Goal: Transaction & Acquisition: Obtain resource

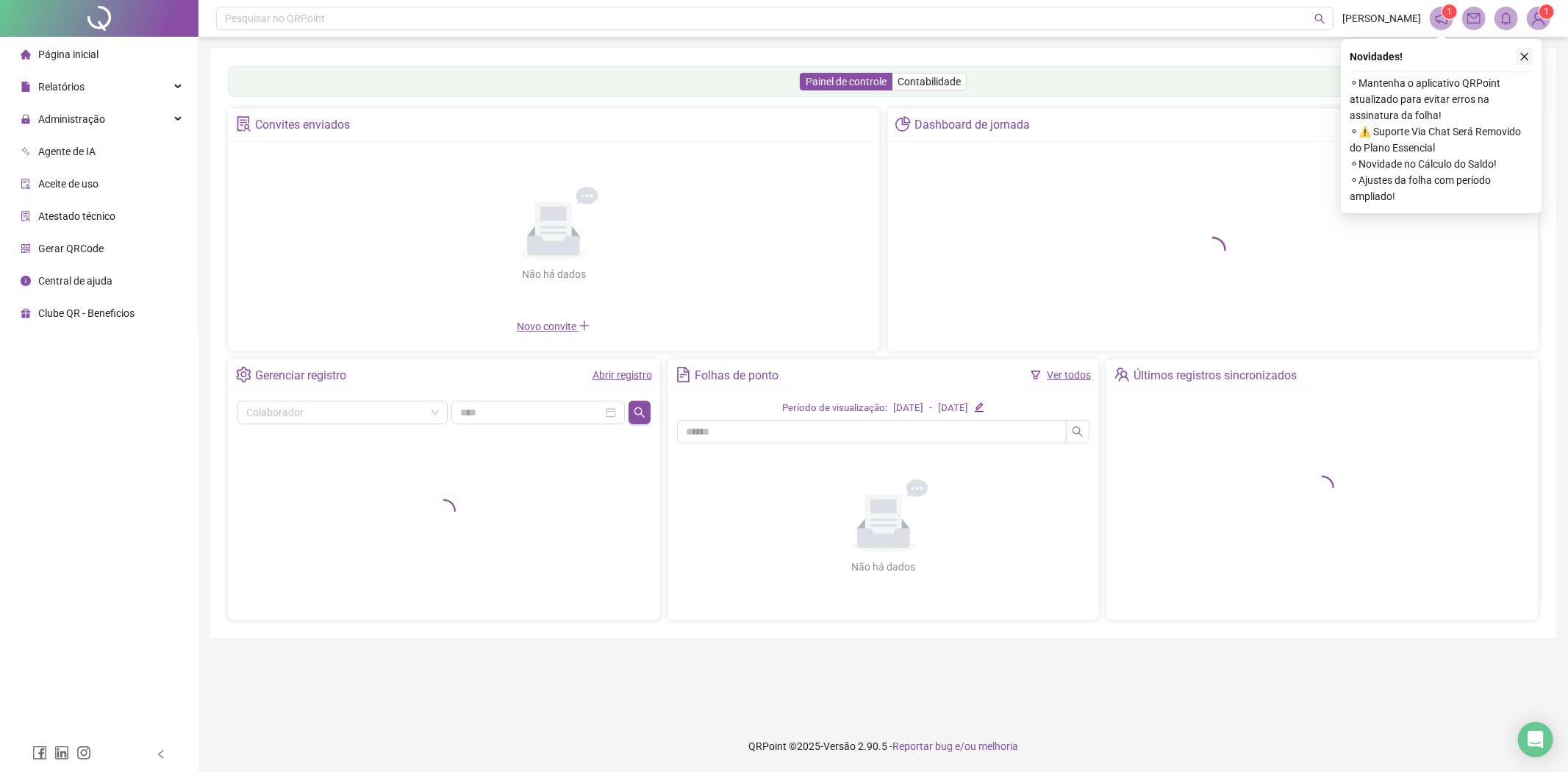
click at [1522, 53] on icon "close" at bounding box center [1525, 57] width 8 height 8
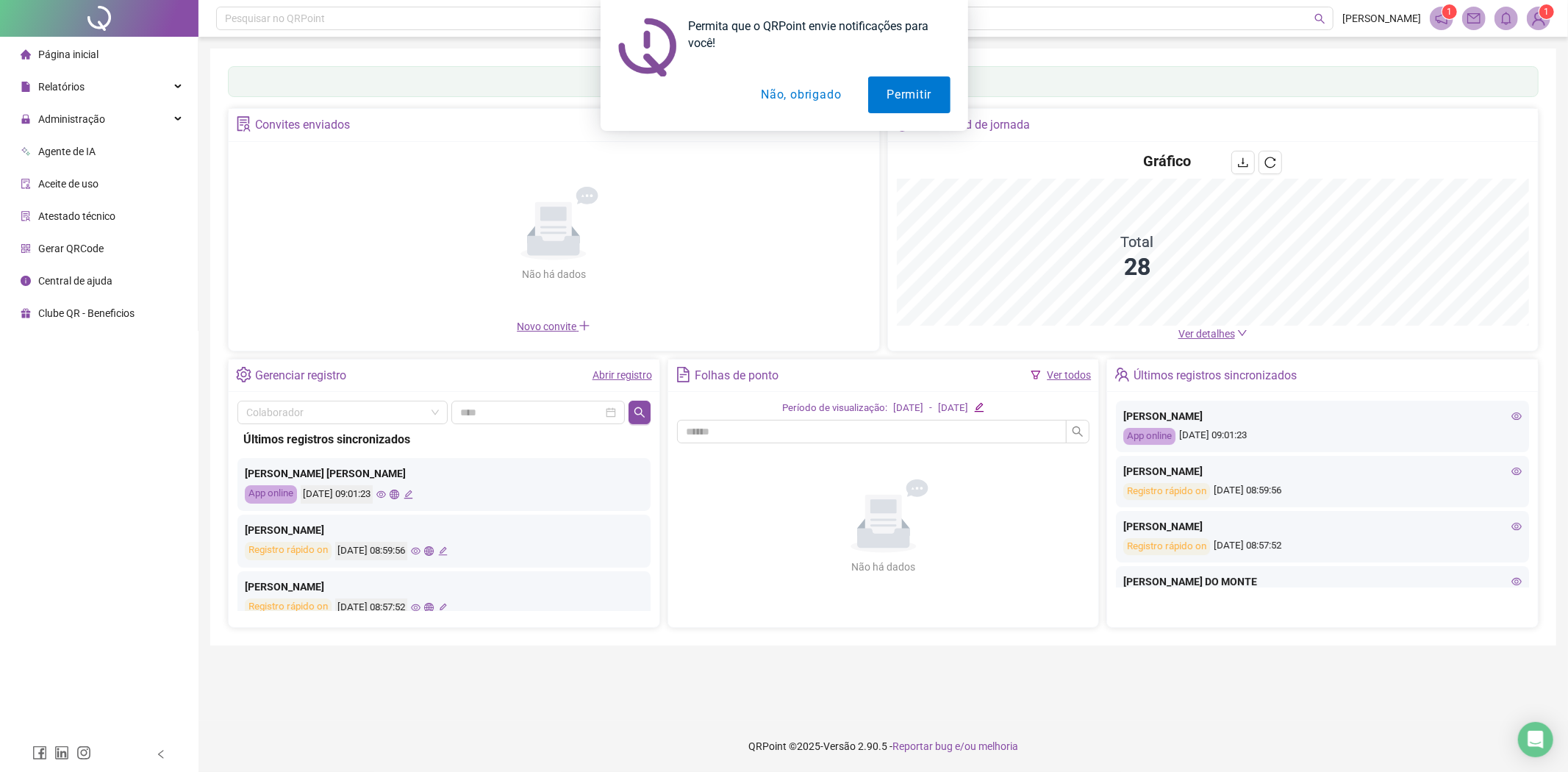
click at [782, 93] on button "Não, obrigado" at bounding box center [800, 95] width 117 height 37
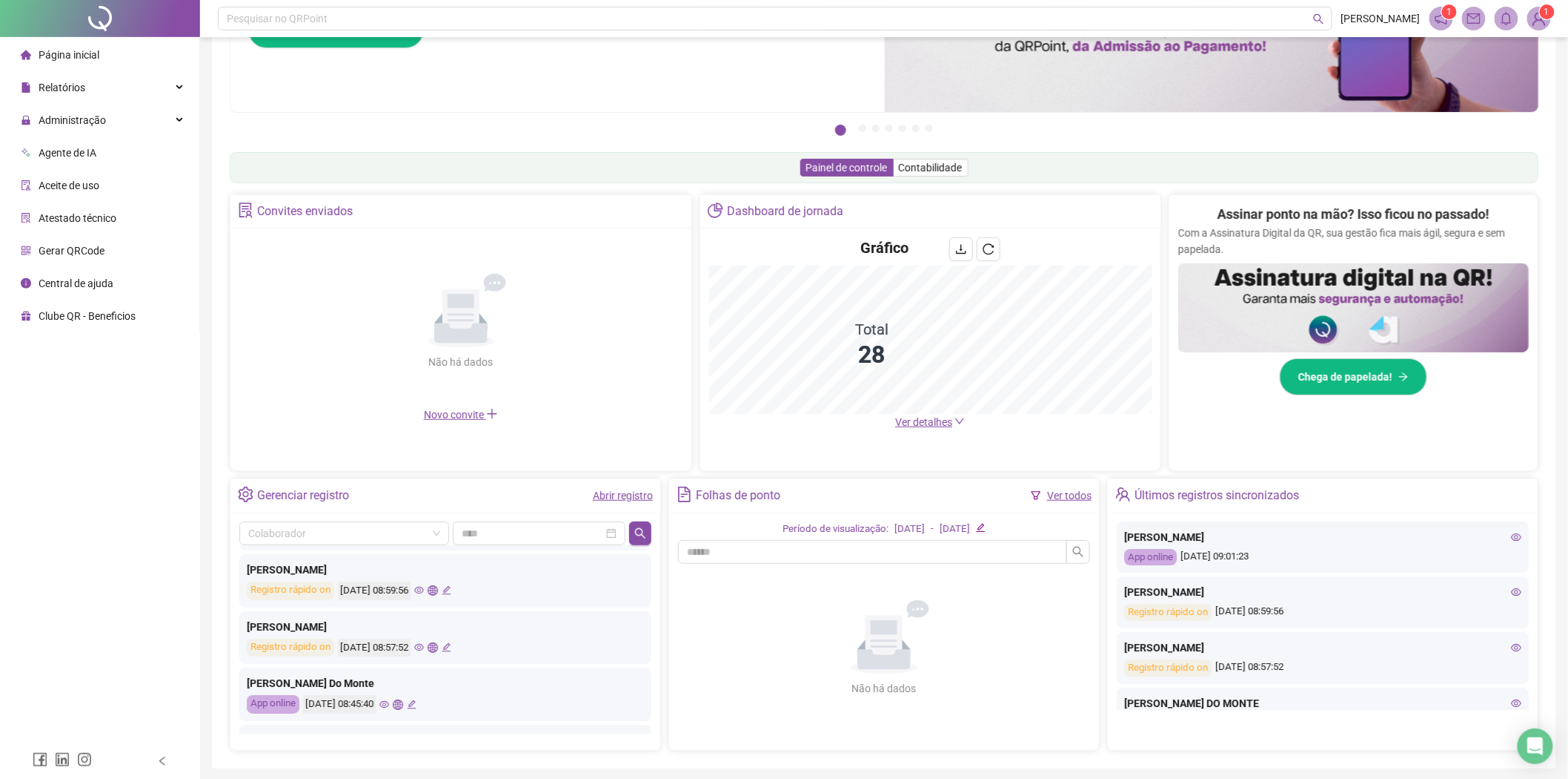
scroll to position [187, 0]
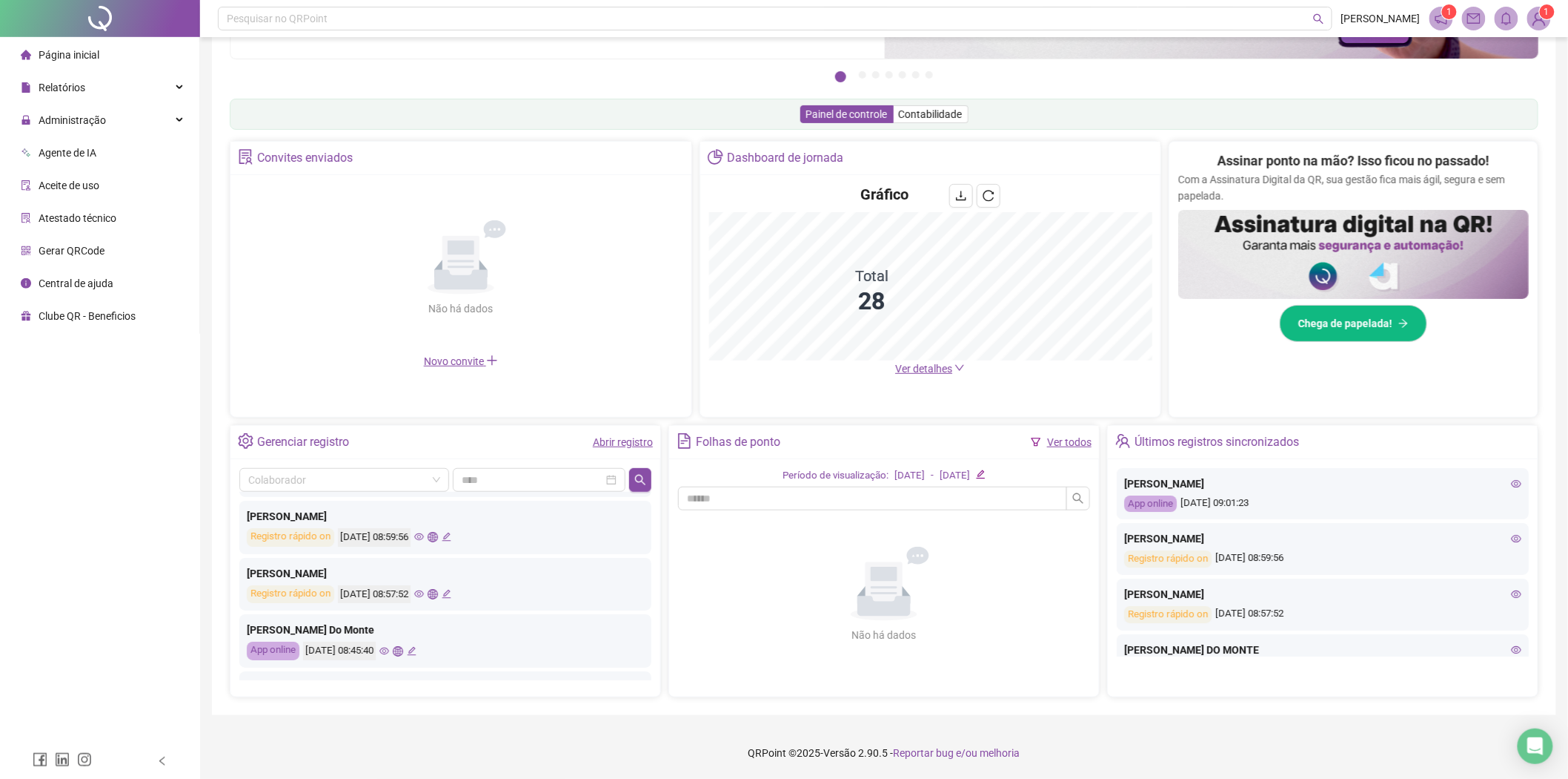
click at [1511, 536] on icon "eye" at bounding box center [1516, 538] width 11 height 11
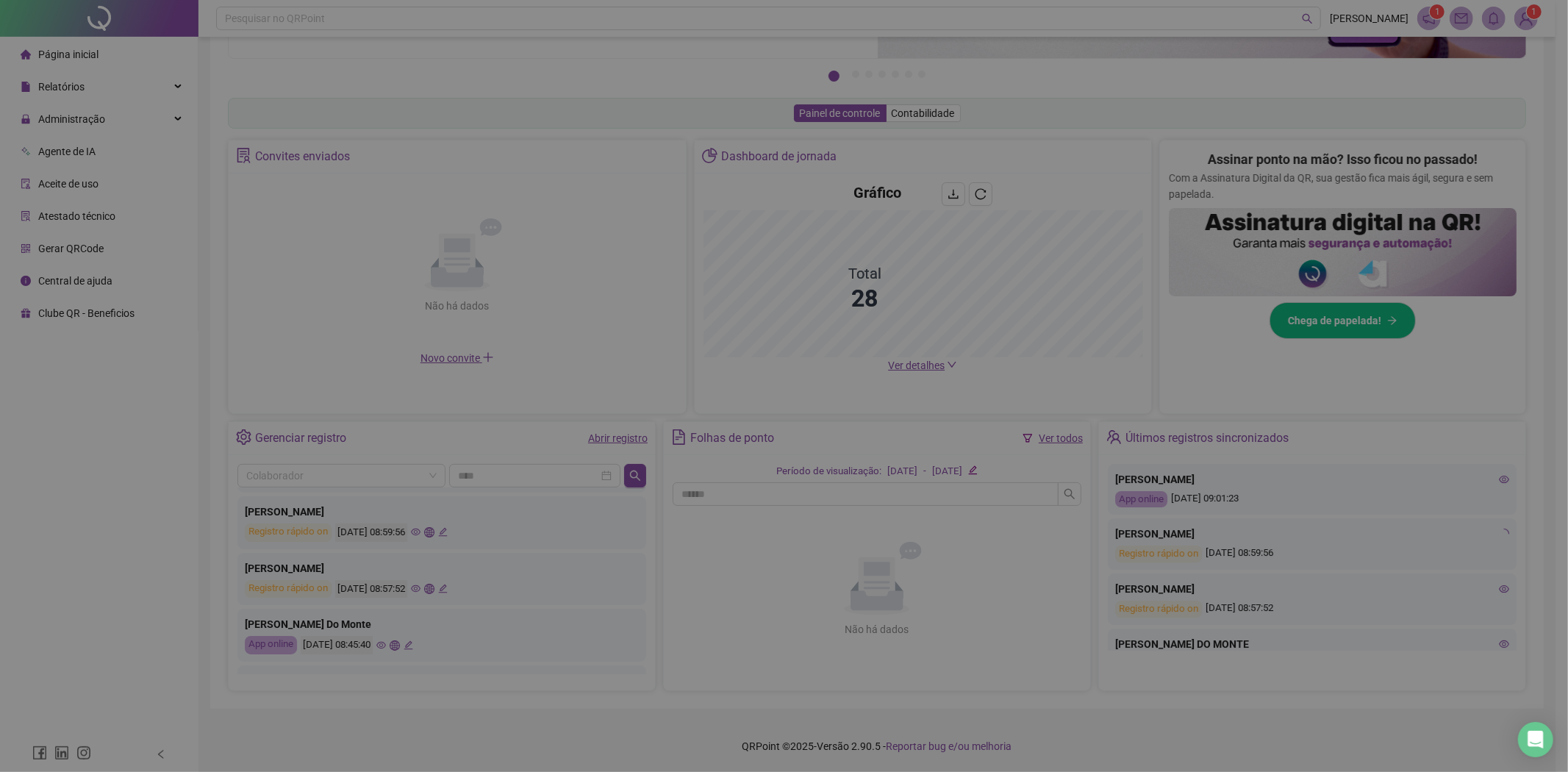
type input "**********"
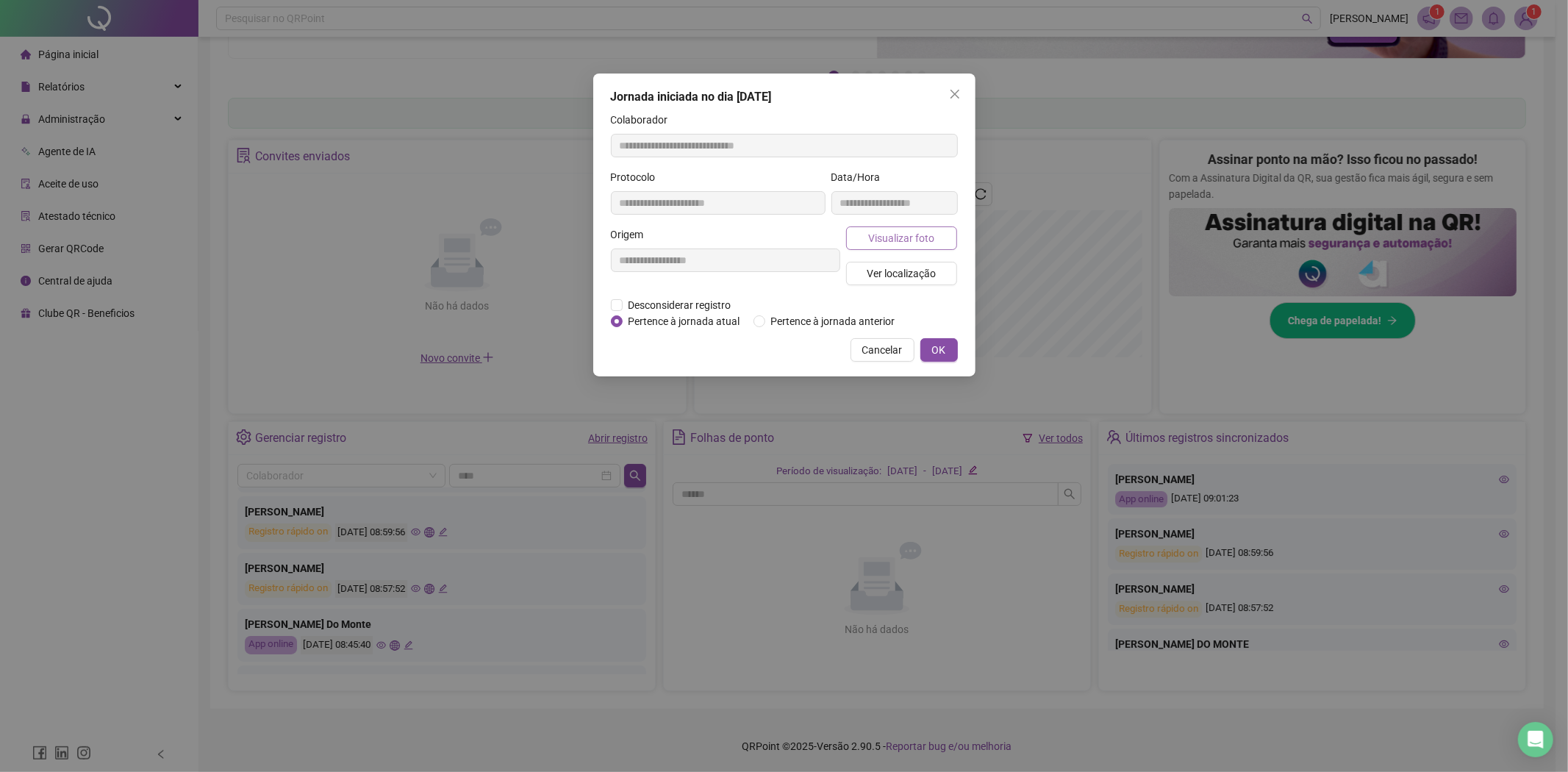
click at [927, 235] on span "Visualizar foto" at bounding box center [901, 238] width 66 height 16
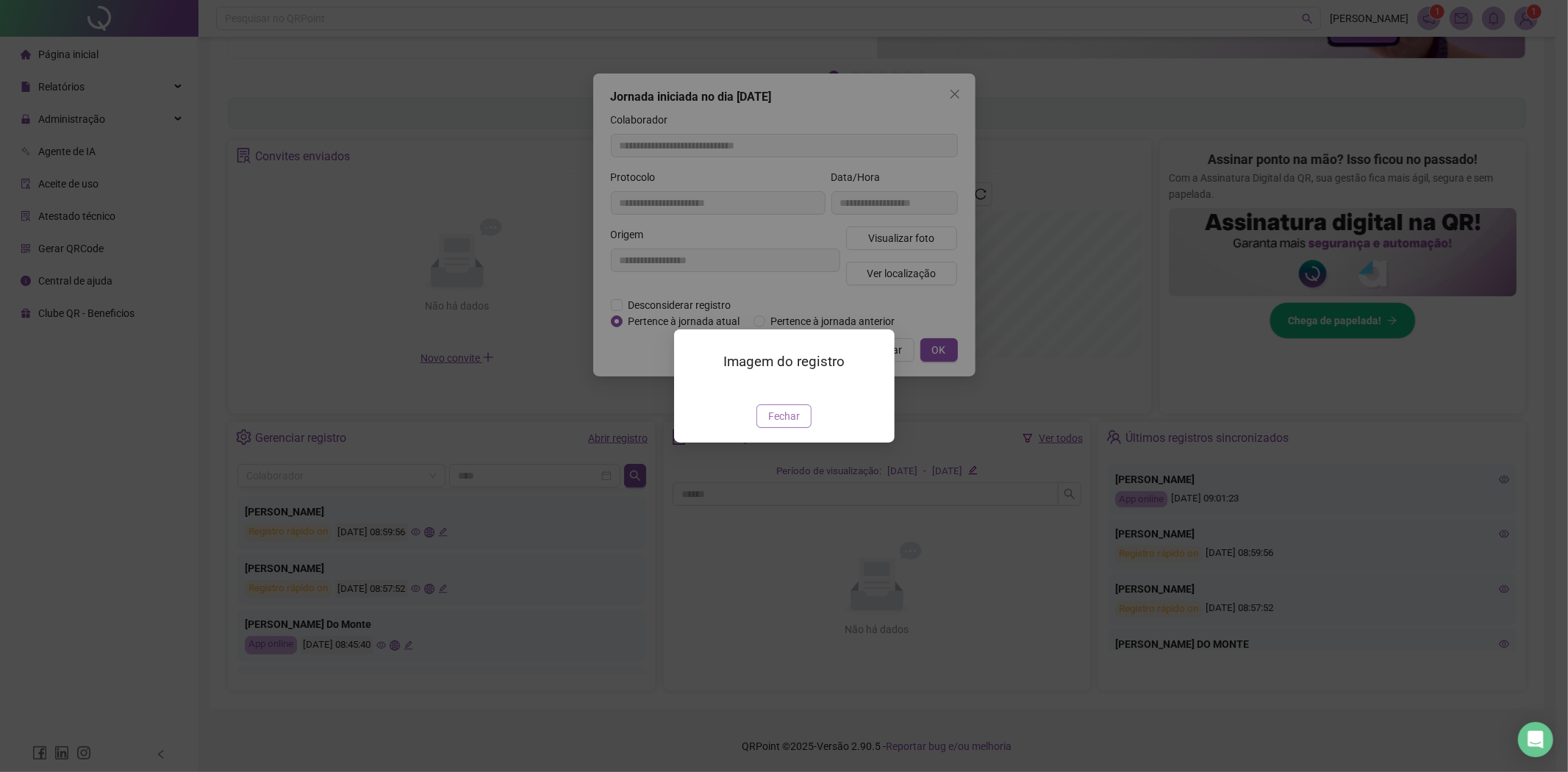
click at [784, 424] on span "Fechar" at bounding box center [784, 415] width 32 height 16
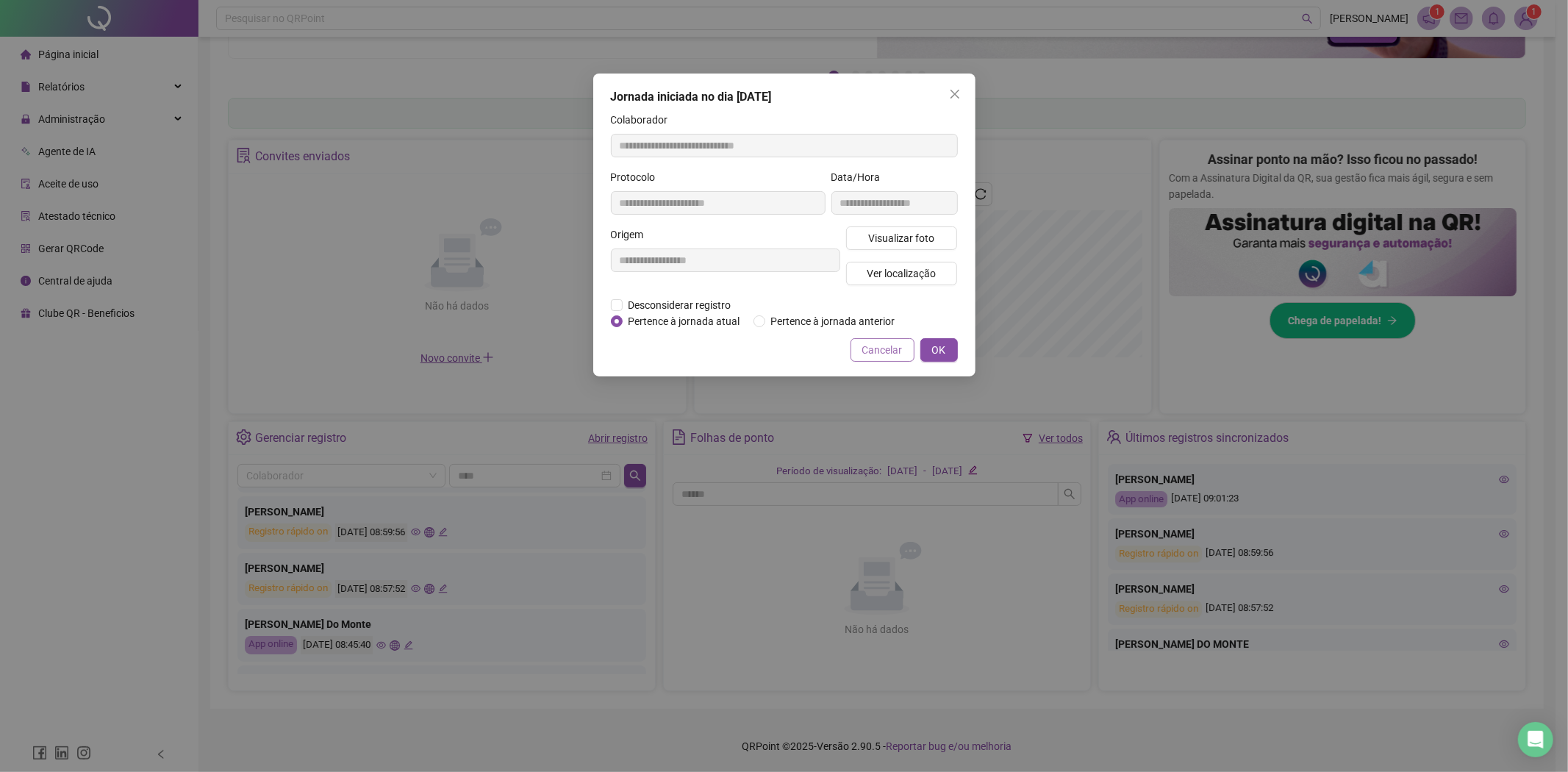
click at [898, 343] on span "Cancelar" at bounding box center [883, 350] width 41 height 16
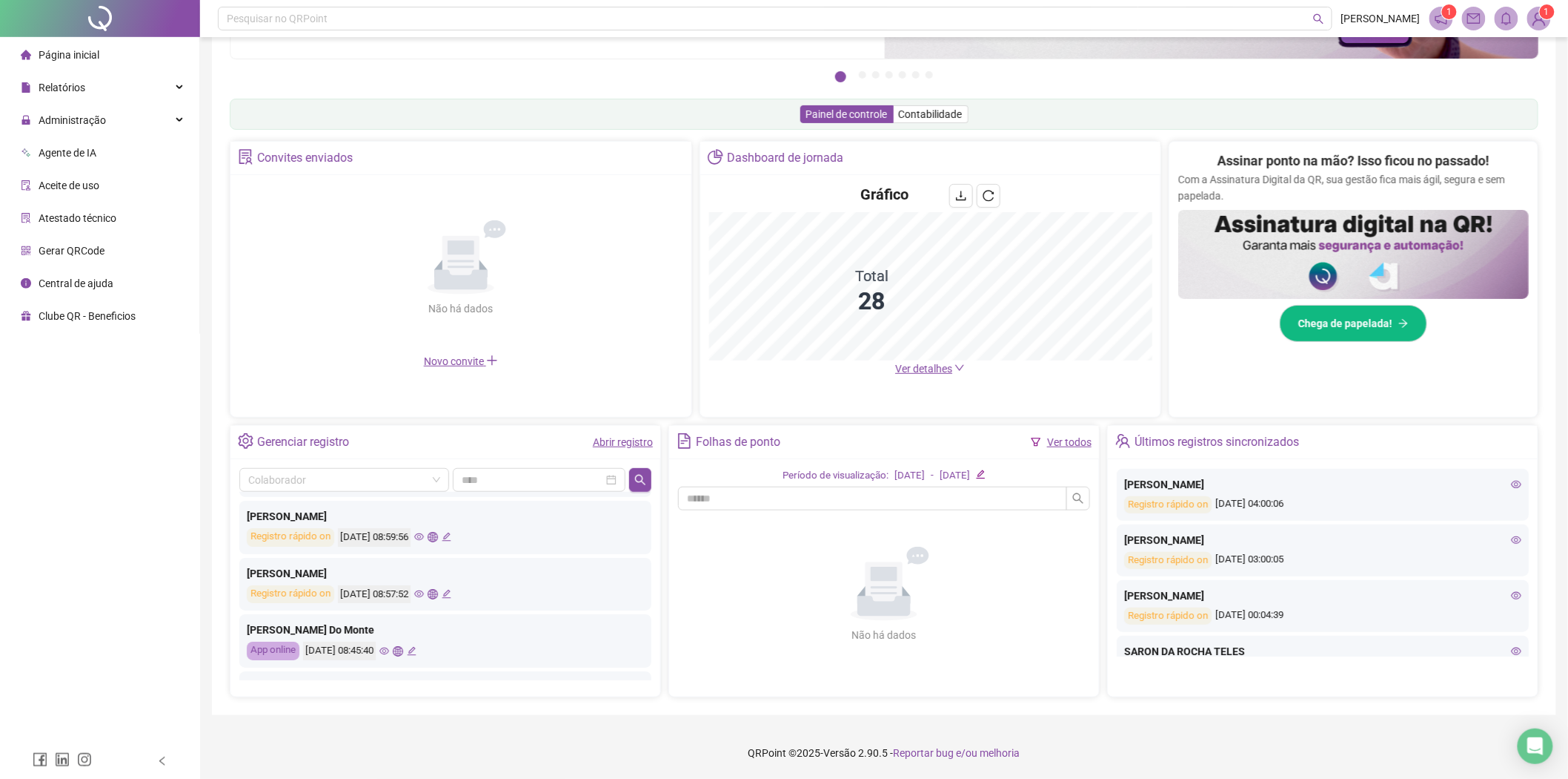
scroll to position [641, 0]
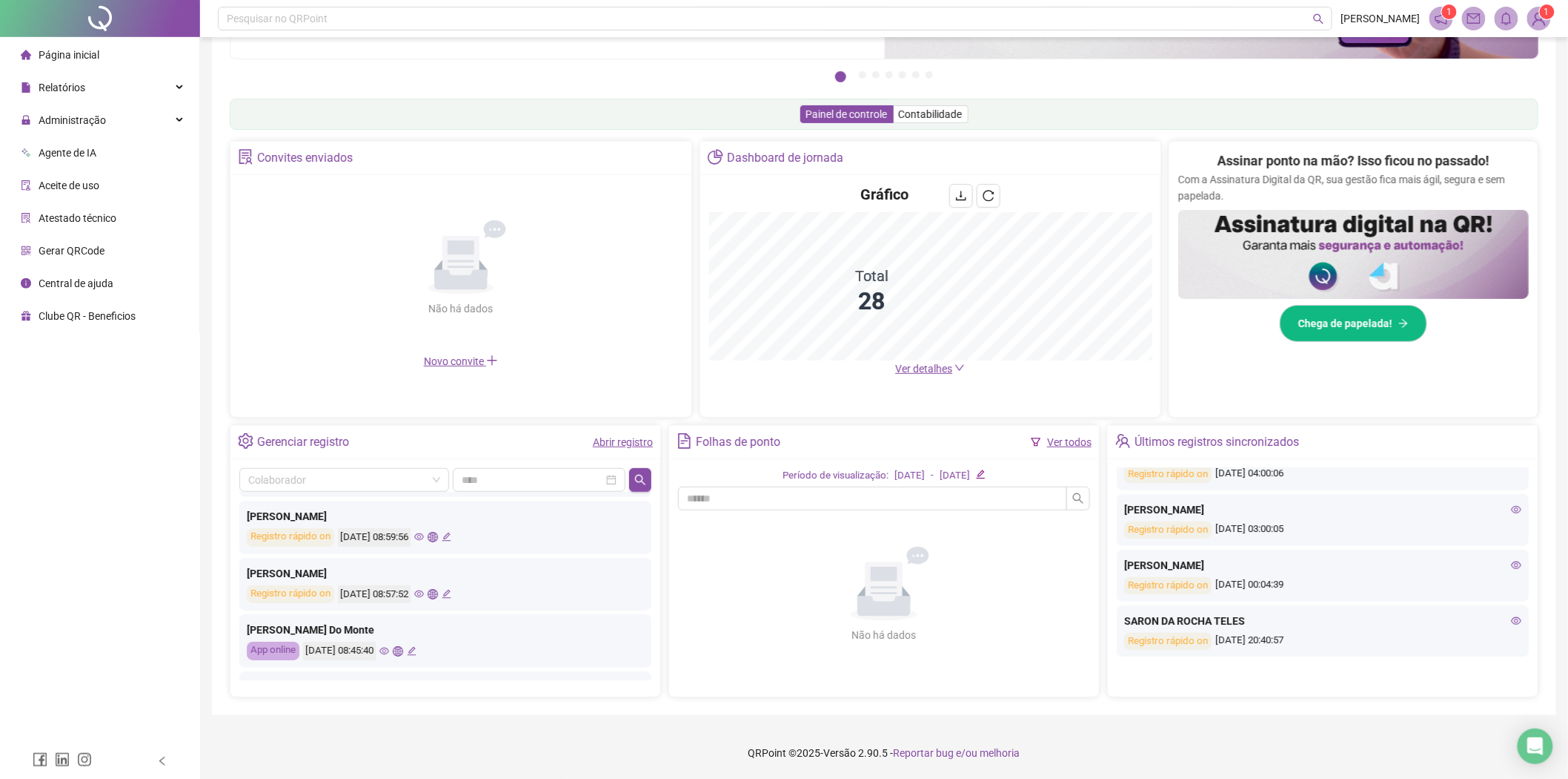
click at [1511, 560] on icon "eye" at bounding box center [1516, 565] width 11 height 11
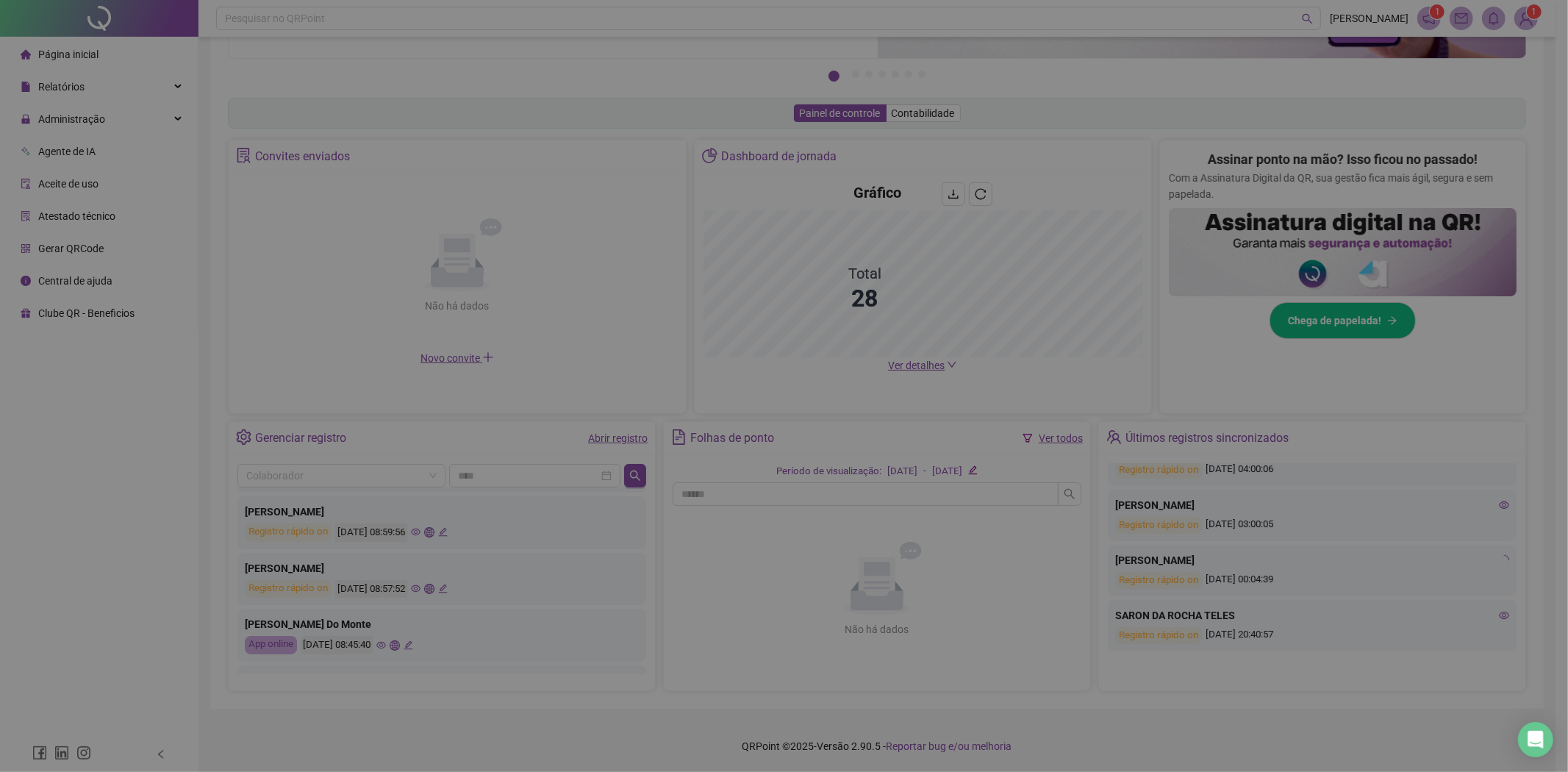
type input "**********"
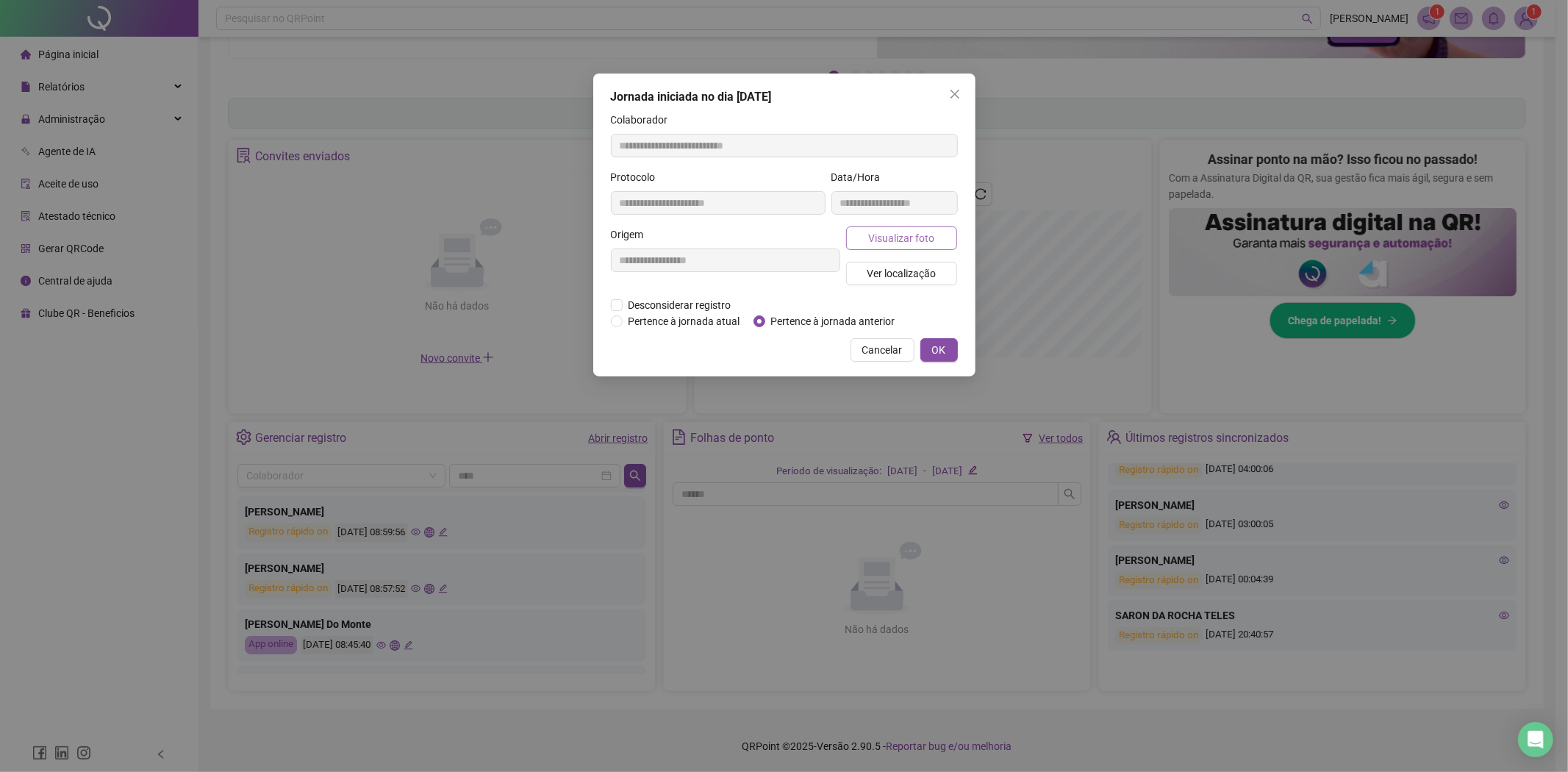
click at [886, 234] on span "Visualizar foto" at bounding box center [901, 238] width 66 height 16
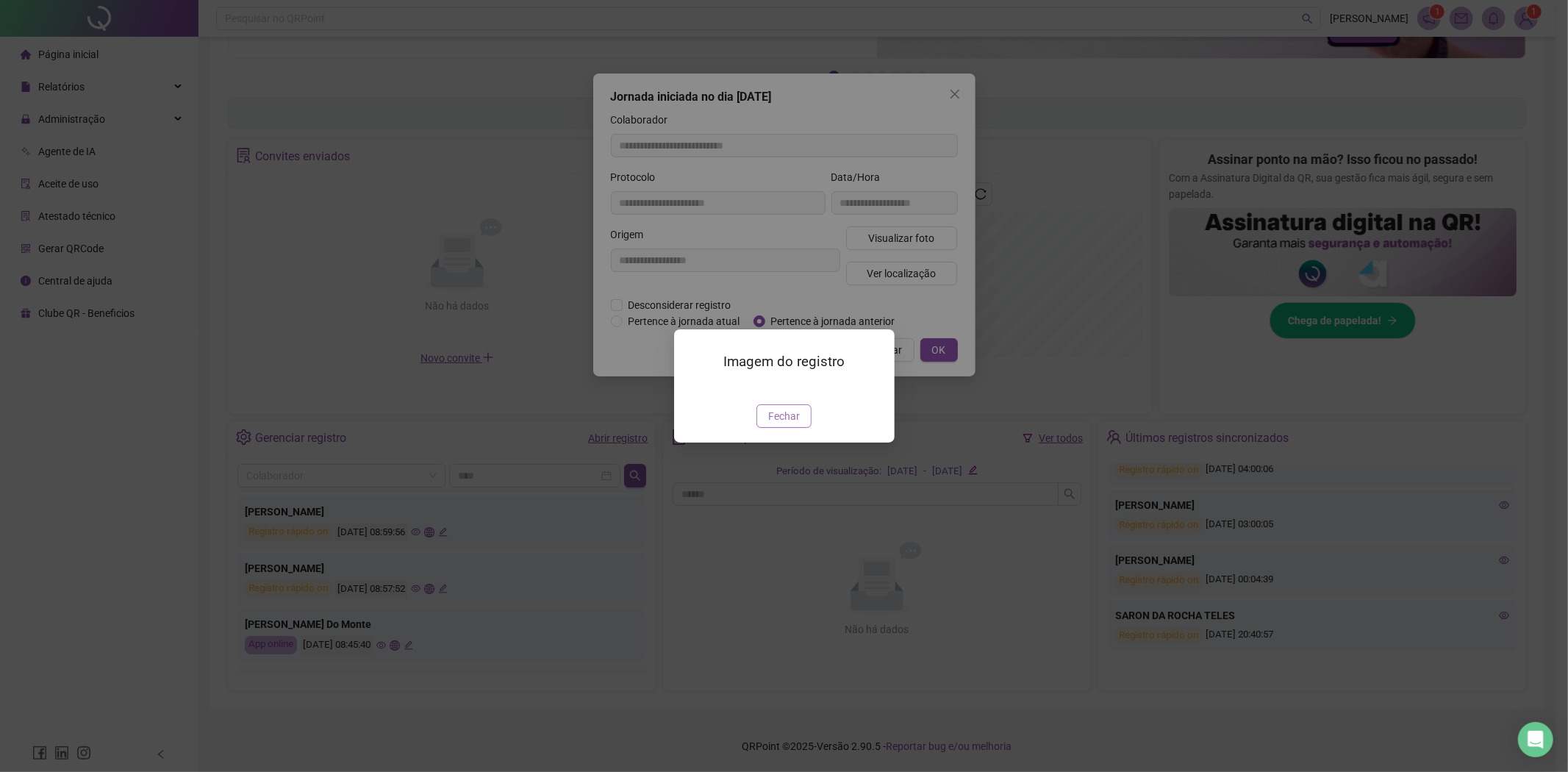
click at [775, 424] on span "Fechar" at bounding box center [784, 415] width 32 height 16
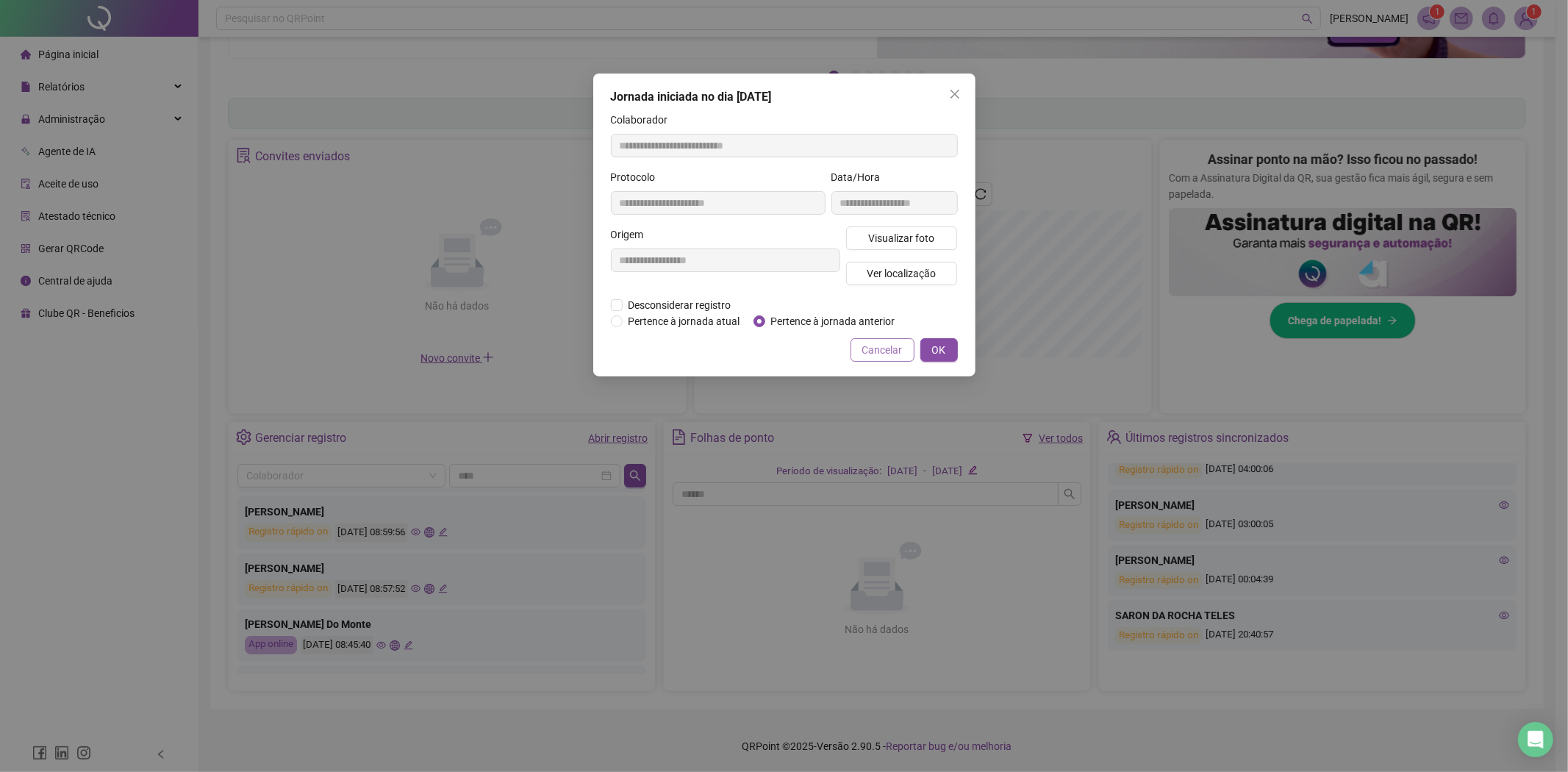
click at [888, 354] on span "Cancelar" at bounding box center [883, 350] width 41 height 16
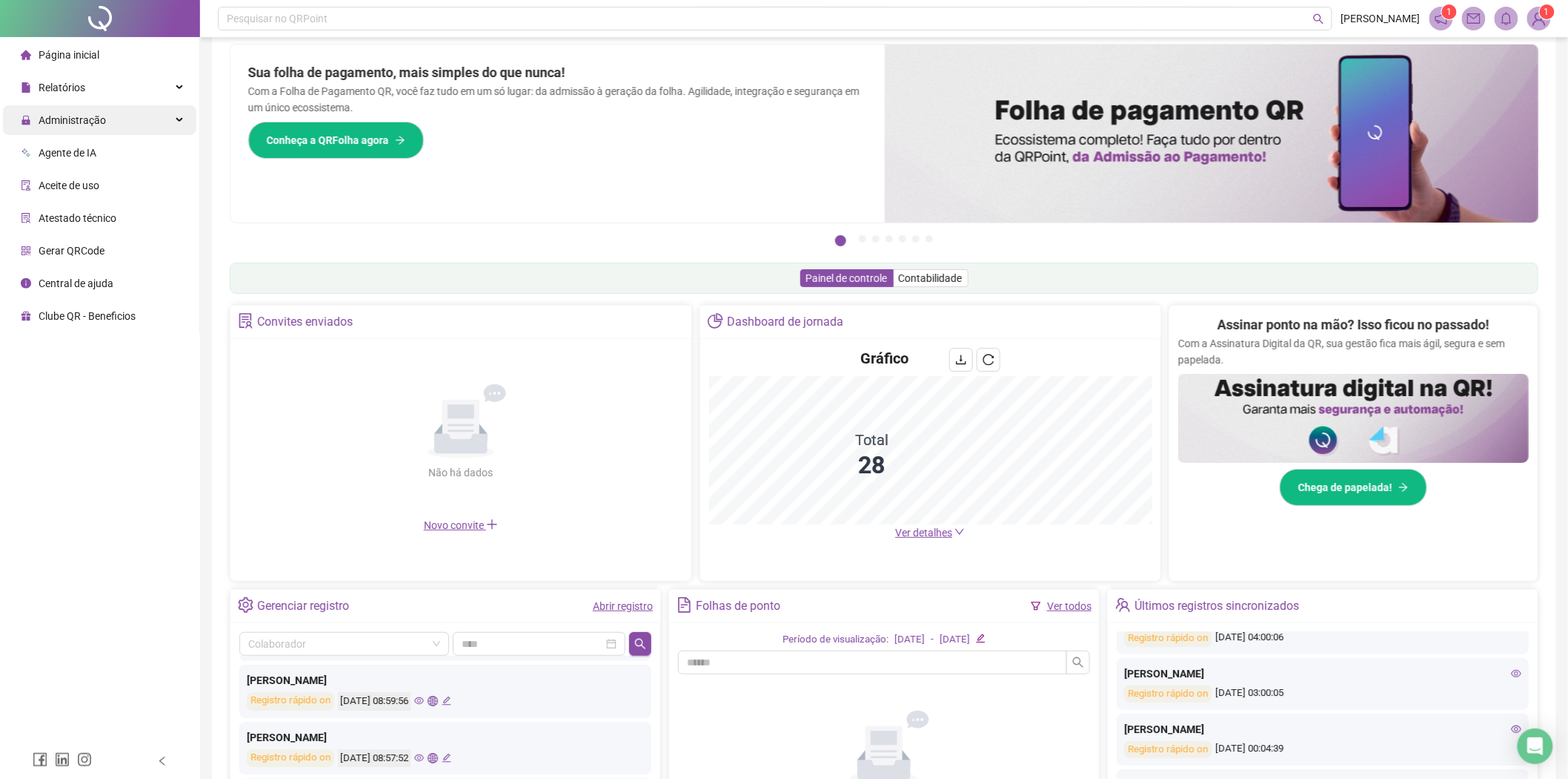
scroll to position [22, 0]
click at [111, 91] on div "Relatórios" at bounding box center [99, 88] width 194 height 29
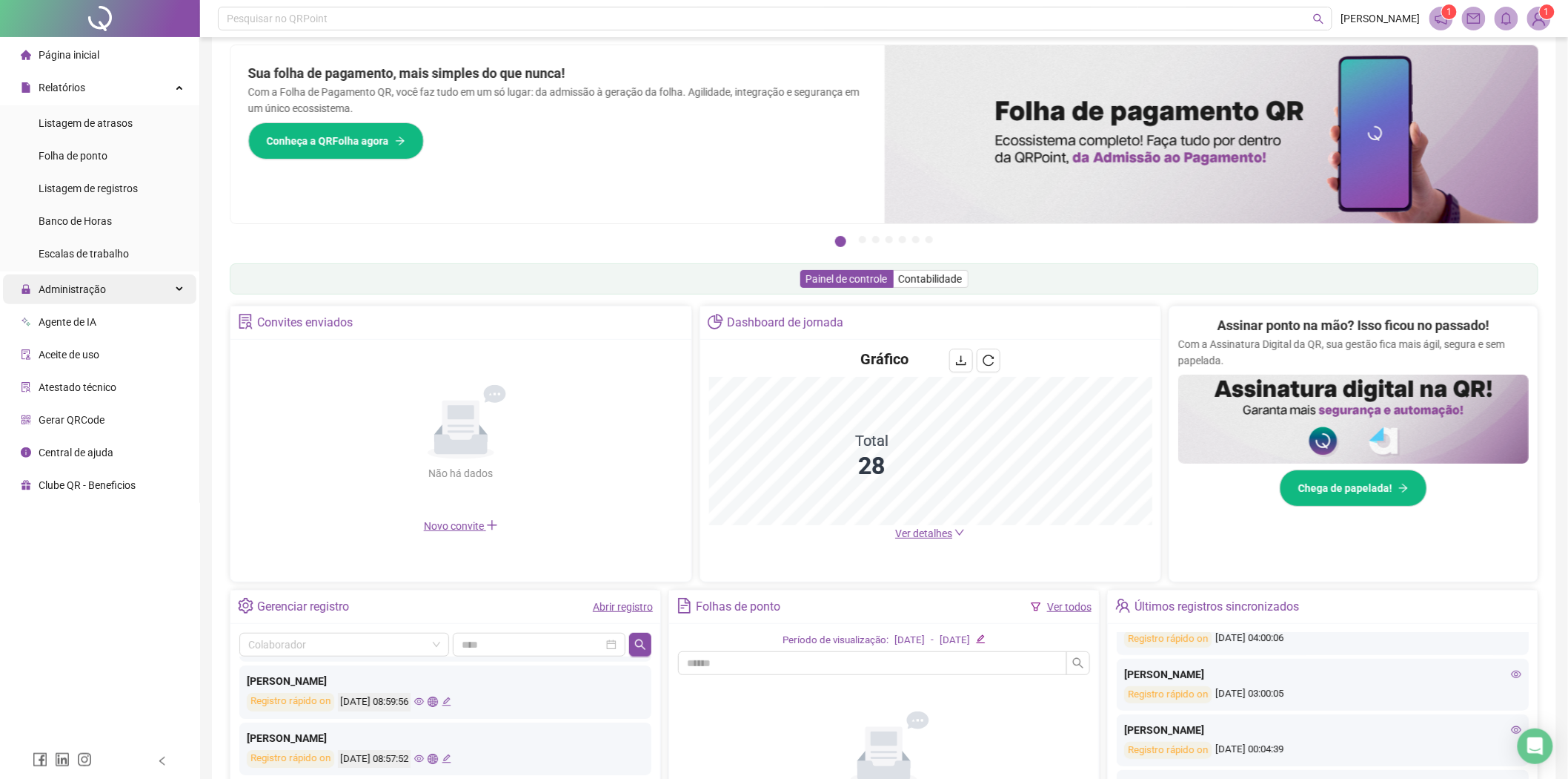
click at [127, 301] on div "Administração" at bounding box center [99, 289] width 194 height 29
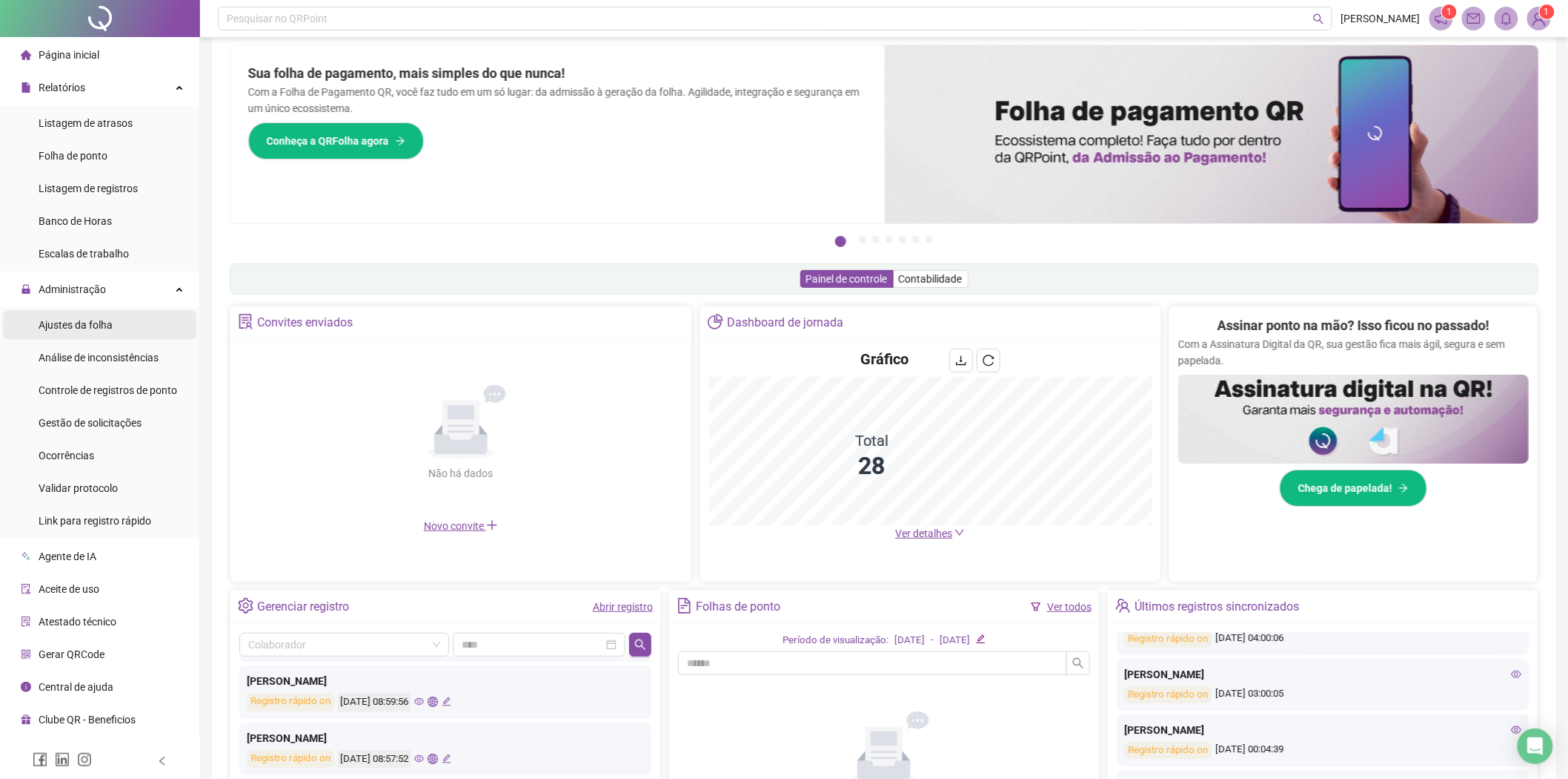
click at [92, 330] on span "Ajustes da folha" at bounding box center [76, 325] width 74 height 12
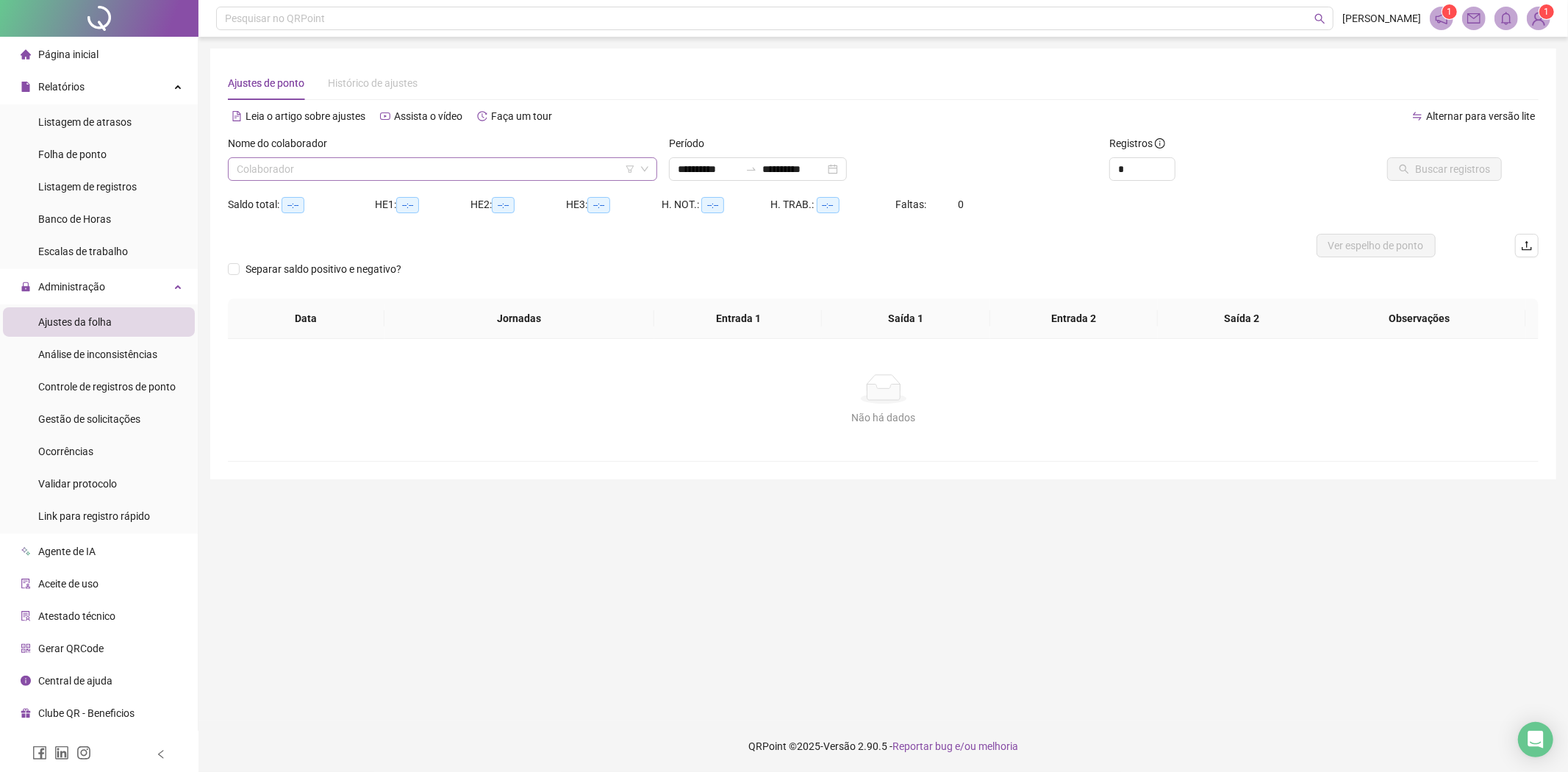
type input "**********"
click at [391, 179] on input "search" at bounding box center [436, 169] width 398 height 22
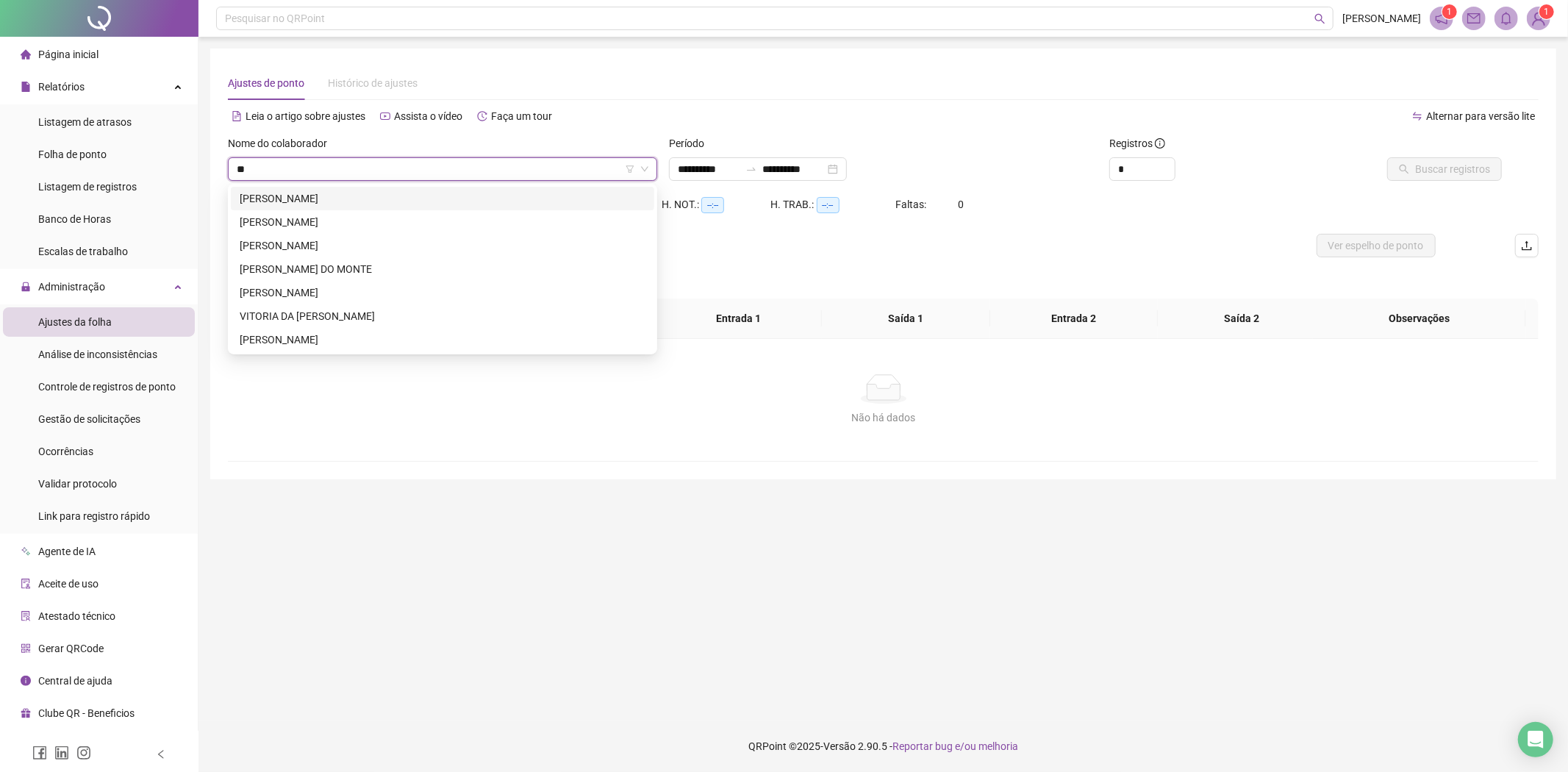
type input "***"
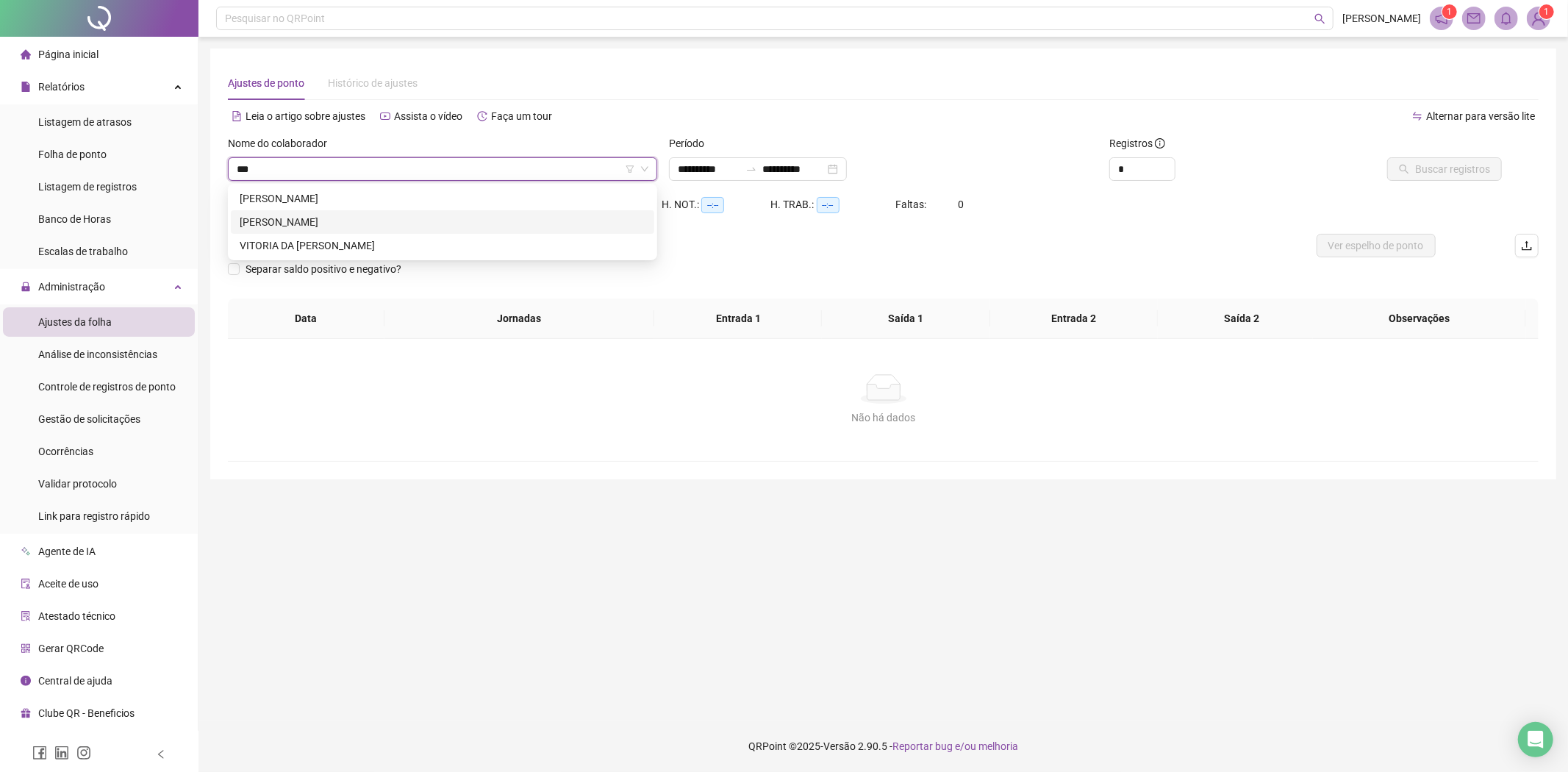
drag, startPoint x: 354, startPoint y: 226, endPoint x: 376, endPoint y: 222, distance: 22.4
click at [354, 226] on div "[PERSON_NAME]" at bounding box center [443, 221] width 406 height 16
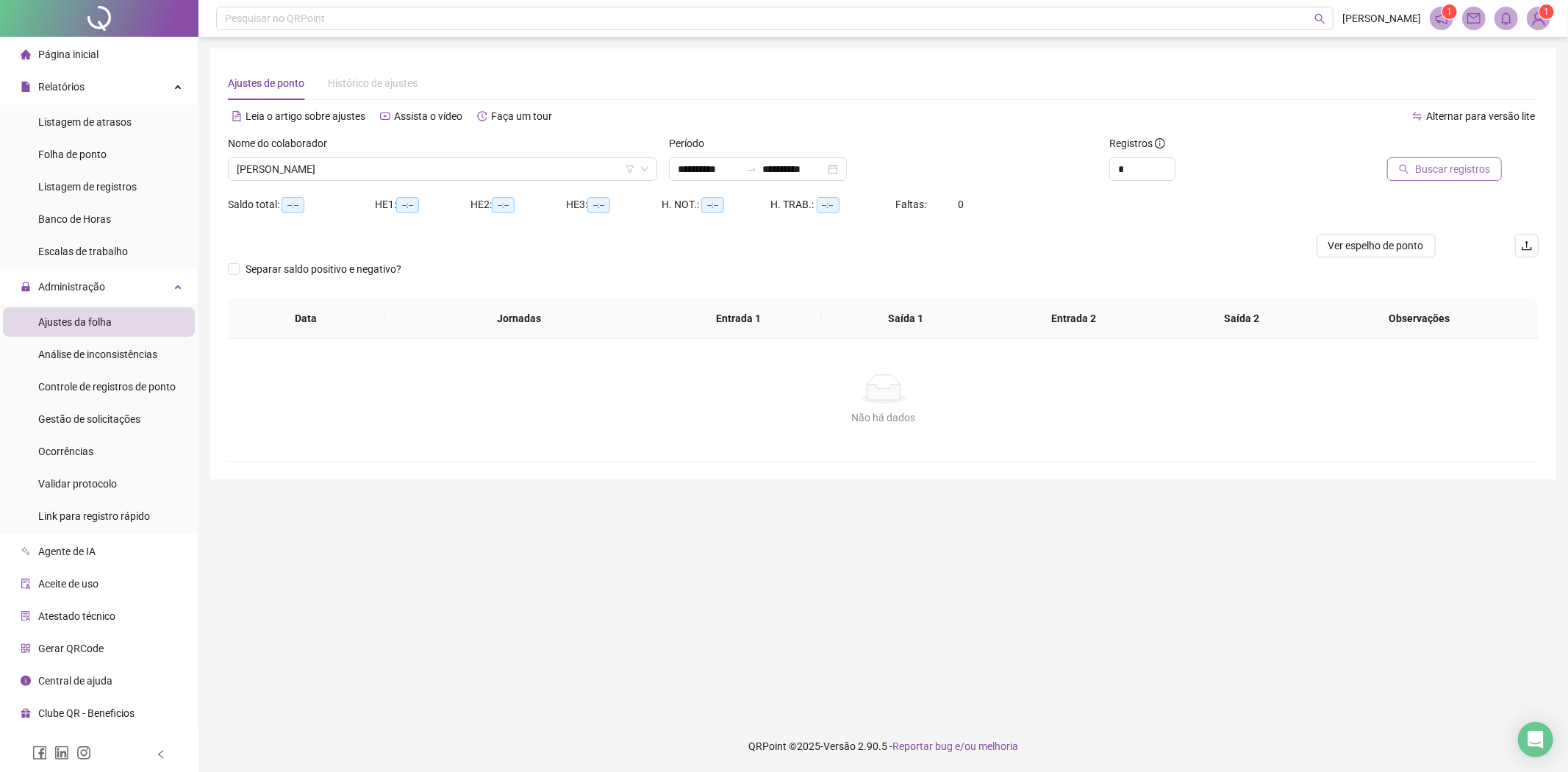
click at [1459, 179] on button "Buscar registros" at bounding box center [1444, 169] width 115 height 23
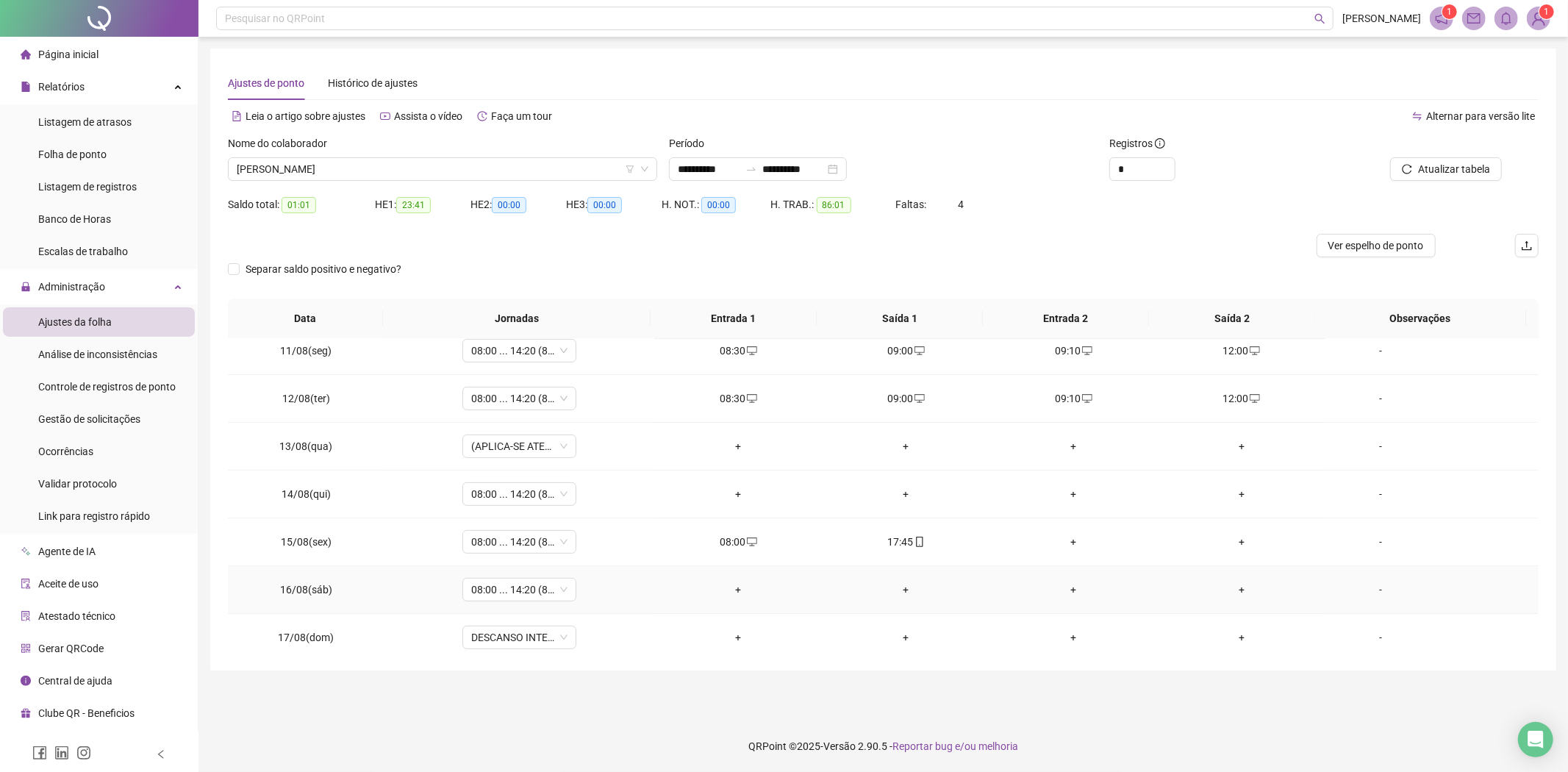
scroll to position [547, 0]
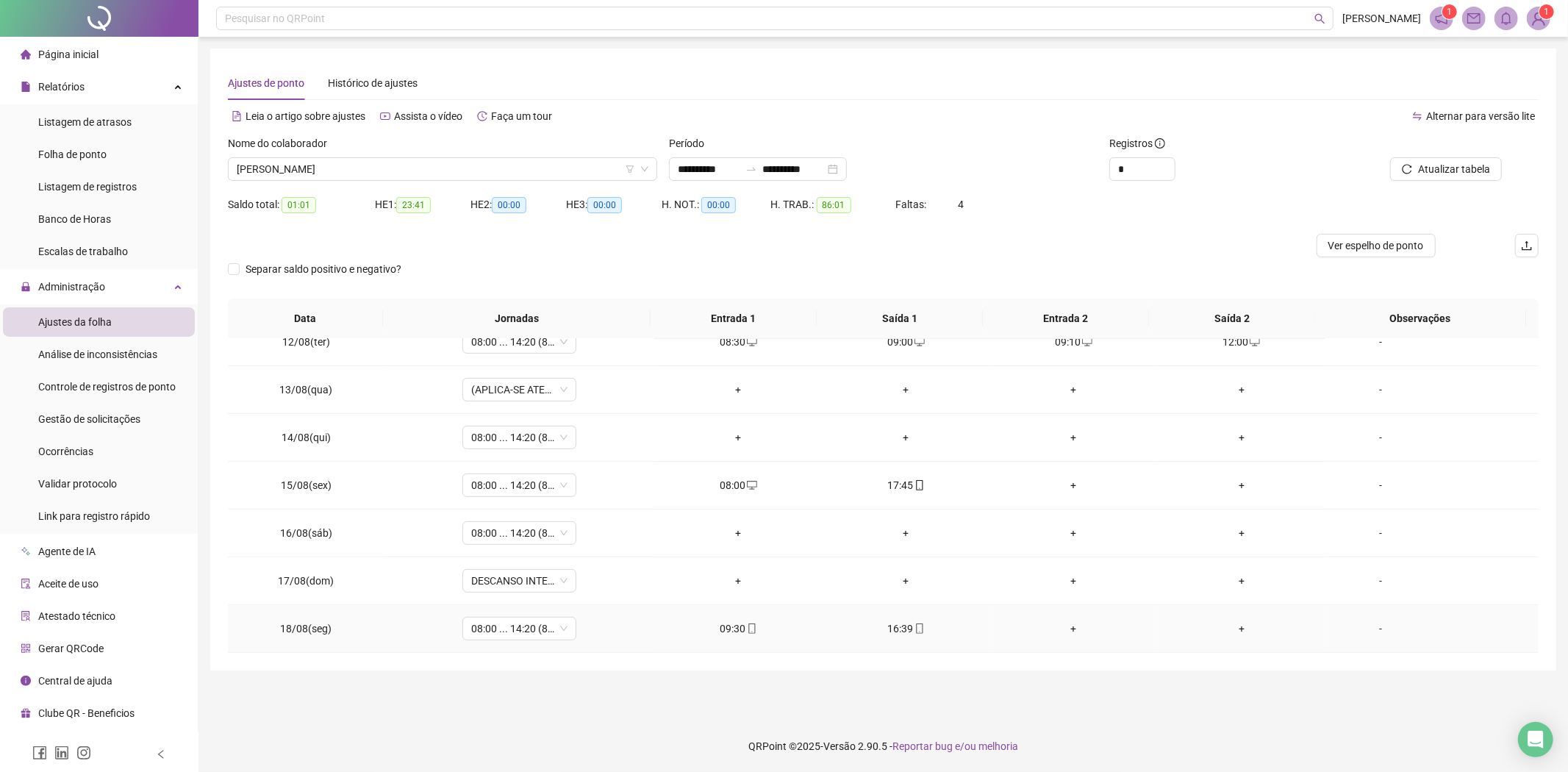
click at [915, 629] on icon "mobile" at bounding box center [919, 628] width 11 height 11
type input "**********"
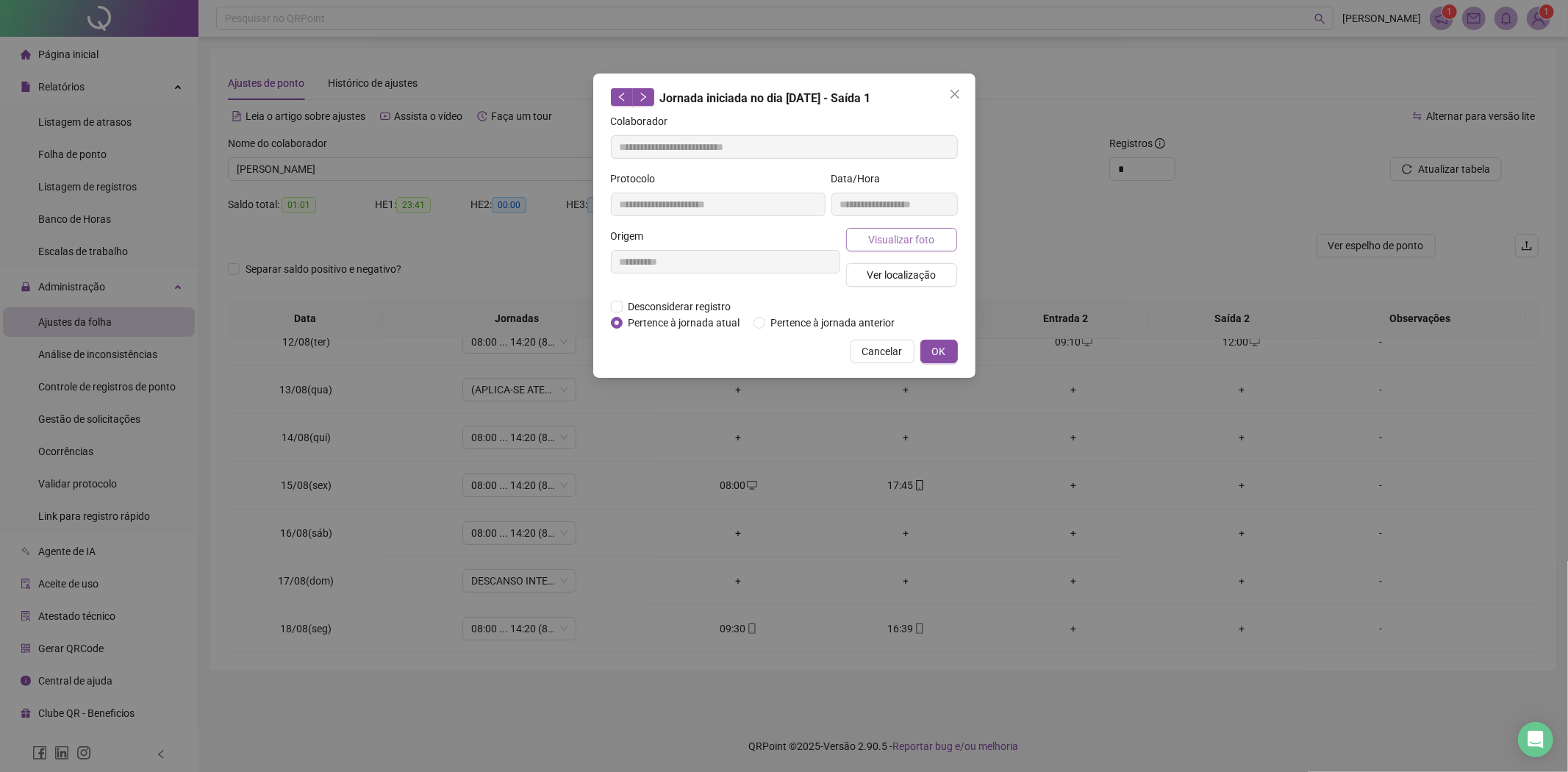
click at [898, 245] on span "Visualizar foto" at bounding box center [901, 240] width 66 height 16
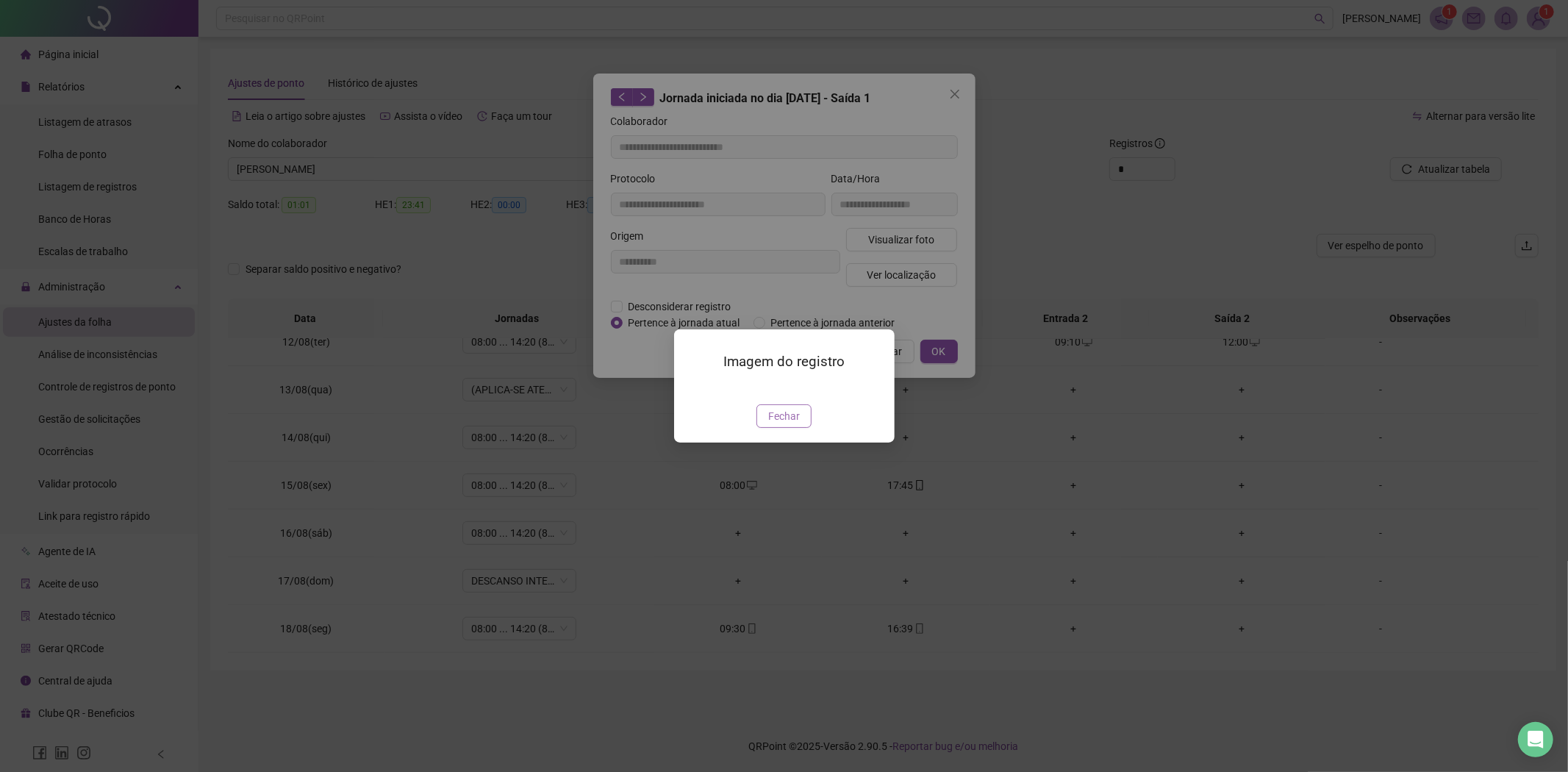
click at [783, 424] on span "Fechar" at bounding box center [784, 415] width 32 height 16
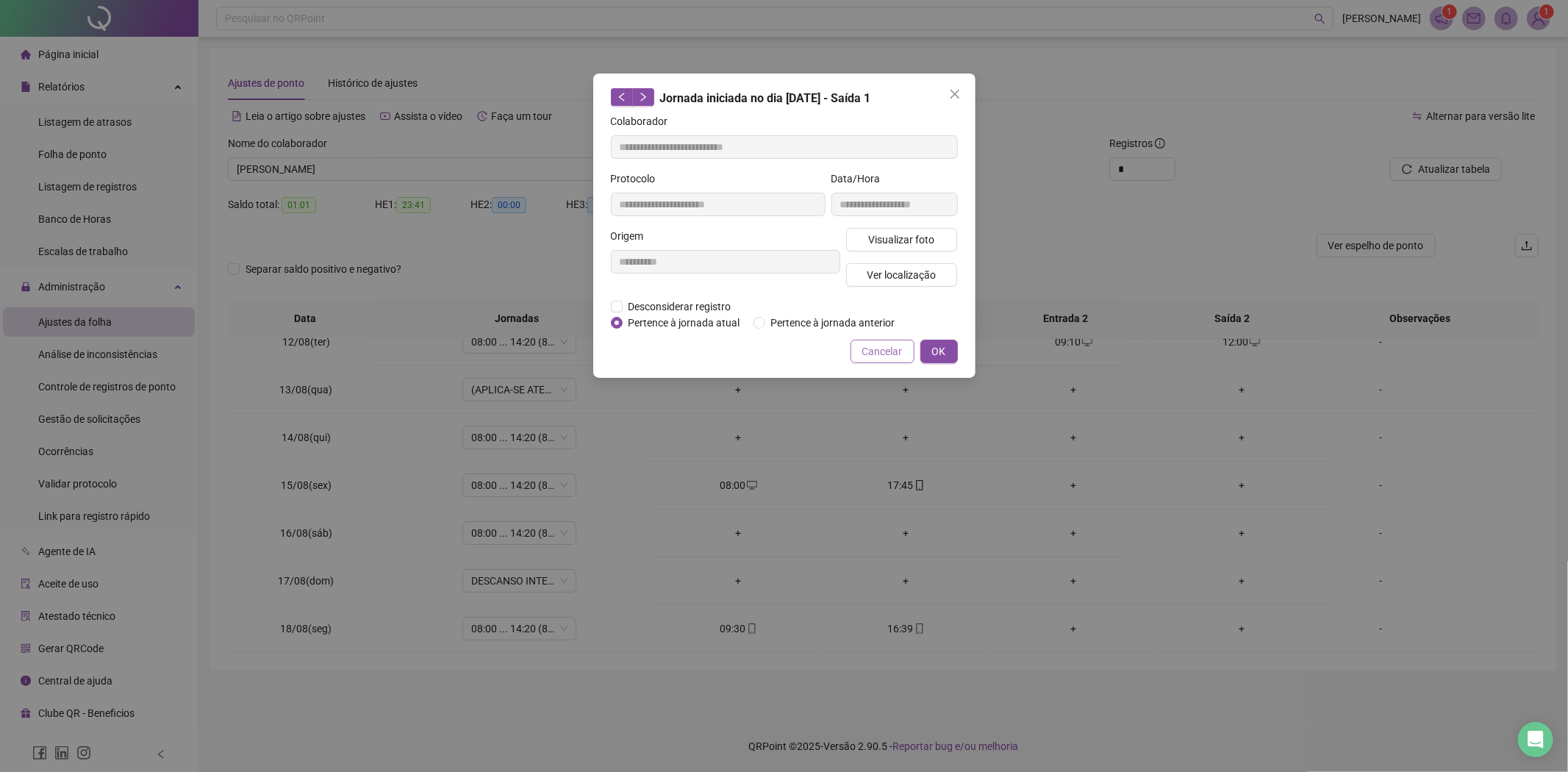
click at [908, 355] on button "Cancelar" at bounding box center [883, 351] width 64 height 23
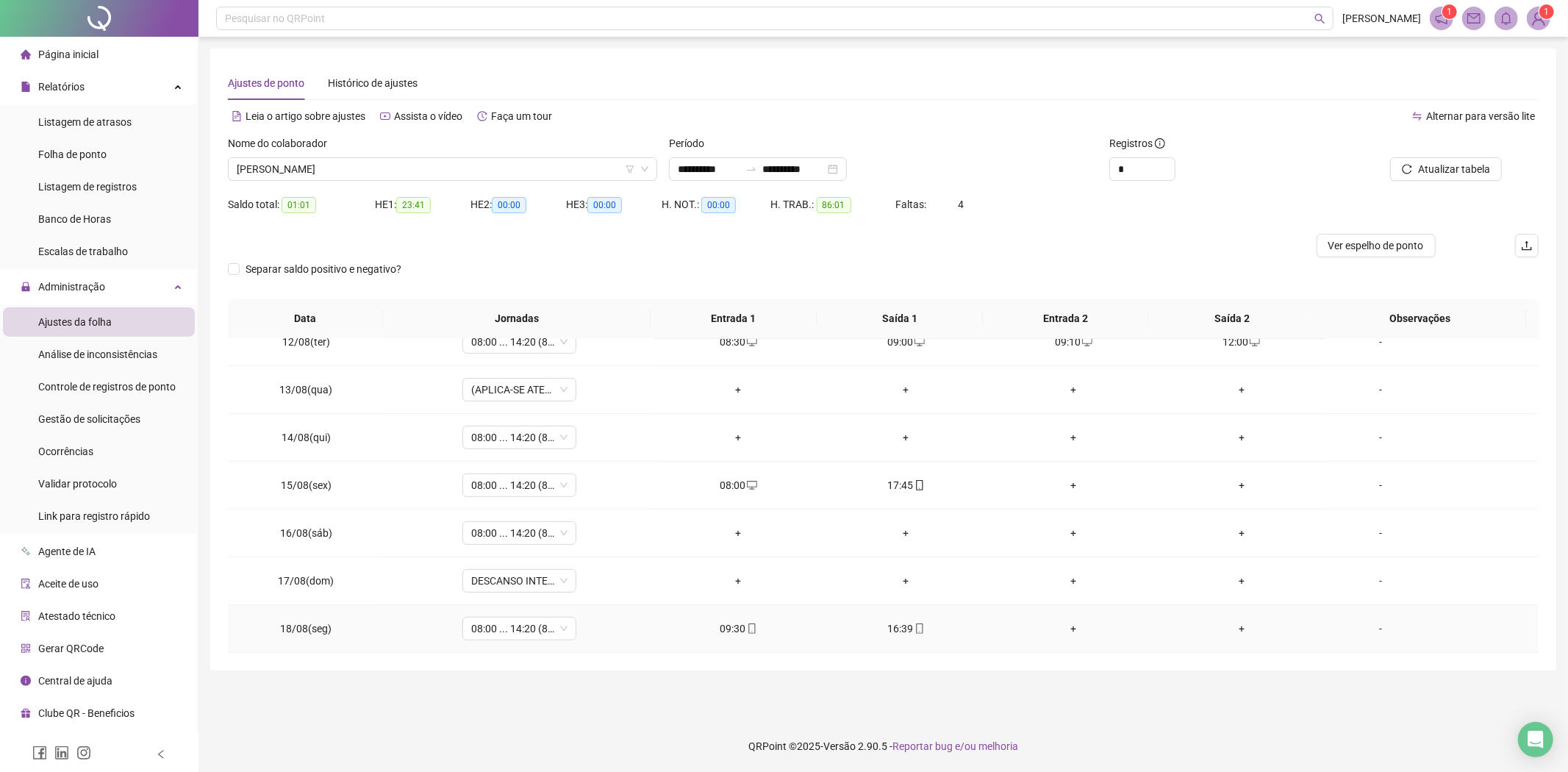
click at [751, 633] on icon "mobile" at bounding box center [752, 628] width 11 height 11
type input "**********"
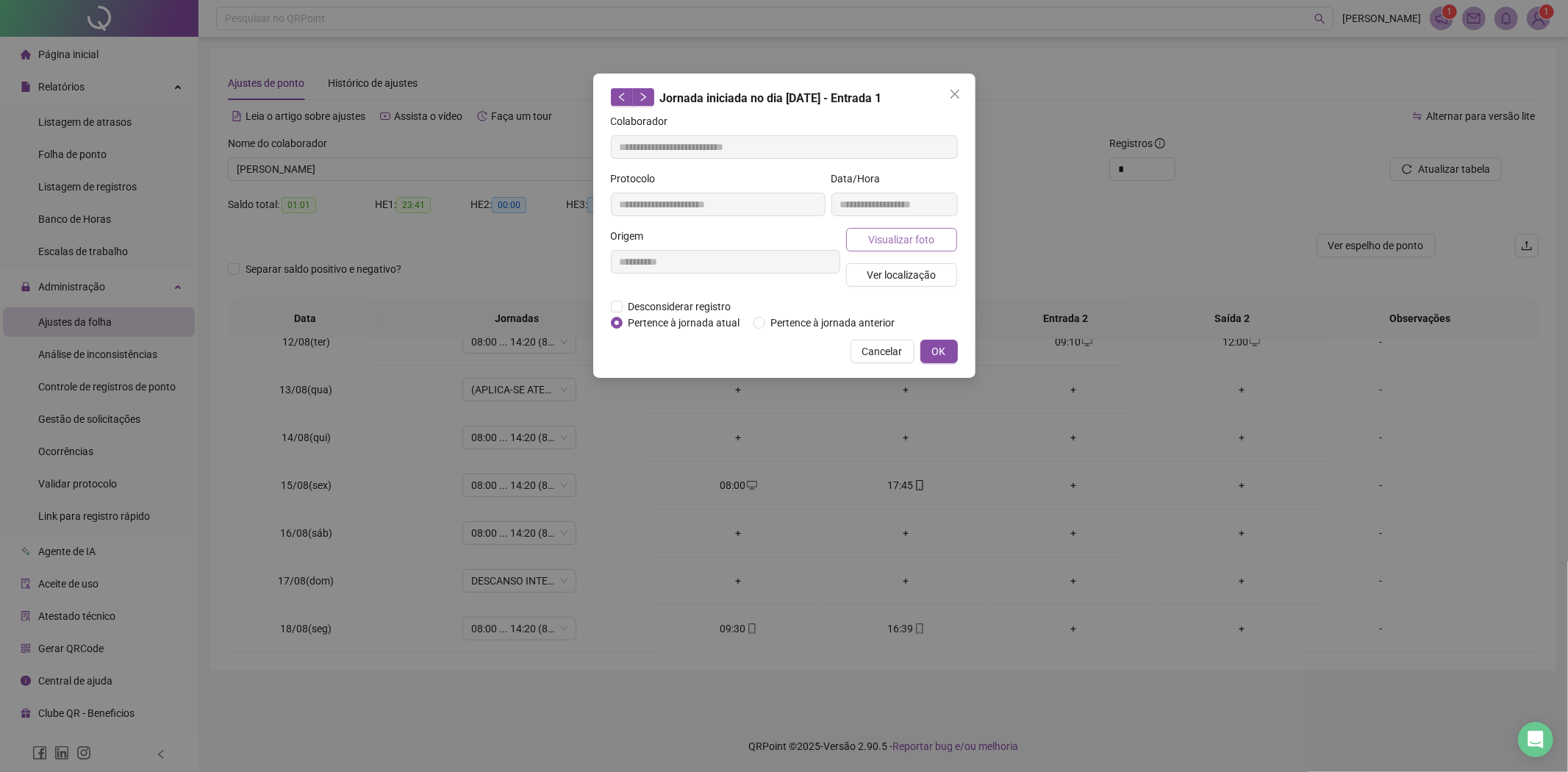
click at [886, 240] on span "Visualizar foto" at bounding box center [901, 240] width 66 height 16
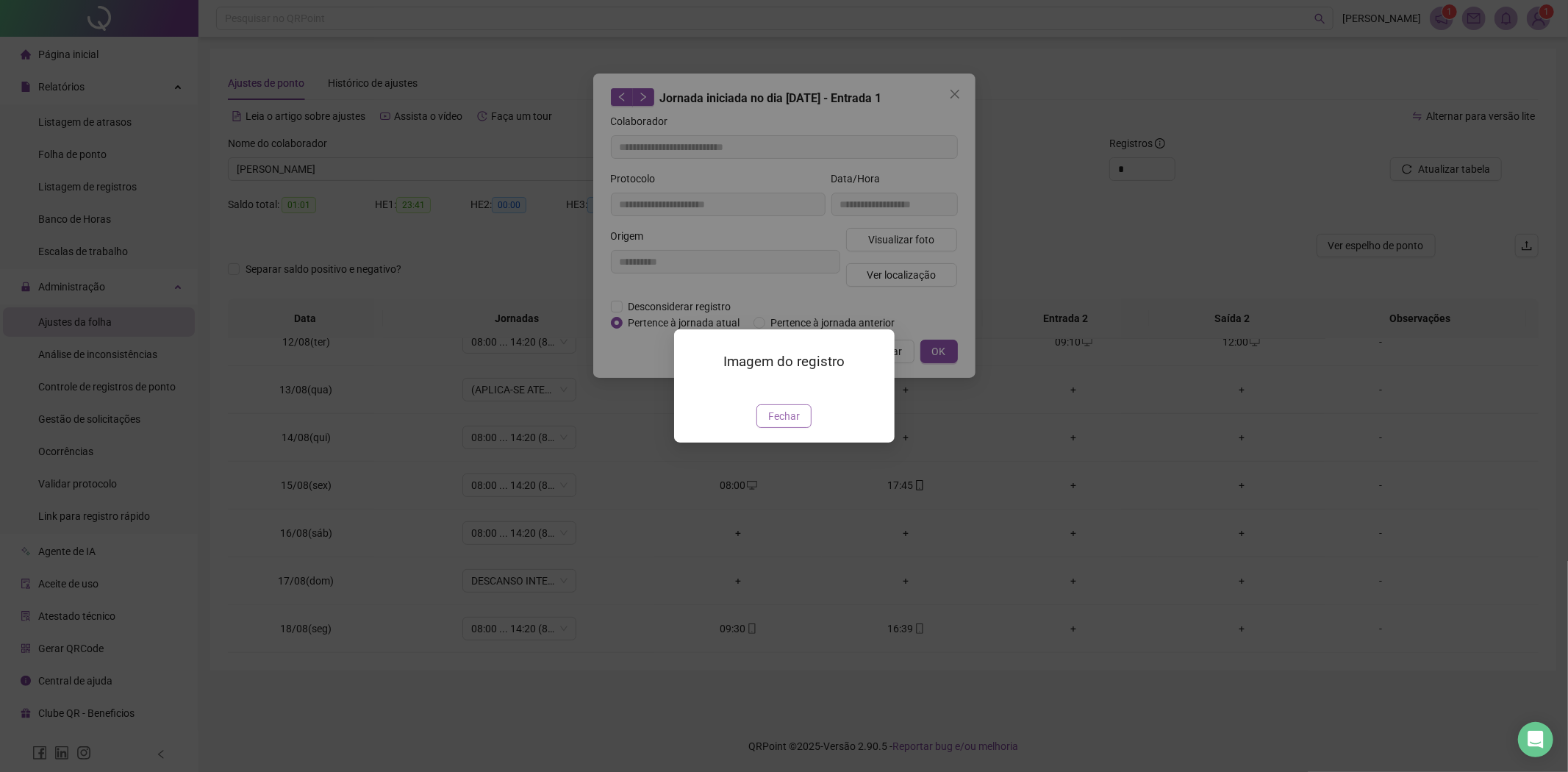
click at [777, 424] on span "Fechar" at bounding box center [784, 415] width 32 height 16
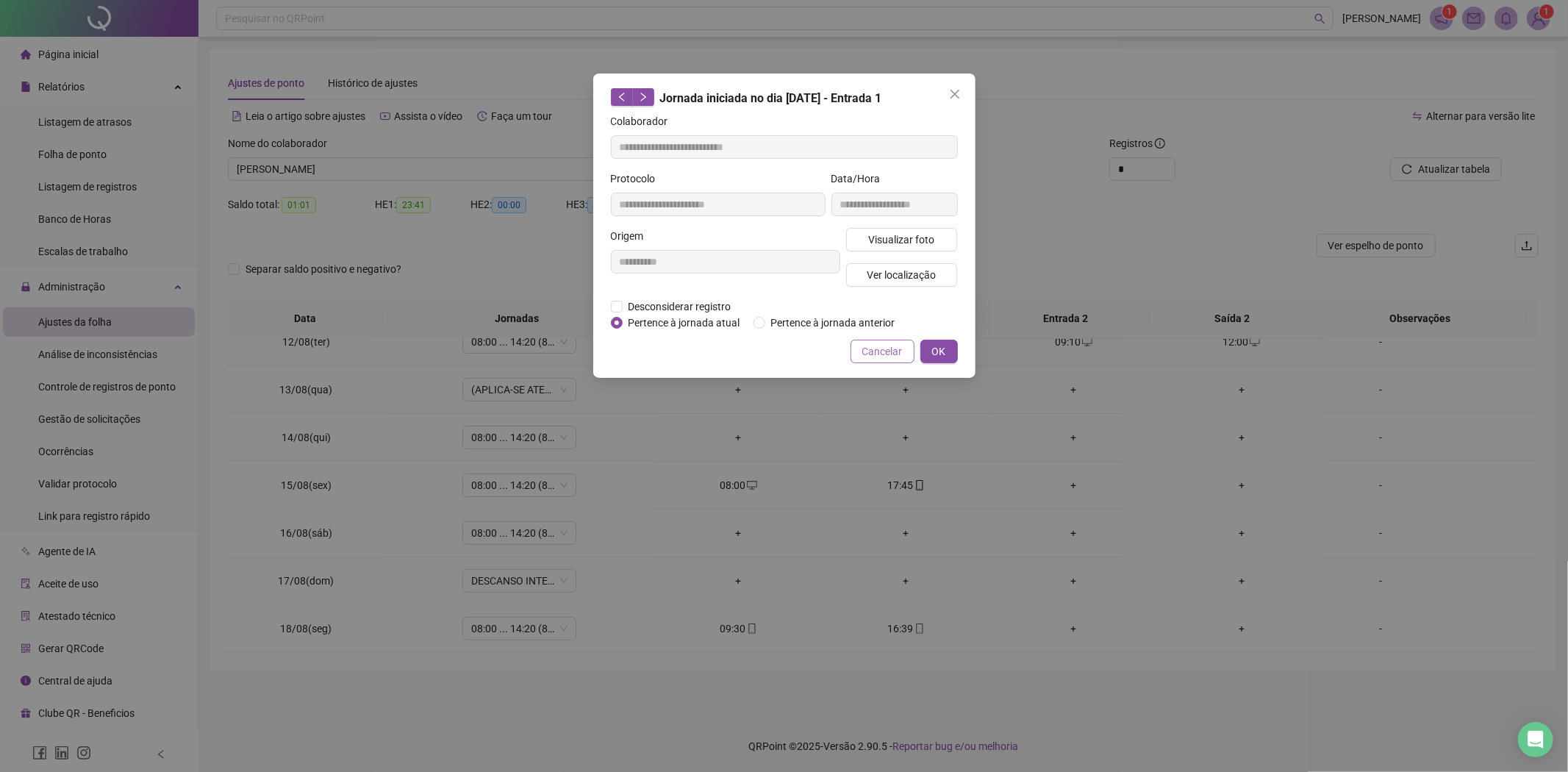
click at [884, 351] on span "Cancelar" at bounding box center [883, 351] width 41 height 16
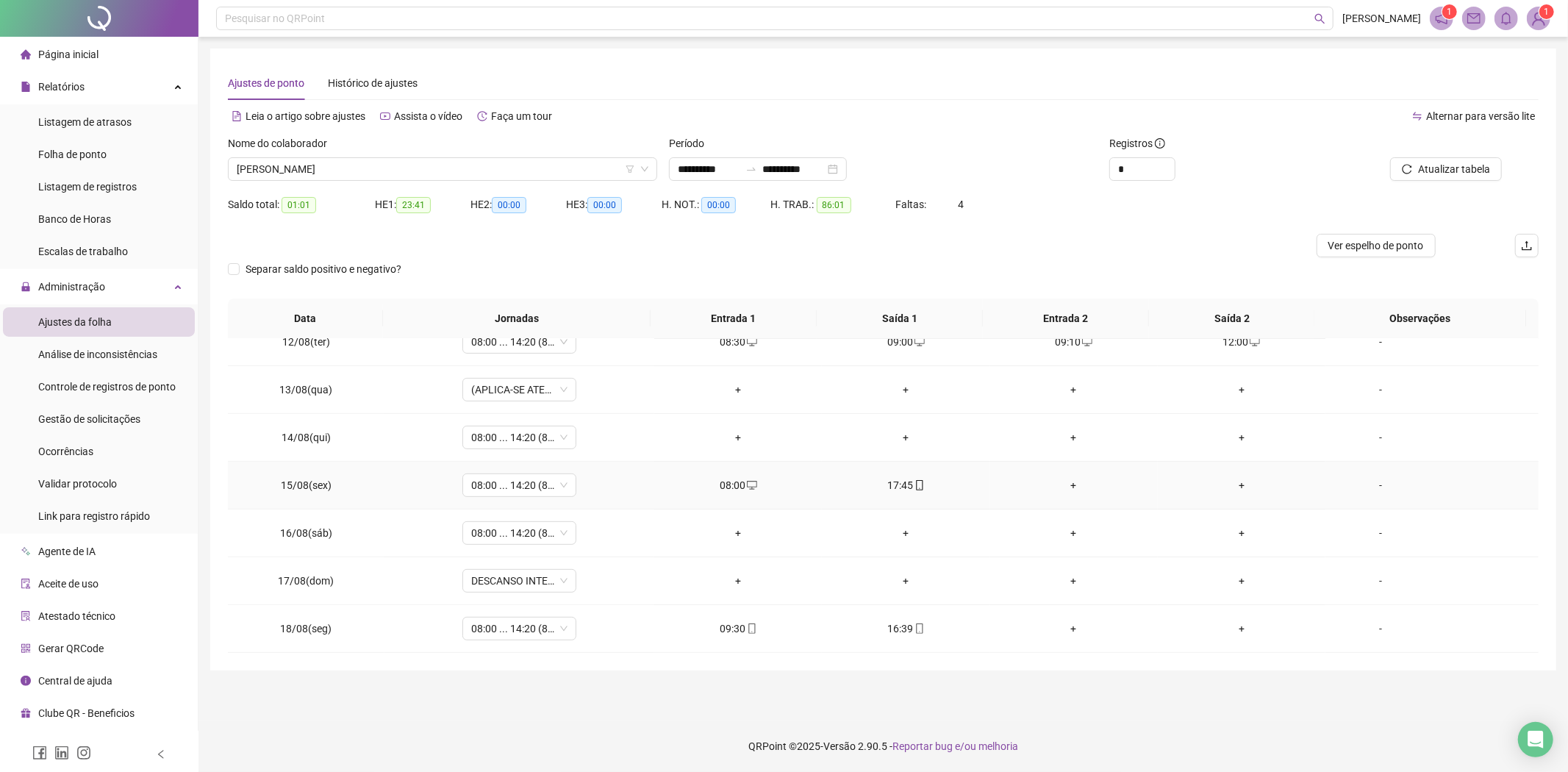
click at [915, 489] on icon "mobile" at bounding box center [919, 485] width 11 height 11
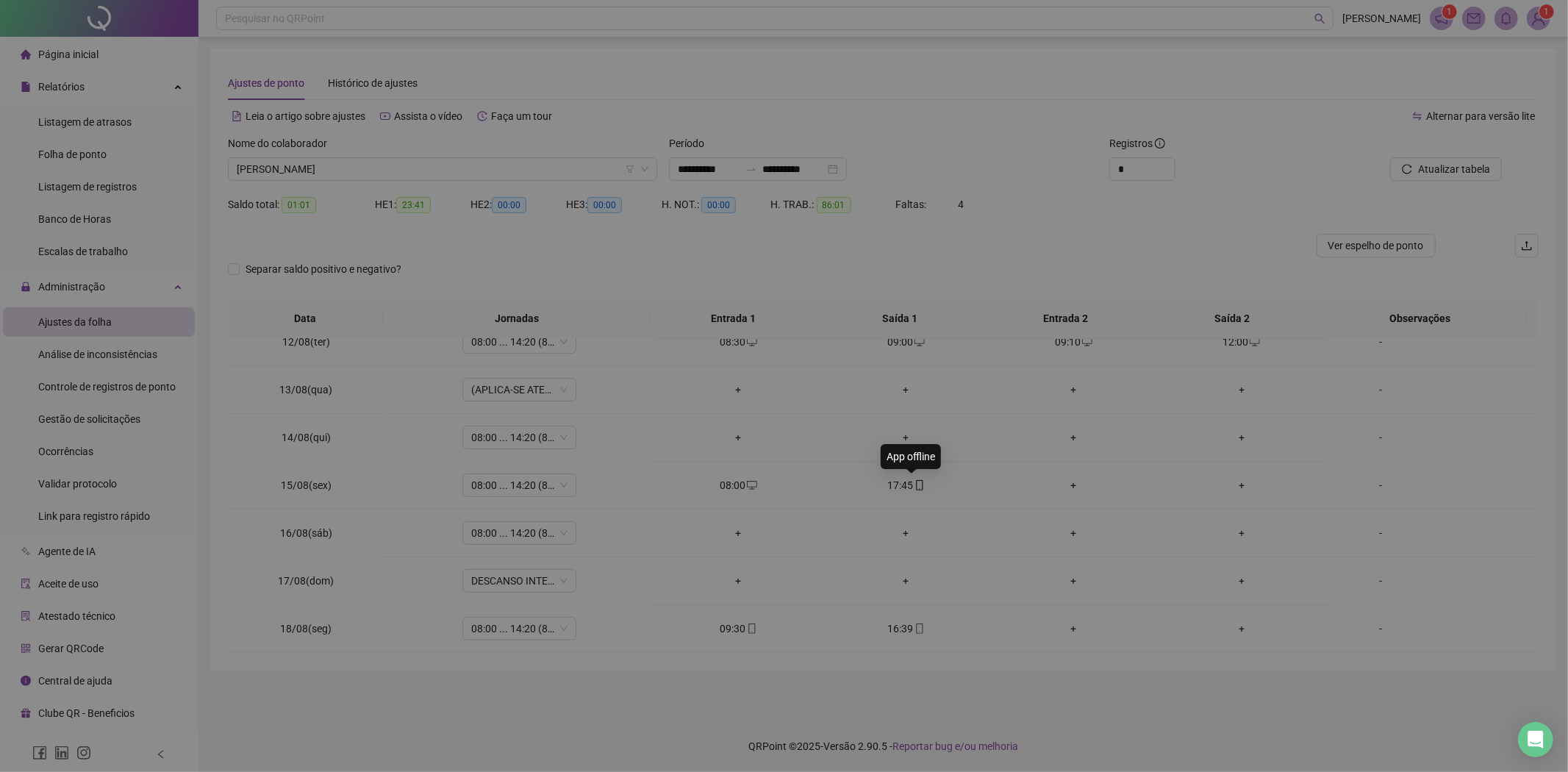
type input "**********"
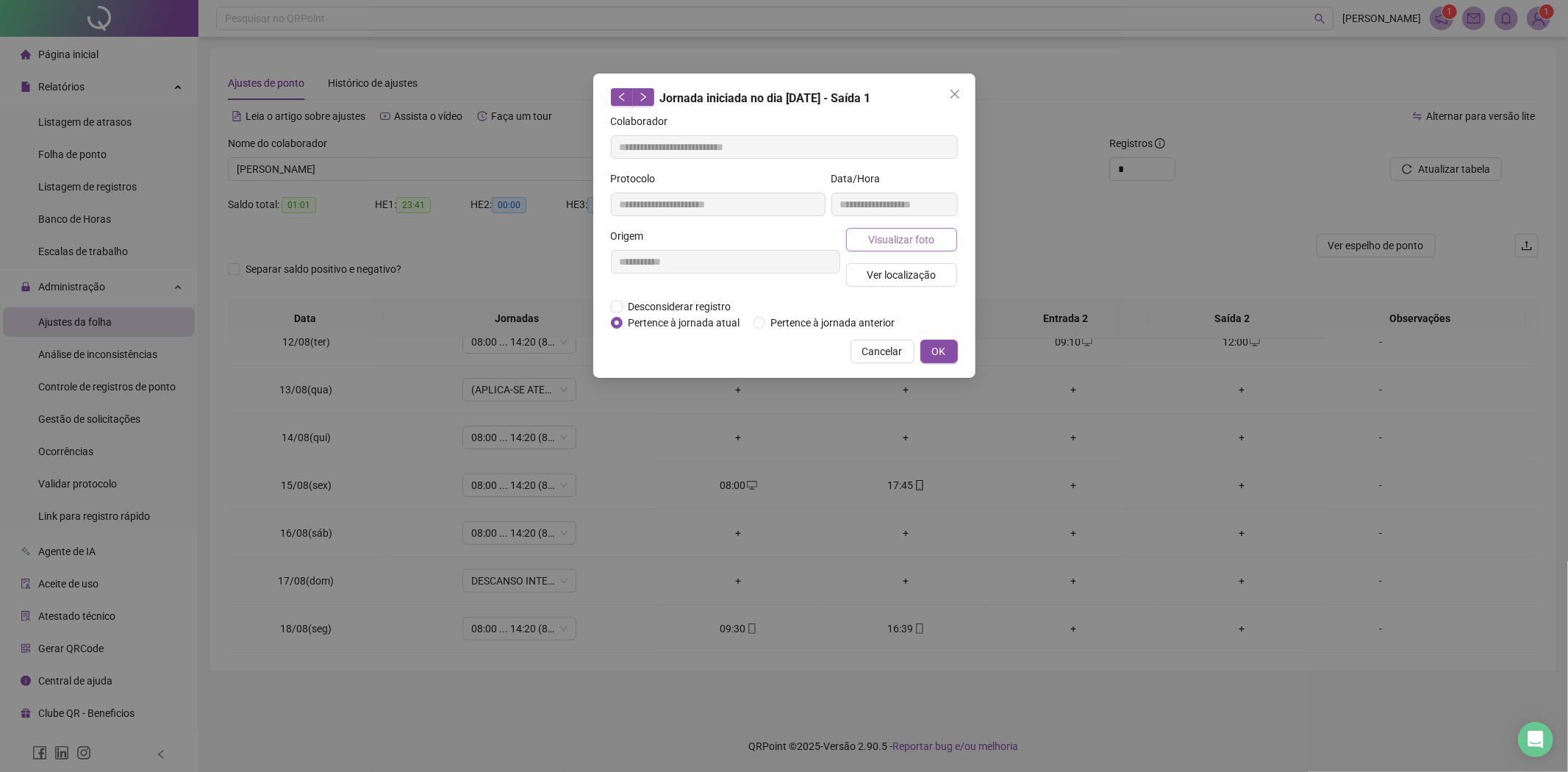
click at [895, 237] on span "Visualizar foto" at bounding box center [901, 240] width 66 height 16
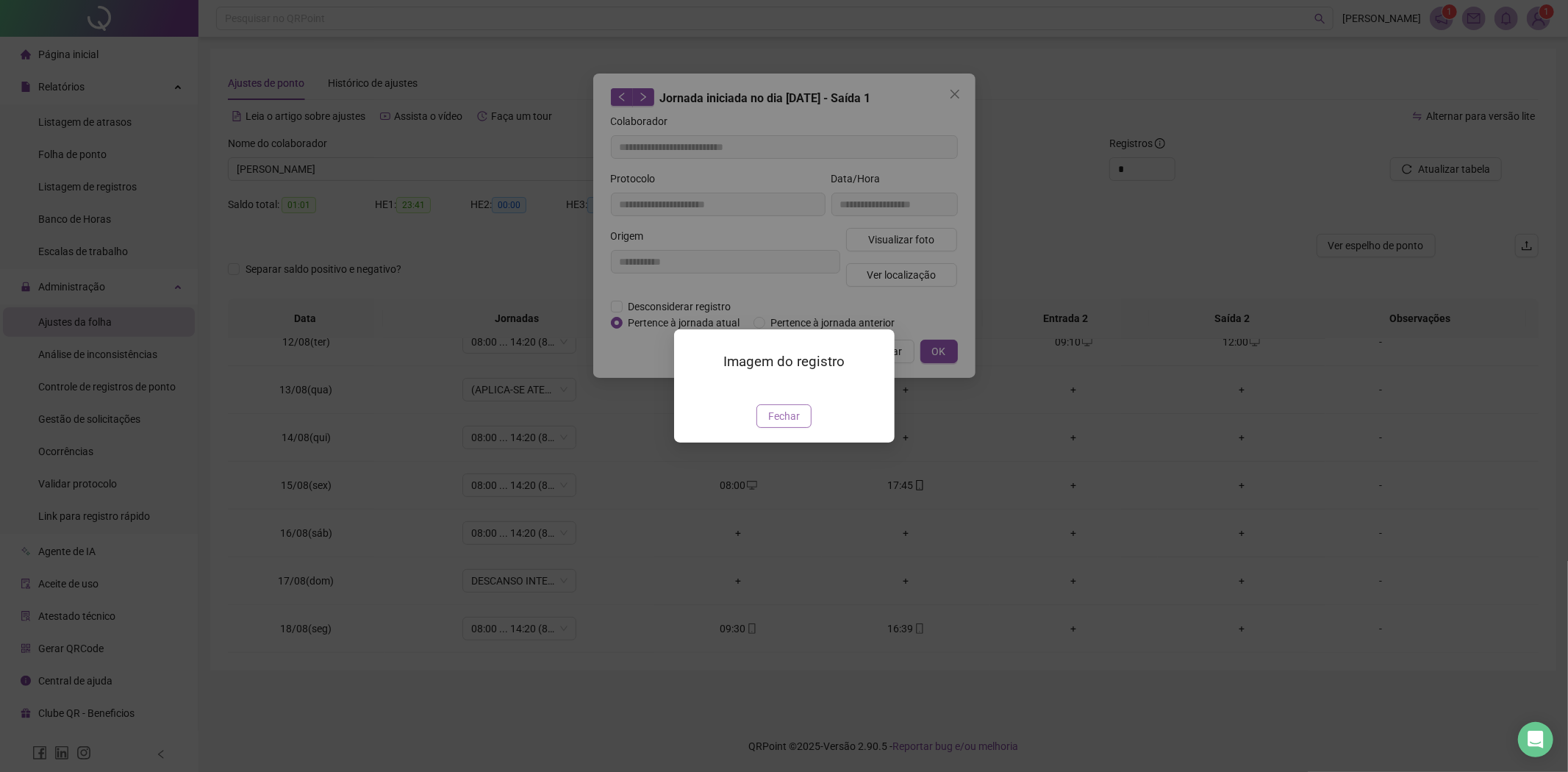
click at [772, 424] on span "Fechar" at bounding box center [784, 415] width 32 height 16
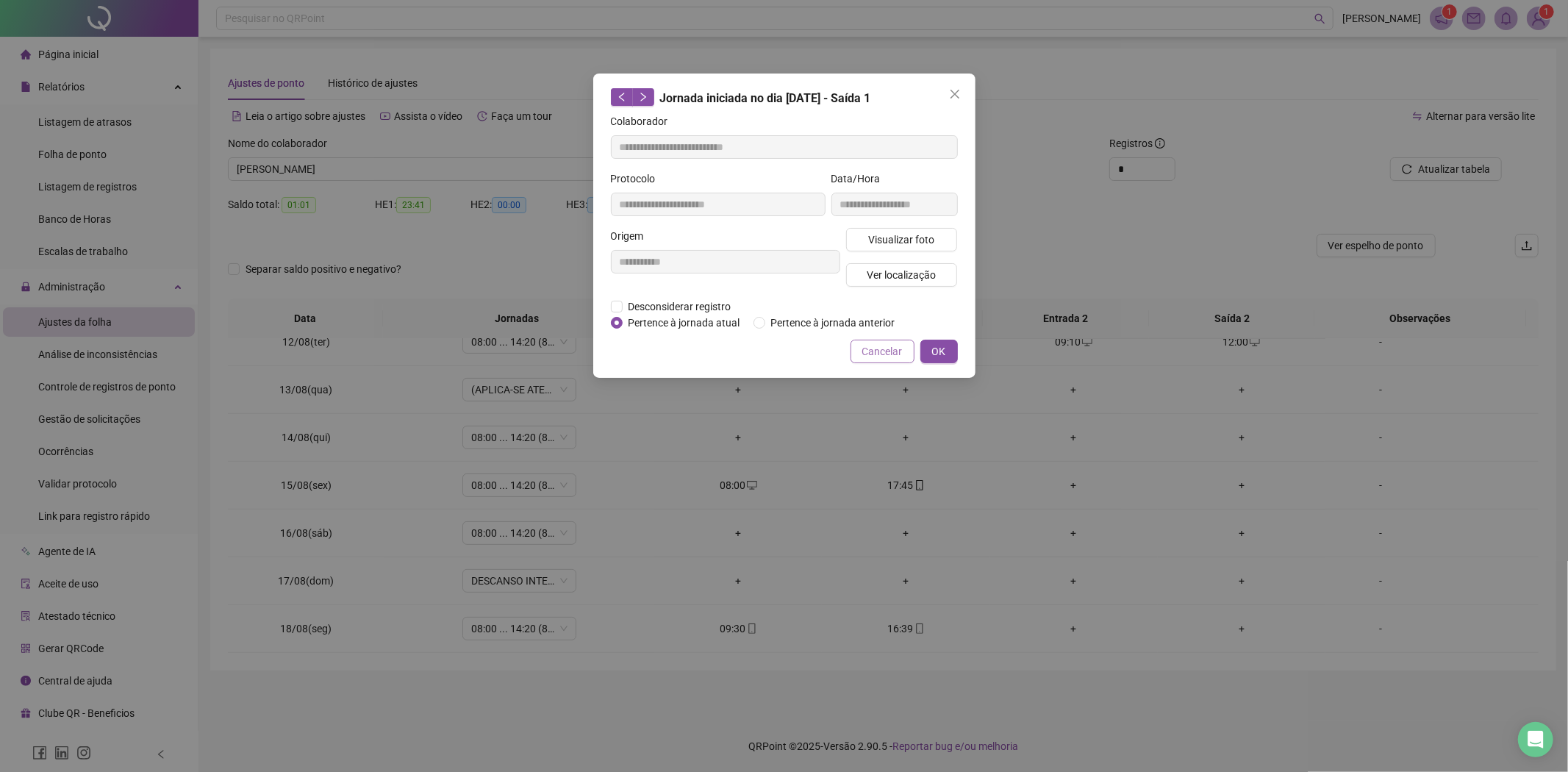
click at [864, 349] on span "Cancelar" at bounding box center [883, 351] width 41 height 16
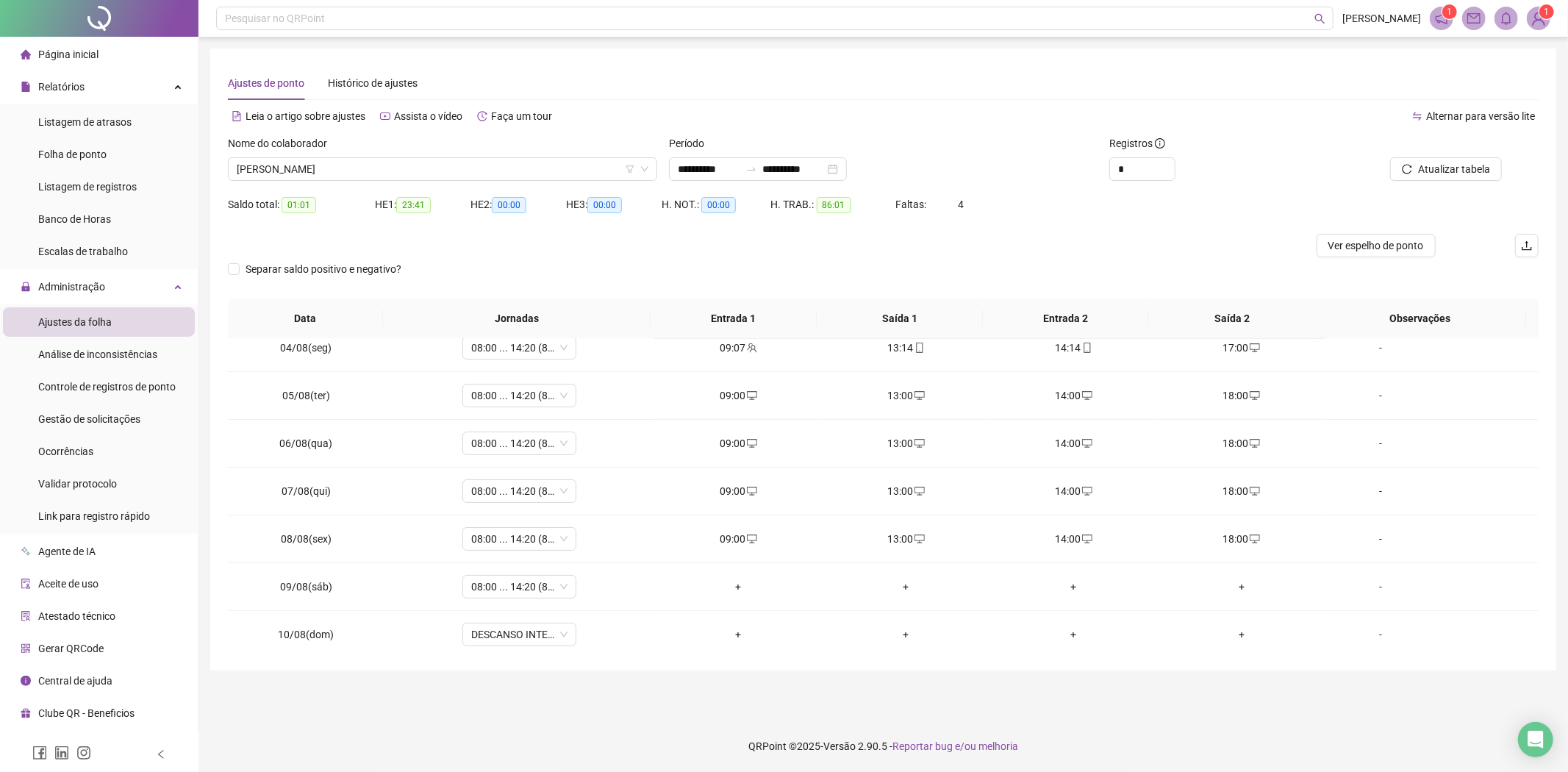
scroll to position [0, 0]
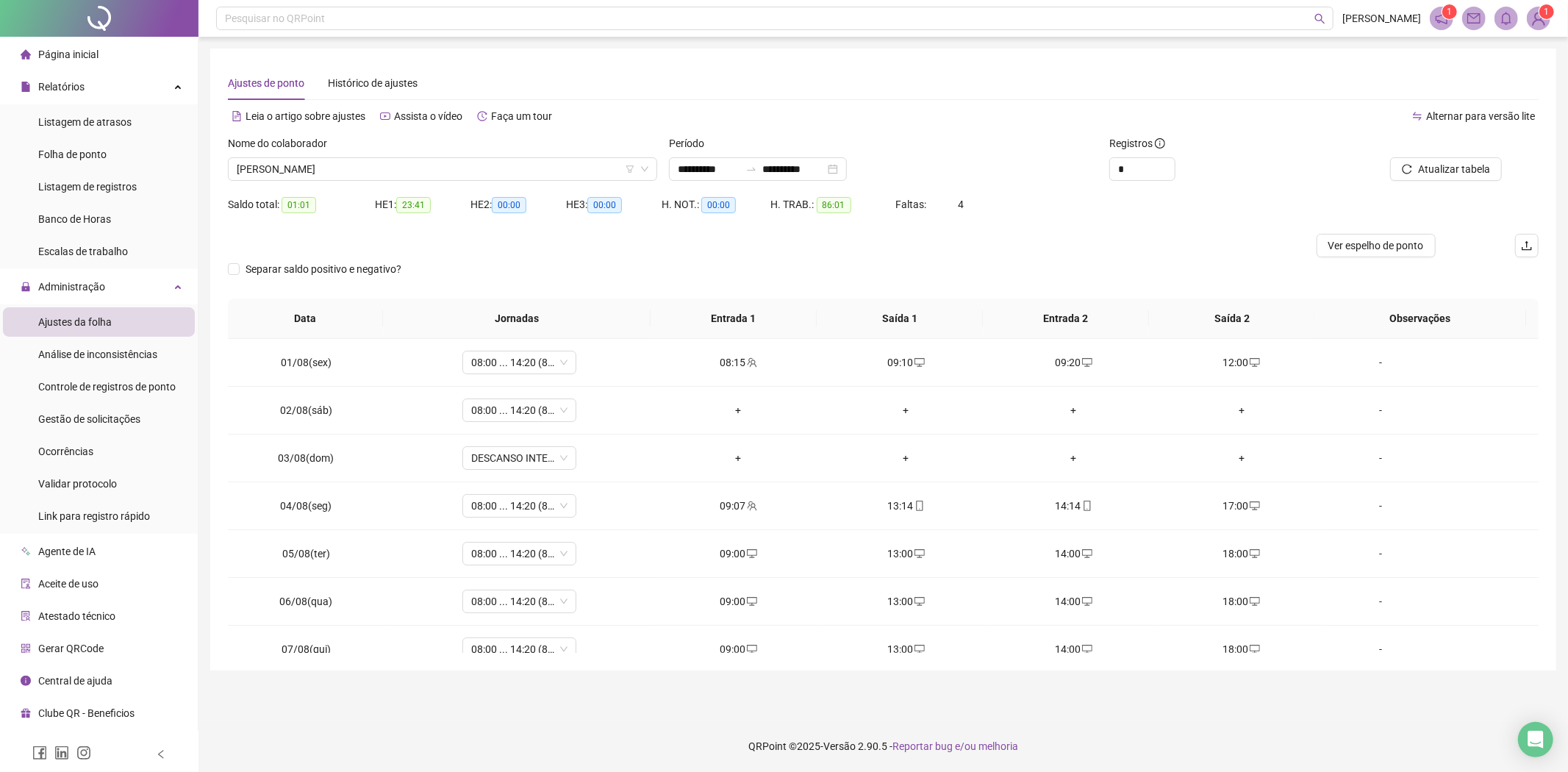
click at [312, 704] on main "**********" at bounding box center [884, 378] width 1347 height 660
click at [747, 361] on icon "team" at bounding box center [752, 362] width 11 height 11
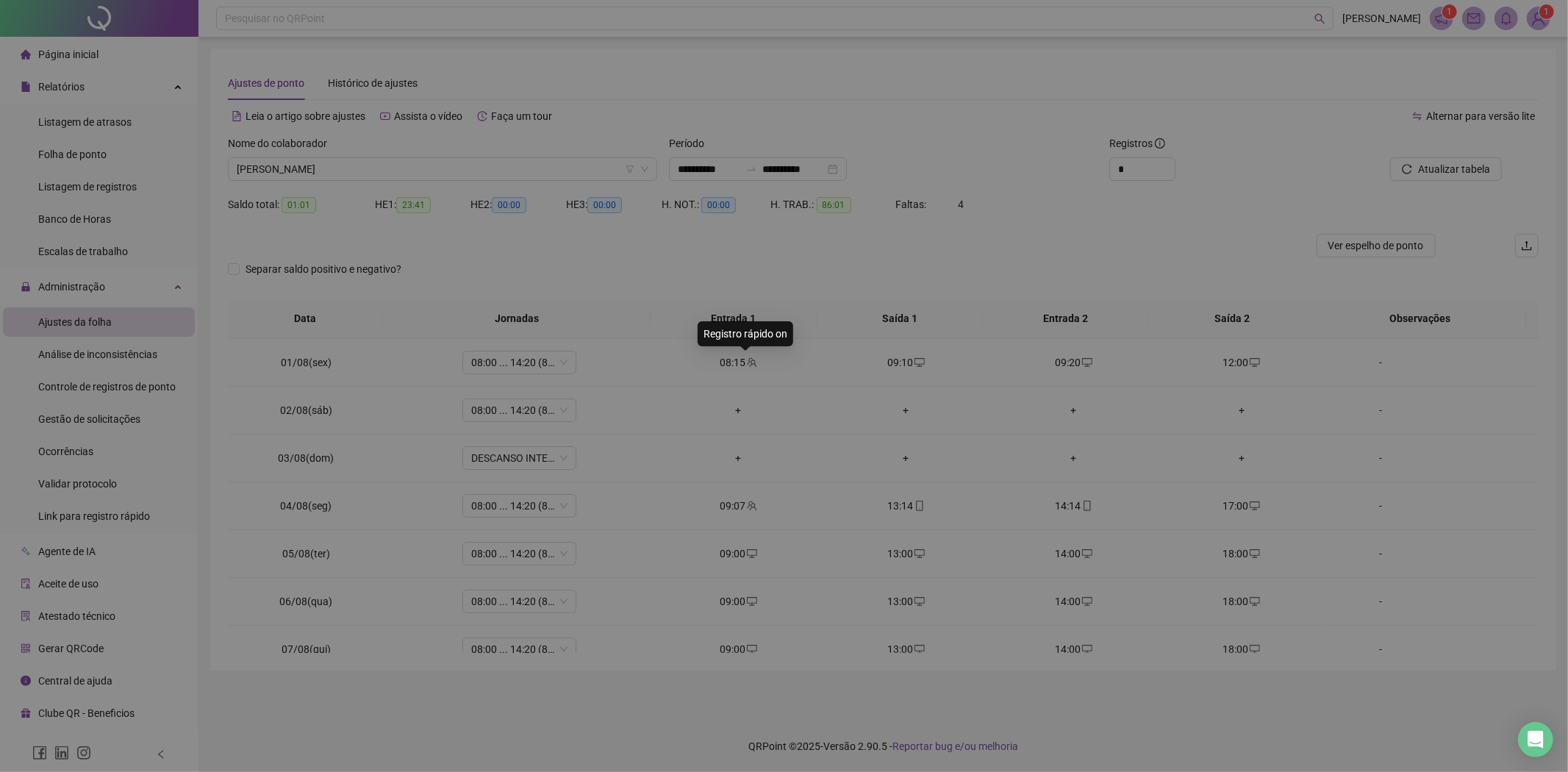
type input "**********"
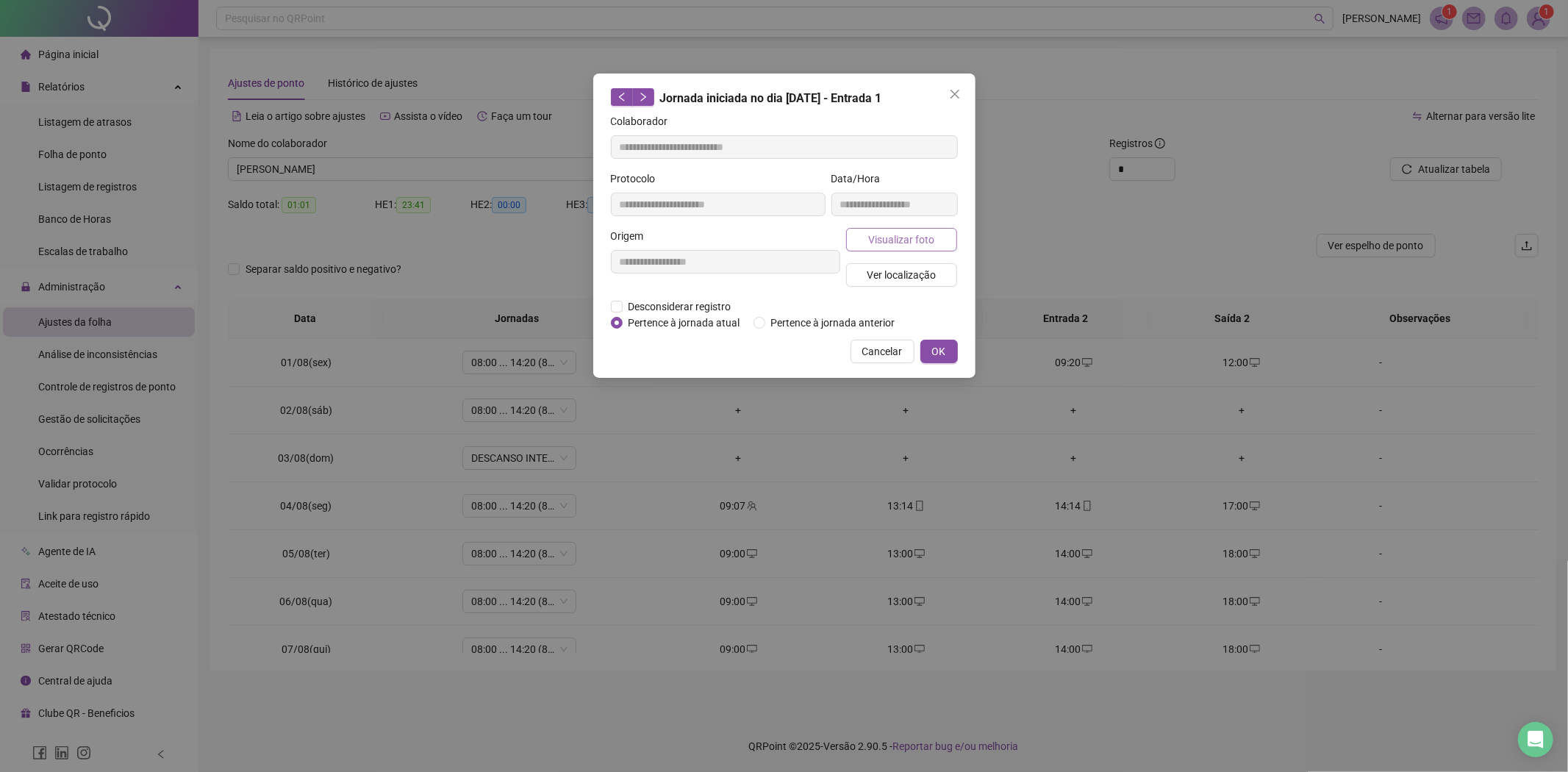
click at [913, 237] on span "Visualizar foto" at bounding box center [901, 240] width 66 height 16
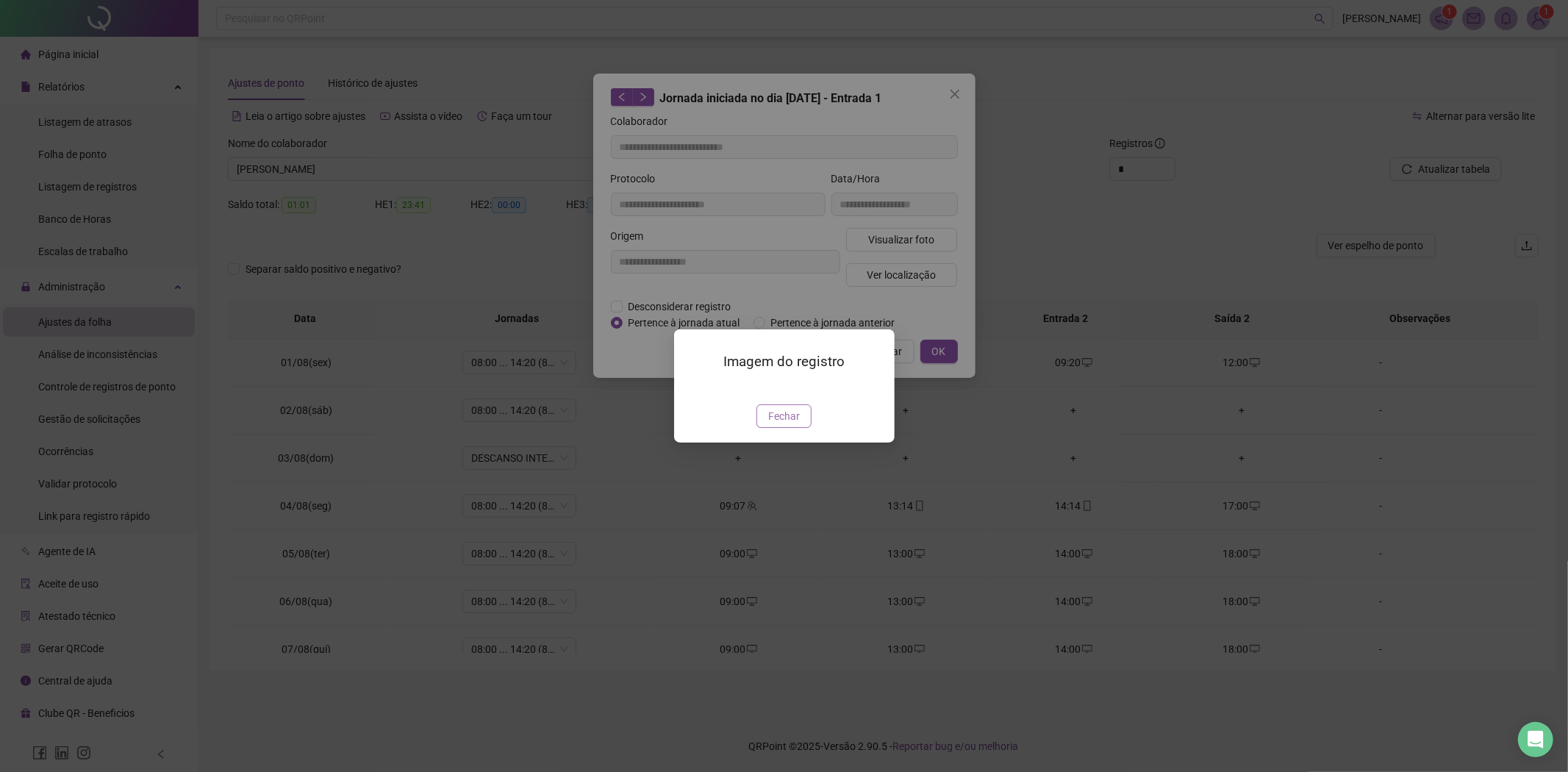
click at [795, 428] on button "Fechar" at bounding box center [784, 415] width 55 height 23
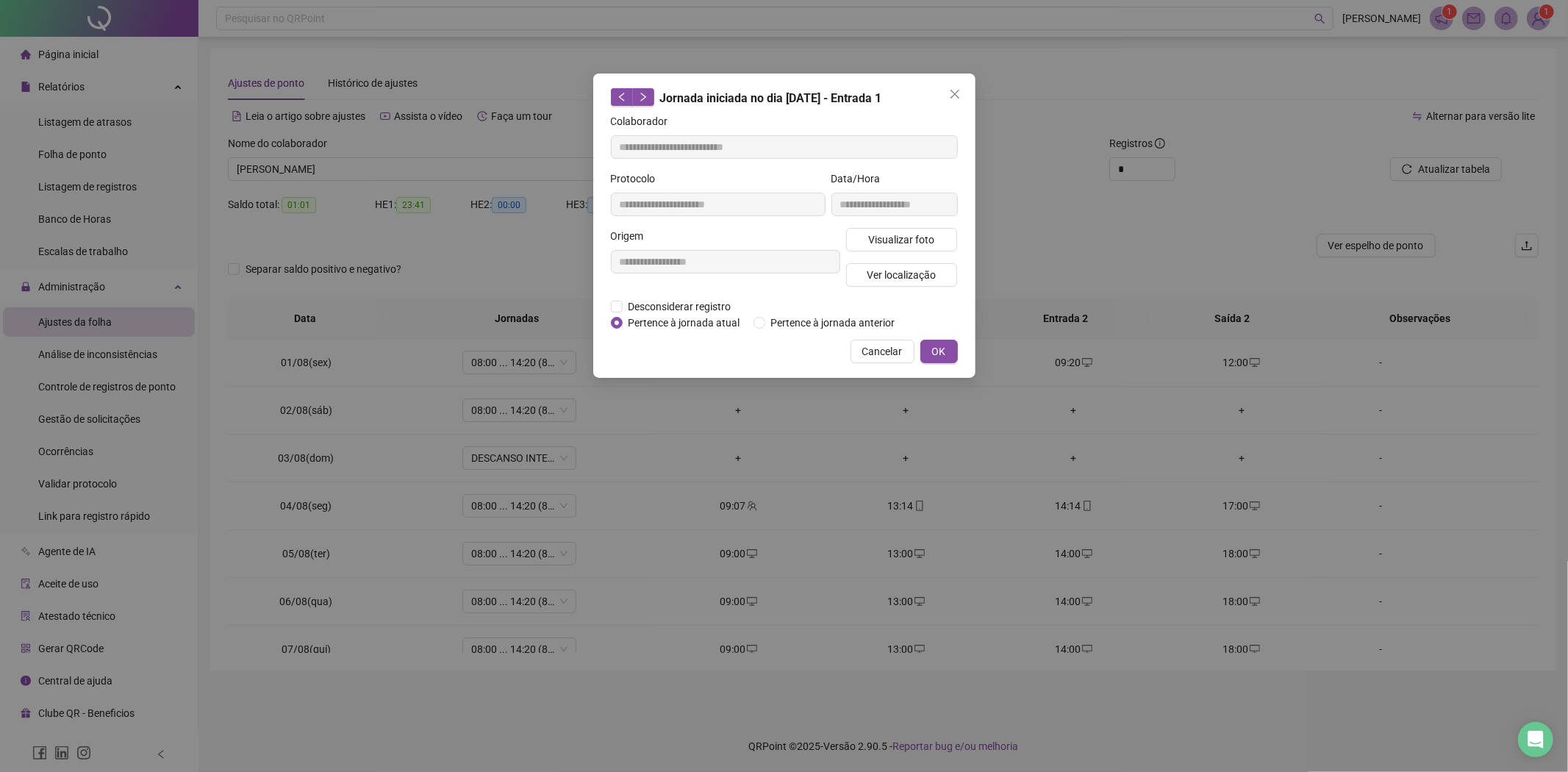
click at [880, 349] on span "Cancelar" at bounding box center [883, 351] width 41 height 16
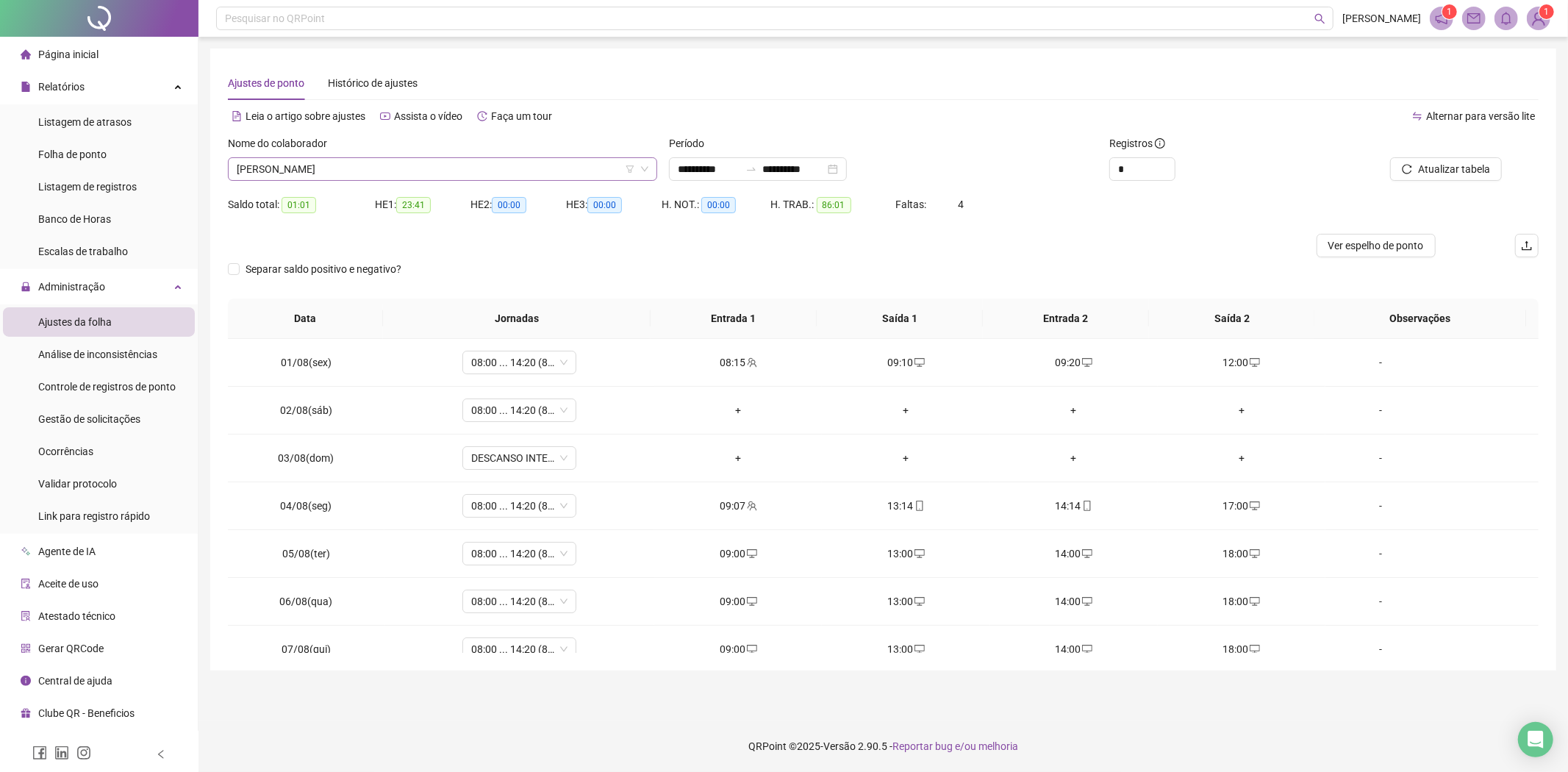
scroll to position [187, 0]
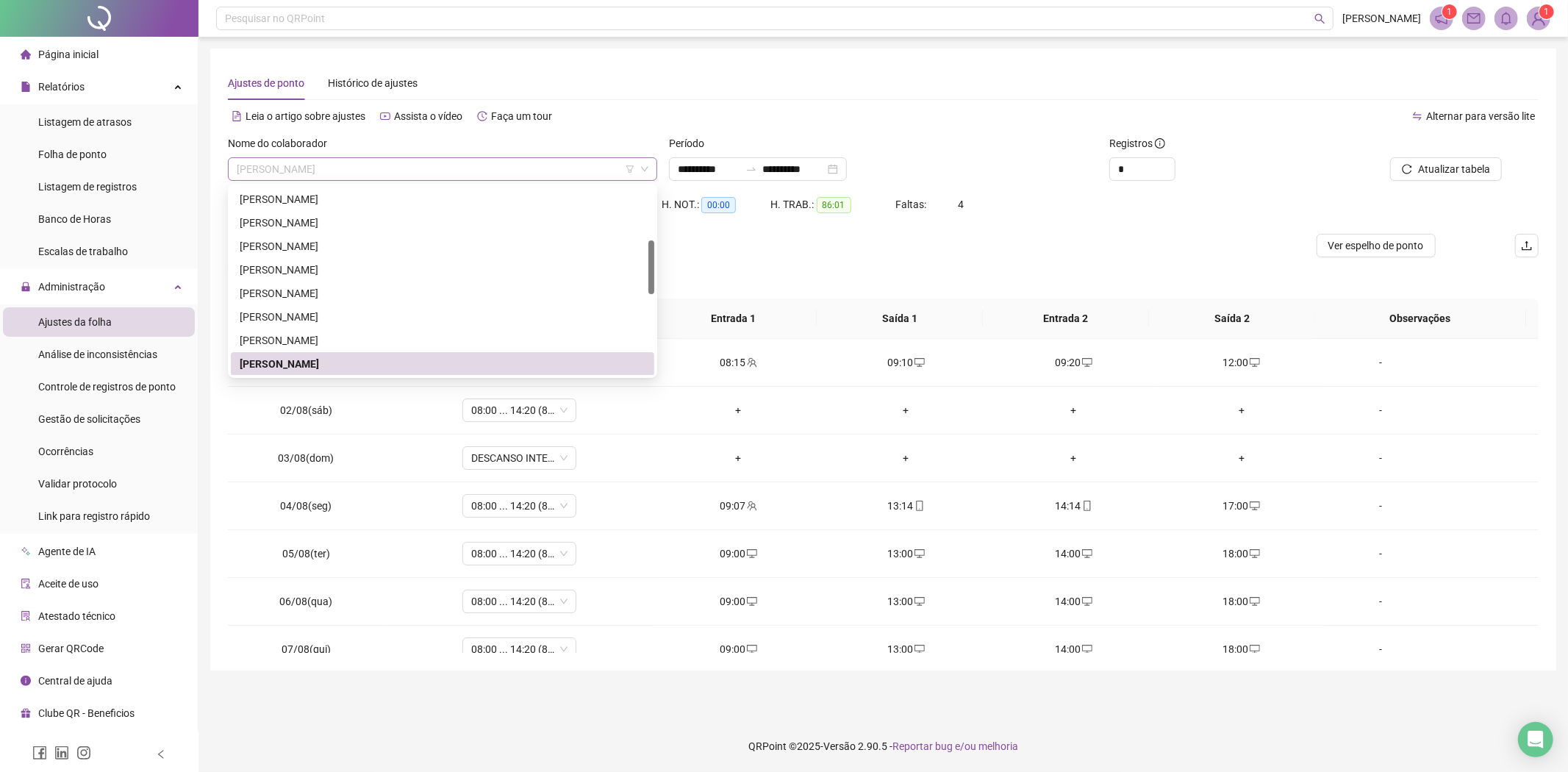
click at [352, 161] on span "[PERSON_NAME]" at bounding box center [443, 169] width 412 height 22
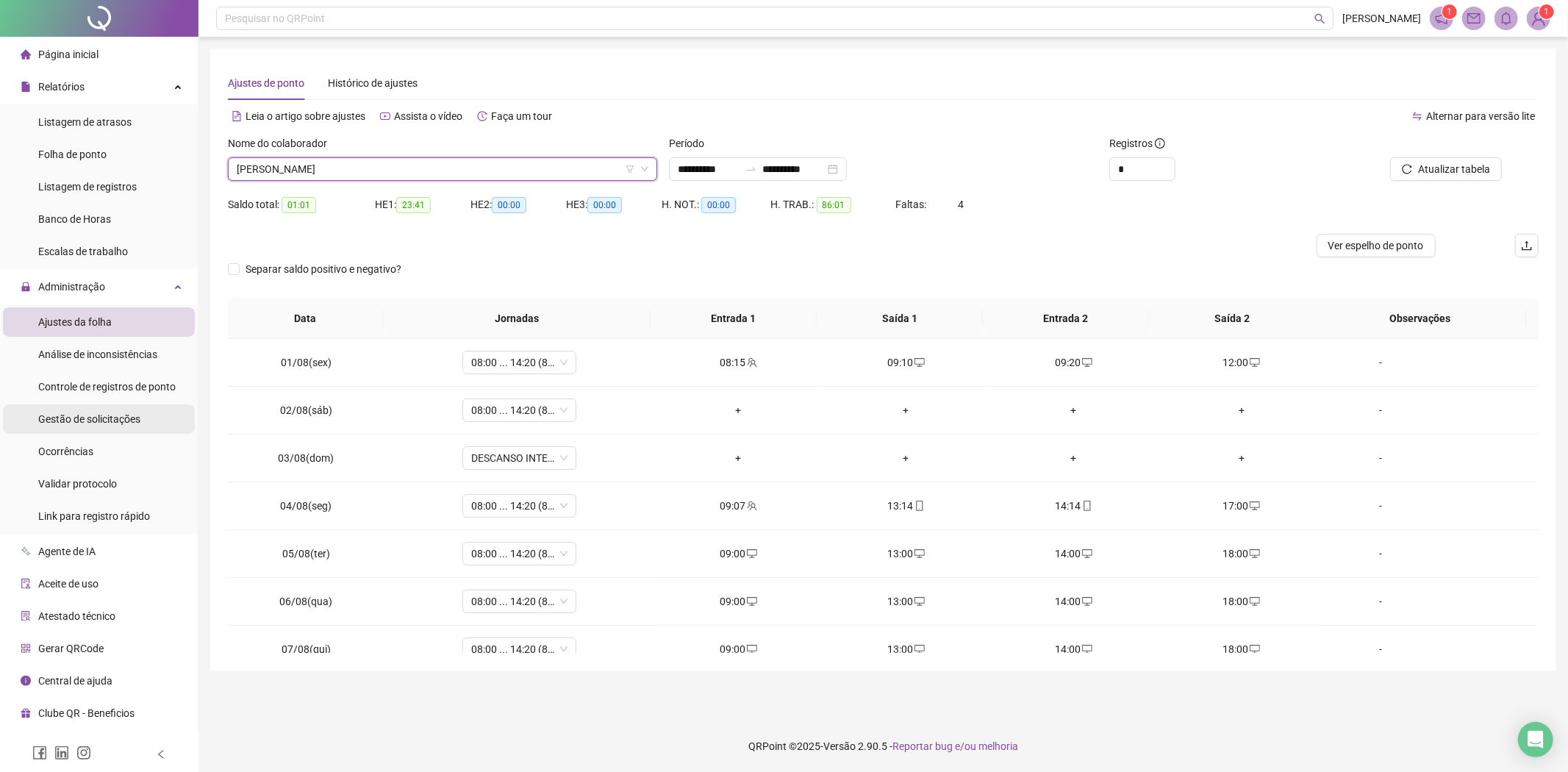
click at [140, 419] on li "Gestão de solicitações" at bounding box center [99, 418] width 192 height 29
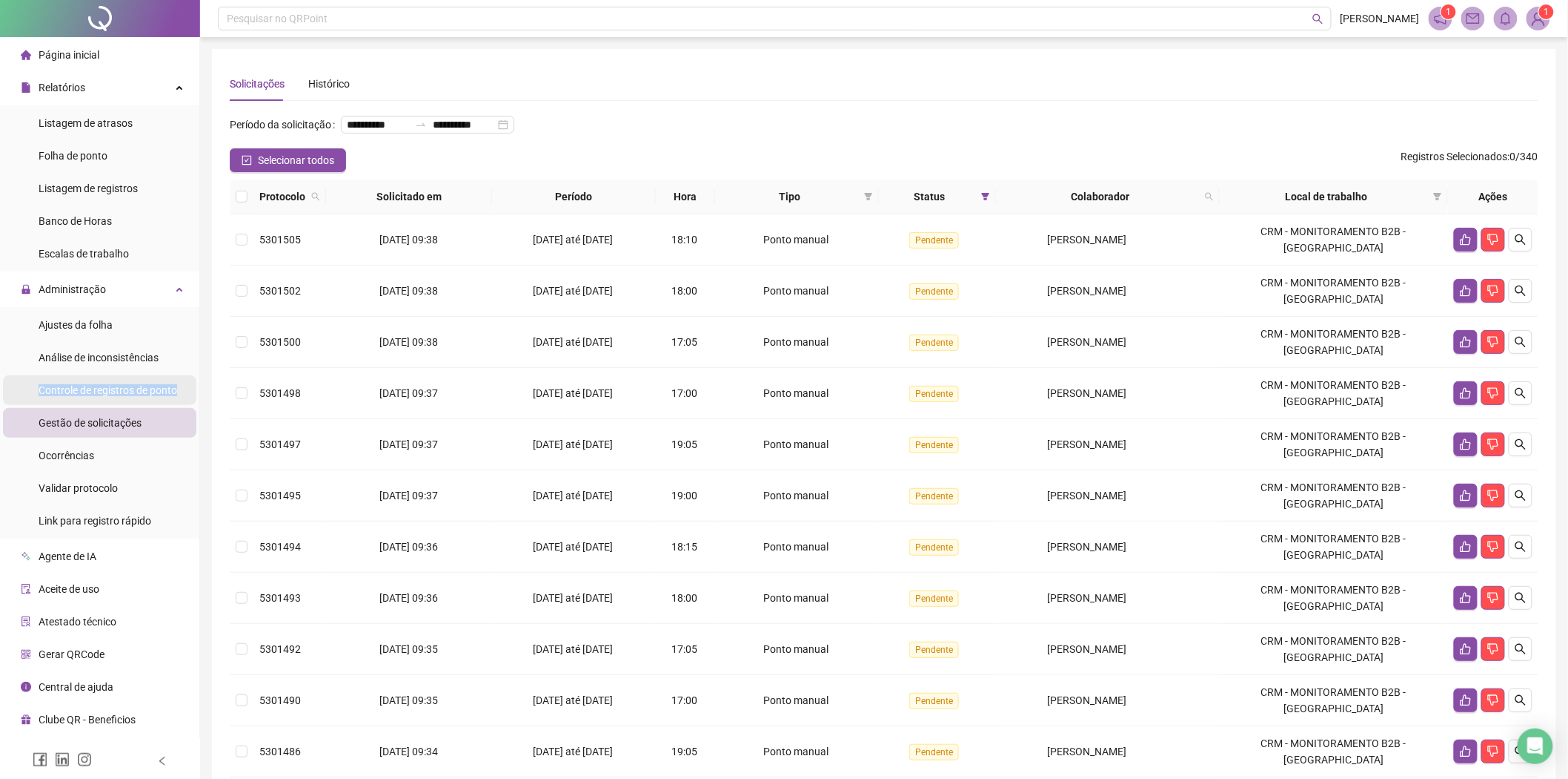
drag, startPoint x: 107, startPoint y: 365, endPoint x: 107, endPoint y: 397, distance: 32.0
click at [107, 397] on ul "Ajustes da folha Análise de inconsistências Controle de registros de ponto Gest…" at bounding box center [99, 422] width 200 height 231
click at [105, 393] on span "Controle de registros de ponto" at bounding box center [108, 390] width 138 height 12
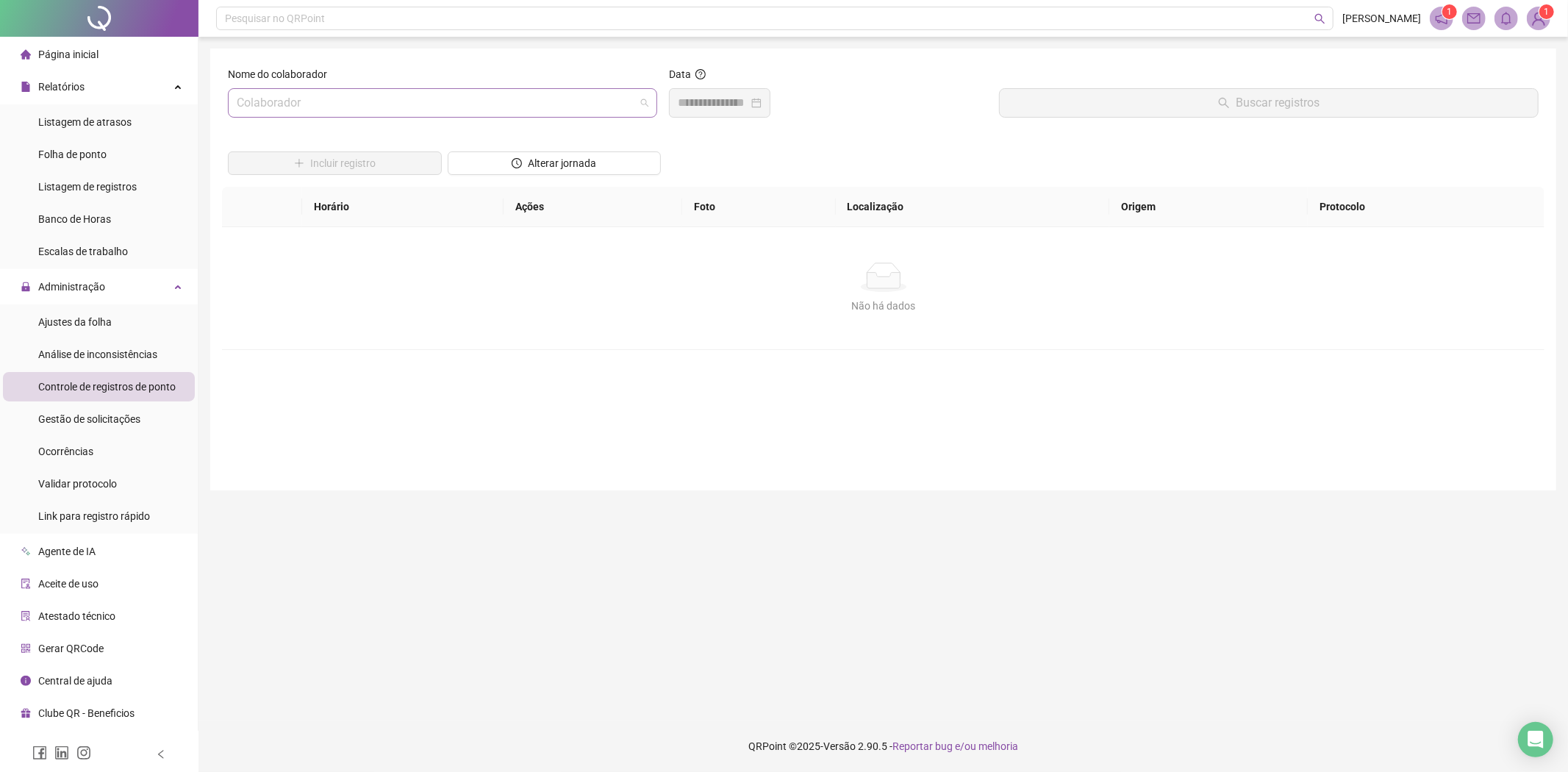
click at [335, 97] on input "search" at bounding box center [436, 102] width 398 height 28
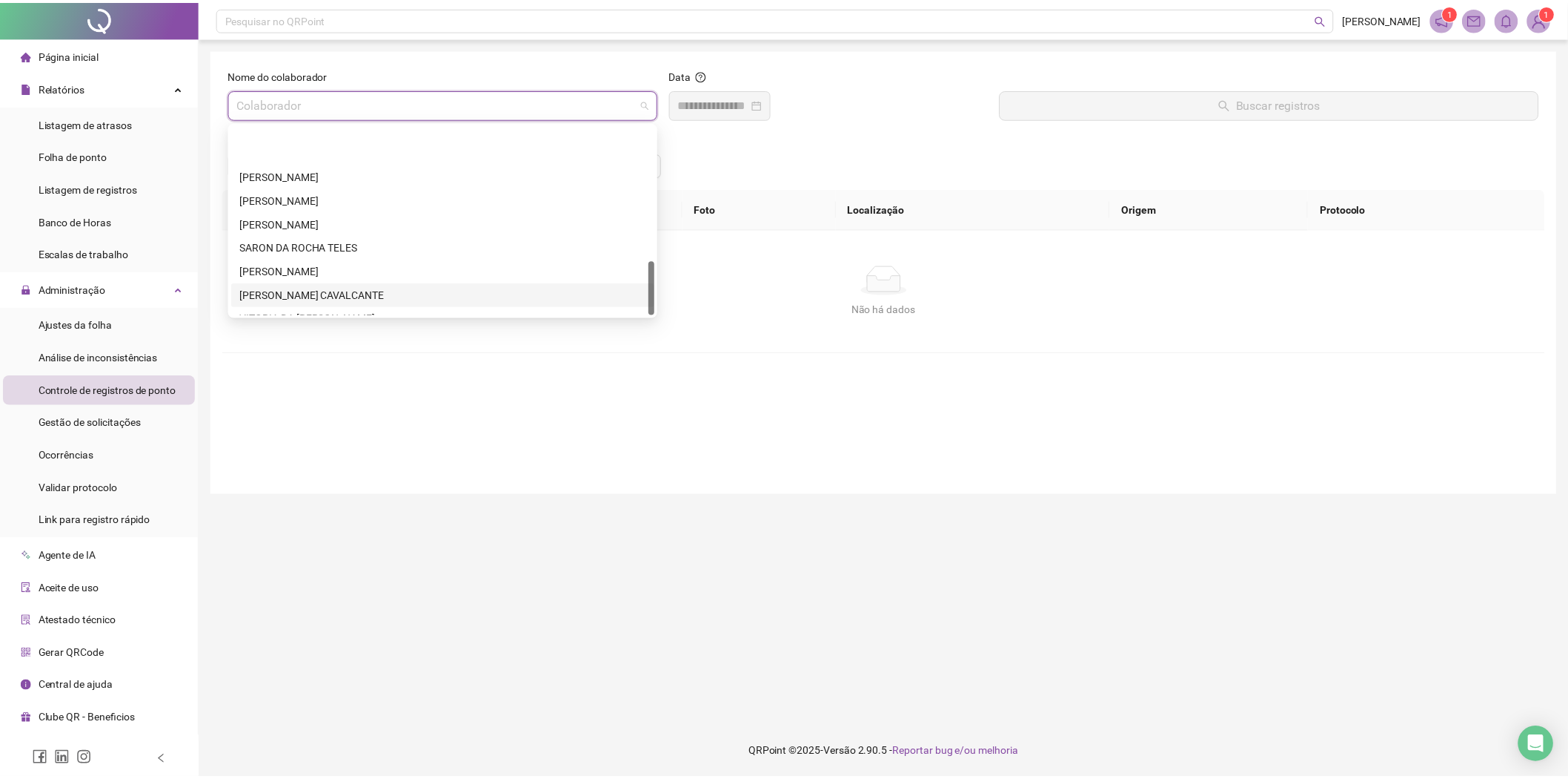
scroll to position [475, 0]
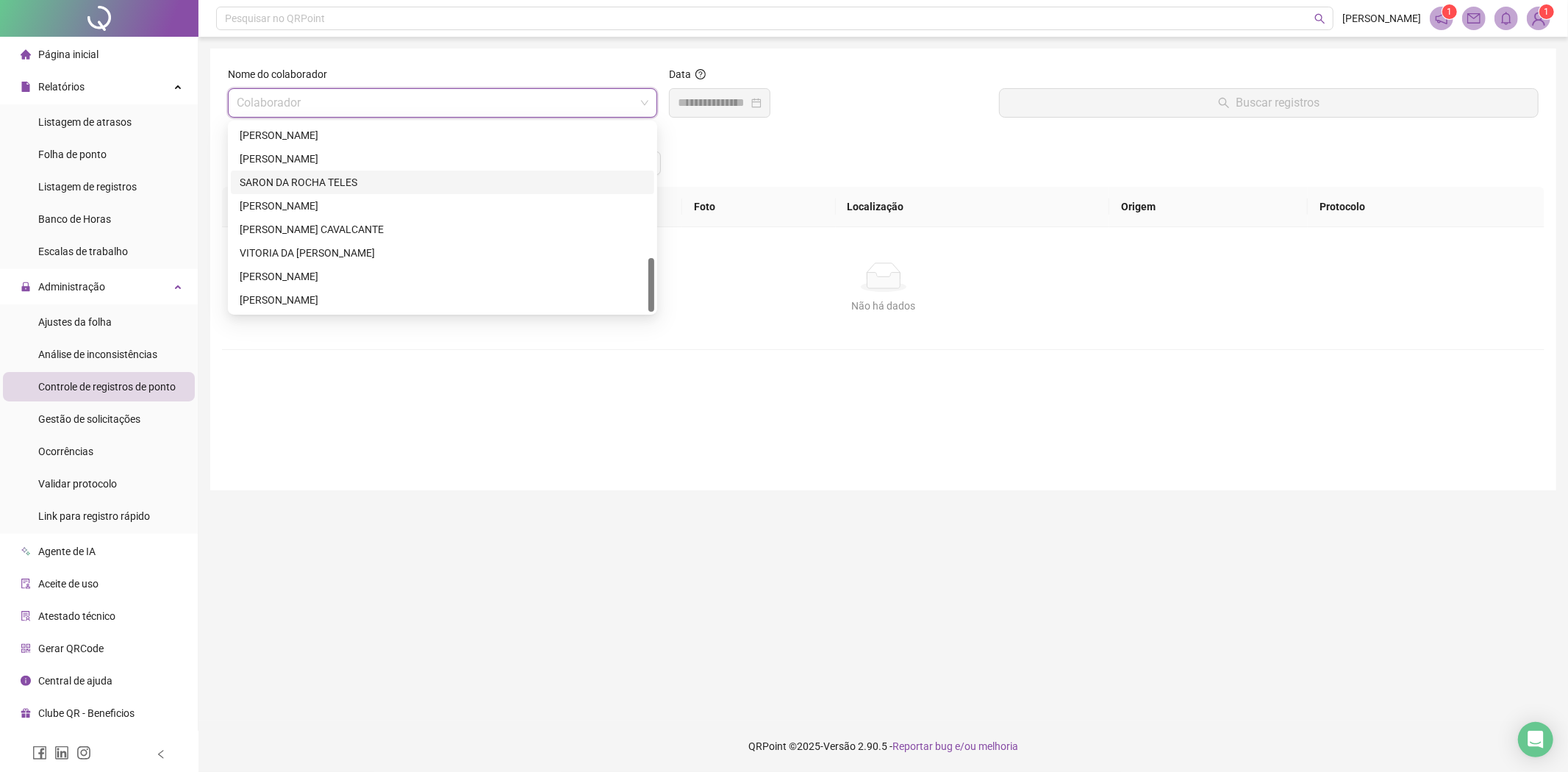
click at [770, 147] on div "Incluir registro Alterar jornada" at bounding box center [884, 157] width 1317 height 57
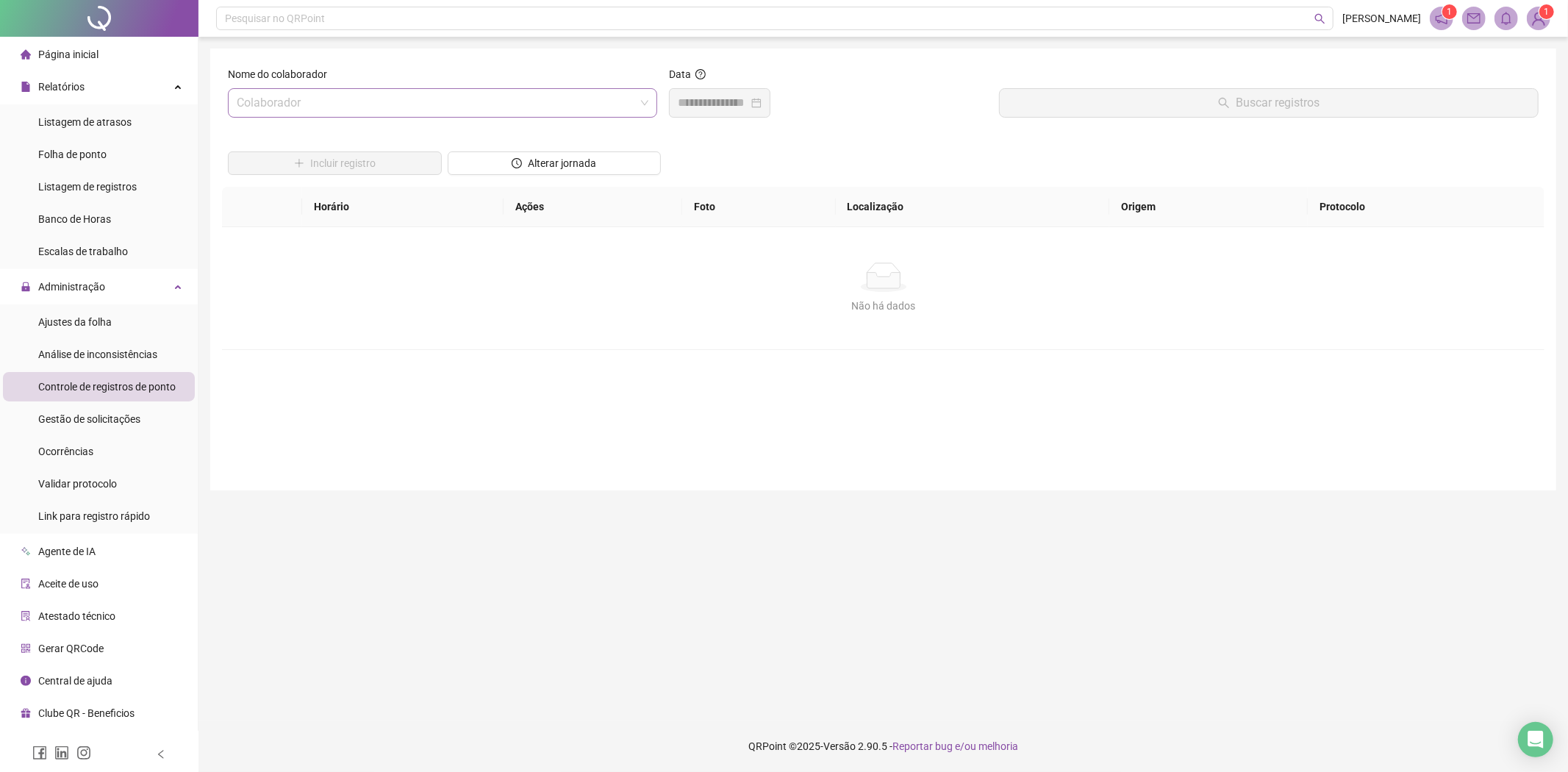
click at [472, 100] on input "search" at bounding box center [436, 102] width 398 height 28
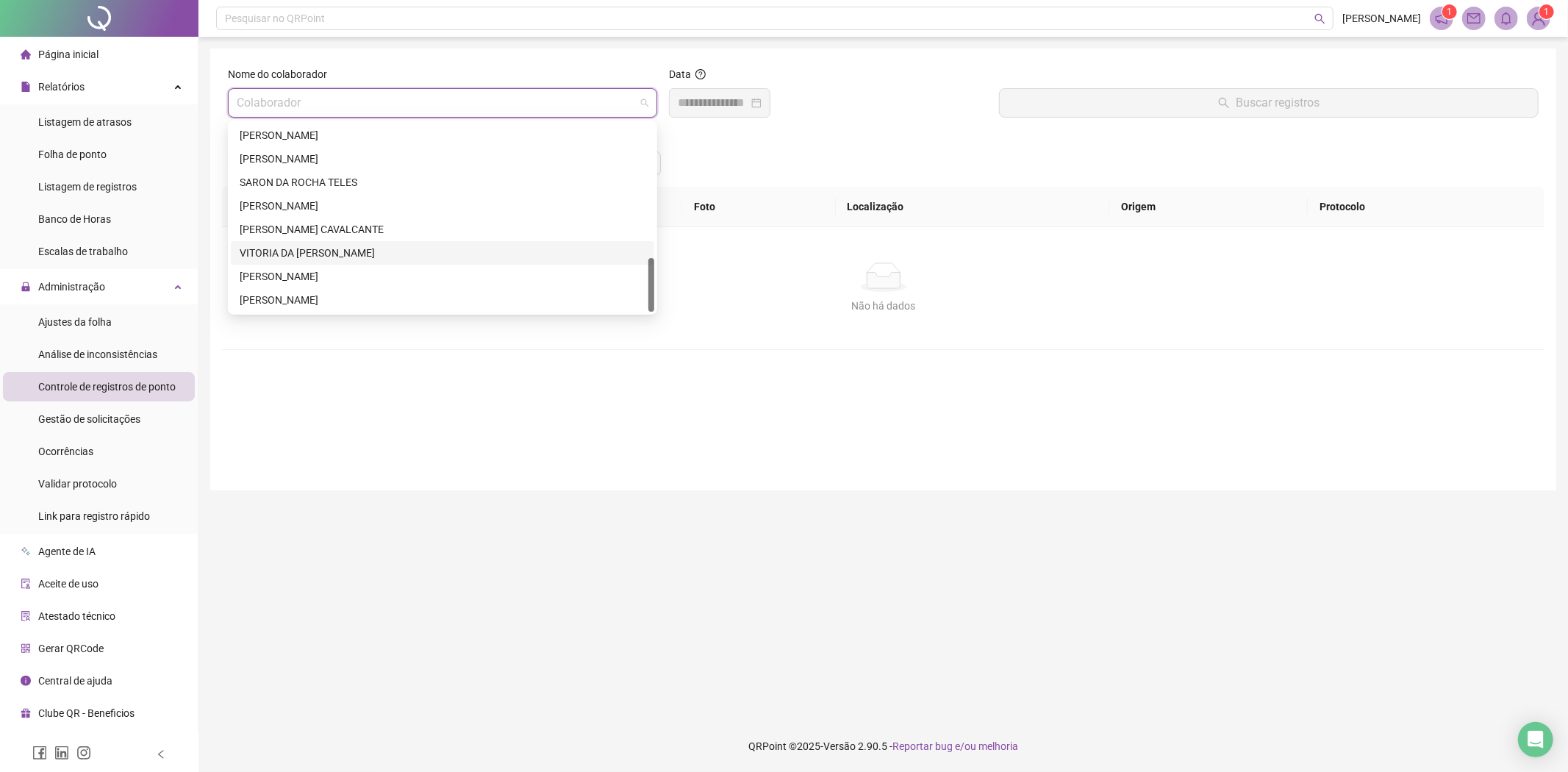
click at [837, 170] on div "Incluir registro Alterar jornada" at bounding box center [884, 157] width 1317 height 57
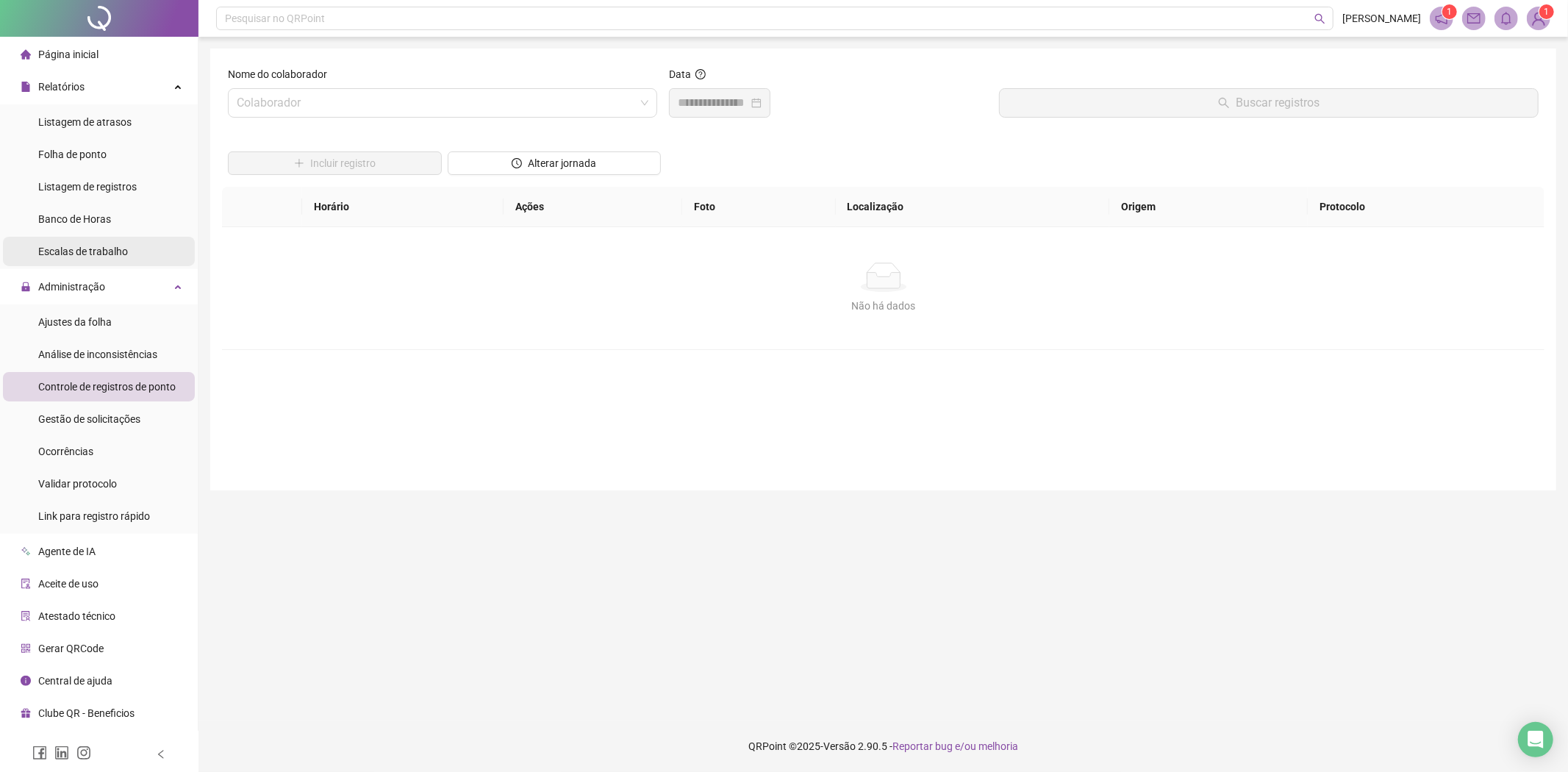
click at [106, 248] on span "Escalas de trabalho" at bounding box center [83, 251] width 90 height 12
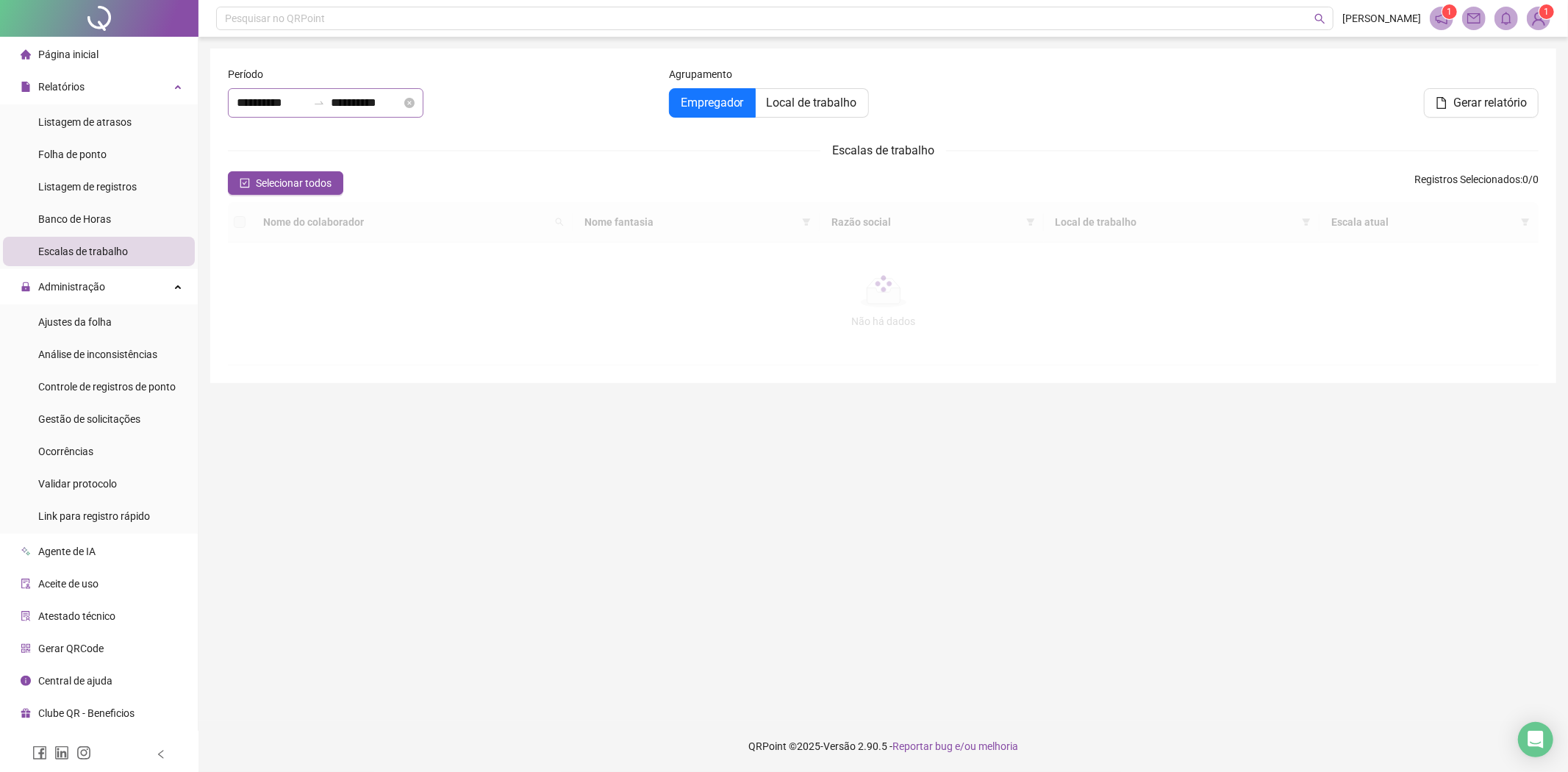
type input "**********"
click at [305, 110] on input "**********" at bounding box center [272, 102] width 71 height 17
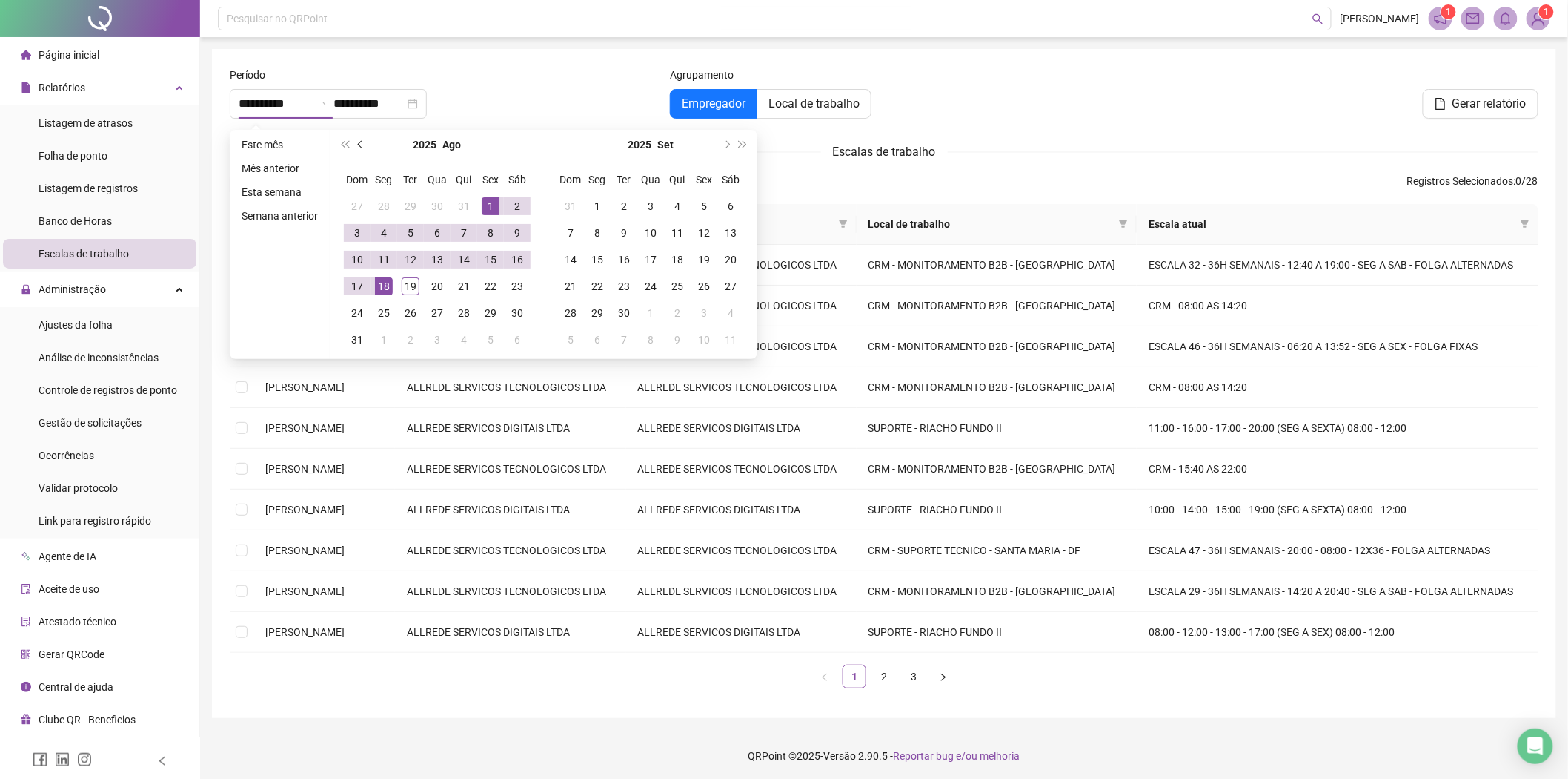
click at [353, 147] on button "prev-year" at bounding box center [361, 144] width 17 height 29
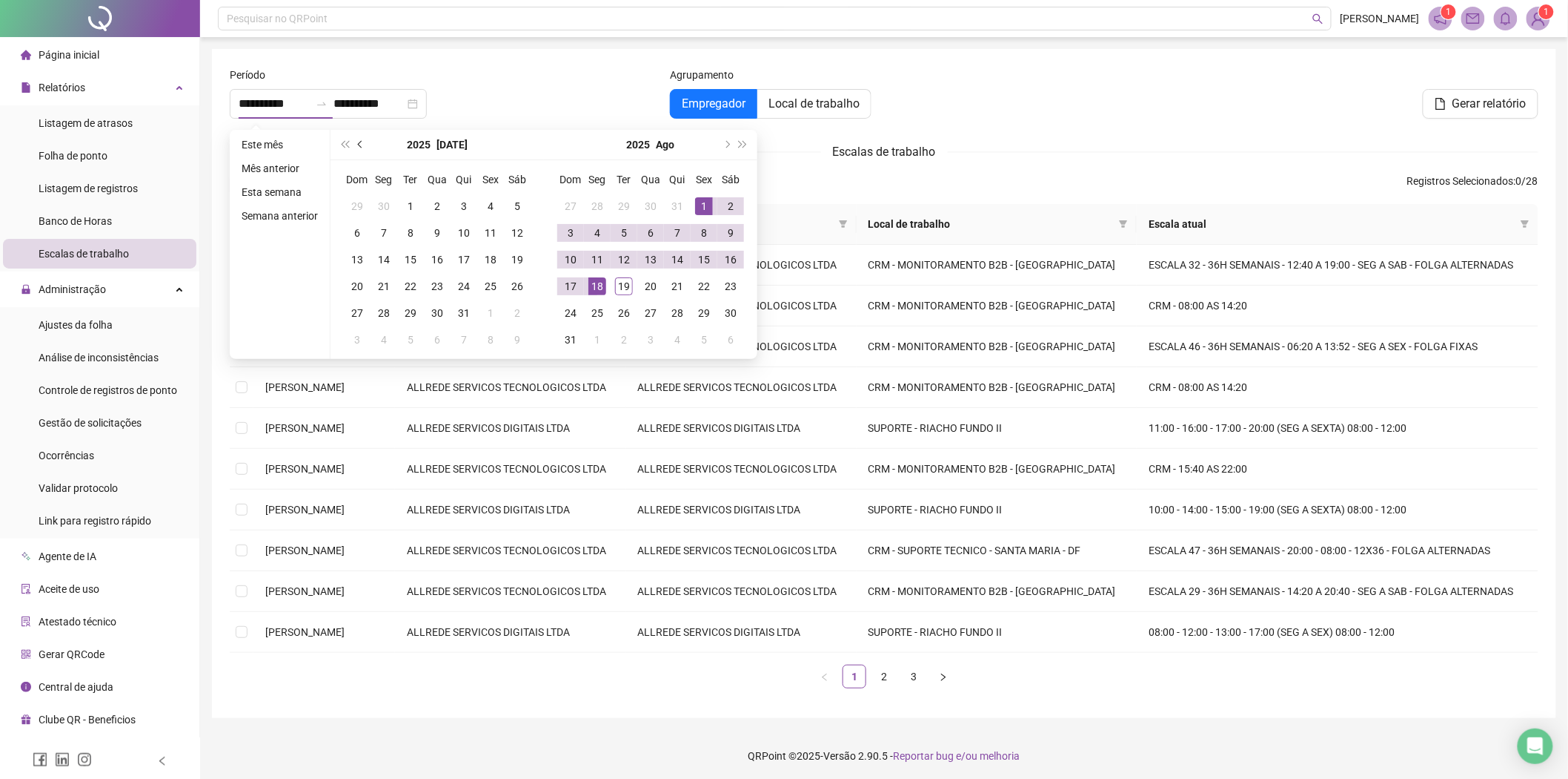
click at [353, 147] on button "prev-year" at bounding box center [361, 144] width 17 height 29
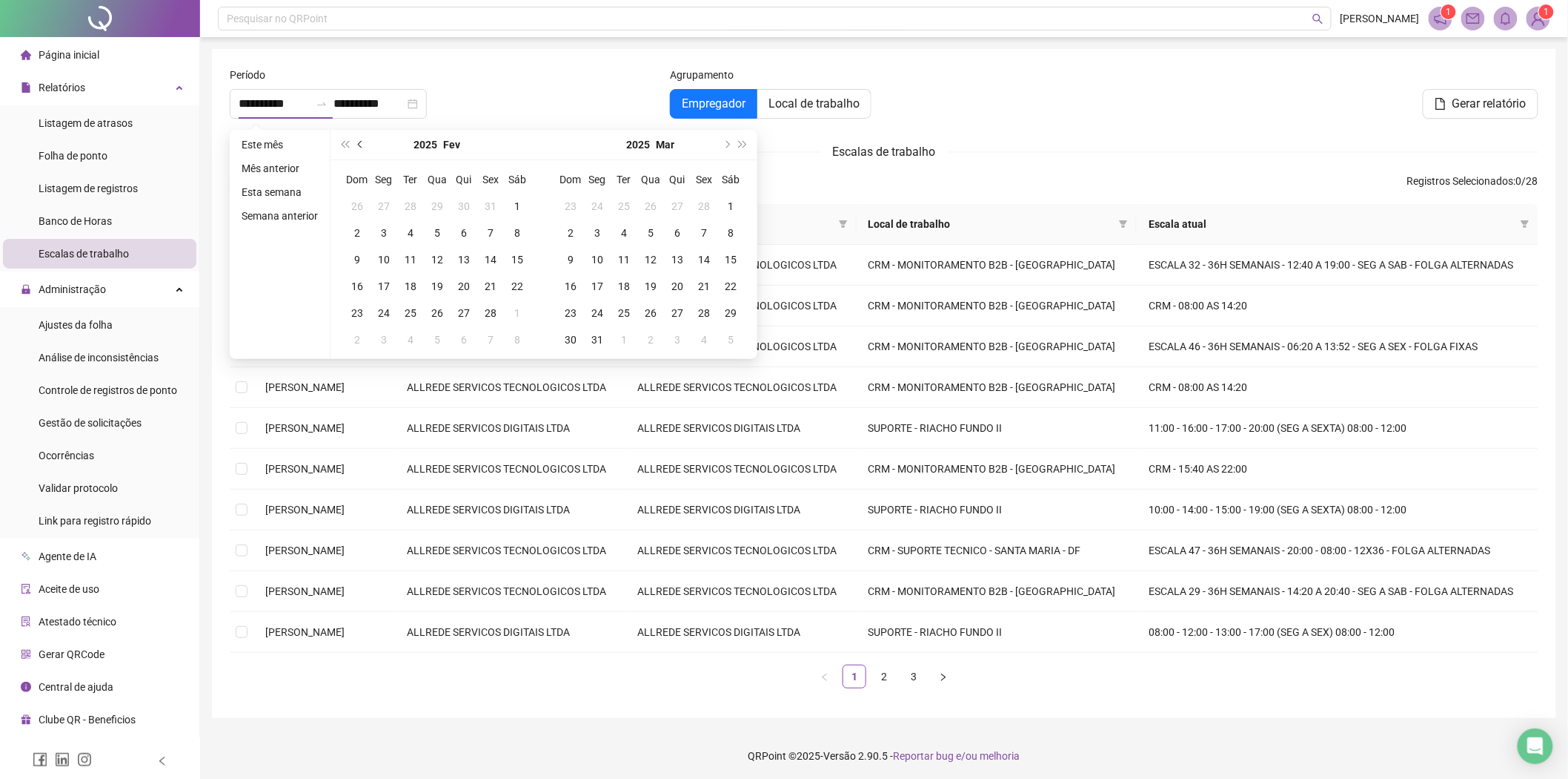
click at [353, 147] on button "prev-year" at bounding box center [361, 144] width 17 height 29
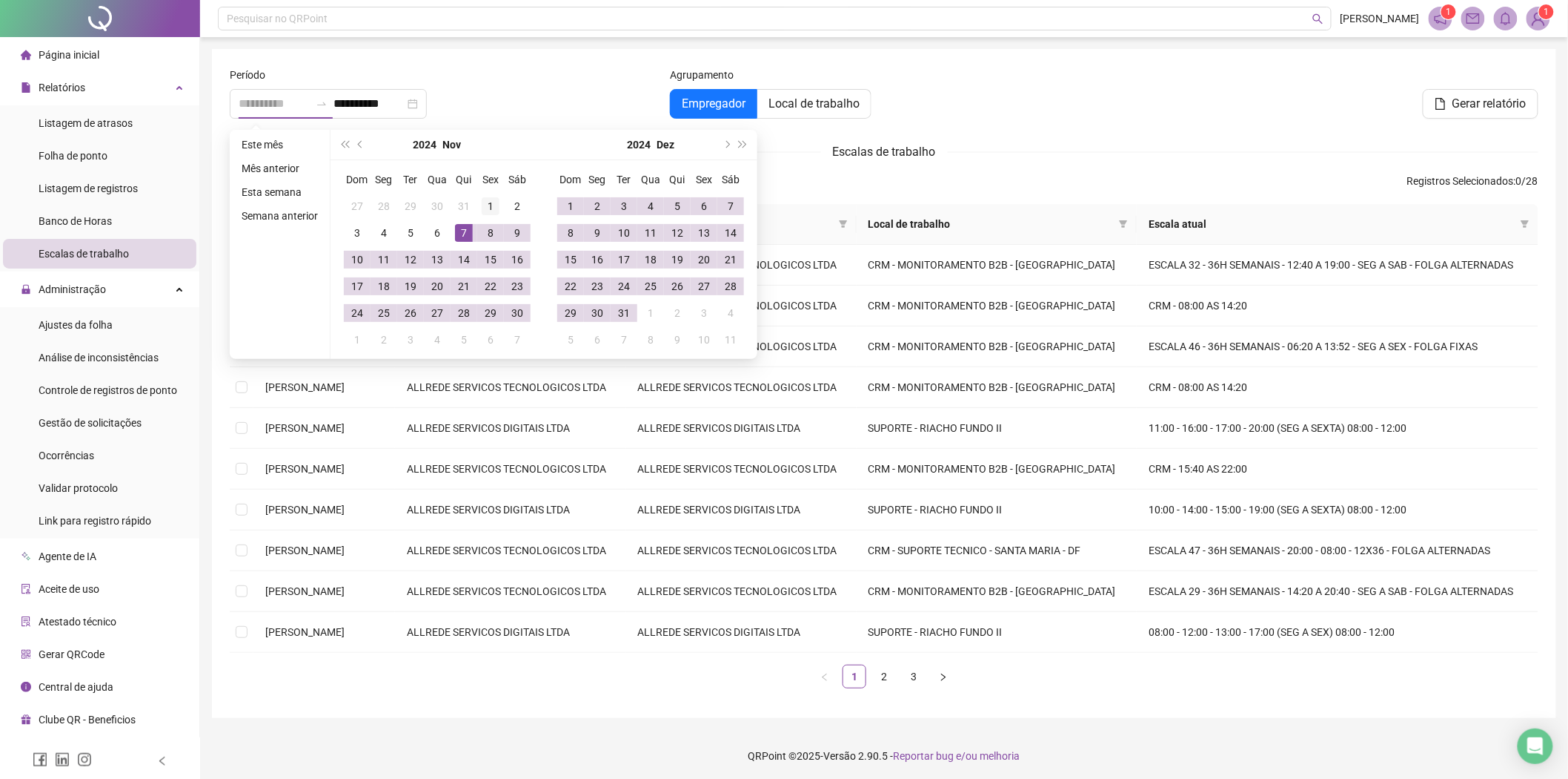
type input "**********"
click at [486, 199] on div "1" at bounding box center [490, 206] width 18 height 18
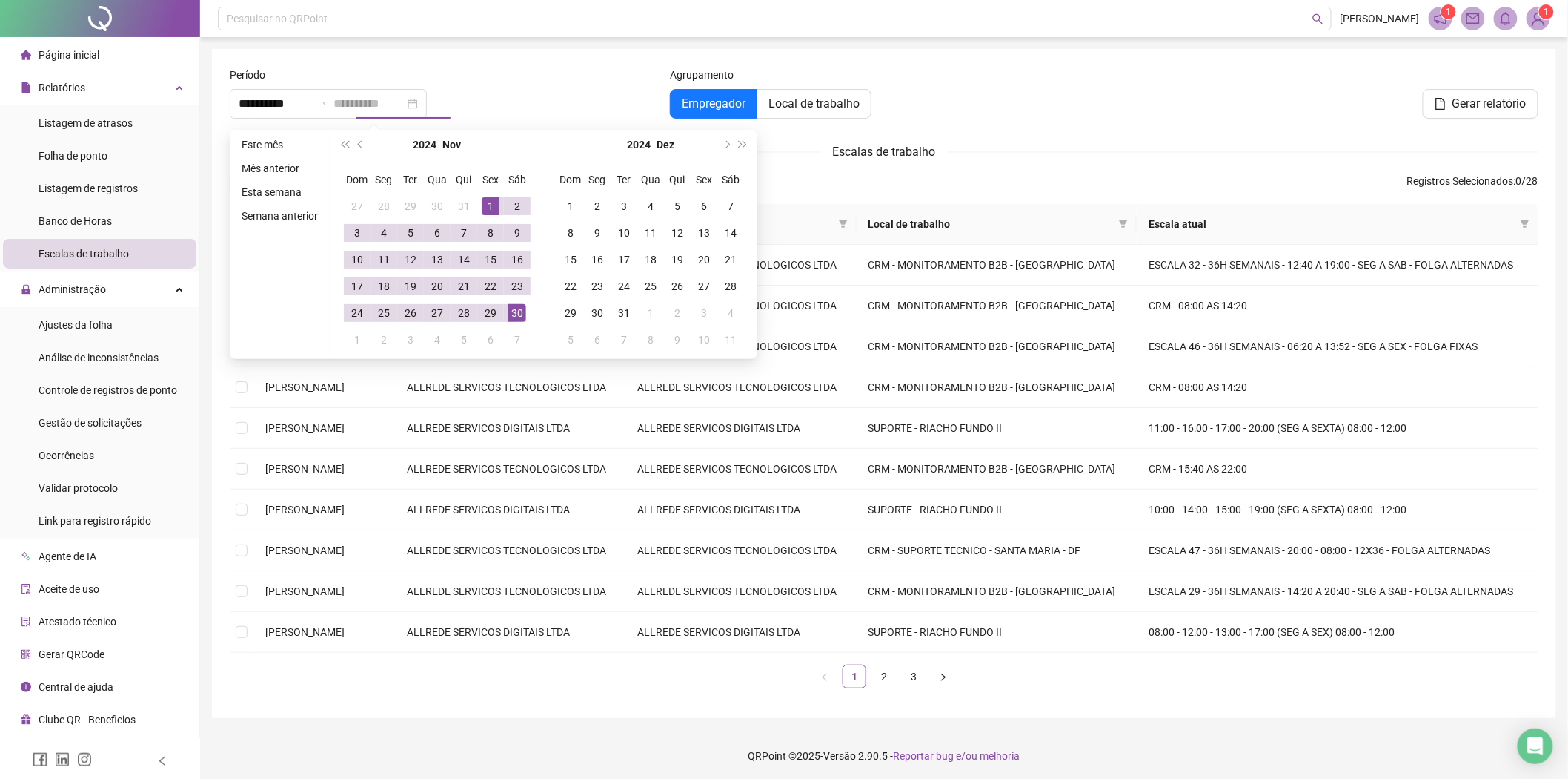
click at [515, 312] on div "30" at bounding box center [517, 313] width 18 height 18
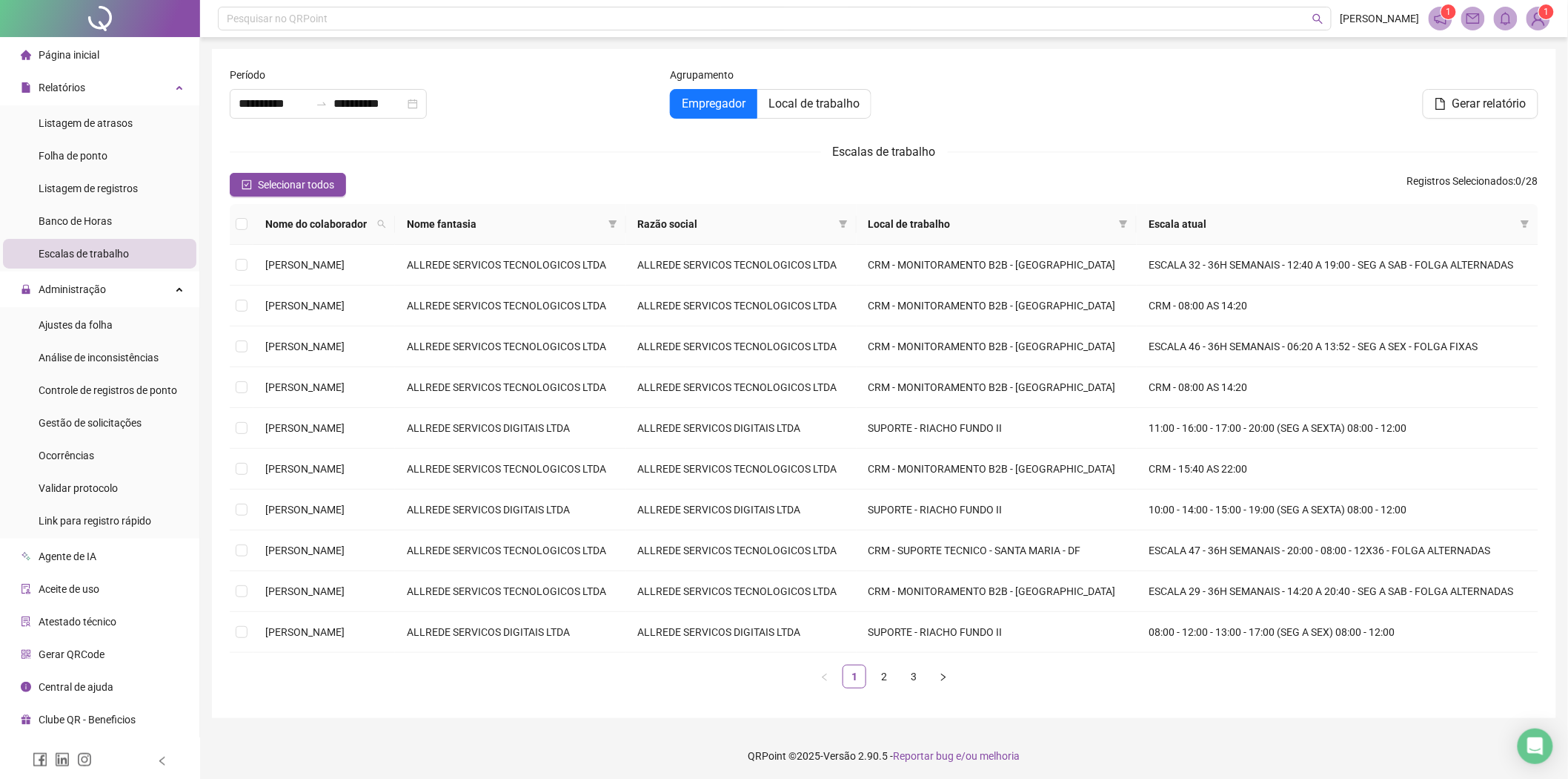
click at [561, 144] on div "Escalas de trabalho" at bounding box center [884, 151] width 1309 height 19
click at [737, 97] on span "Empregador" at bounding box center [713, 103] width 63 height 14
click at [500, 113] on div "**********" at bounding box center [444, 103] width 429 height 29
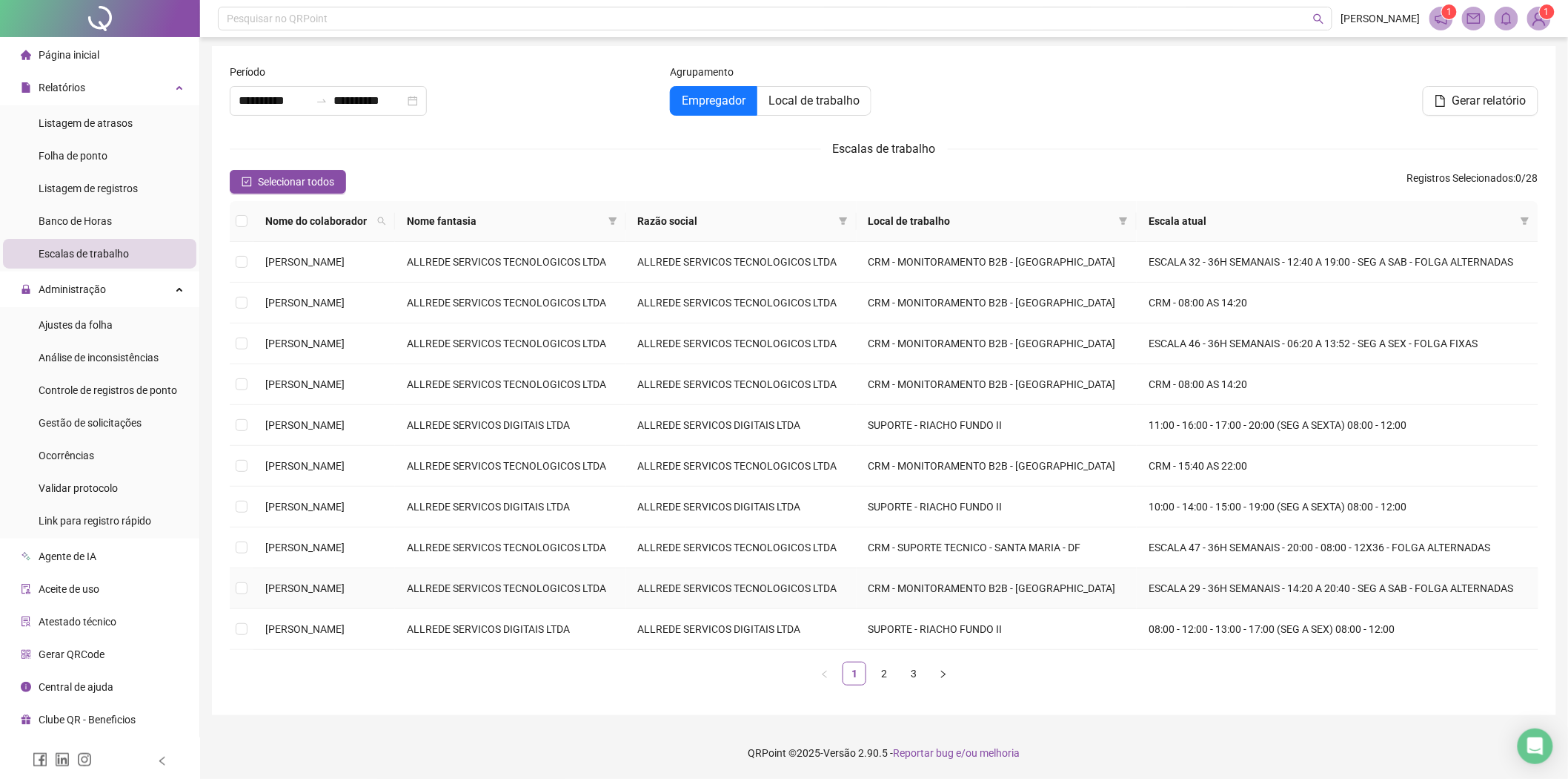
scroll to position [117, 0]
click at [882, 677] on link "2" at bounding box center [884, 673] width 22 height 22
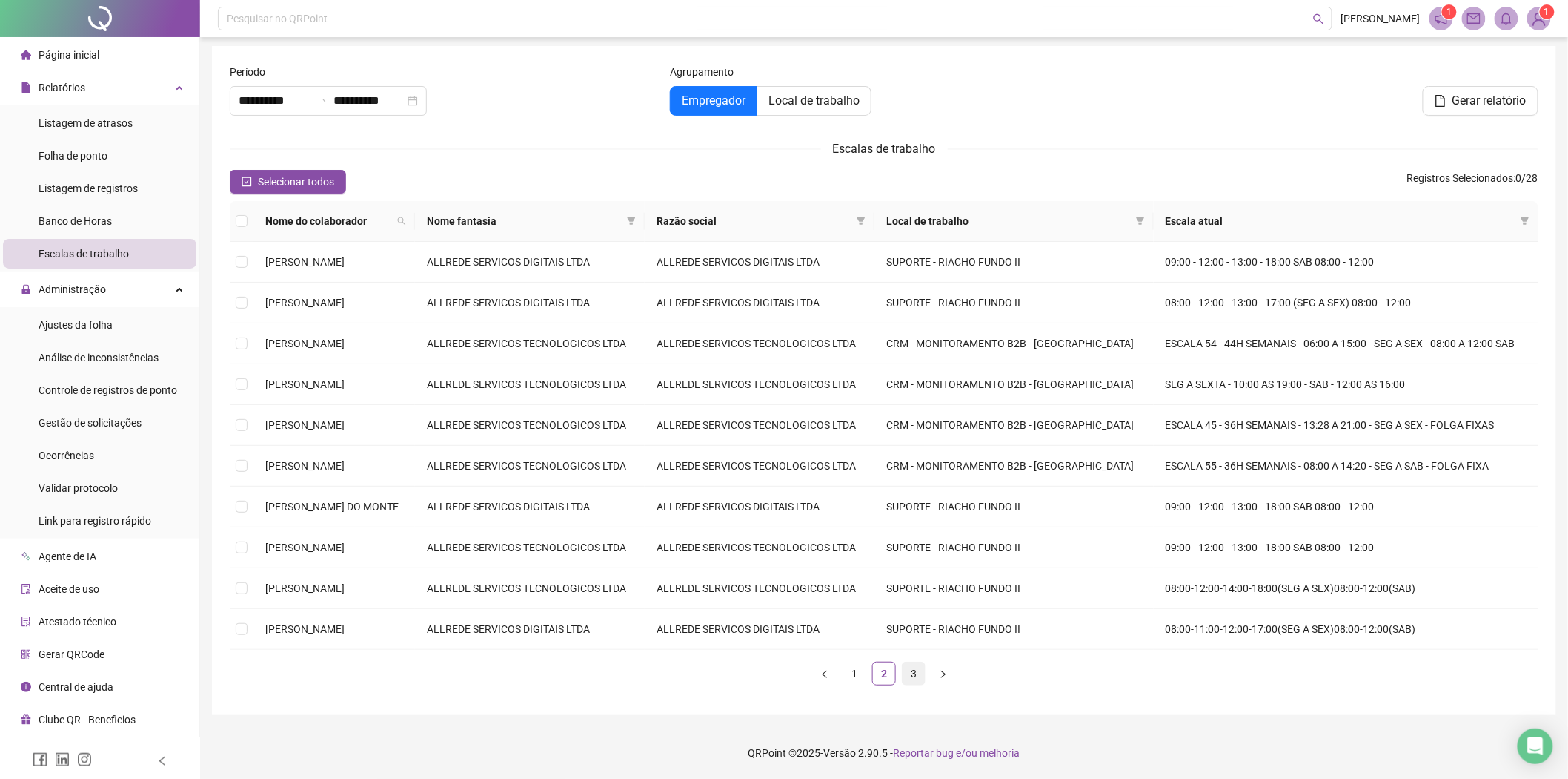
click at [918, 674] on link "3" at bounding box center [913, 673] width 22 height 22
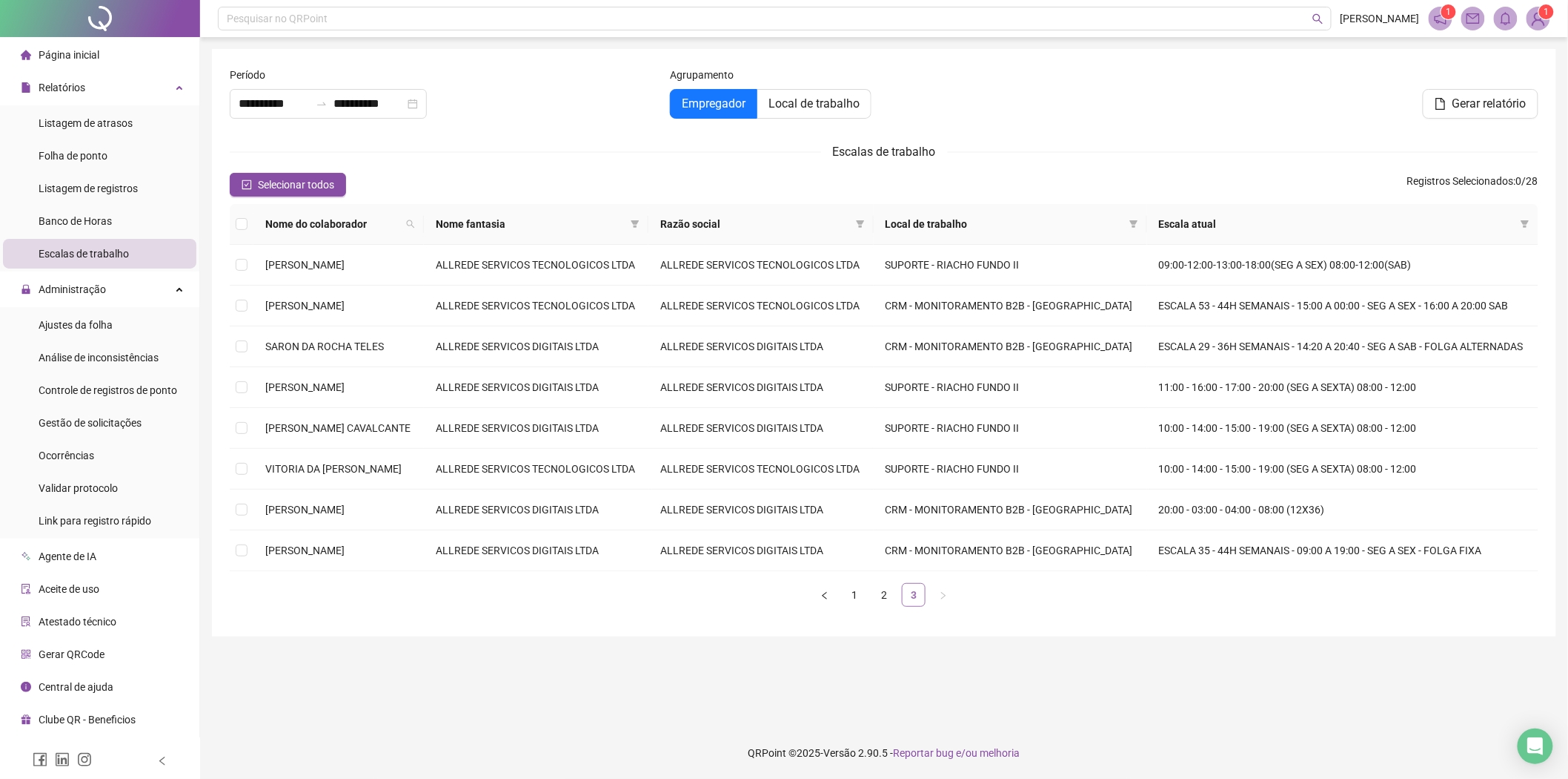
scroll to position [0, 0]
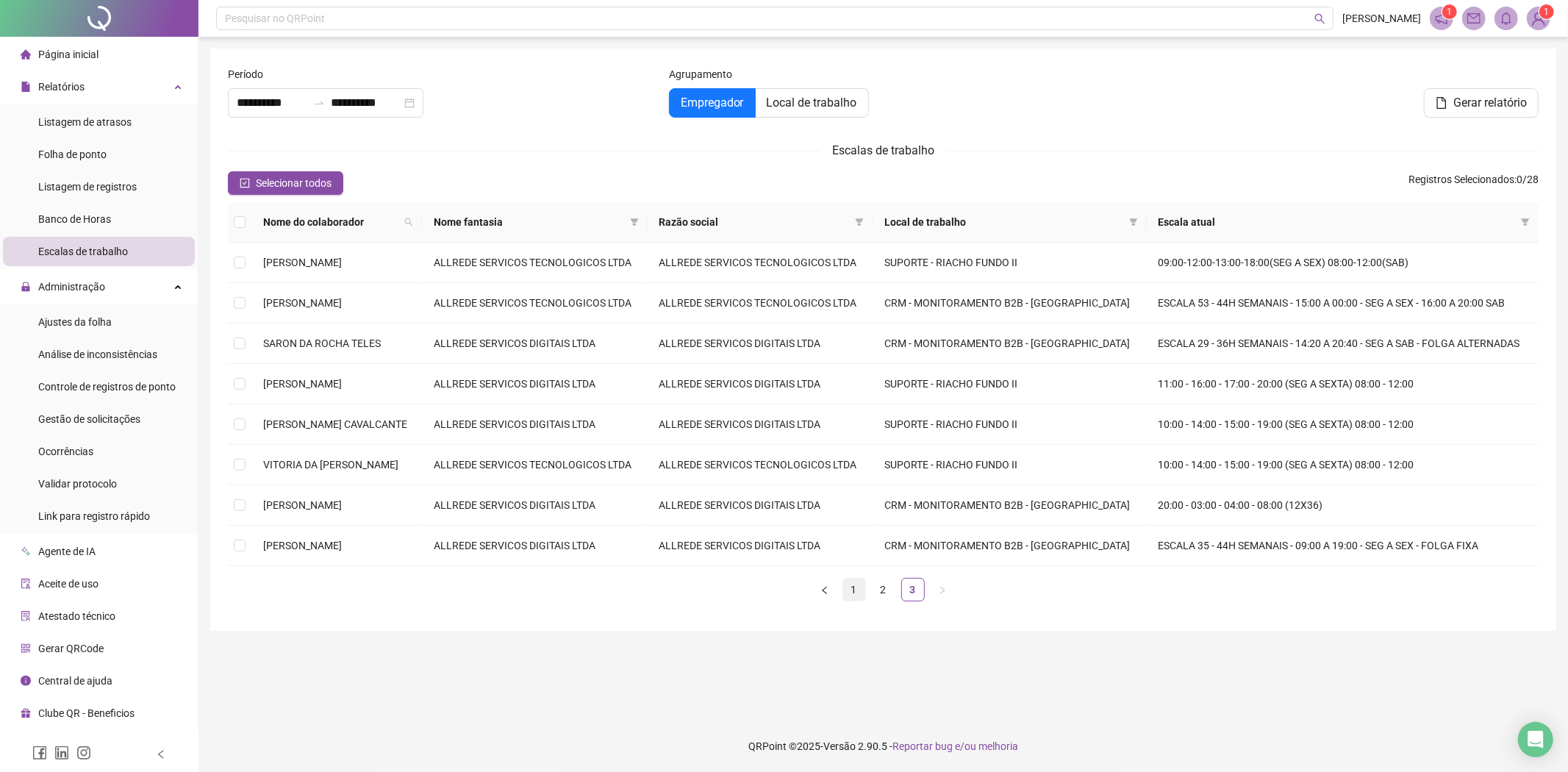
click at [856, 594] on link "1" at bounding box center [854, 589] width 22 height 22
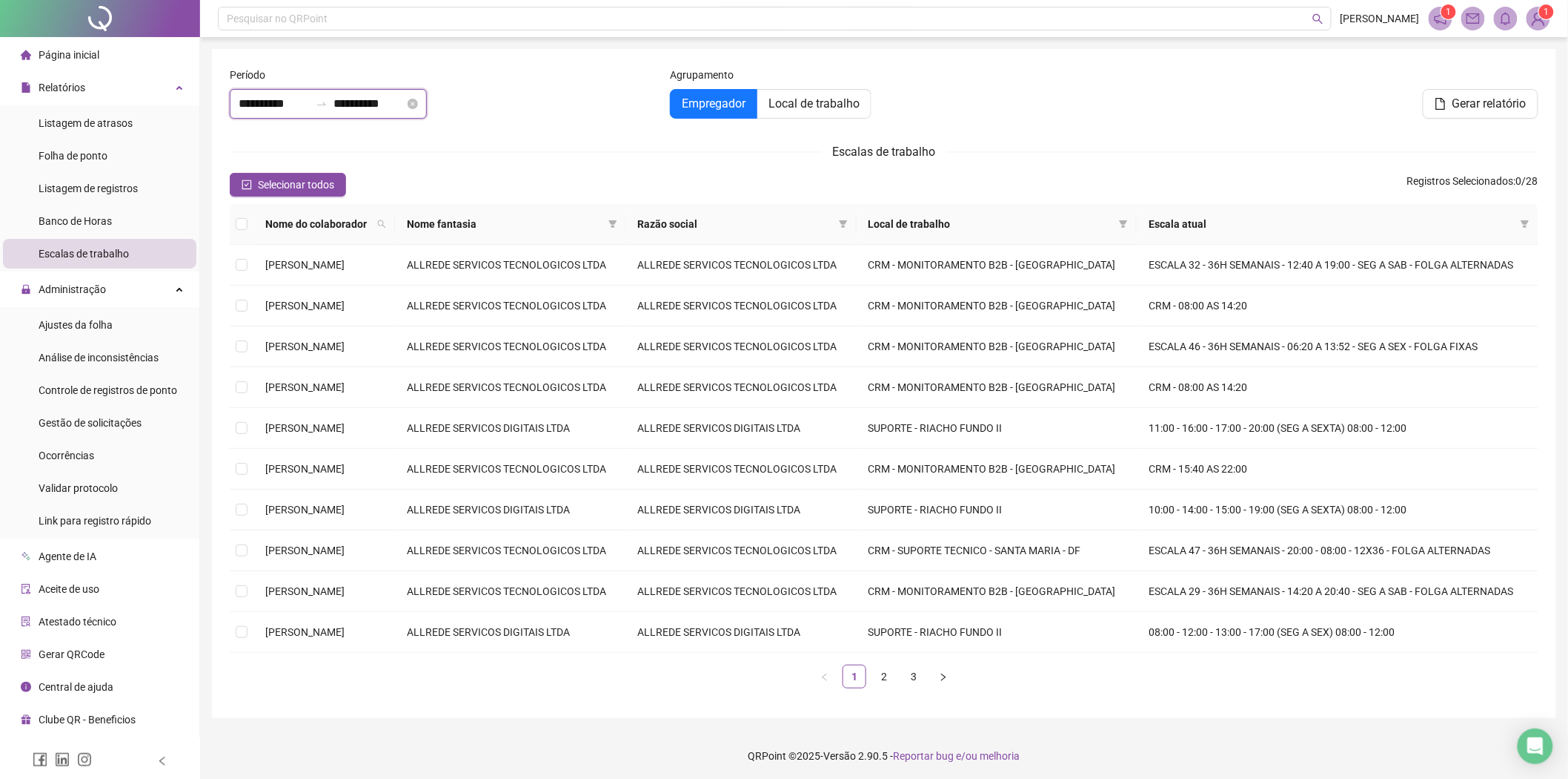
click at [366, 95] on input "**********" at bounding box center [368, 103] width 71 height 18
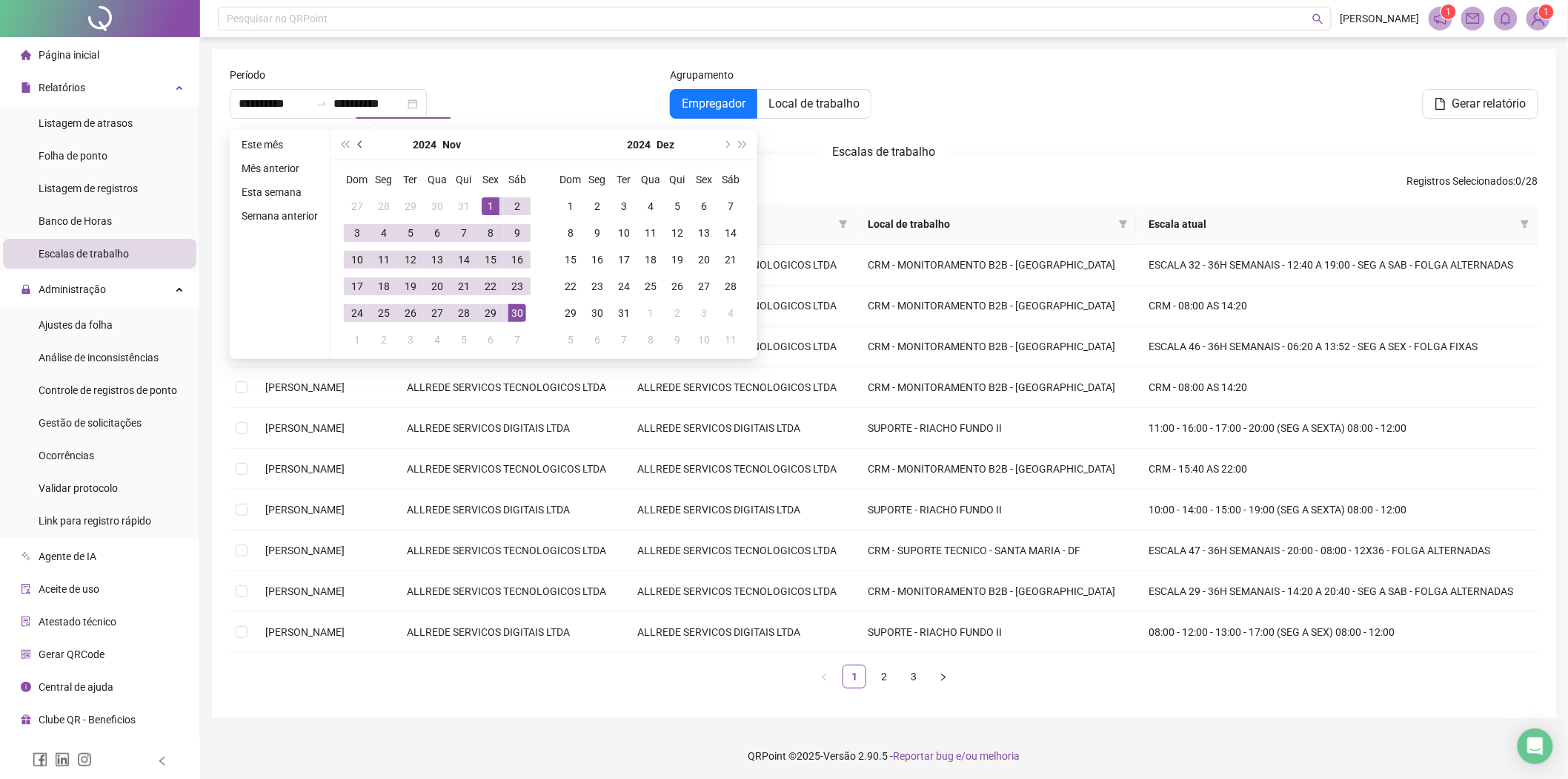
click at [356, 144] on button "prev-year" at bounding box center [361, 144] width 17 height 29
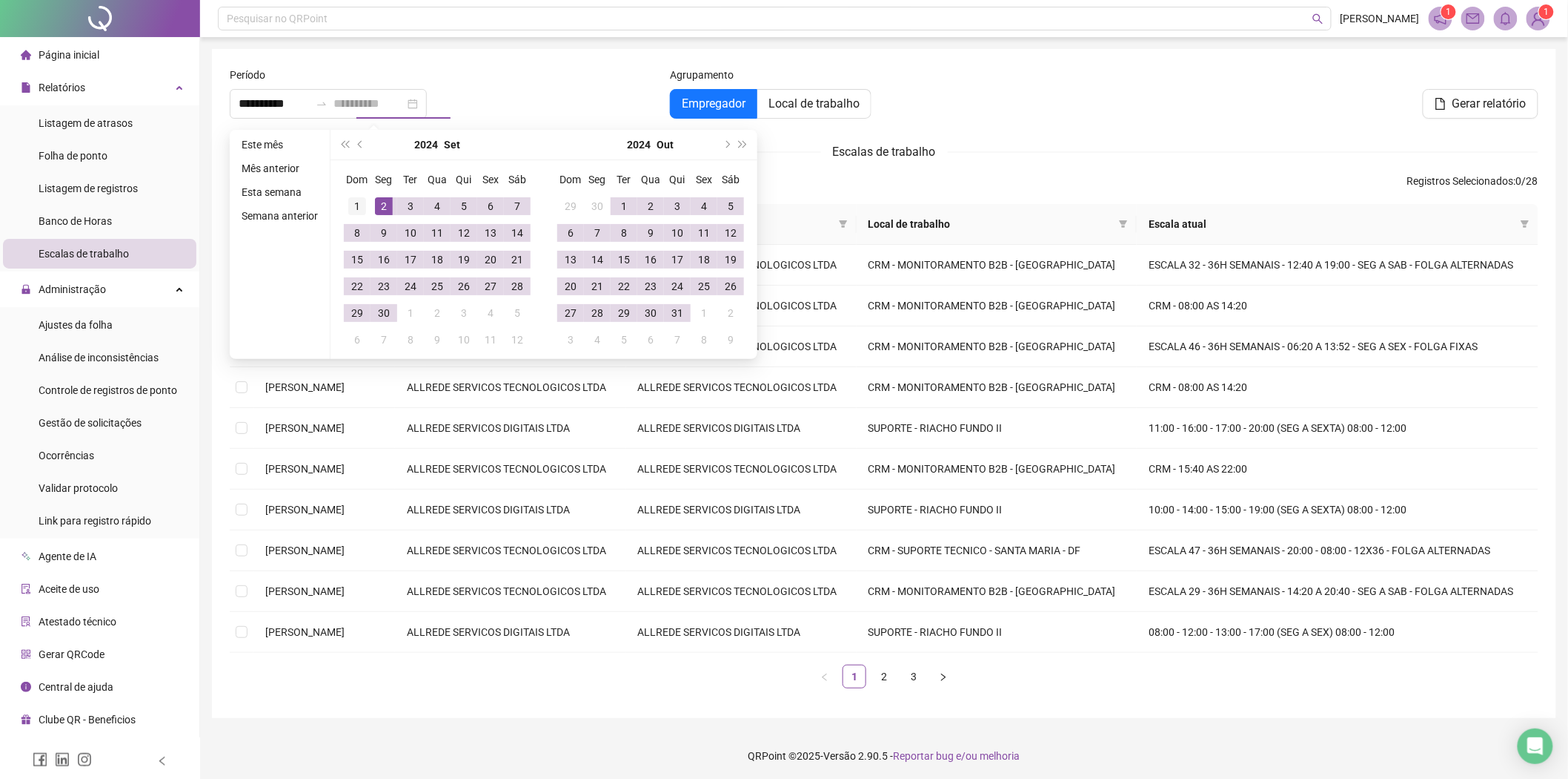
type input "**********"
click at [352, 204] on div "1" at bounding box center [357, 206] width 18 height 18
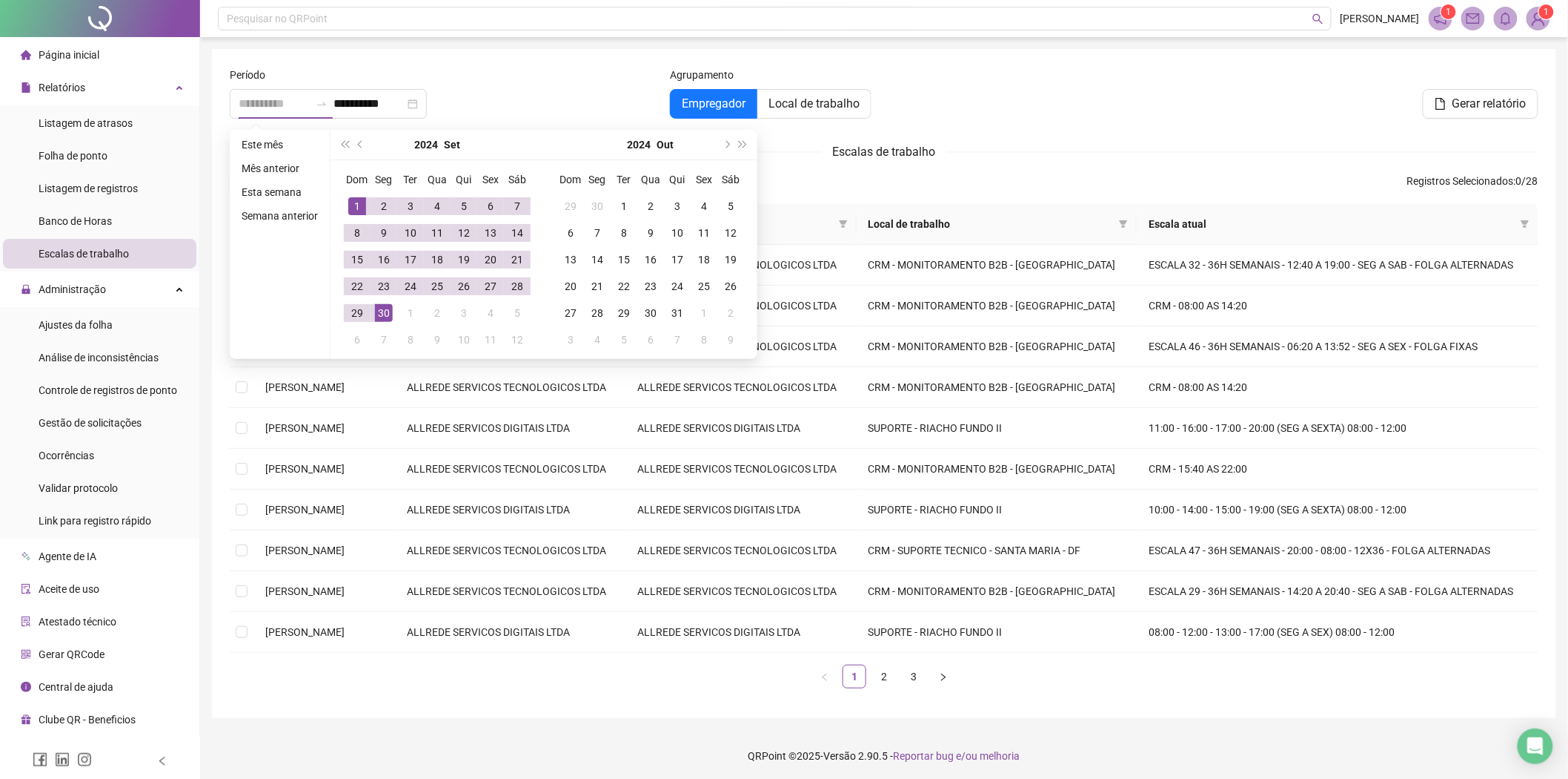
click at [388, 315] on div "30" at bounding box center [384, 313] width 18 height 18
type input "**********"
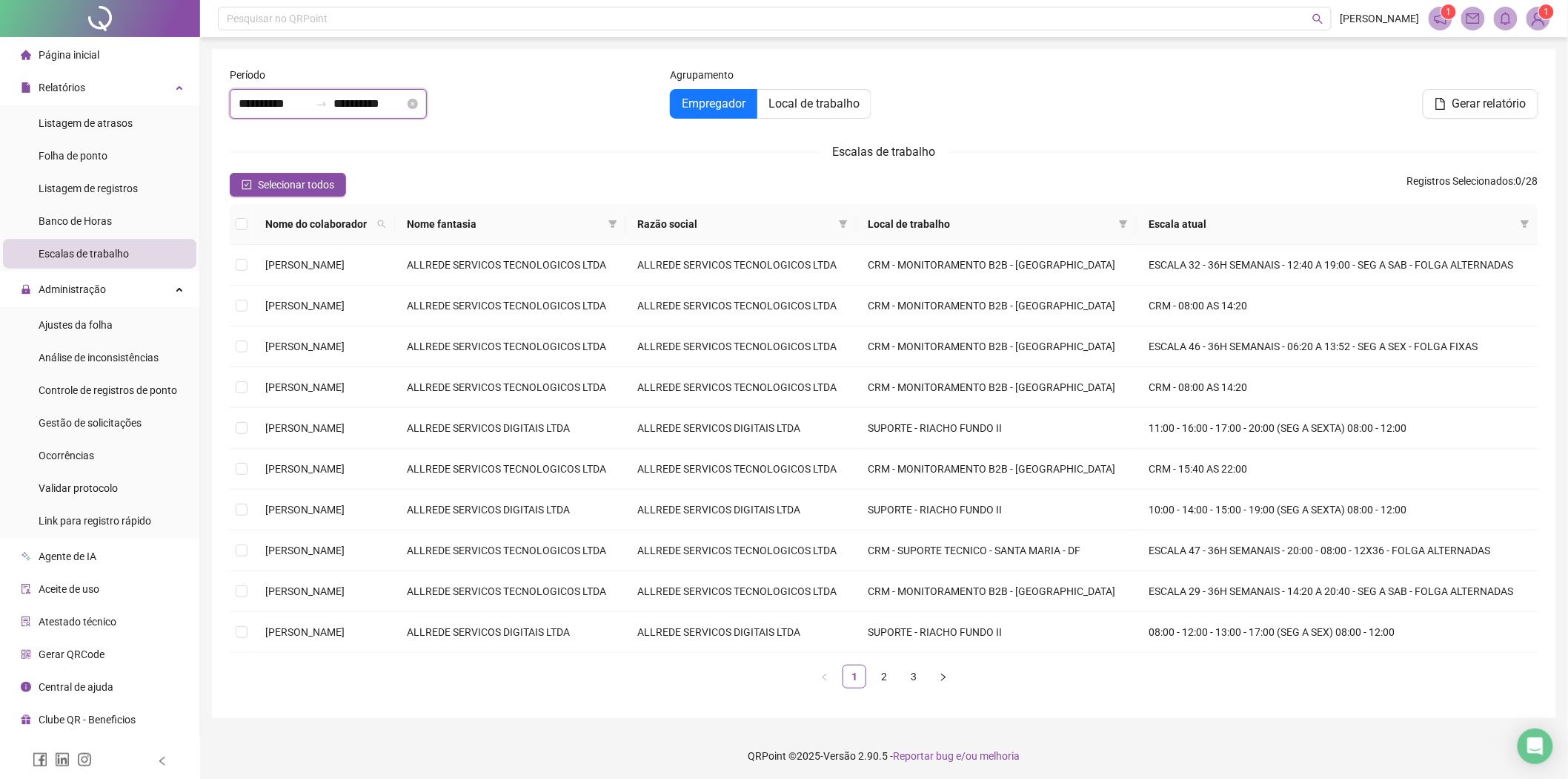
click at [388, 110] on input "**********" at bounding box center [368, 103] width 71 height 18
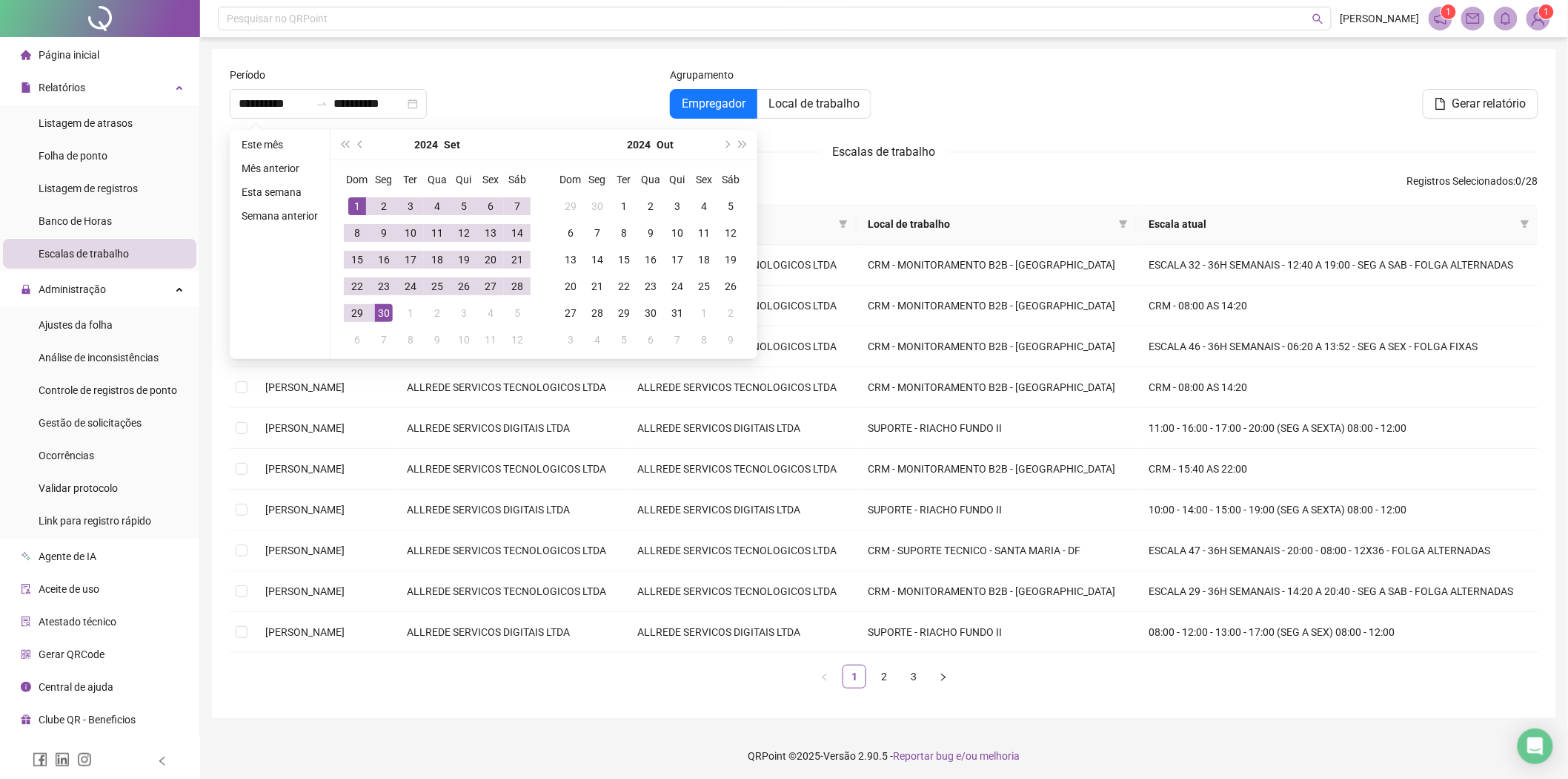
click at [555, 92] on div "**********" at bounding box center [444, 103] width 429 height 29
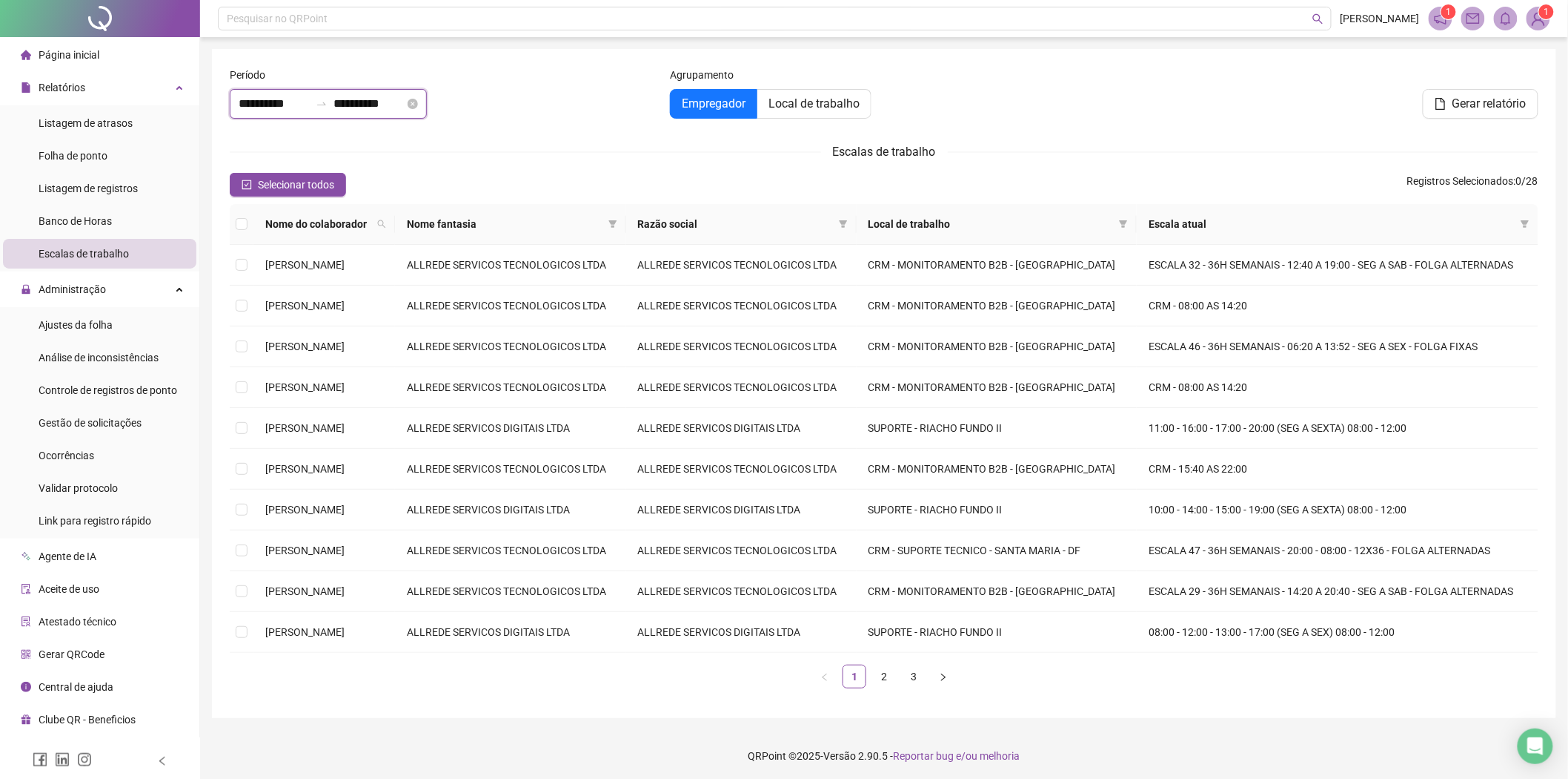
click at [310, 111] on input "**********" at bounding box center [274, 103] width 71 height 18
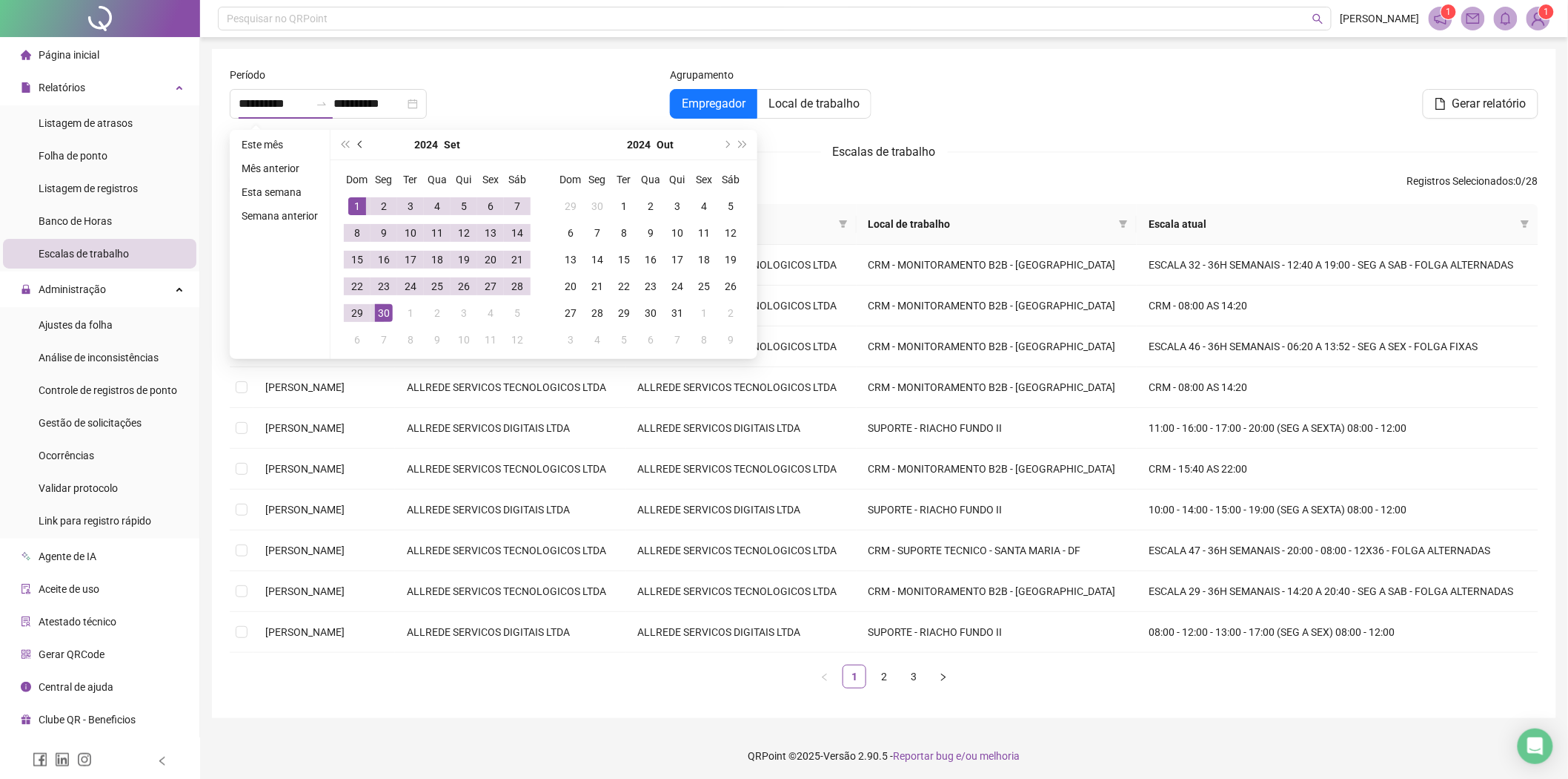
click at [355, 141] on button "prev-year" at bounding box center [361, 144] width 17 height 29
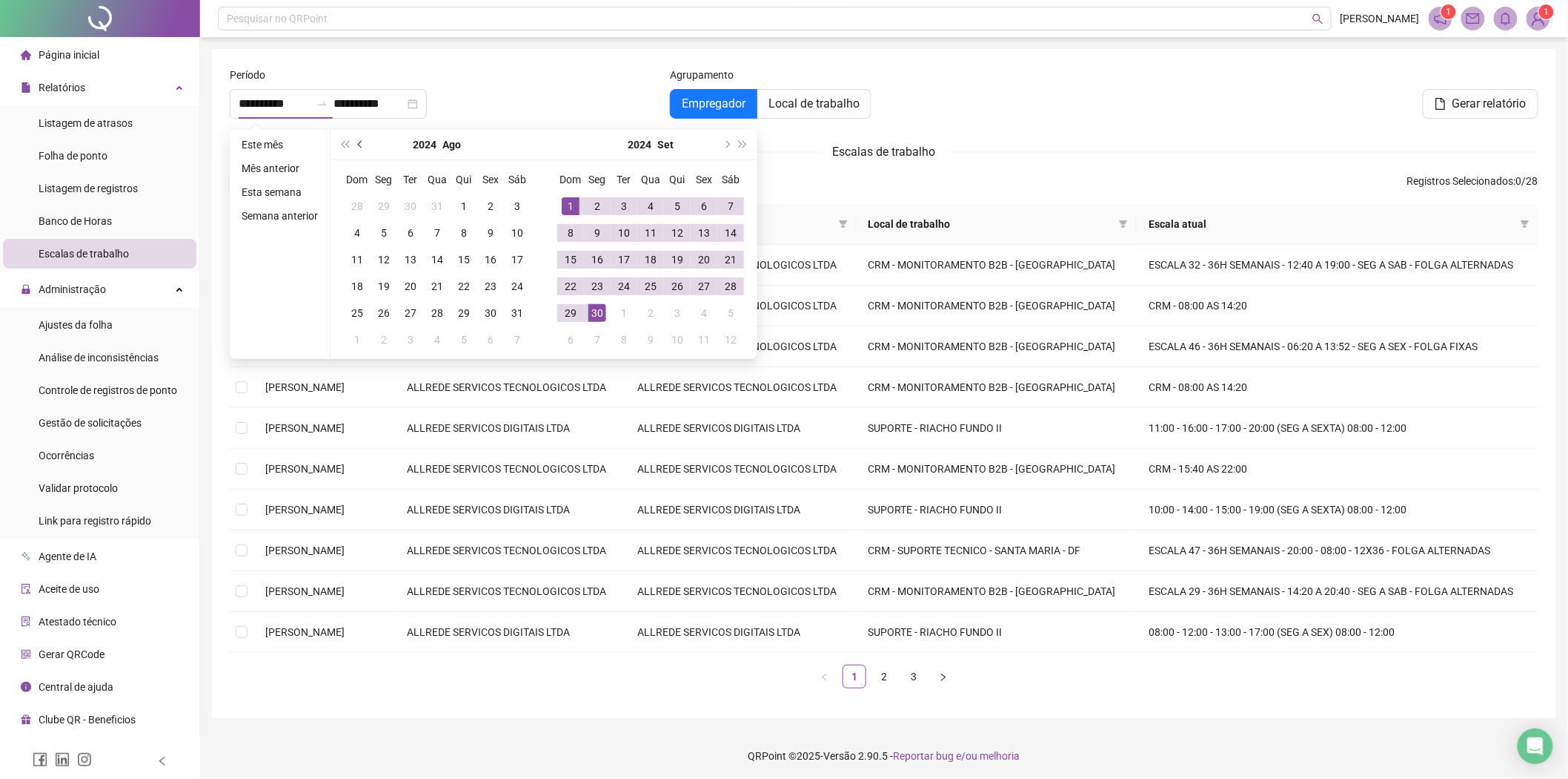
click at [355, 141] on button "prev-year" at bounding box center [361, 144] width 17 height 29
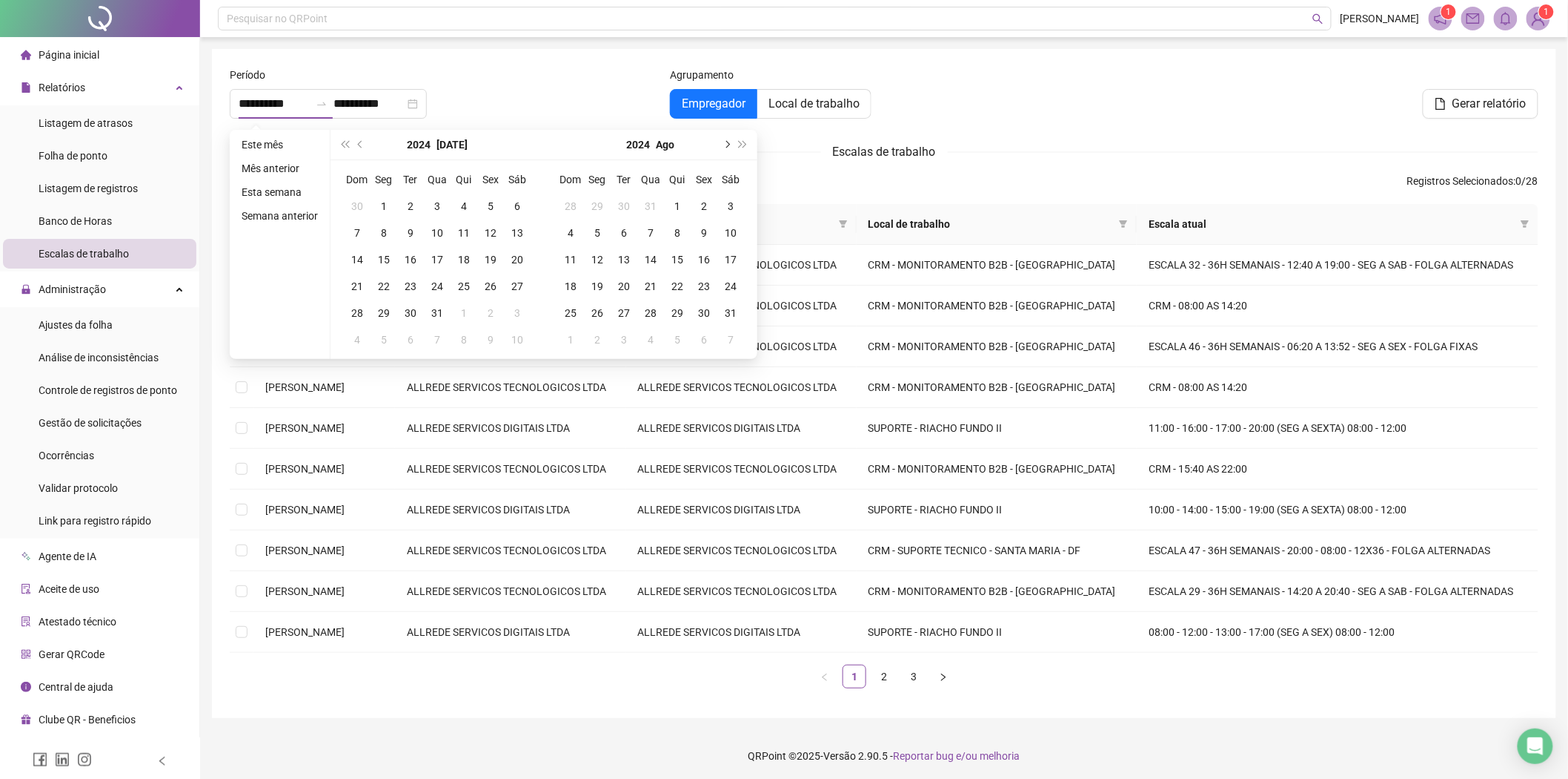
click at [723, 141] on button "next-year" at bounding box center [726, 144] width 17 height 29
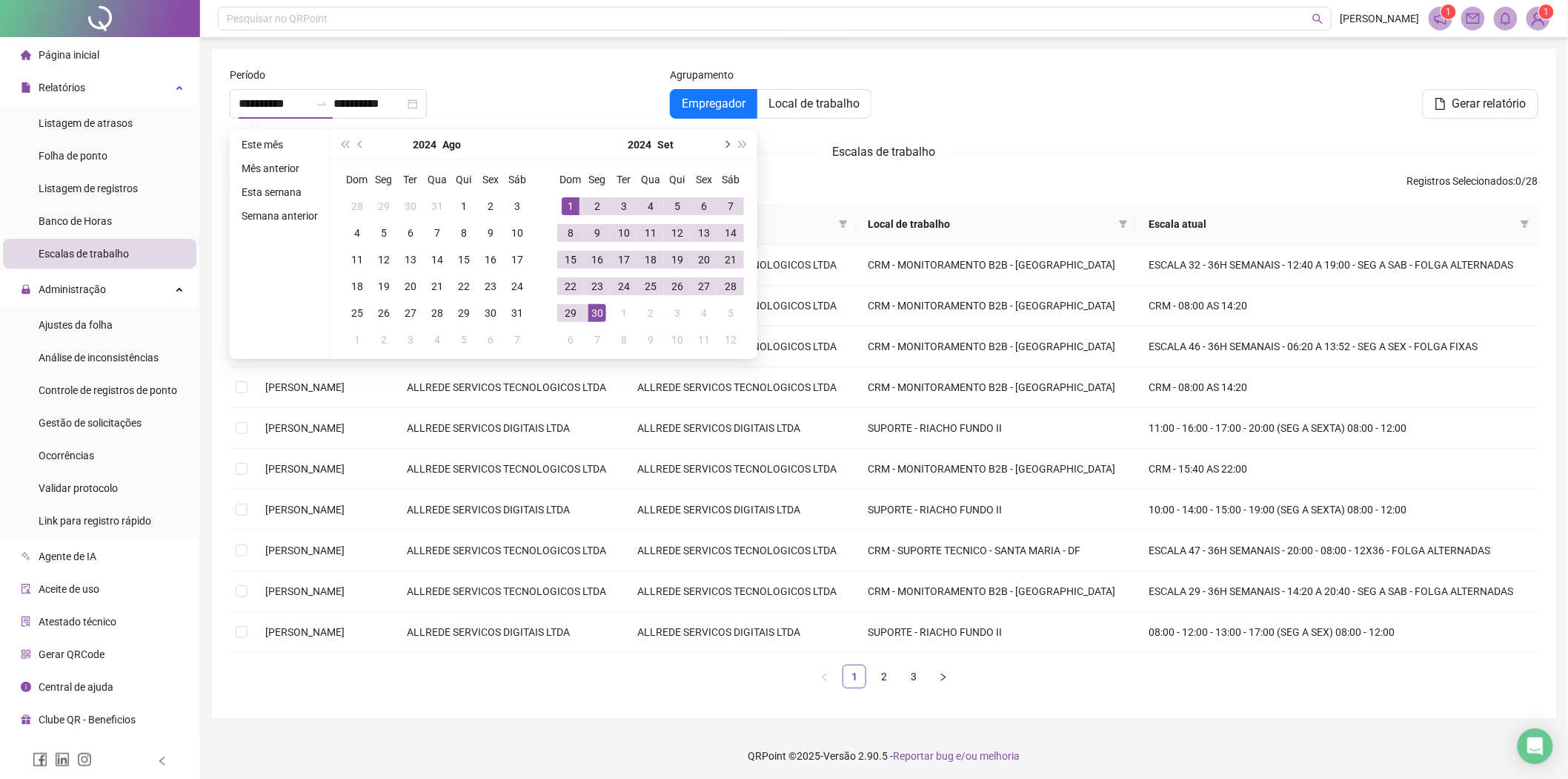
click at [723, 141] on button "next-year" at bounding box center [726, 144] width 17 height 29
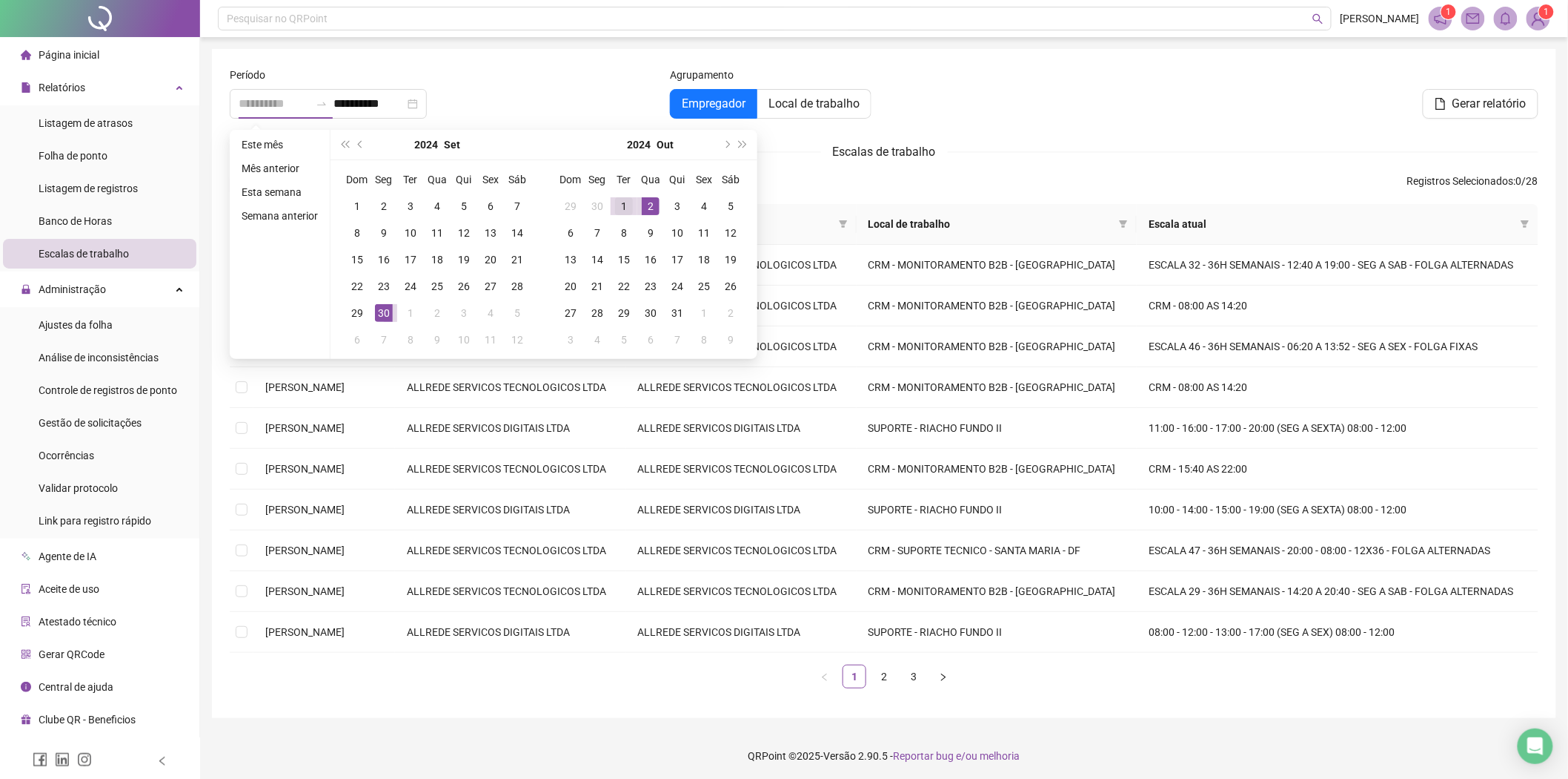
type input "**********"
click at [624, 209] on div "1" at bounding box center [624, 206] width 18 height 18
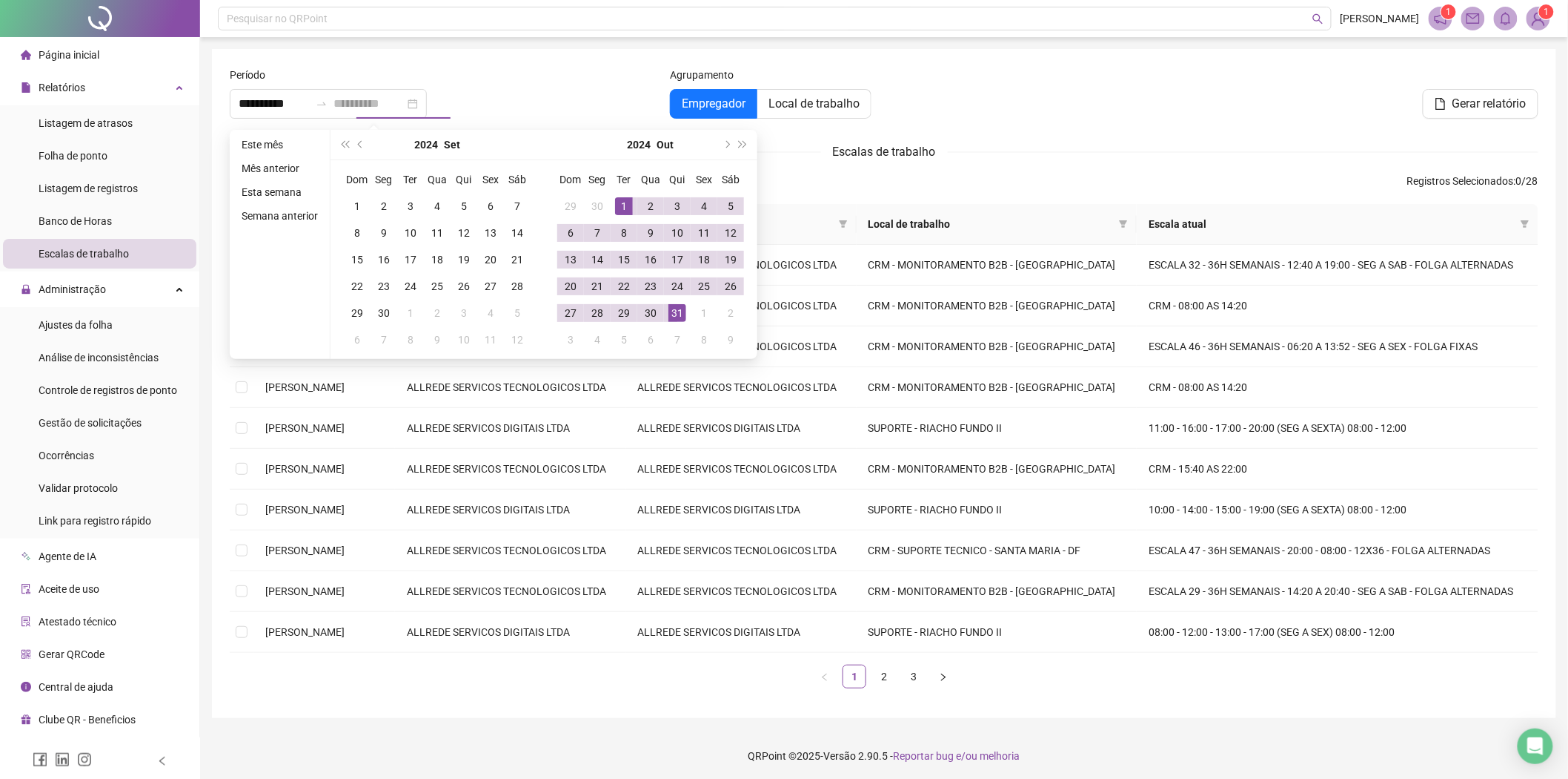
click at [672, 308] on div "31" at bounding box center [677, 313] width 18 height 18
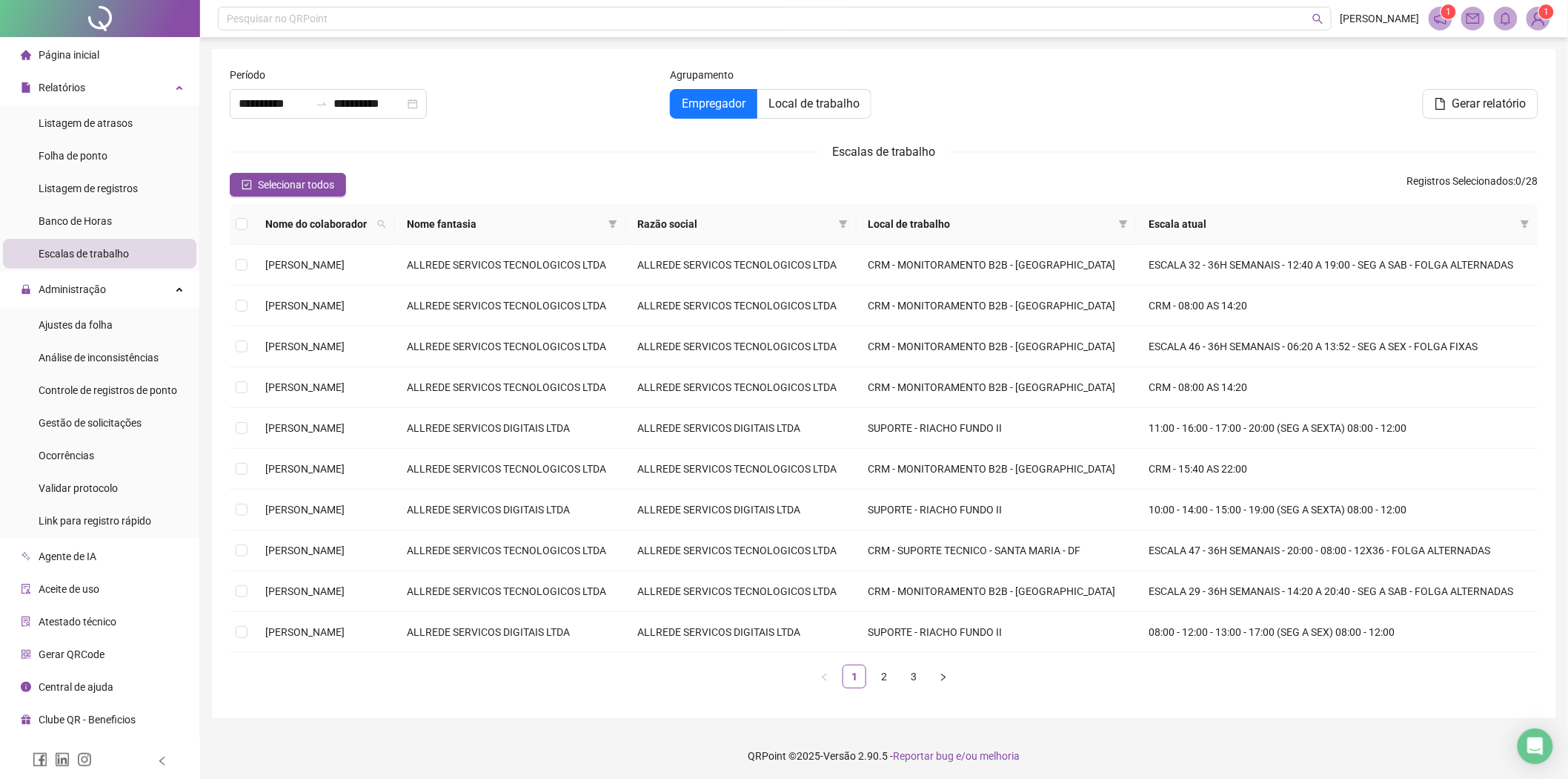
click at [965, 107] on div "Empregador Local de trabalho" at bounding box center [885, 103] width 429 height 29
click at [1488, 95] on span "Gerar relatório" at bounding box center [1490, 103] width 74 height 18
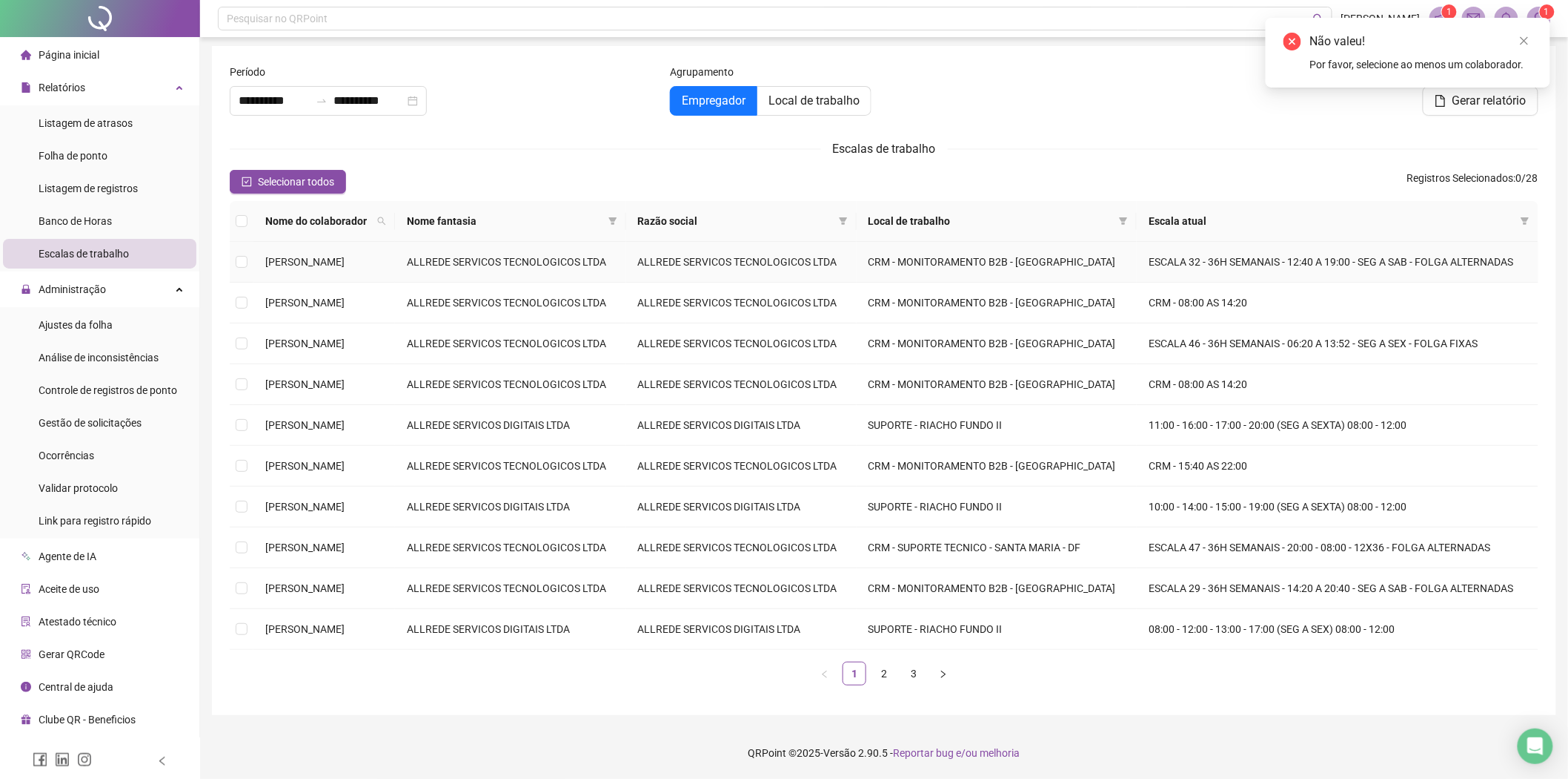
scroll to position [82, 0]
click at [289, 420] on td "[PERSON_NAME]" at bounding box center [324, 425] width 141 height 41
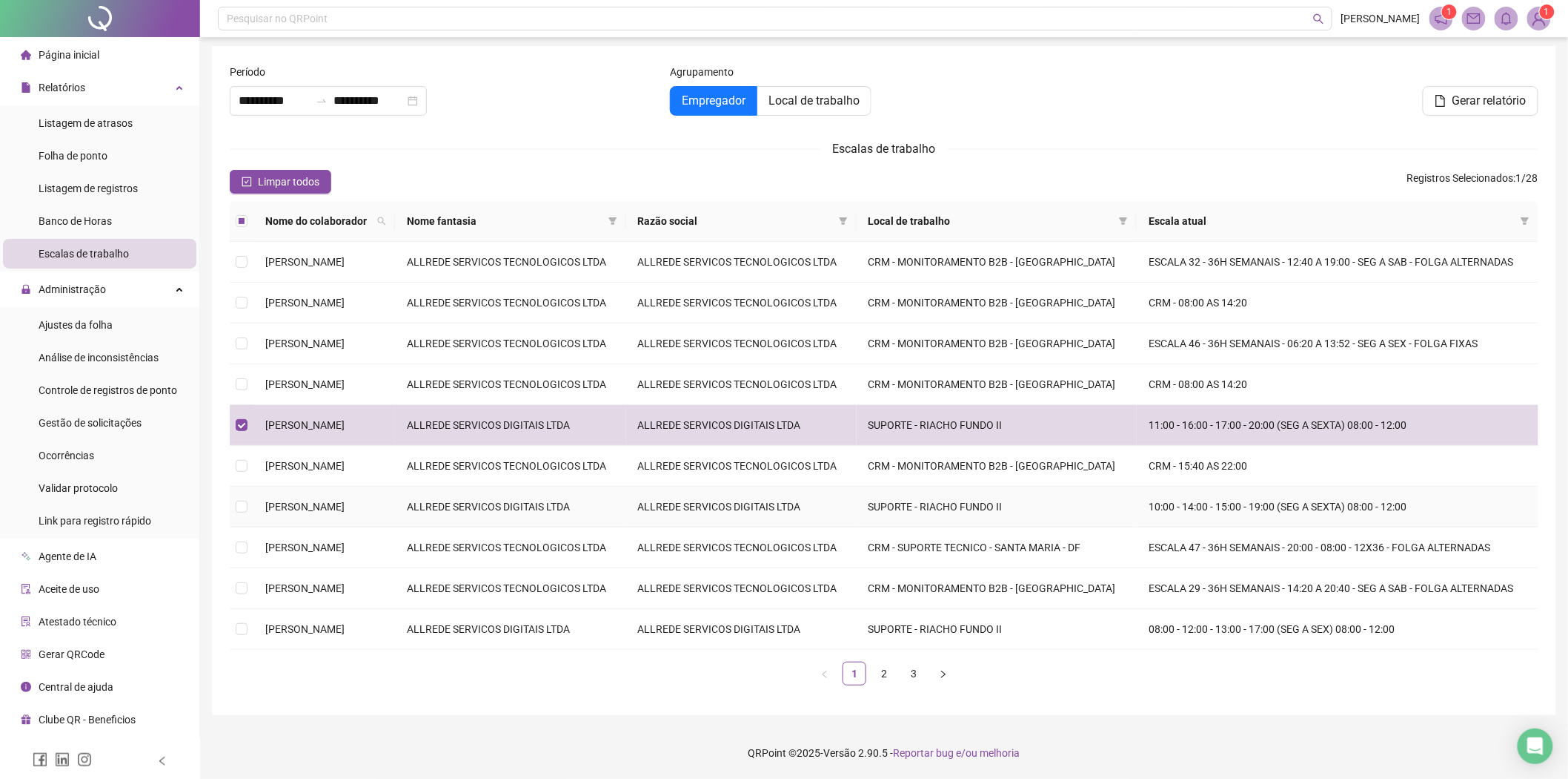
click at [262, 517] on td "[PERSON_NAME]" at bounding box center [324, 507] width 141 height 41
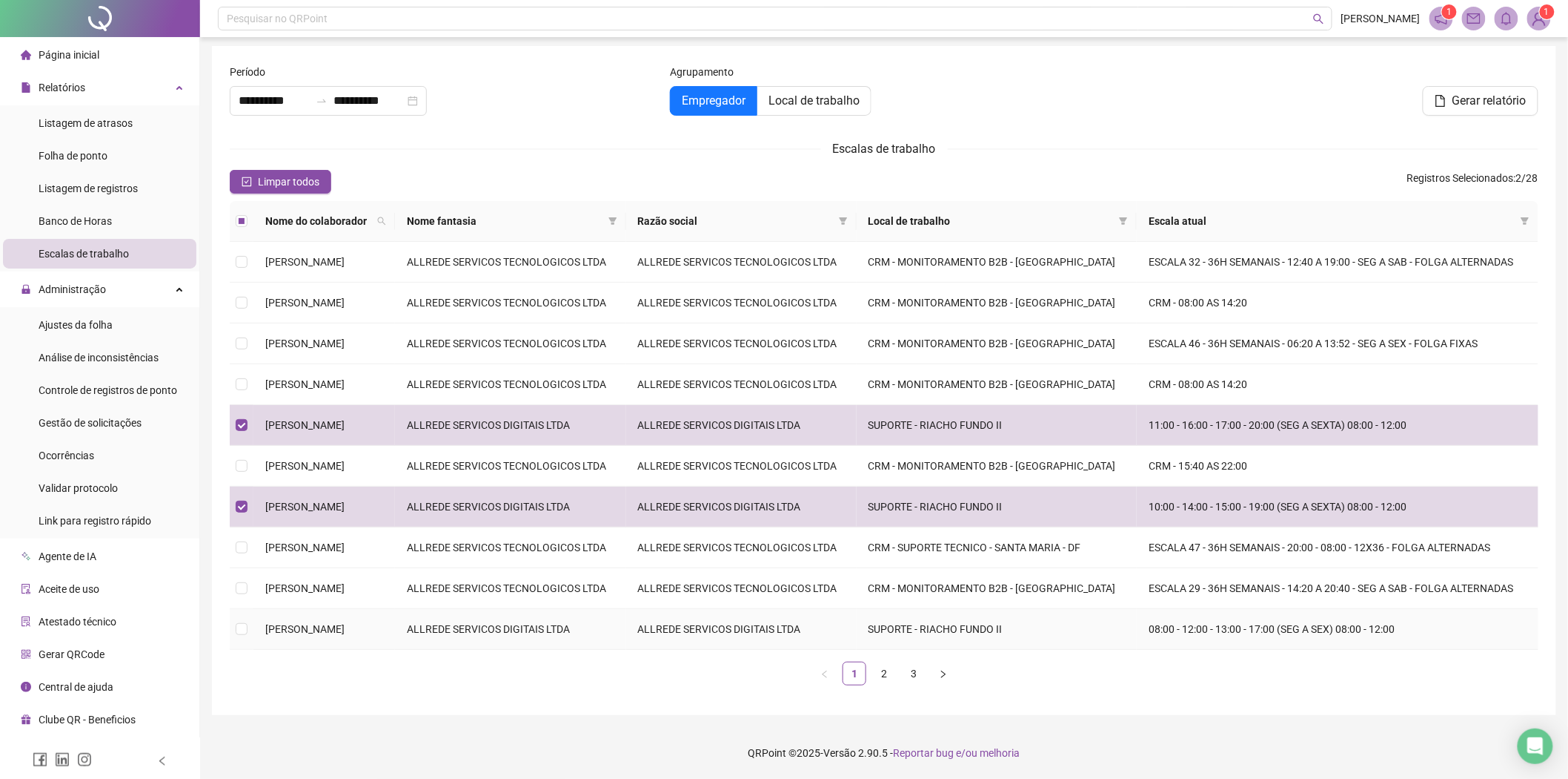
click at [273, 635] on span "[PERSON_NAME]" at bounding box center [304, 629] width 79 height 12
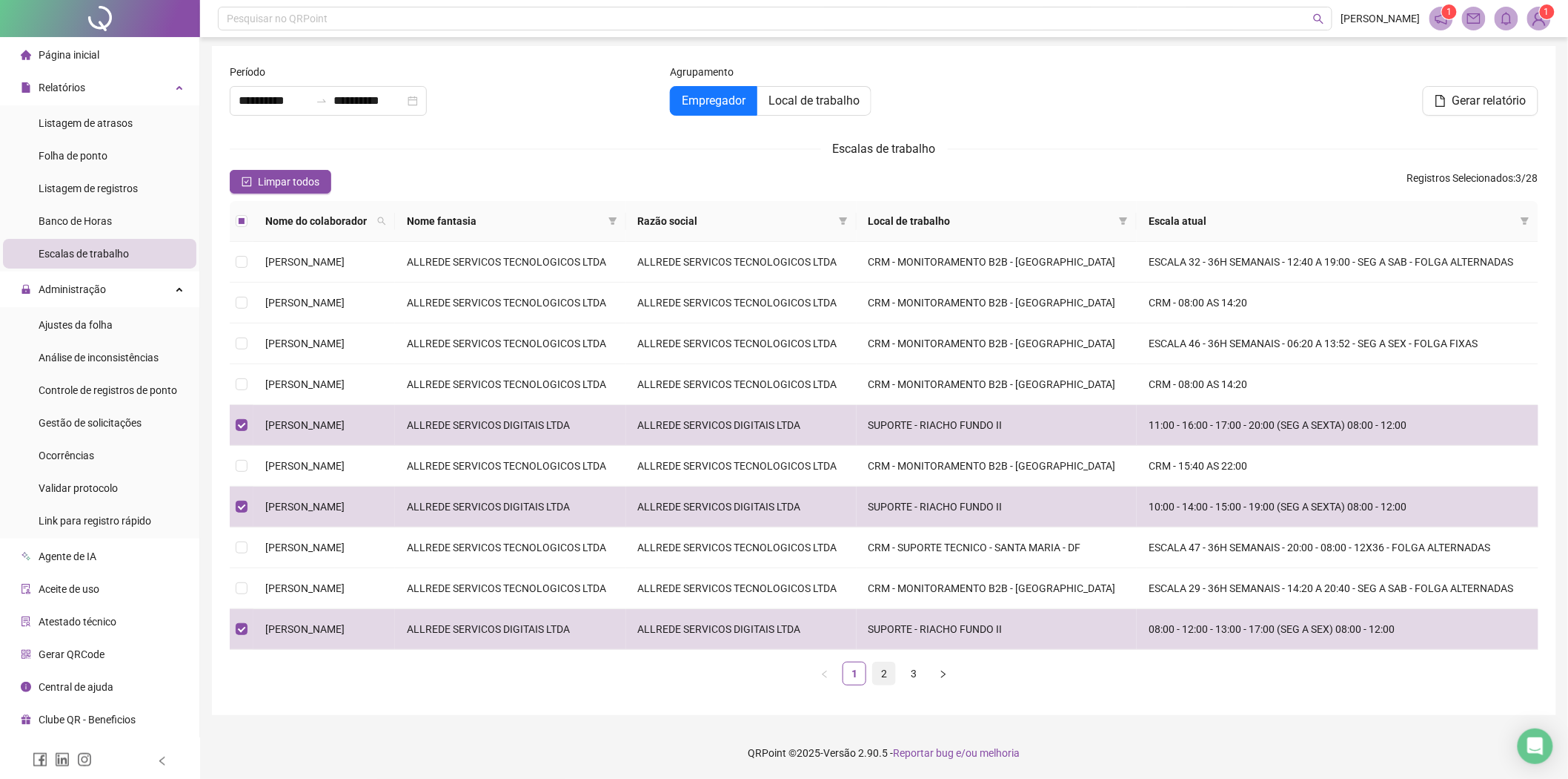
click at [880, 684] on link "2" at bounding box center [884, 673] width 22 height 22
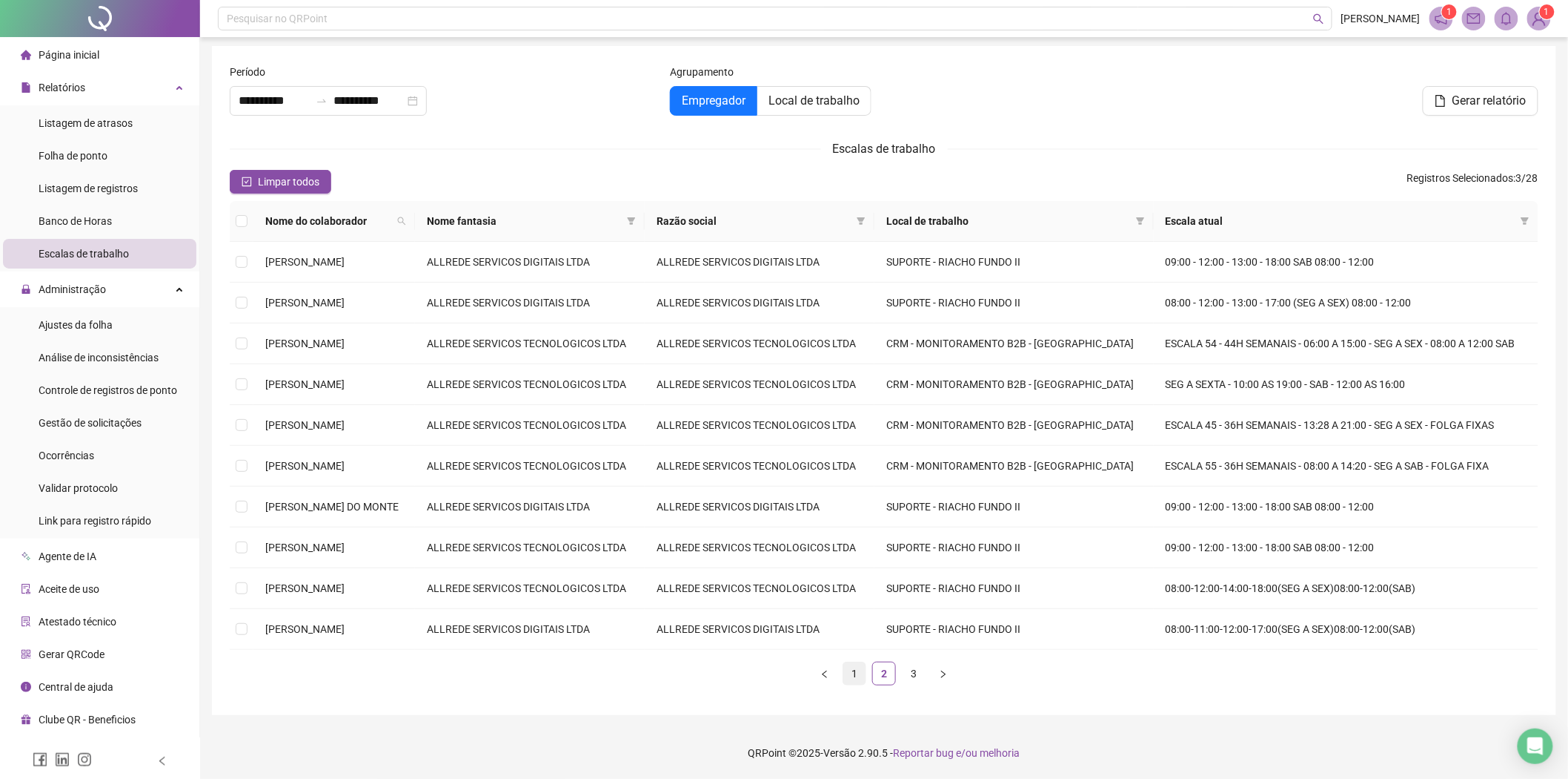
click at [847, 685] on li "1" at bounding box center [855, 673] width 23 height 23
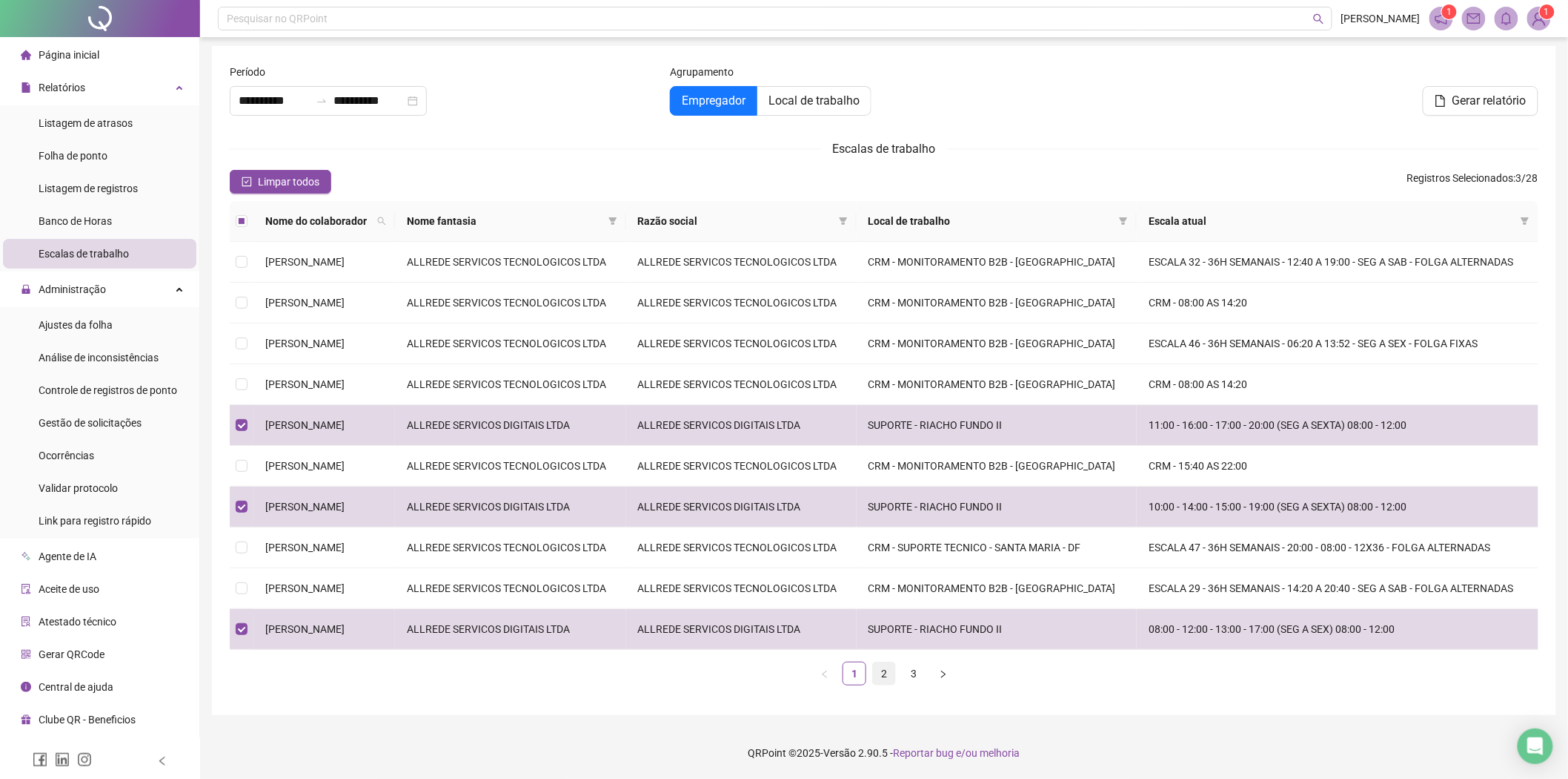
click at [875, 684] on link "2" at bounding box center [884, 673] width 22 height 22
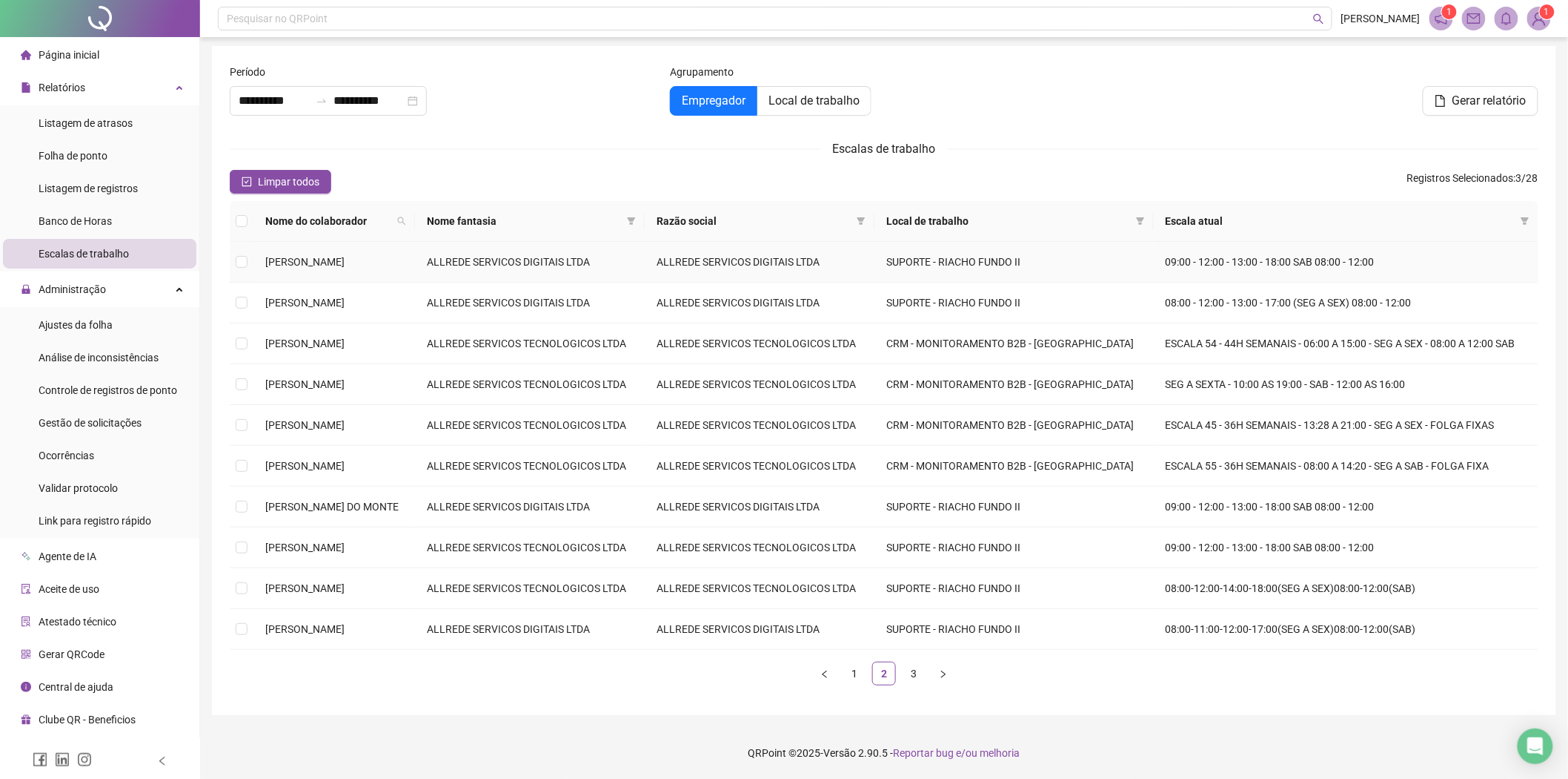
click at [347, 242] on td "[PERSON_NAME]" at bounding box center [334, 262] width 162 height 41
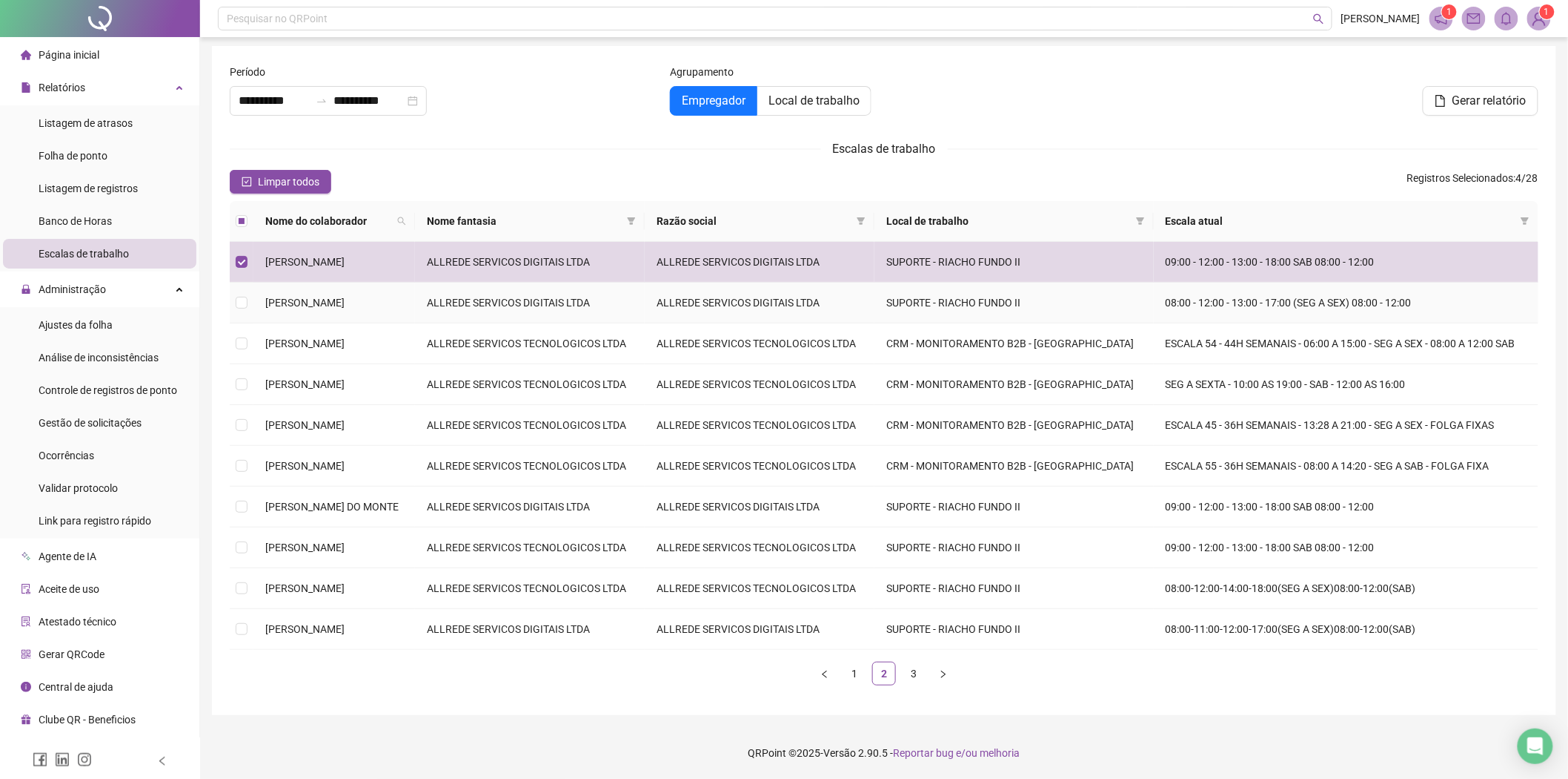
click at [330, 283] on td "[PERSON_NAME]" at bounding box center [334, 303] width 162 height 41
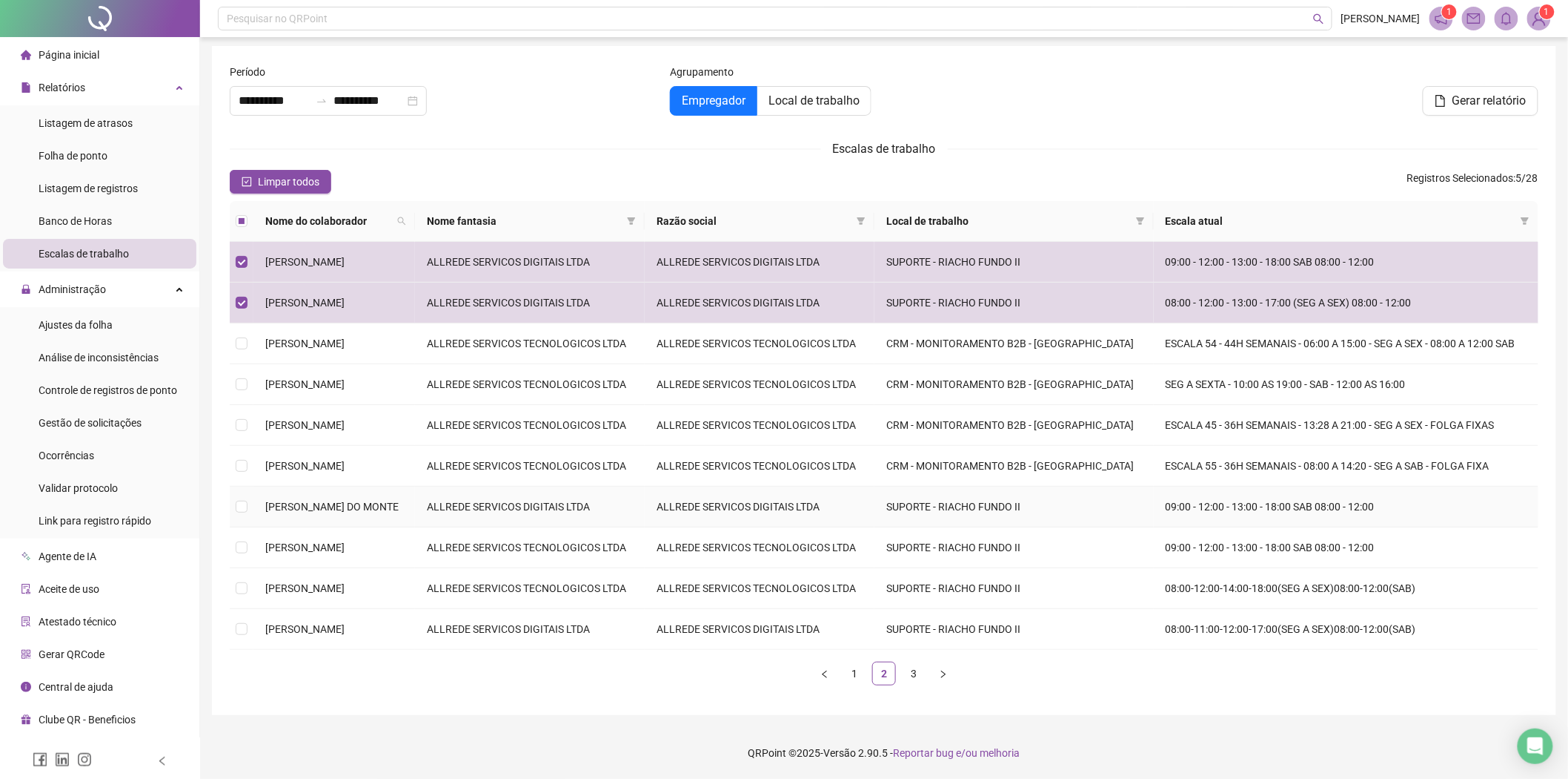
click at [343, 500] on span "[PERSON_NAME] DO MONTE" at bounding box center [331, 506] width 134 height 12
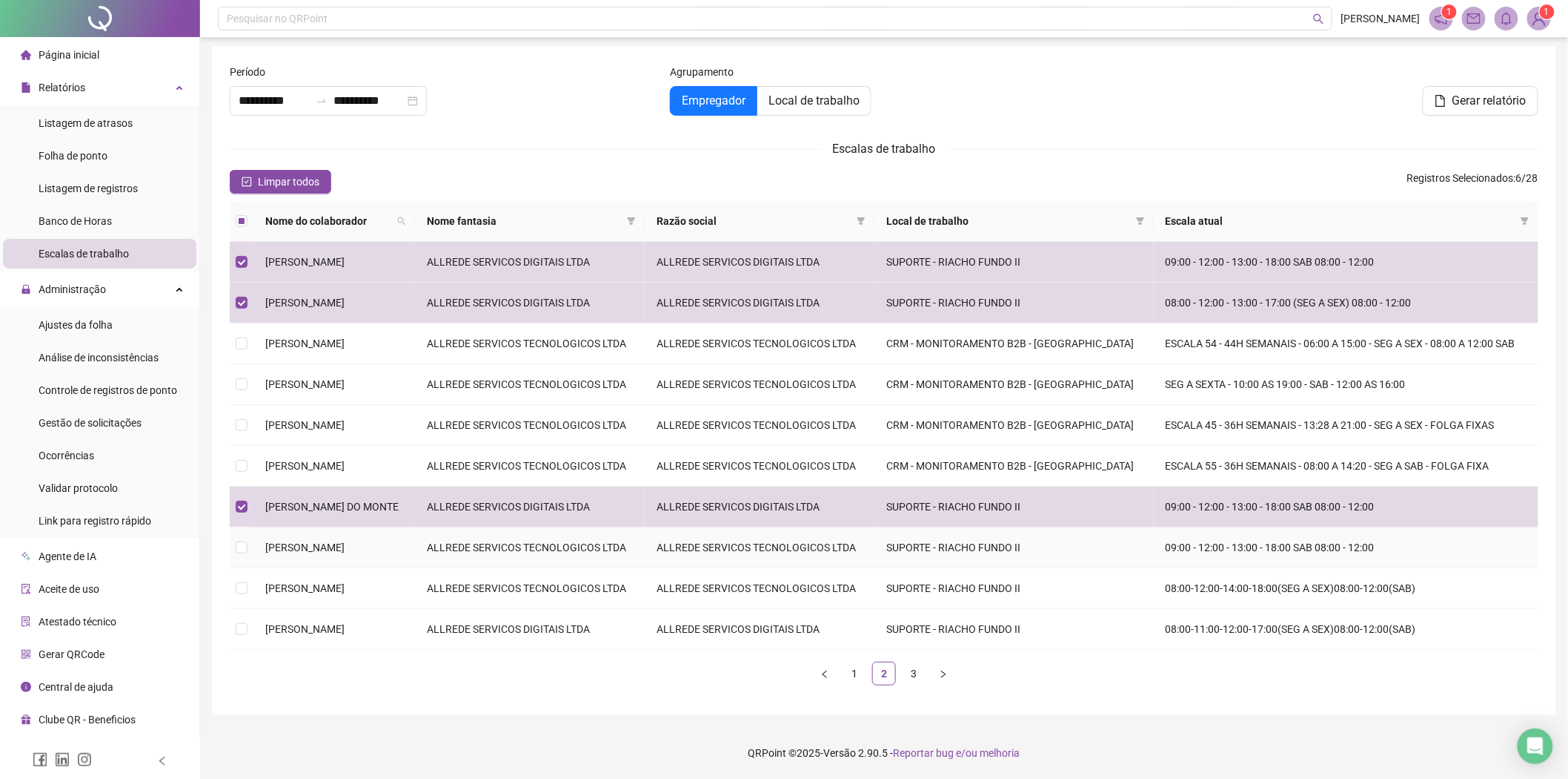
click at [345, 541] on span "[PERSON_NAME]" at bounding box center [304, 547] width 79 height 12
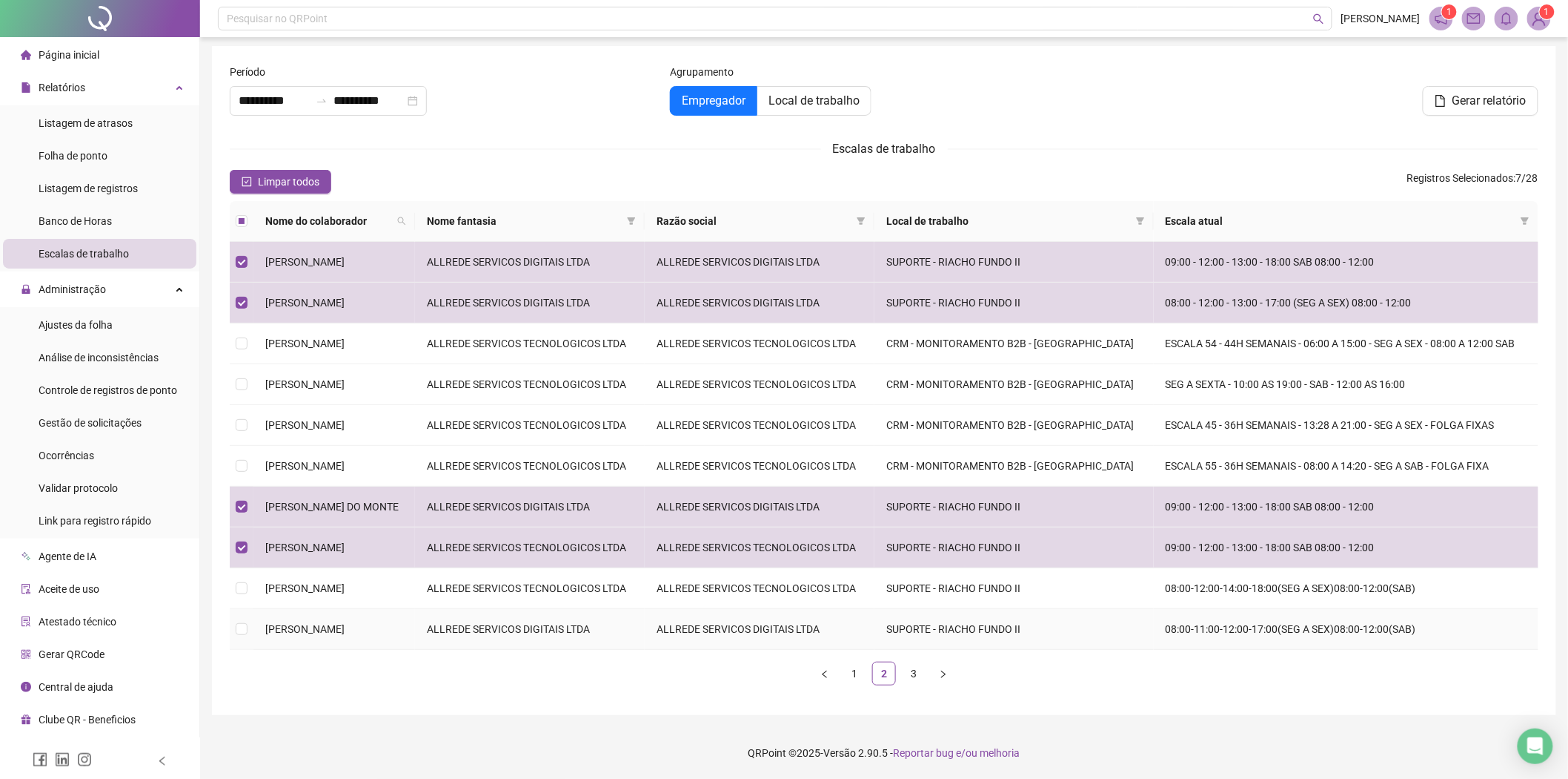
click at [345, 635] on span "[PERSON_NAME]" at bounding box center [304, 629] width 79 height 12
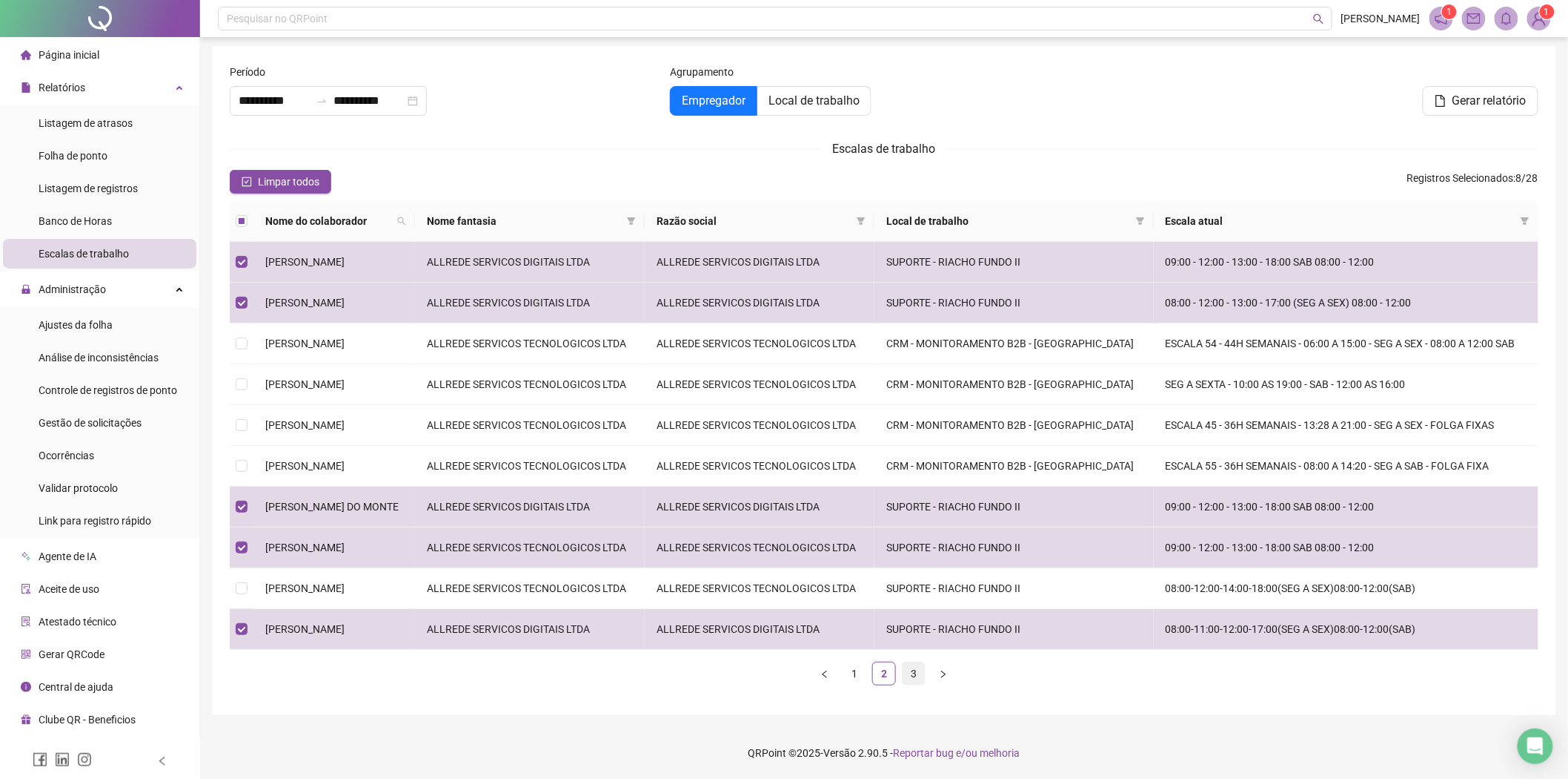
click at [915, 684] on link "3" at bounding box center [913, 673] width 22 height 22
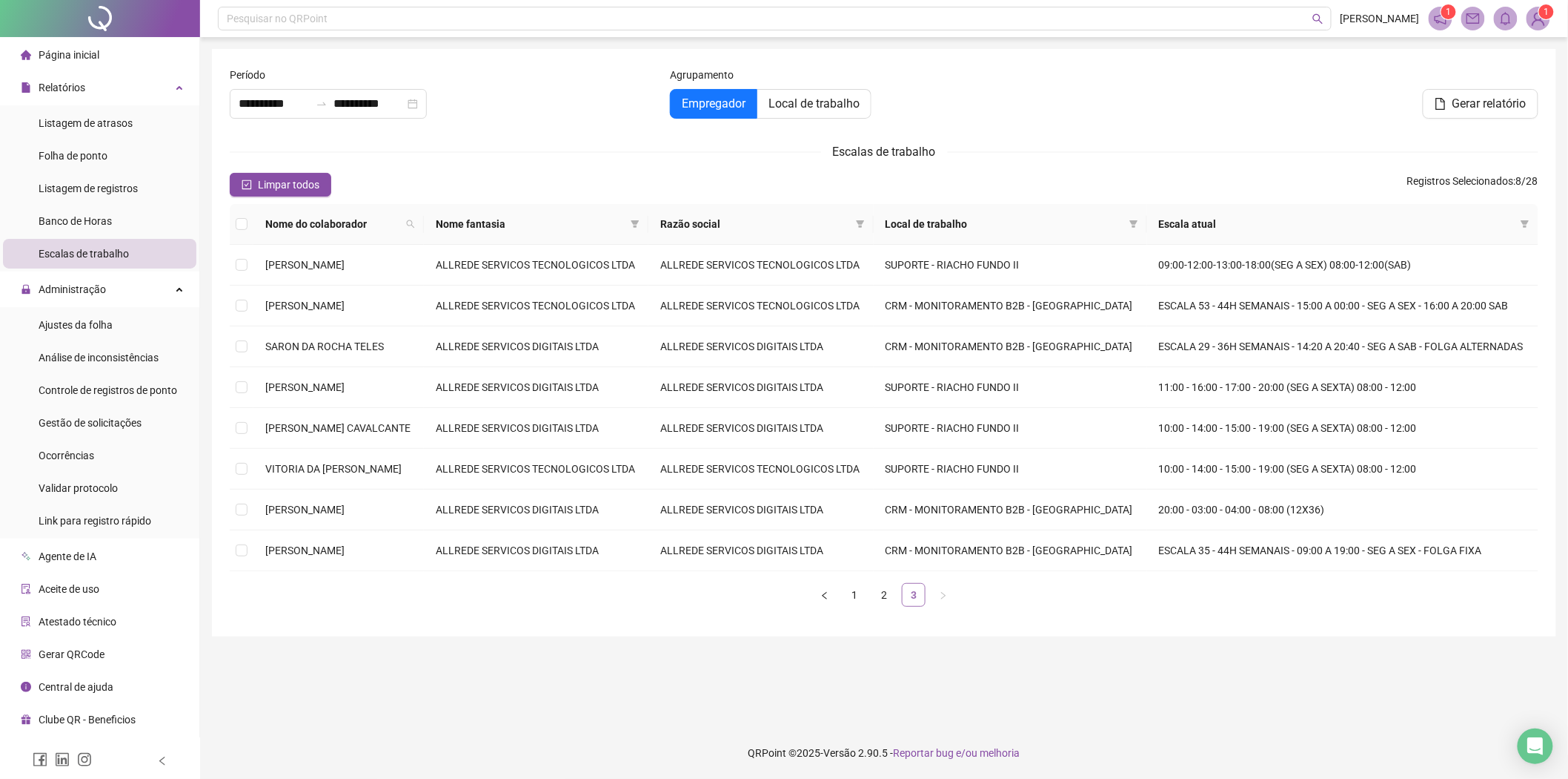
scroll to position [0, 0]
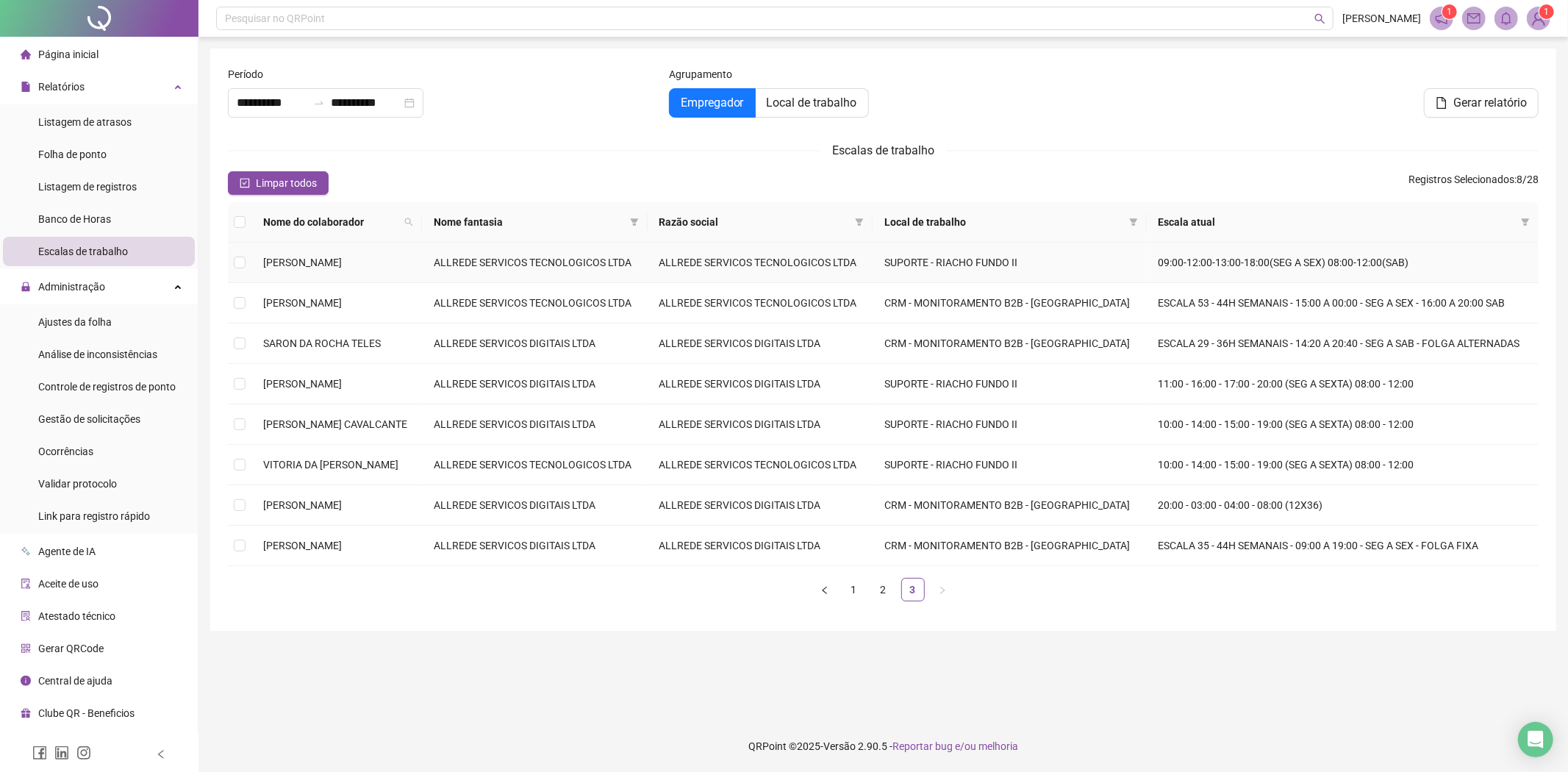
click at [383, 274] on td "[PERSON_NAME]" at bounding box center [336, 263] width 170 height 41
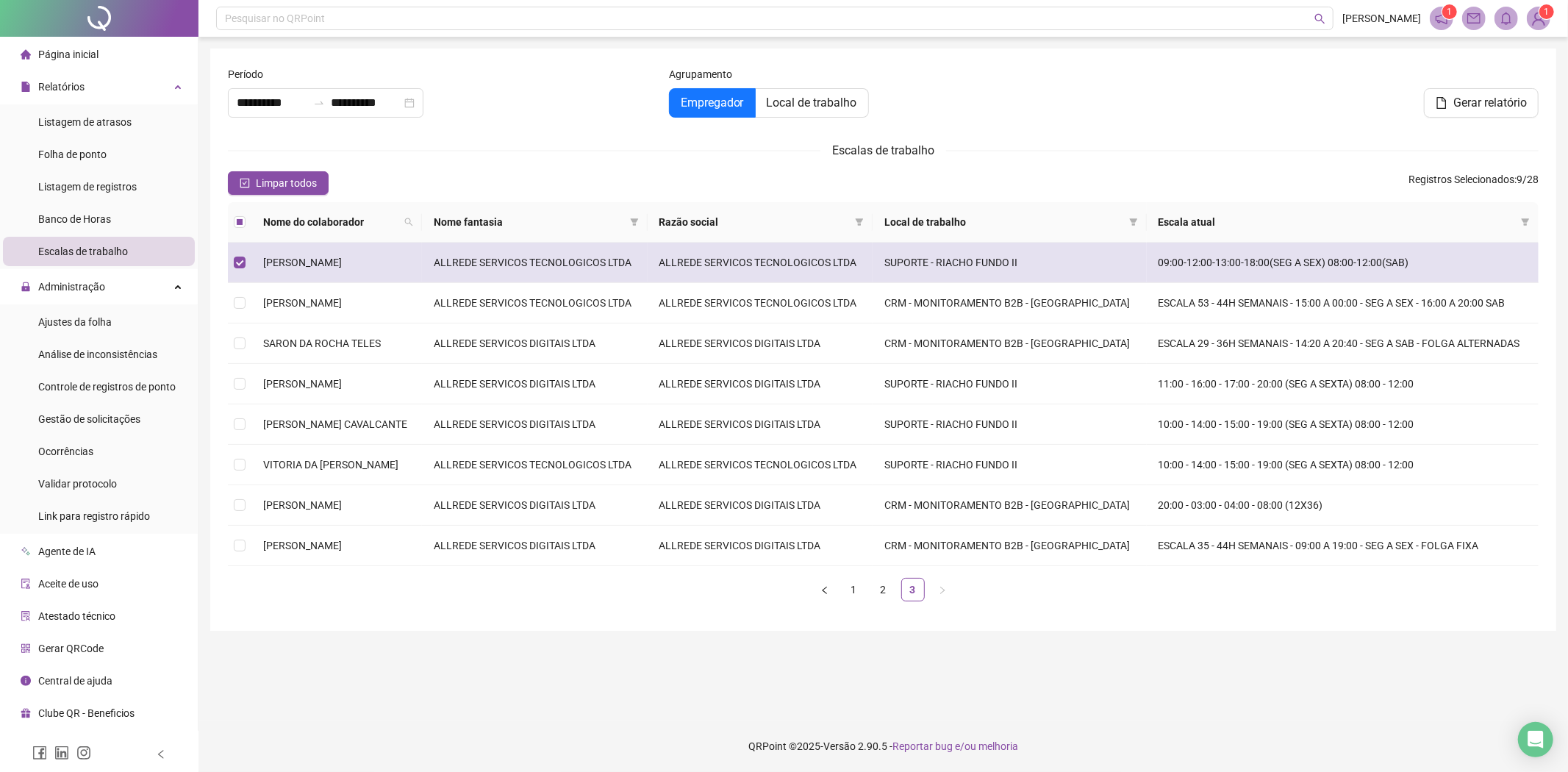
click at [370, 272] on td "[PERSON_NAME]" at bounding box center [336, 263] width 170 height 41
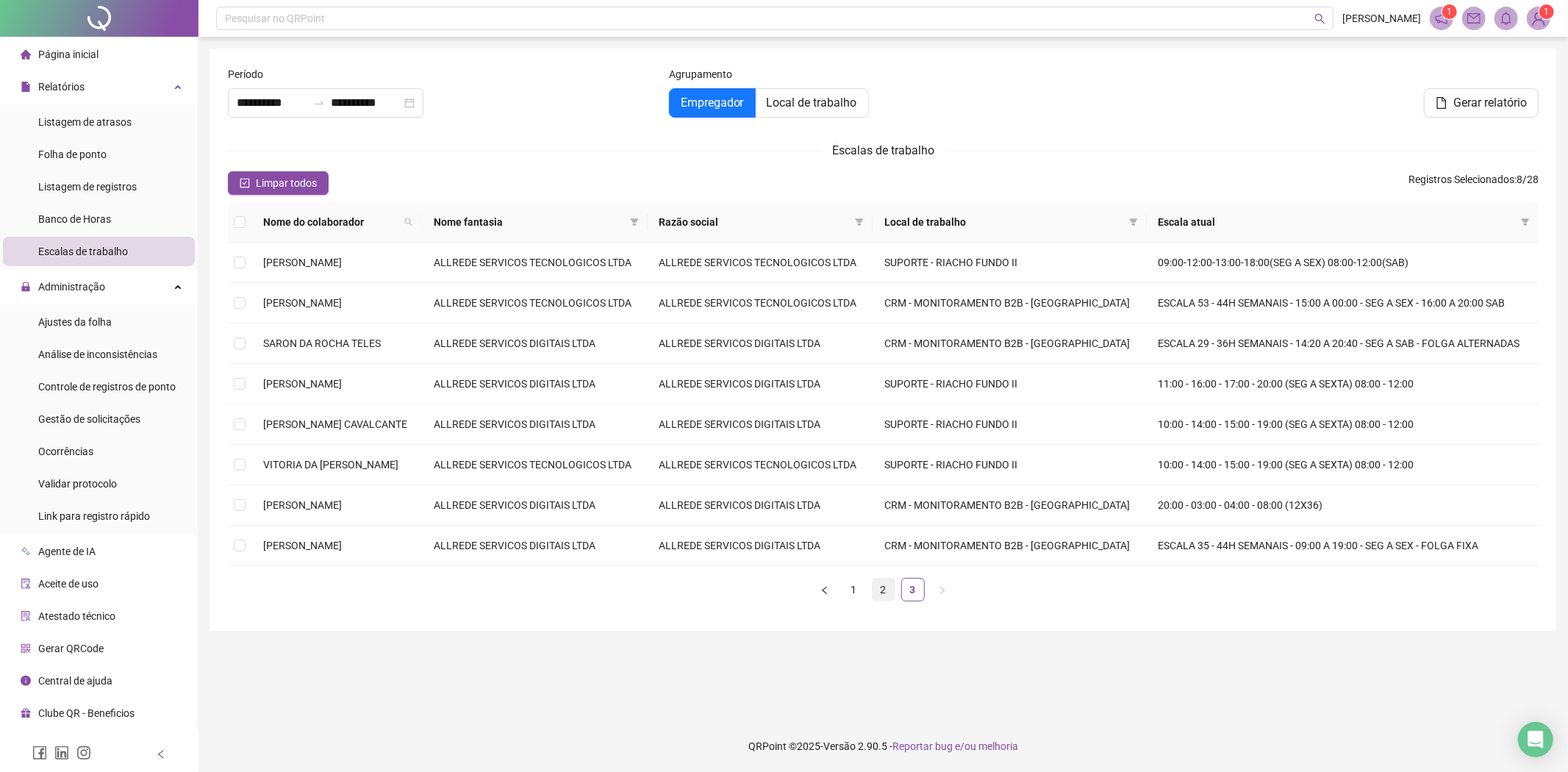
click at [879, 600] on link "2" at bounding box center [884, 589] width 22 height 22
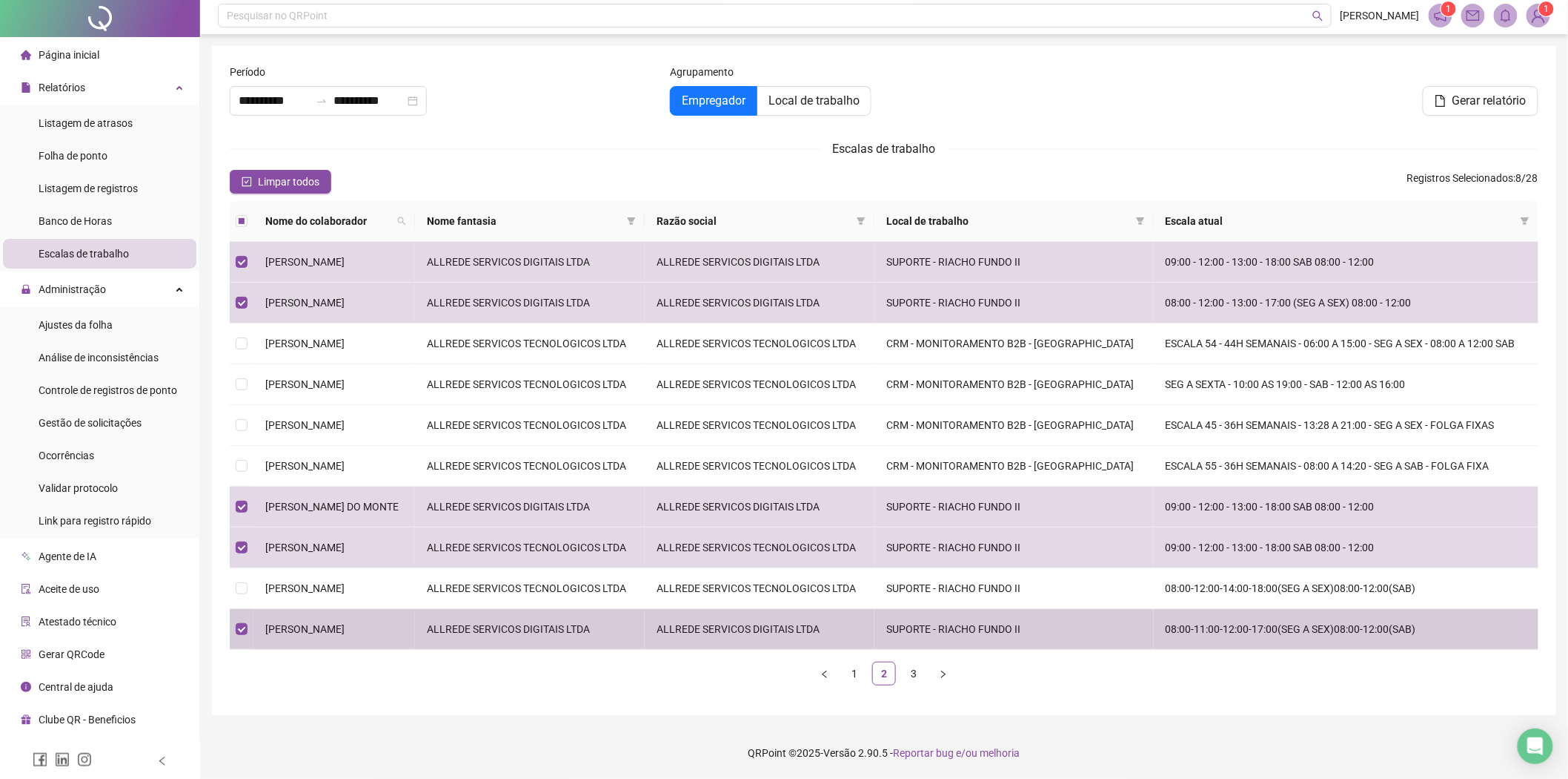
scroll to position [100, 0]
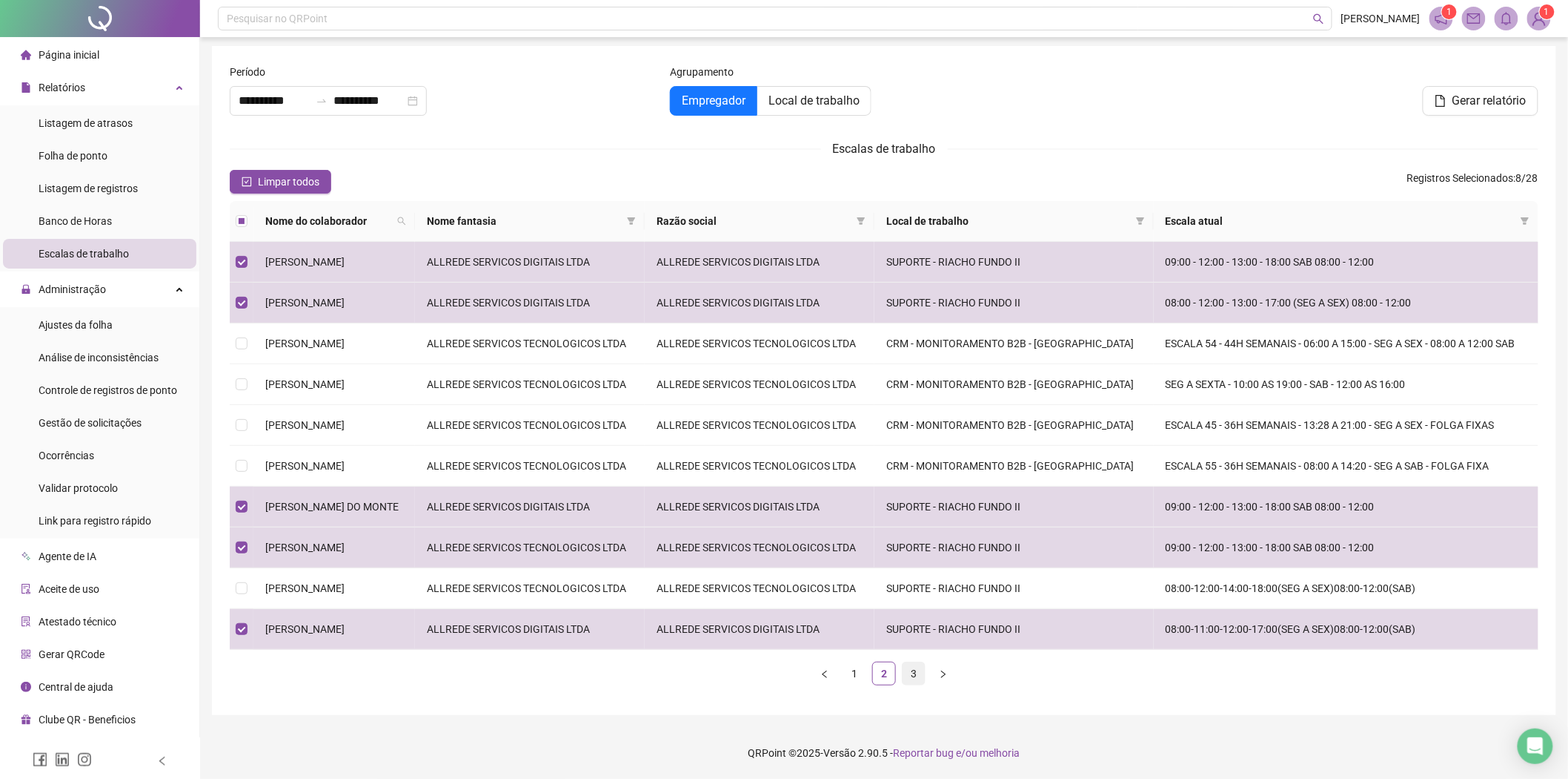
click at [918, 677] on link "3" at bounding box center [913, 673] width 22 height 22
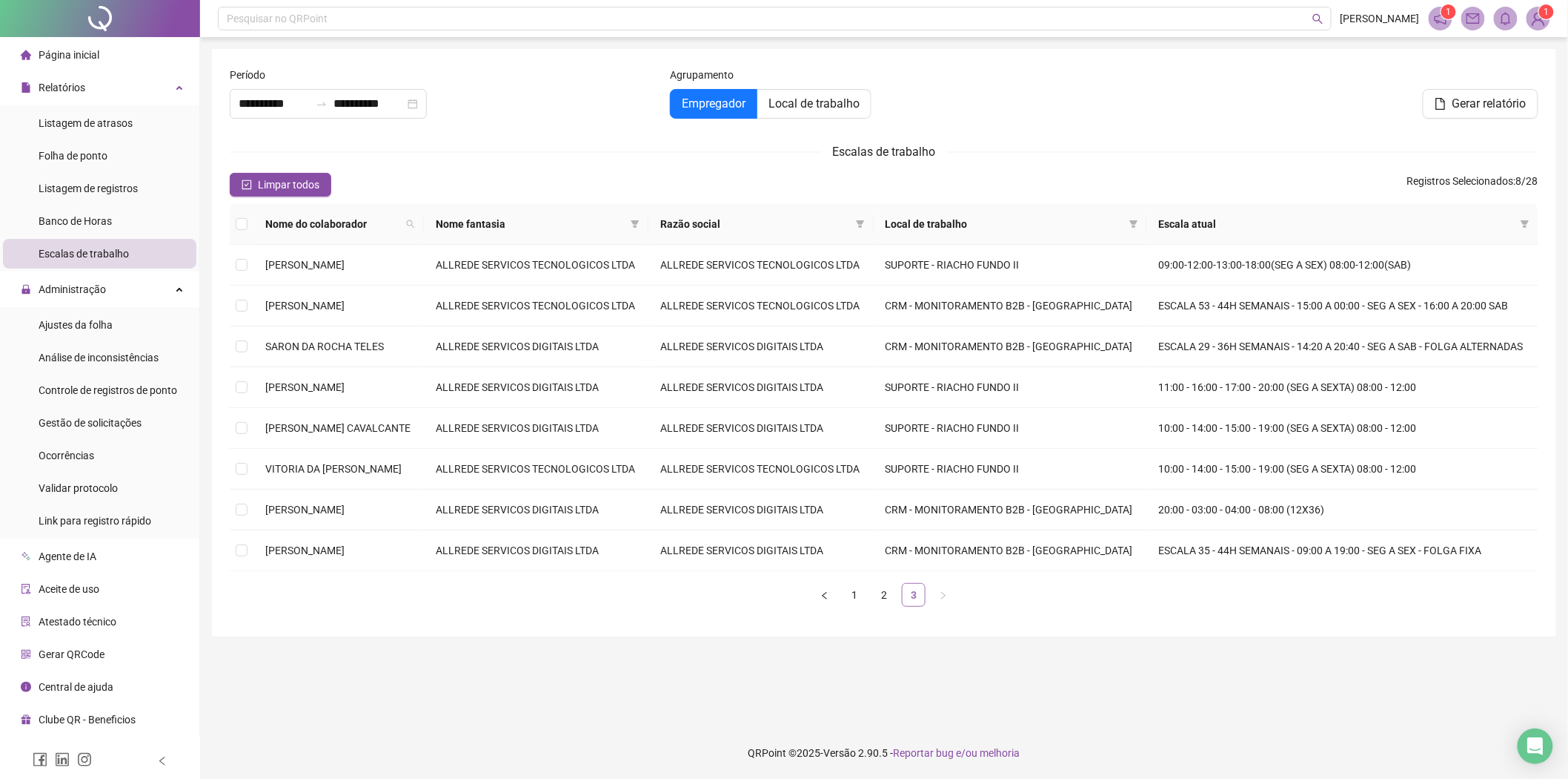
scroll to position [0, 0]
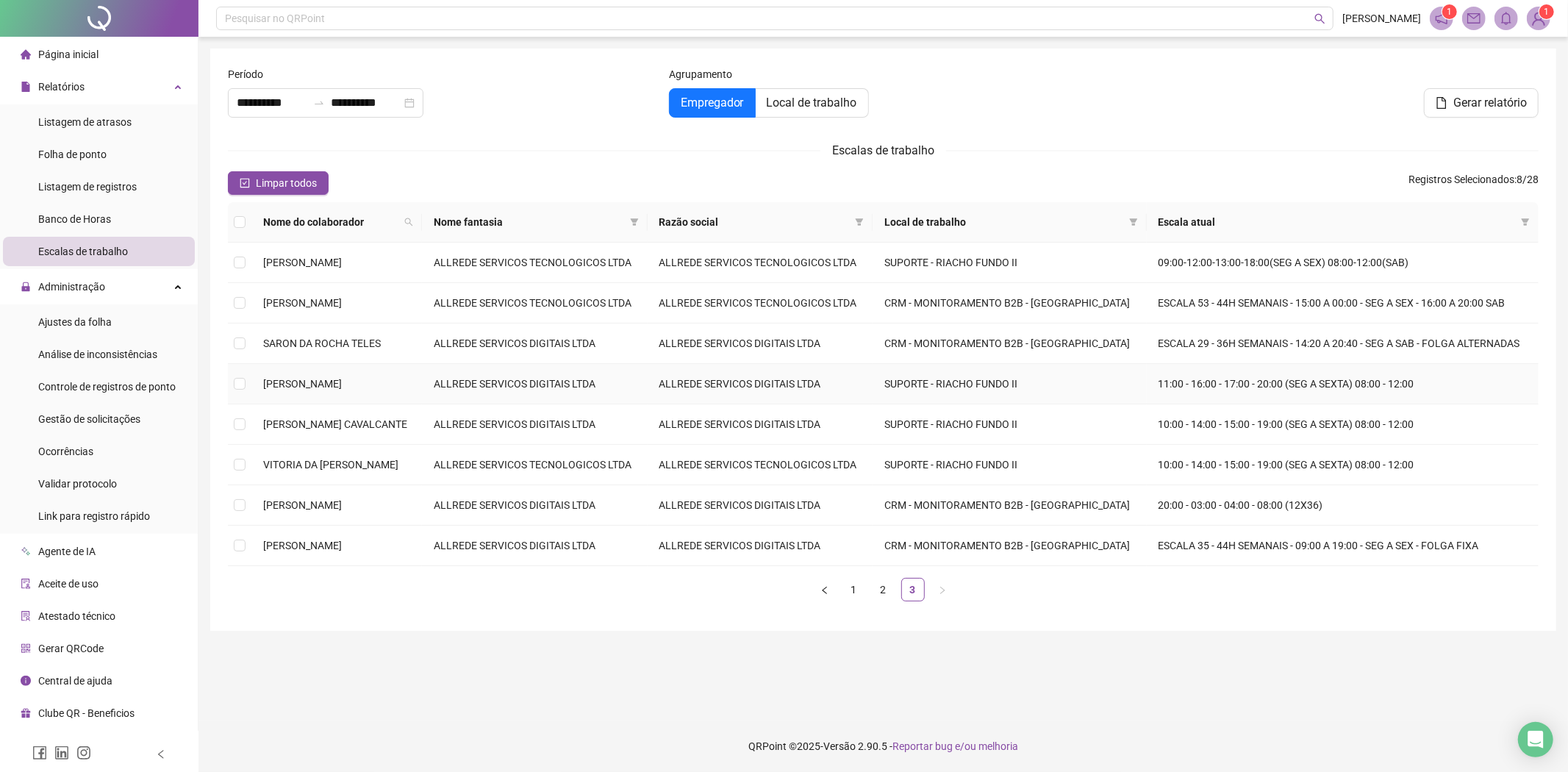
click at [342, 383] on span "[PERSON_NAME]" at bounding box center [302, 384] width 78 height 12
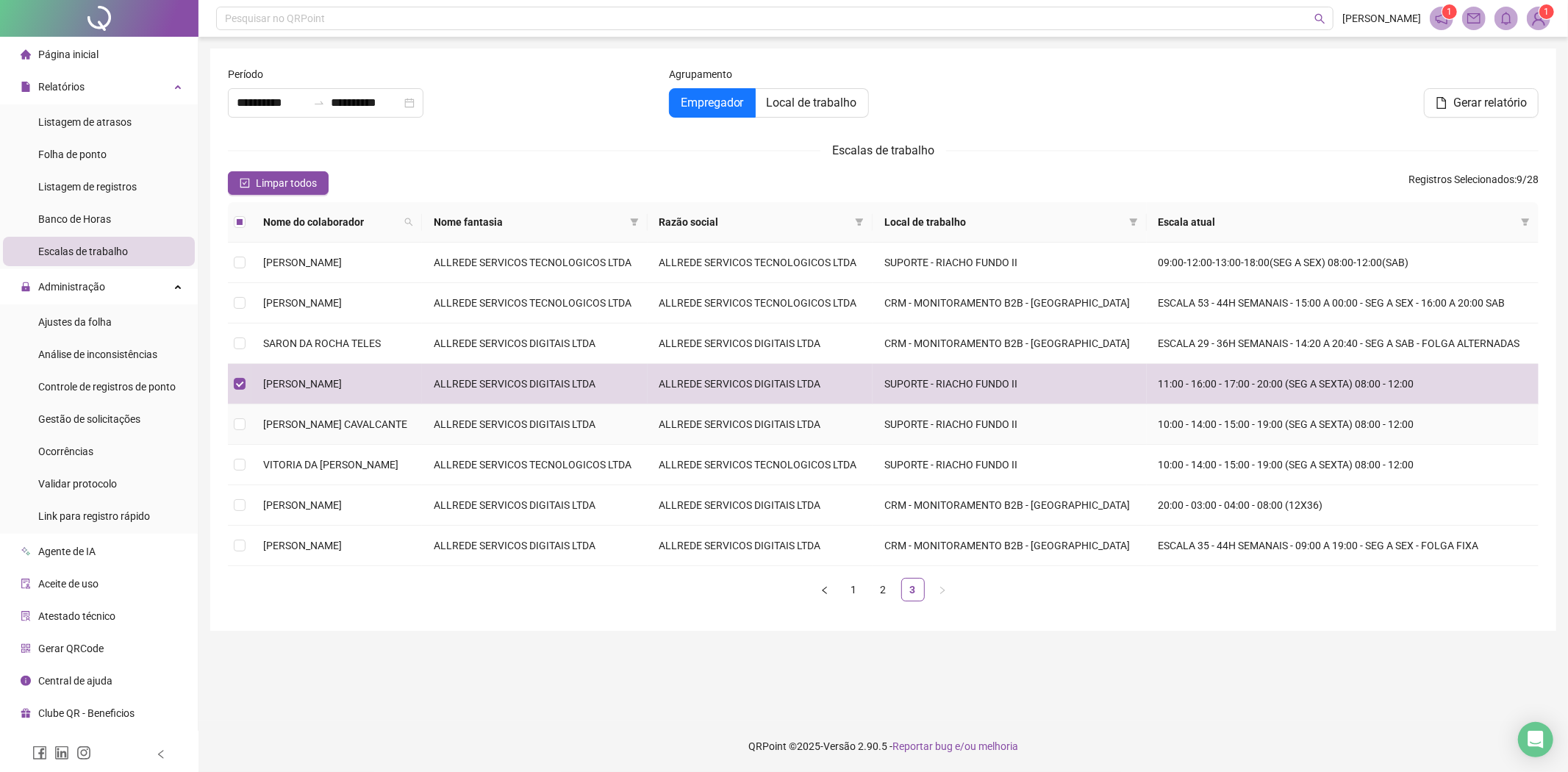
click at [386, 420] on span "[PERSON_NAME] CAVALCANTE" at bounding box center [334, 424] width 144 height 12
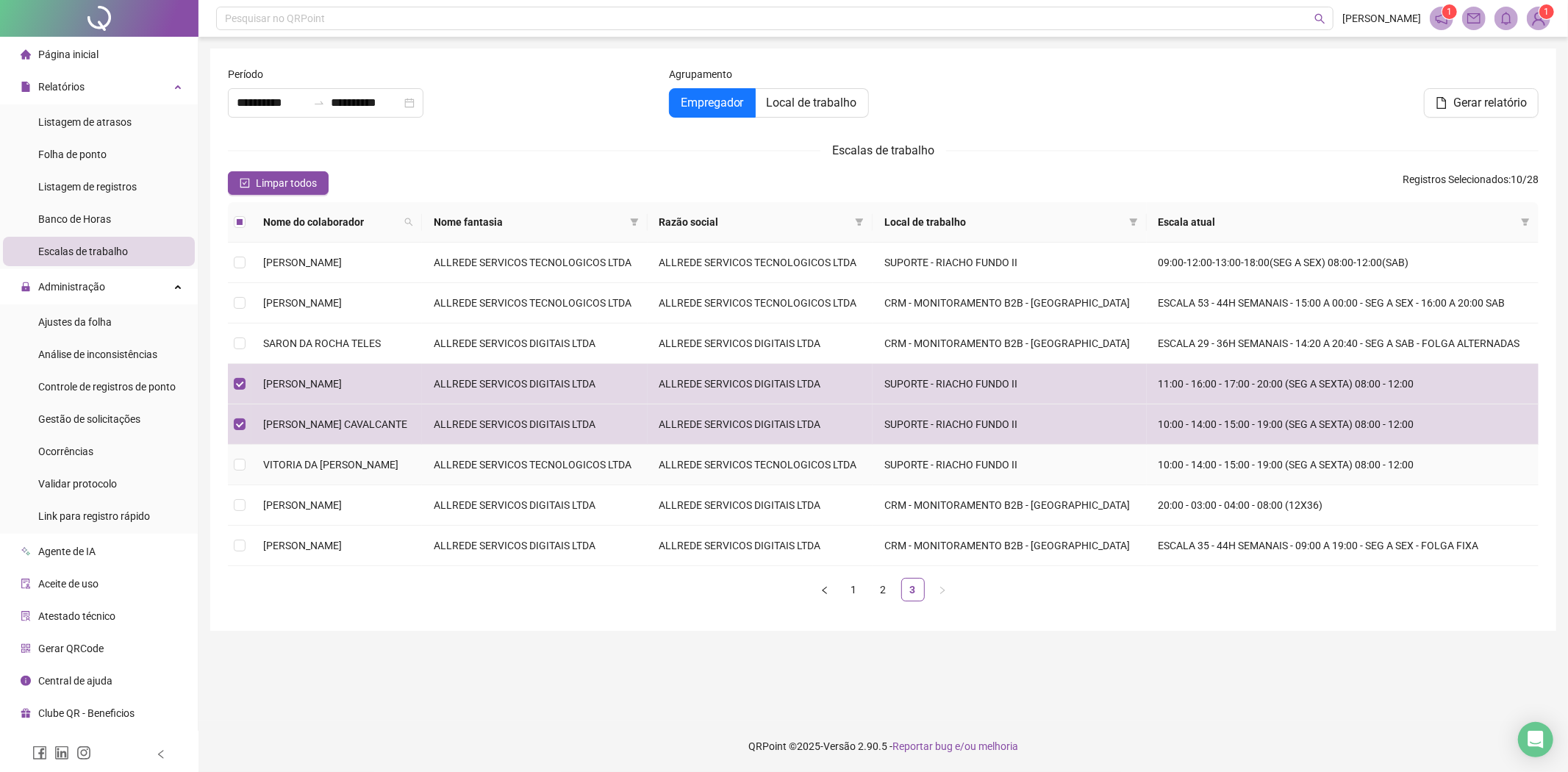
click at [385, 471] on span "VITORIA DA [PERSON_NAME]" at bounding box center [331, 465] width 135 height 12
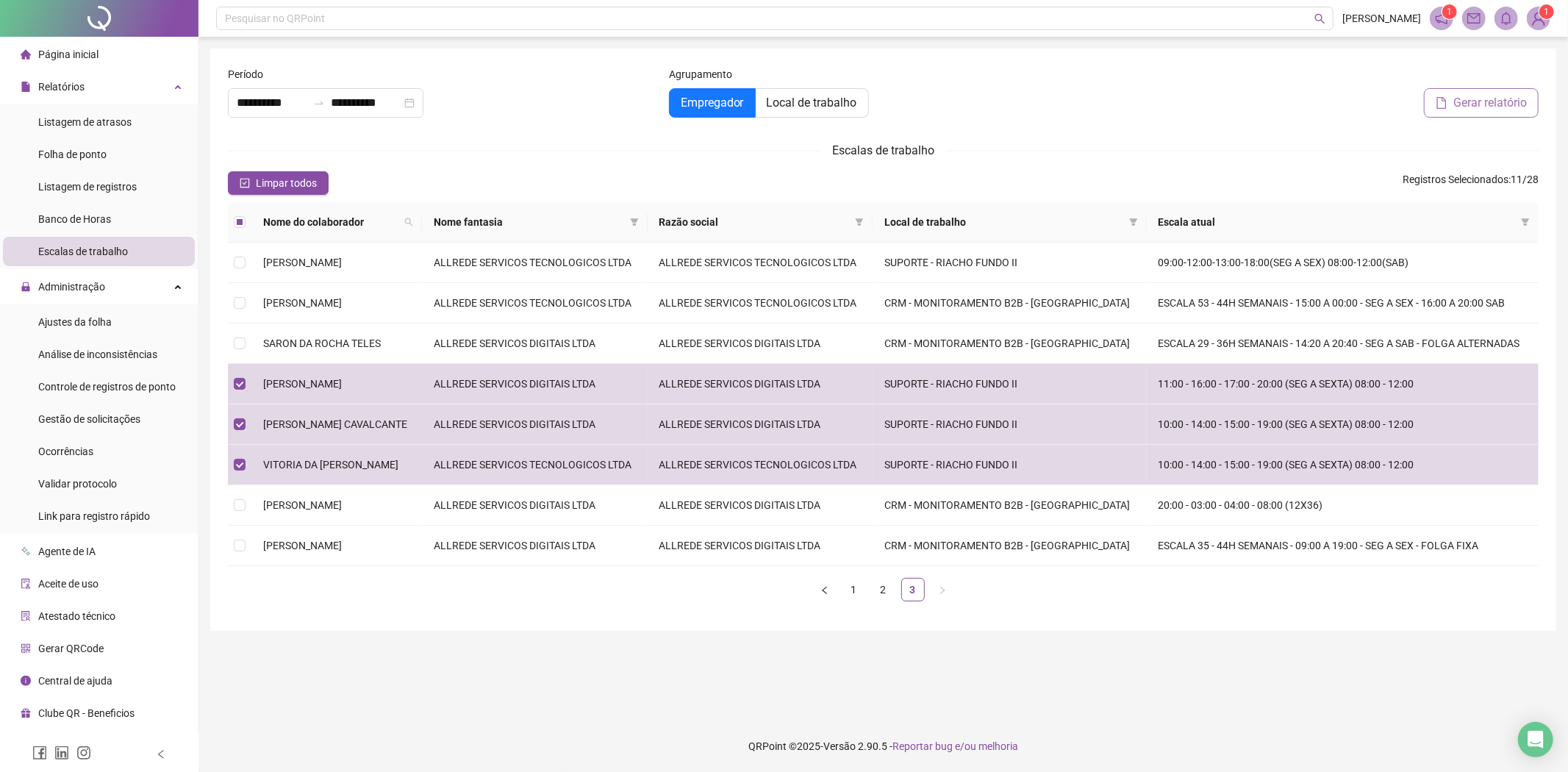
click at [1461, 100] on span "Gerar relatório" at bounding box center [1491, 102] width 73 height 17
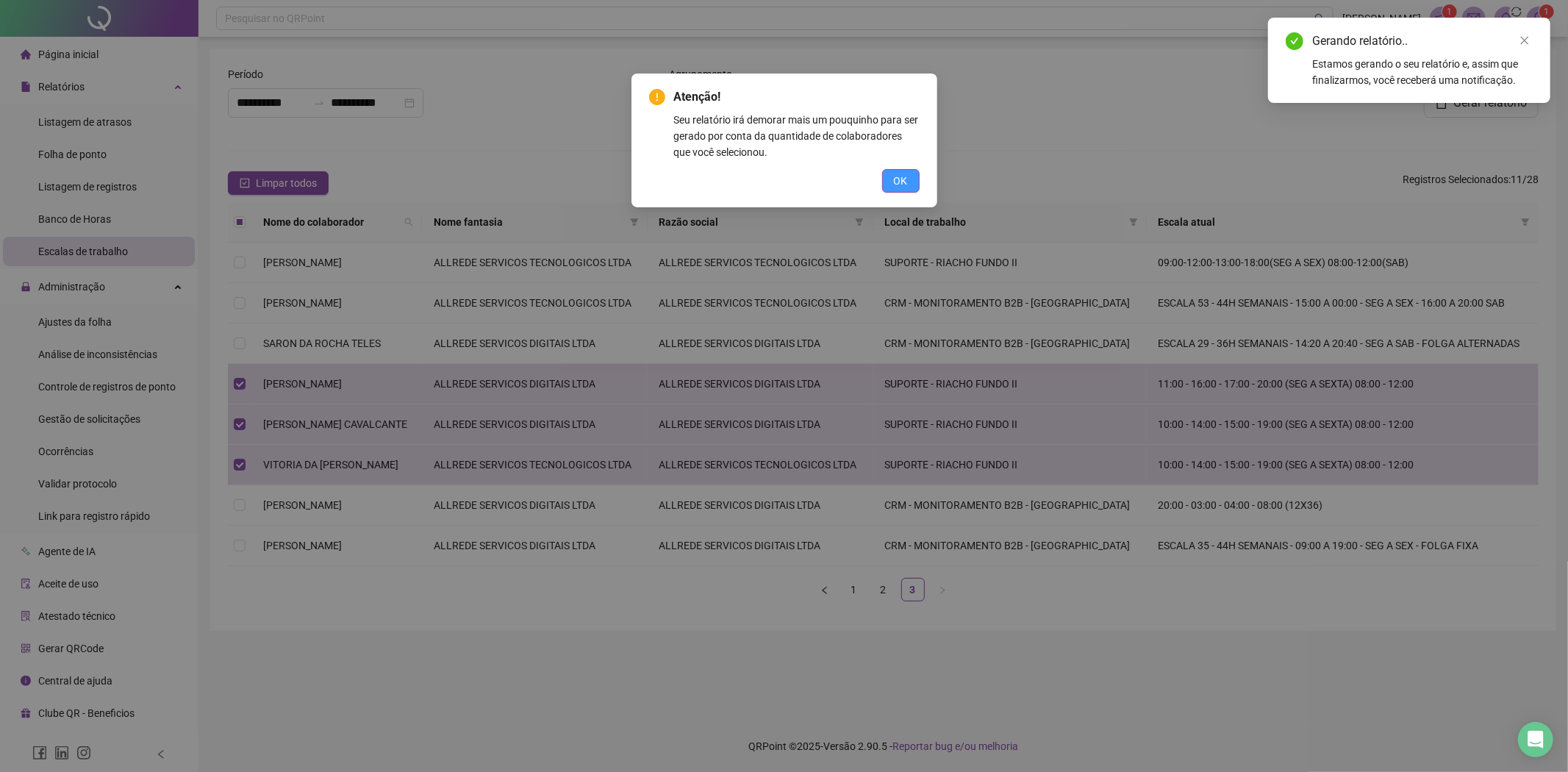
click at [895, 185] on span "OK" at bounding box center [901, 181] width 14 height 16
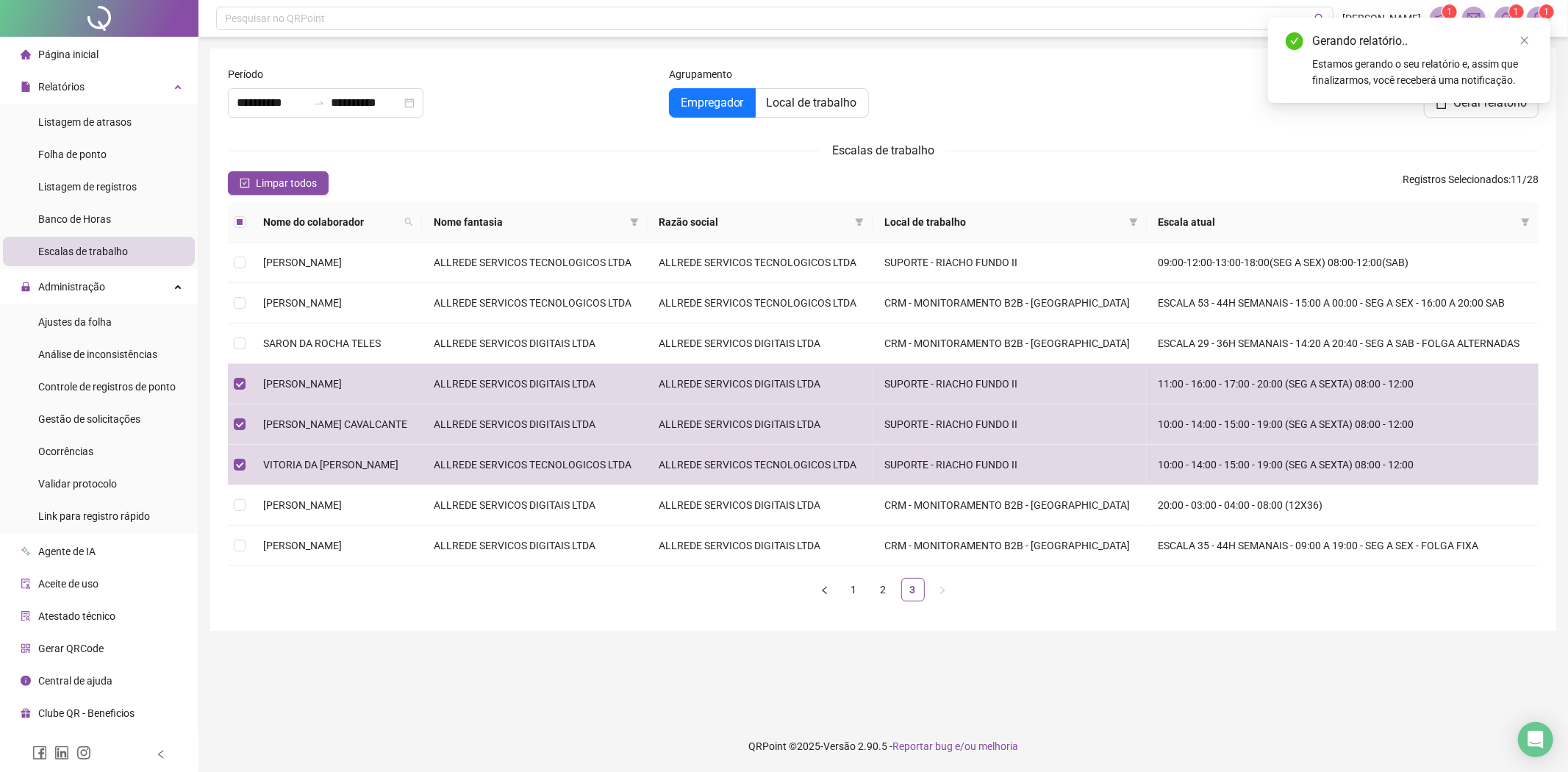
click at [1366, 74] on div "Estamos gerando o seu relatório e, assim que finalizarmos, você receberá uma no…" at bounding box center [1423, 71] width 220 height 32
click at [1520, 38] on icon "close" at bounding box center [1524, 41] width 11 height 11
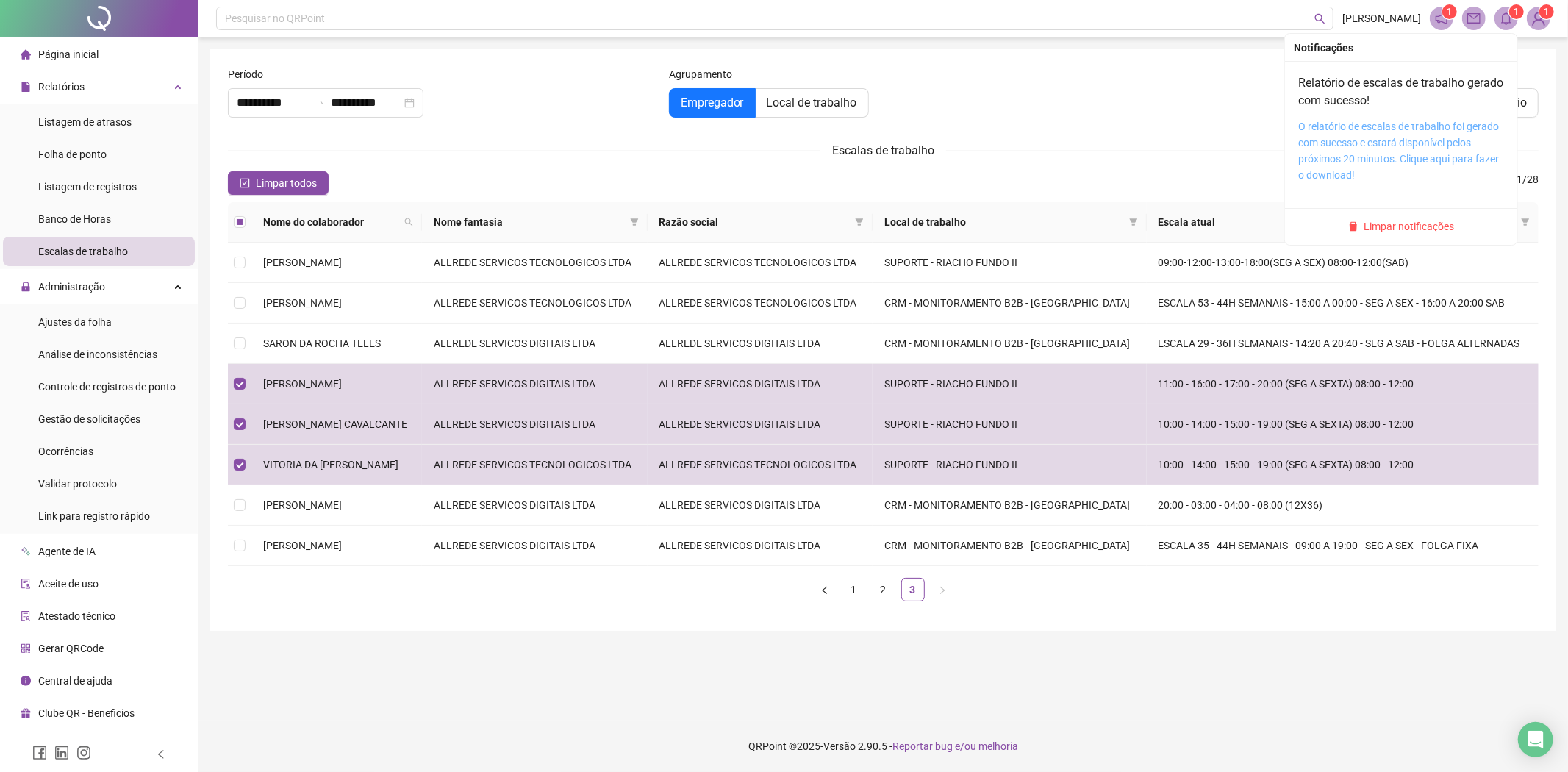
click at [1393, 152] on link "O relatório de escalas de trabalho foi gerado com sucesso e estará disponível p…" at bounding box center [1399, 151] width 201 height 60
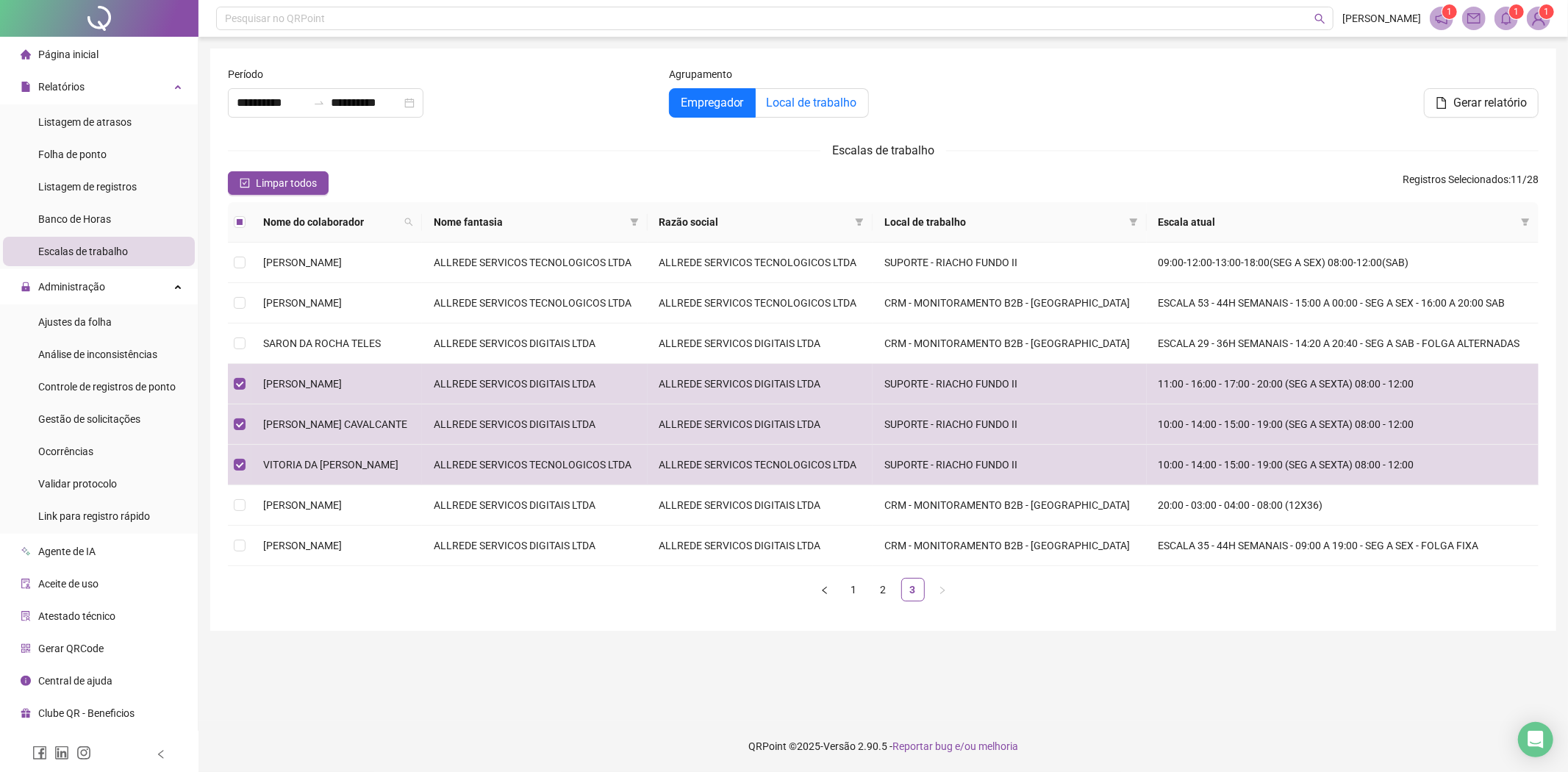
click at [849, 106] on span "Local de trabalho" at bounding box center [812, 102] width 91 height 14
click at [1099, 103] on div "Agrupamento Empregador Local de trabalho" at bounding box center [884, 97] width 441 height 63
click at [717, 102] on span "Empregador" at bounding box center [711, 102] width 63 height 14
click at [1005, 232] on th "Local de trabalho" at bounding box center [1010, 222] width 275 height 41
click at [947, 222] on span "Local de trabalho" at bounding box center [1003, 221] width 239 height 16
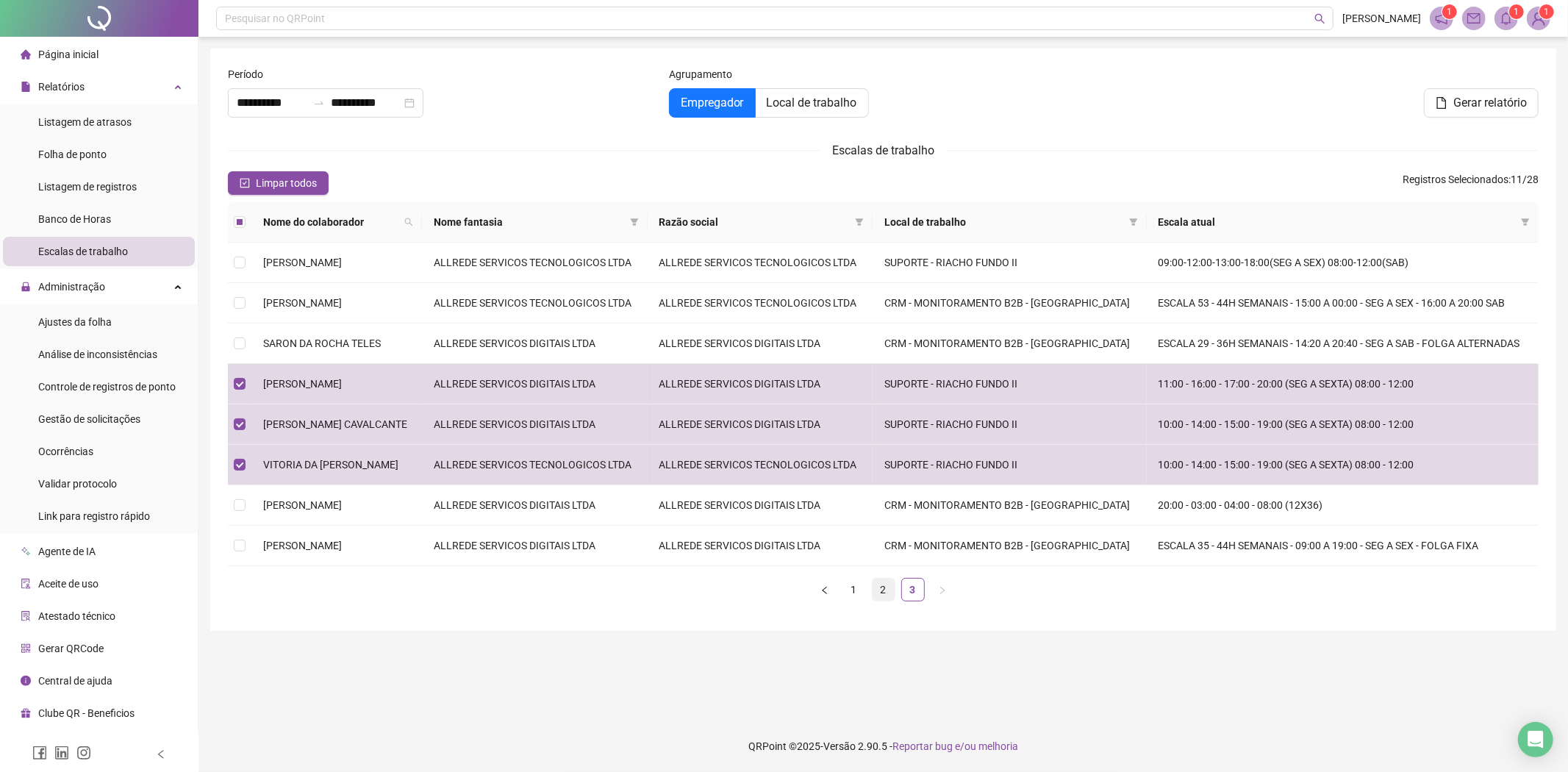
click at [887, 590] on link "2" at bounding box center [884, 589] width 22 height 22
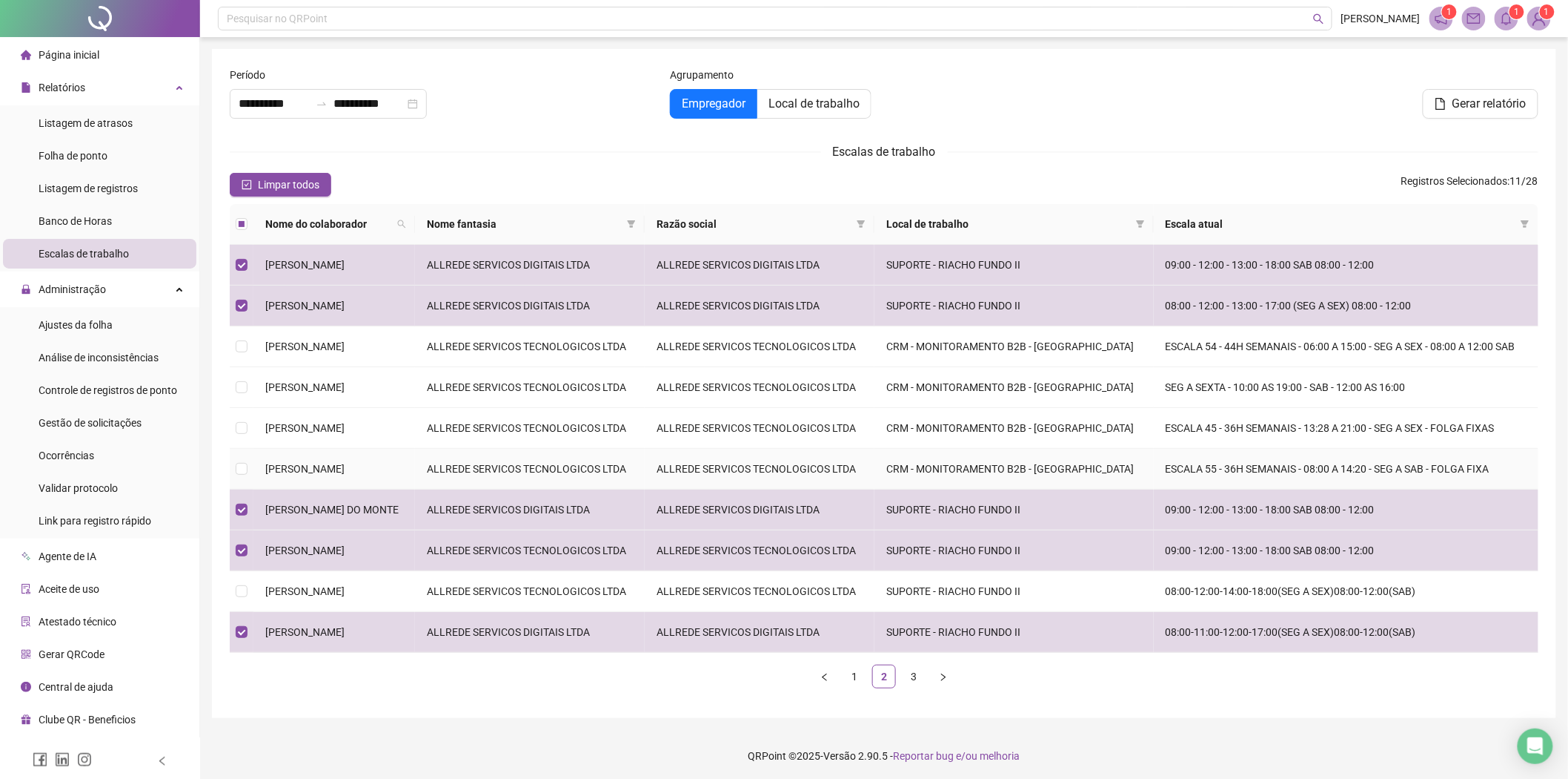
scroll to position [100, 0]
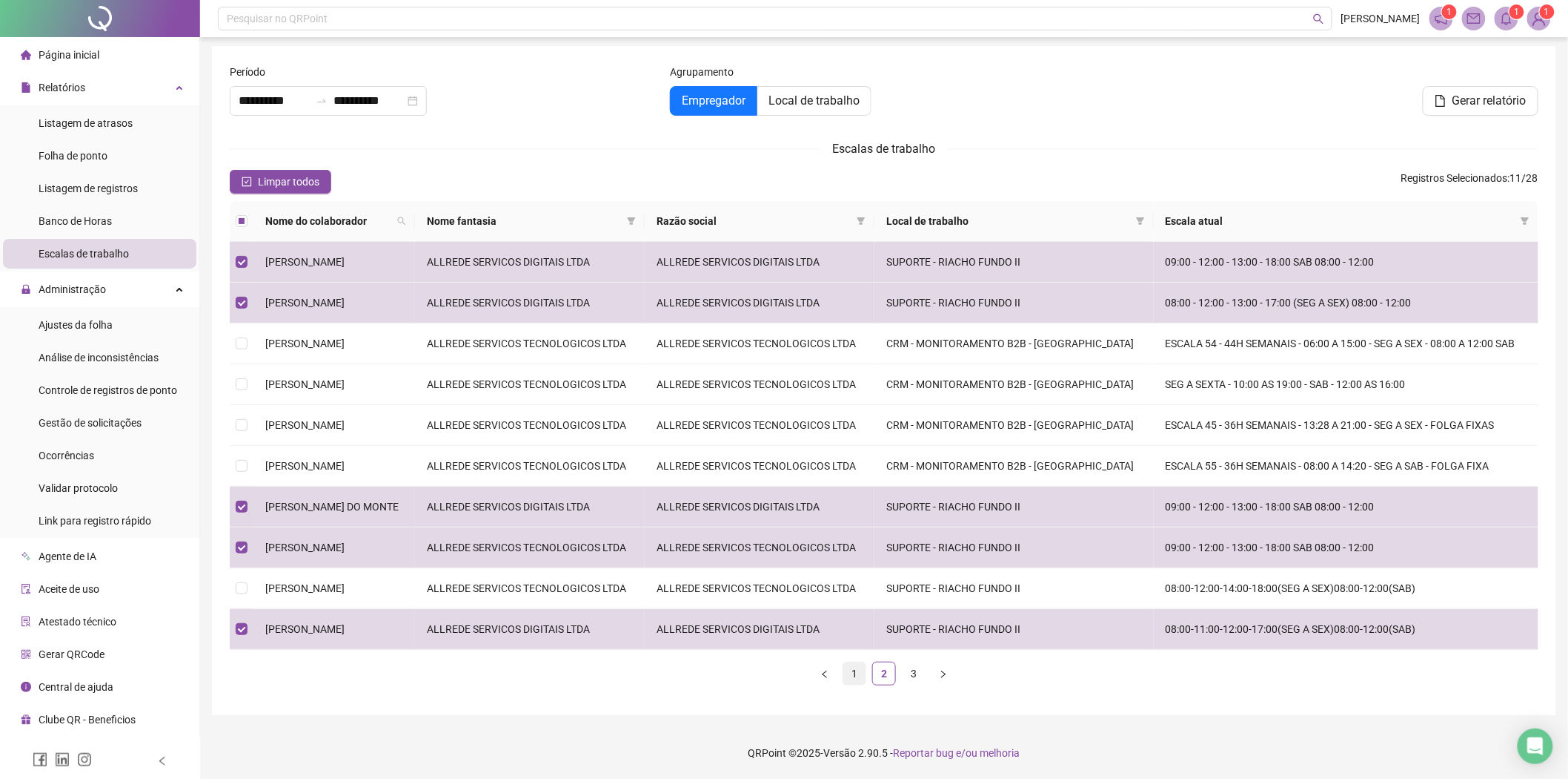
click at [863, 672] on link "1" at bounding box center [855, 673] width 22 height 22
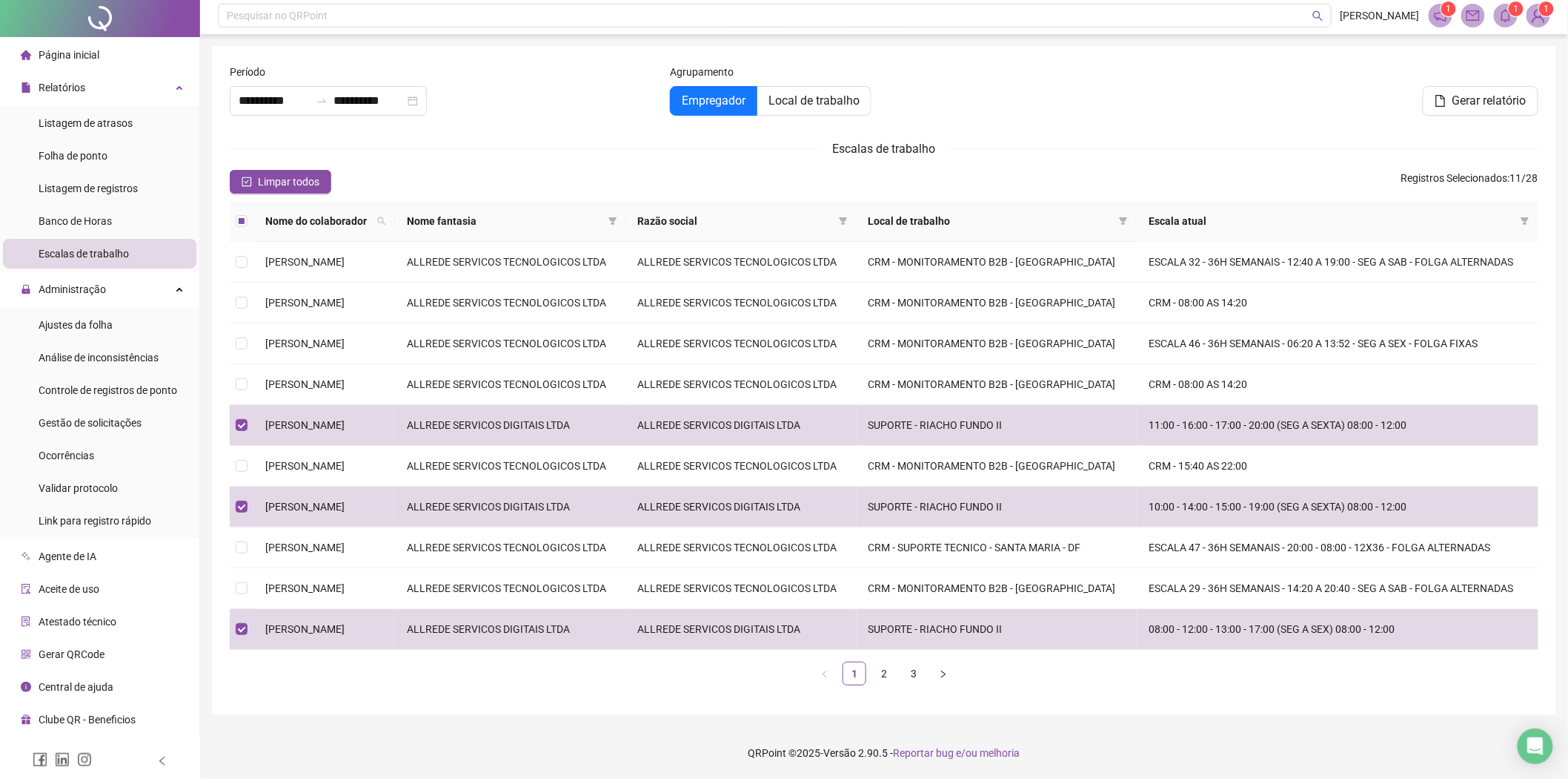
scroll to position [0, 0]
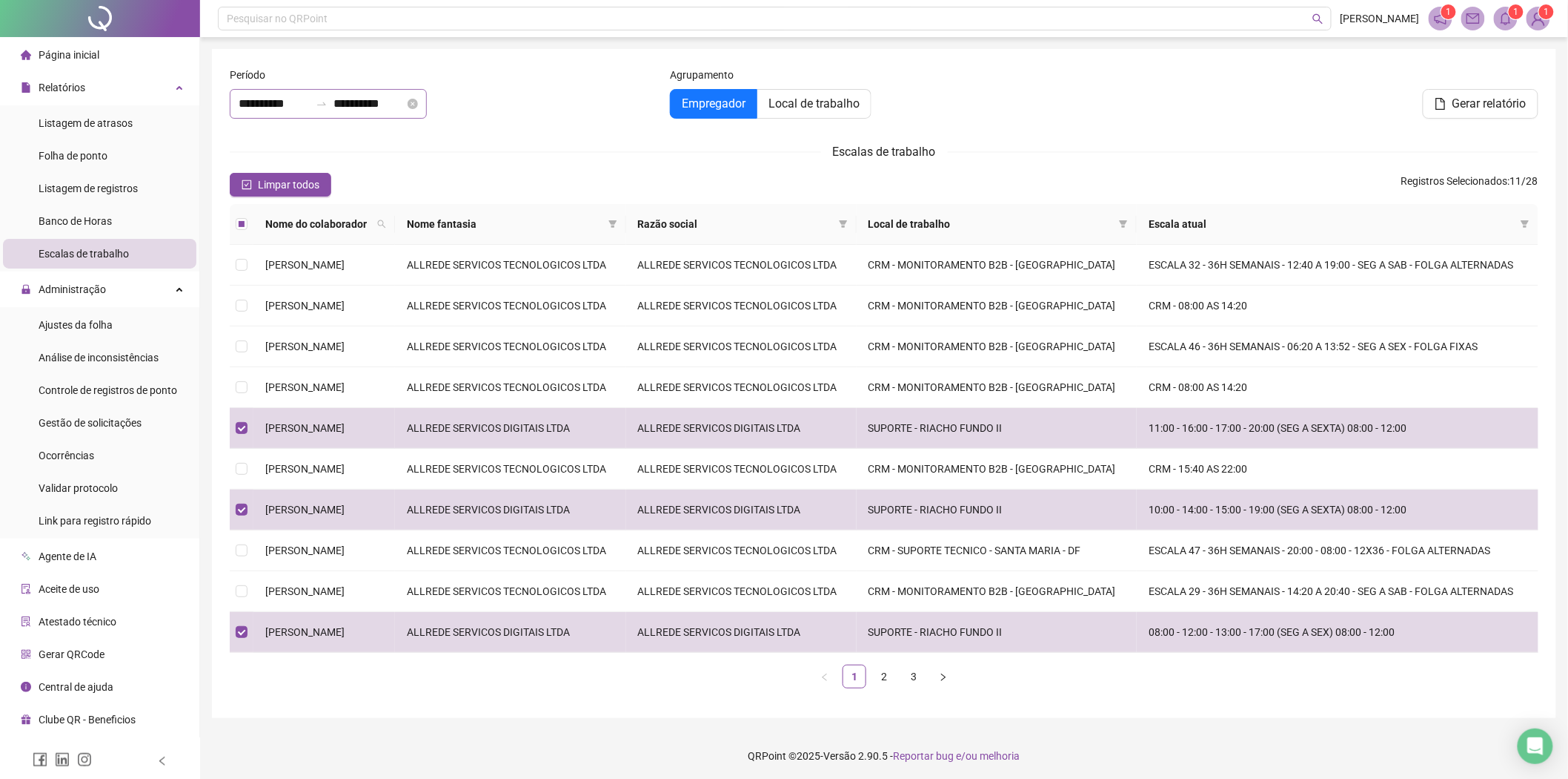
click at [333, 108] on div at bounding box center [322, 103] width 23 height 12
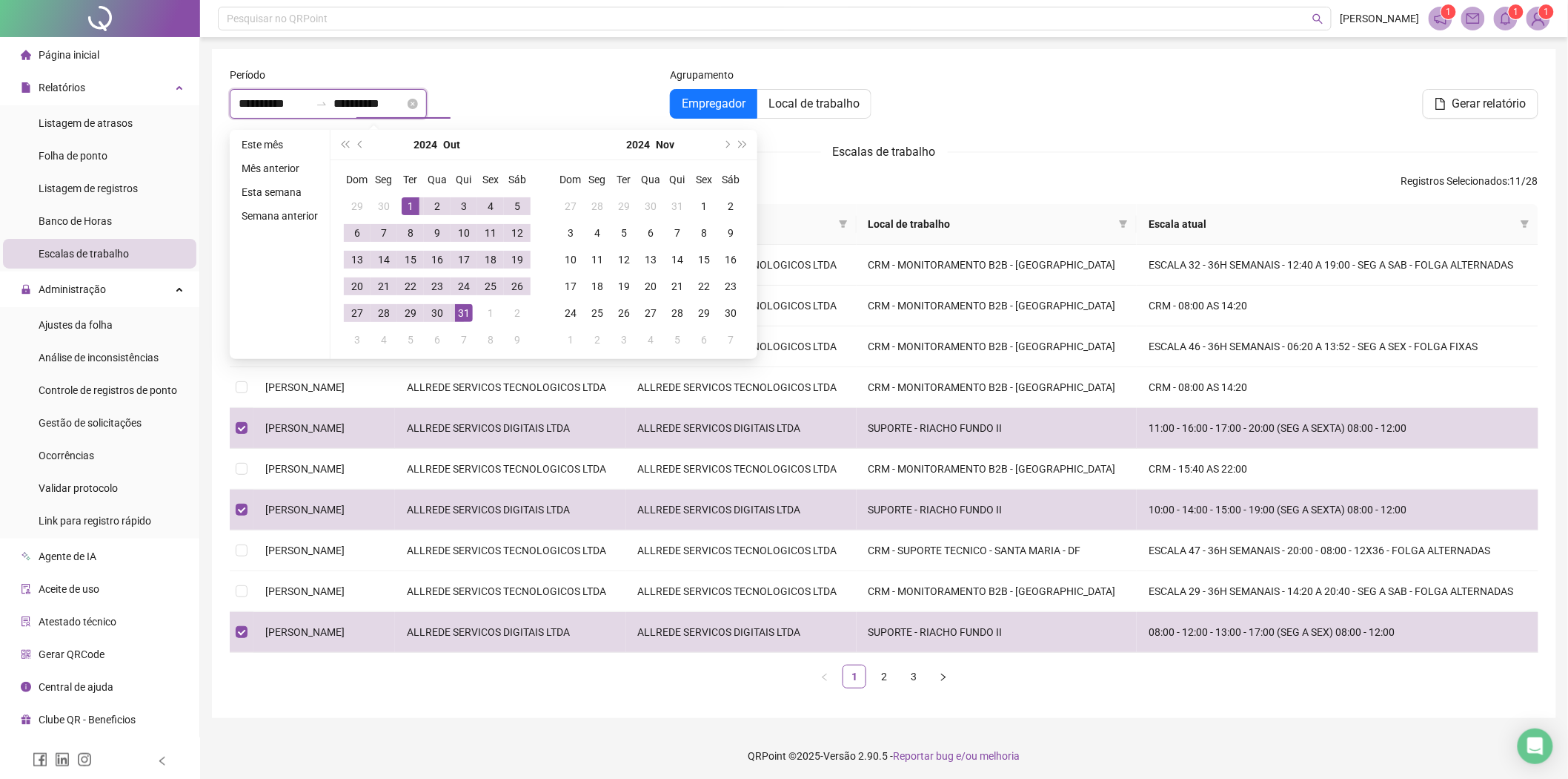
click at [404, 103] on input "**********" at bounding box center [368, 103] width 71 height 18
click at [730, 130] on button "next-year" at bounding box center [726, 144] width 17 height 29
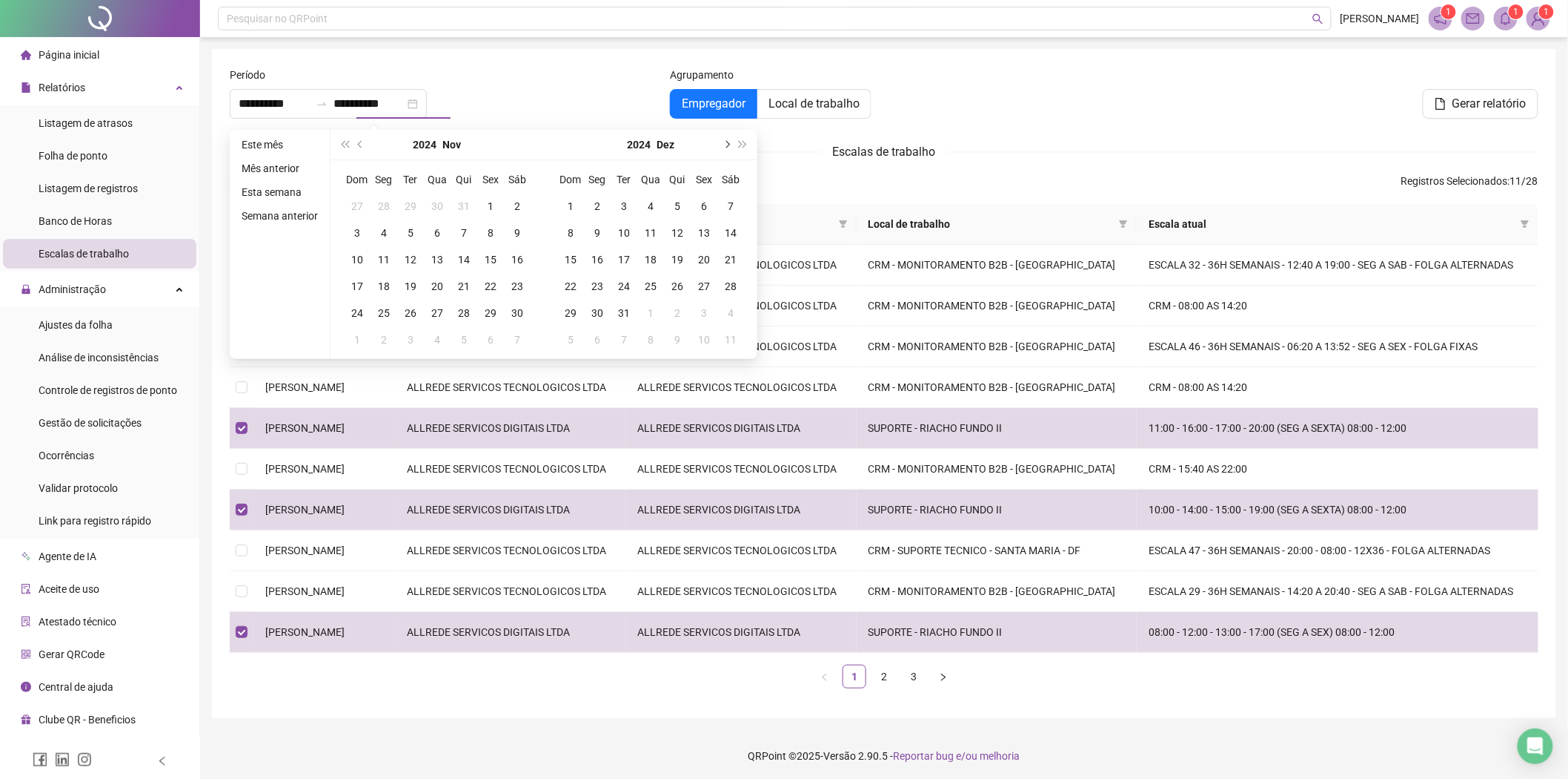
click at [725, 141] on span "next-year" at bounding box center [727, 145] width 8 height 8
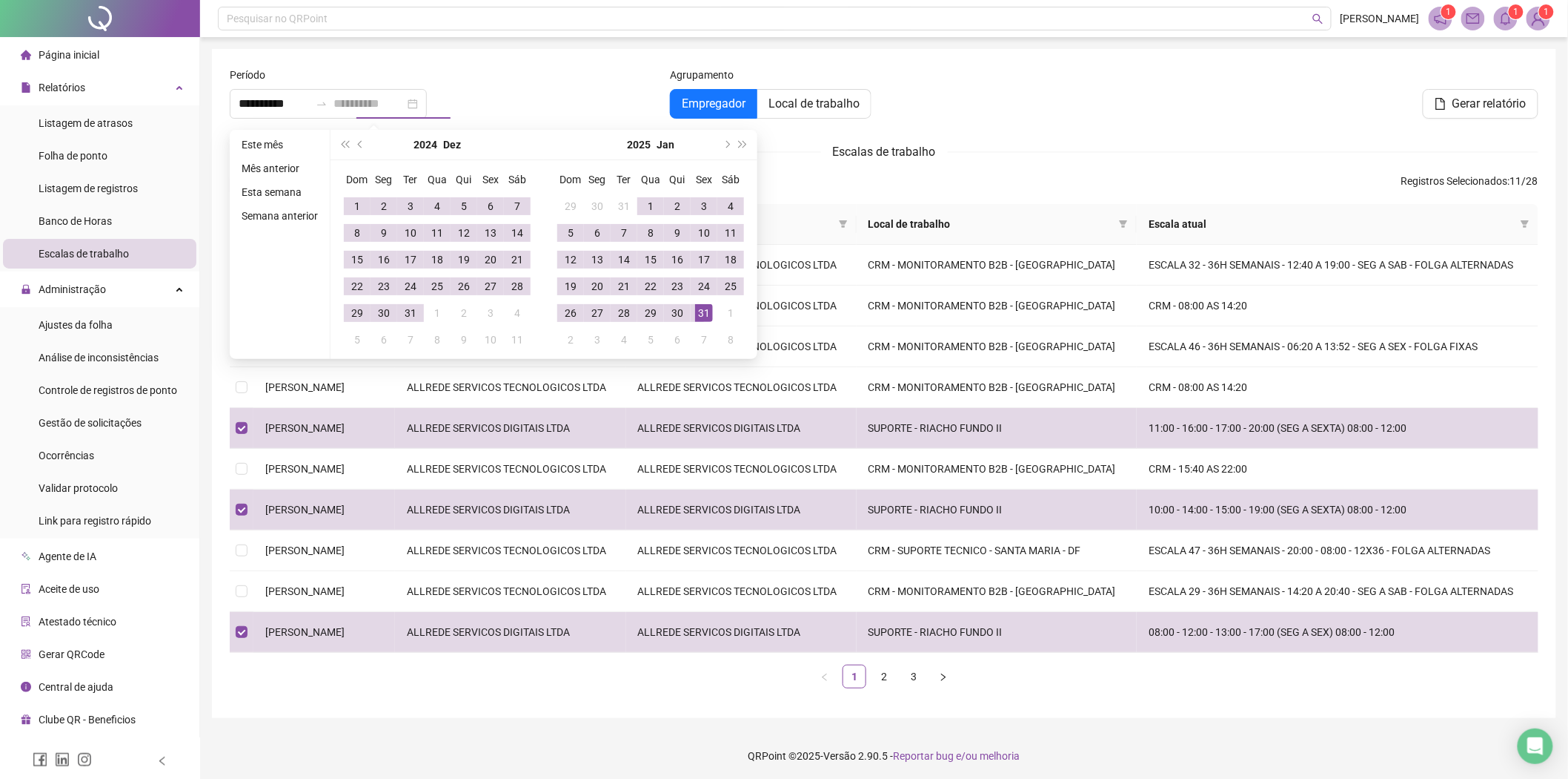
click at [706, 318] on div "31" at bounding box center [704, 313] width 18 height 18
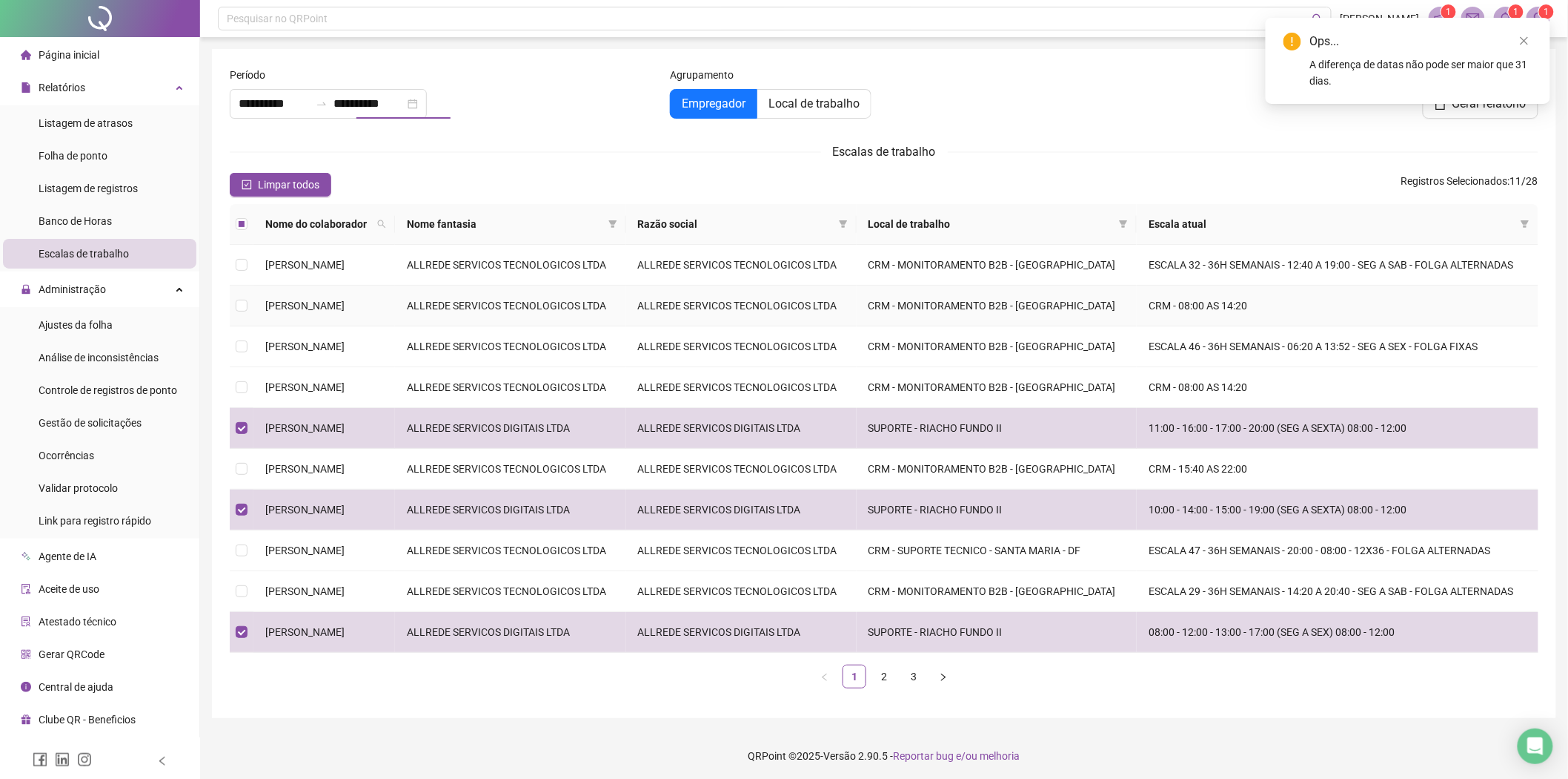
type input "**********"
click at [998, 109] on div "Empregador Local de trabalho" at bounding box center [885, 103] width 429 height 29
click at [310, 112] on input "**********" at bounding box center [274, 103] width 71 height 18
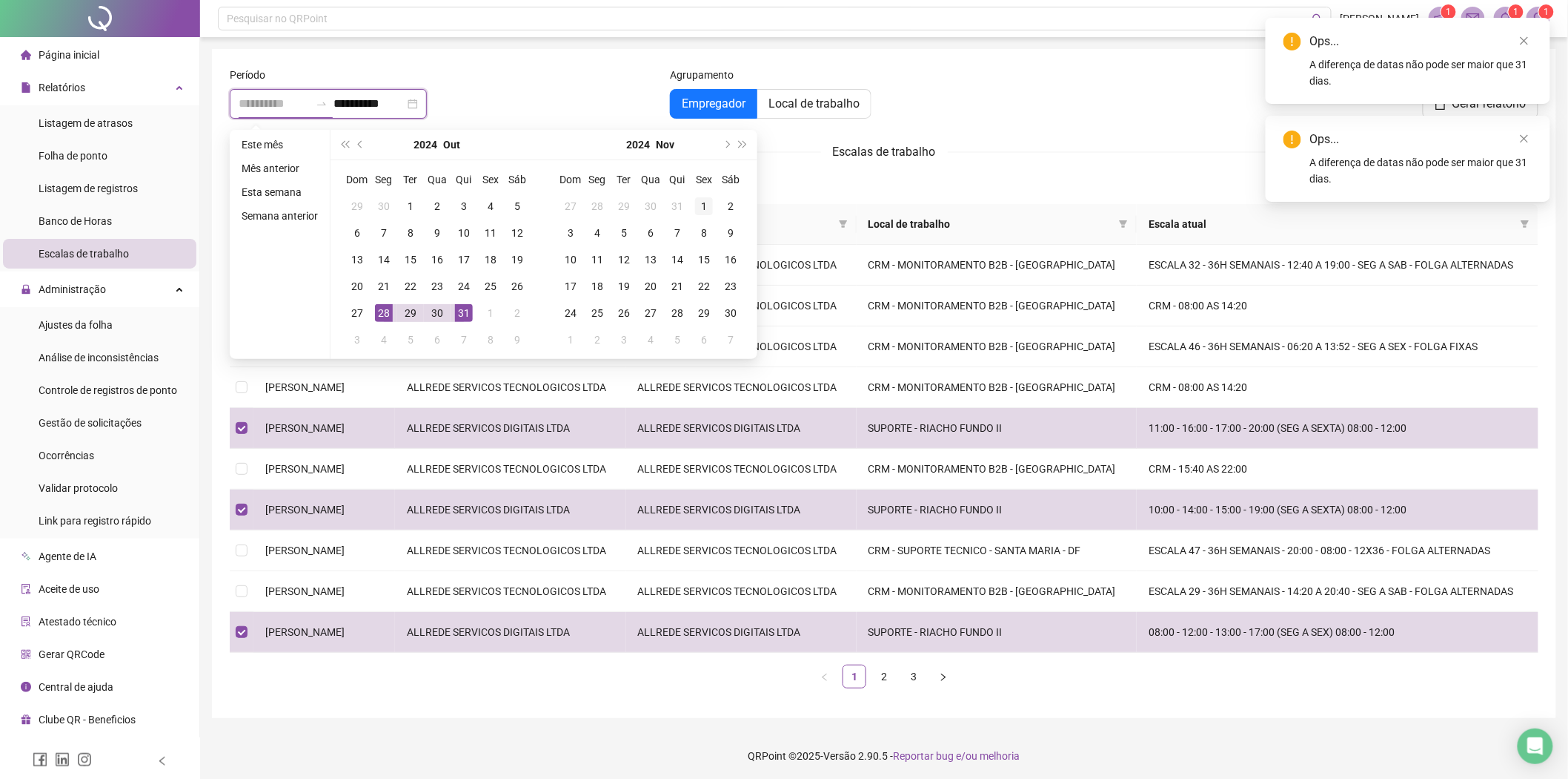
type input "**********"
click at [699, 206] on div "1" at bounding box center [704, 206] width 18 height 18
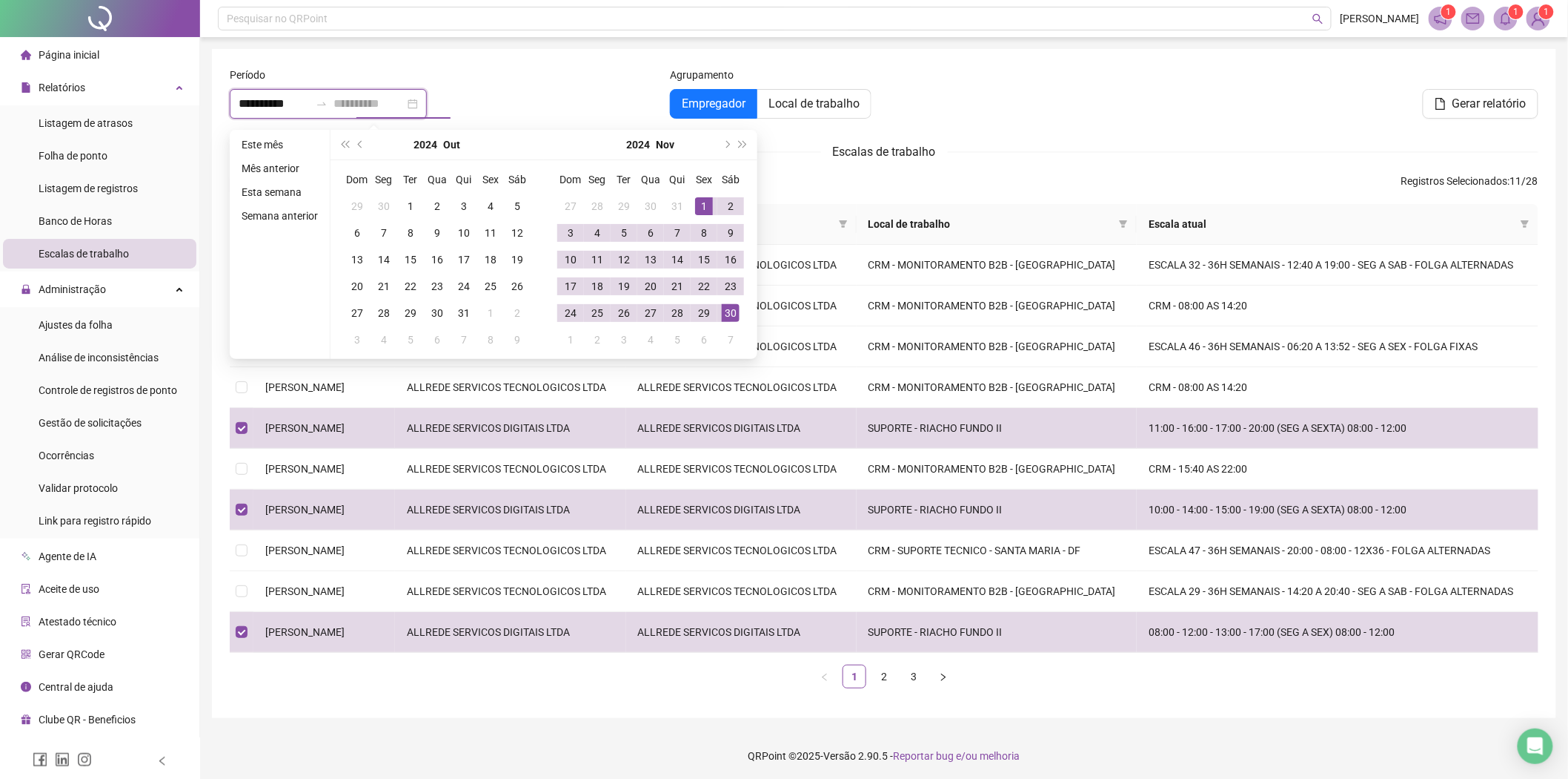
type input "**********"
click at [722, 305] on div "30" at bounding box center [731, 313] width 18 height 18
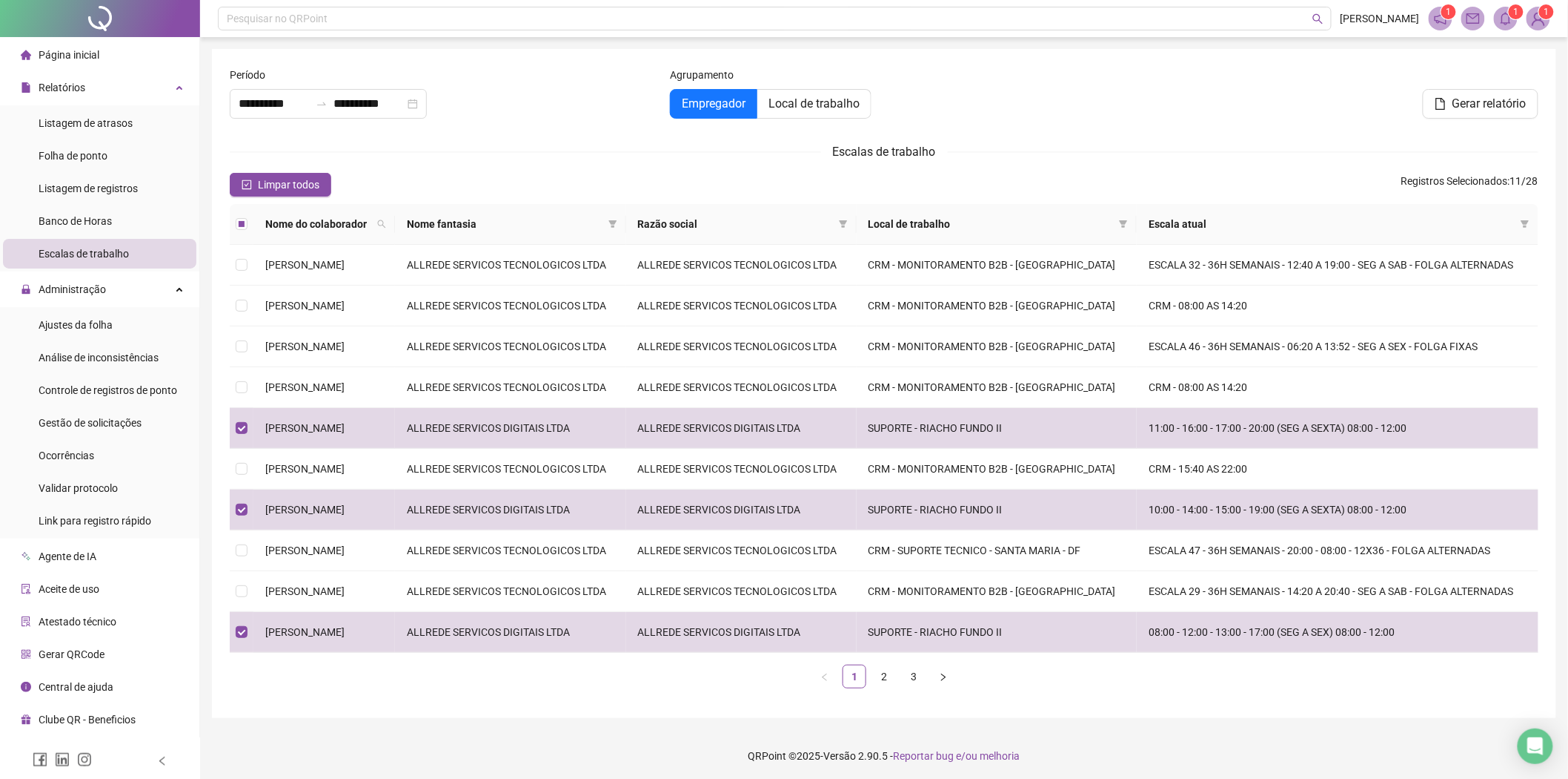
click at [1031, 142] on div "Escalas de trabalho" at bounding box center [884, 151] width 1309 height 19
click at [847, 110] on span "Local de trabalho" at bounding box center [815, 103] width 92 height 14
click at [1017, 227] on span "Local de trabalho" at bounding box center [990, 223] width 245 height 17
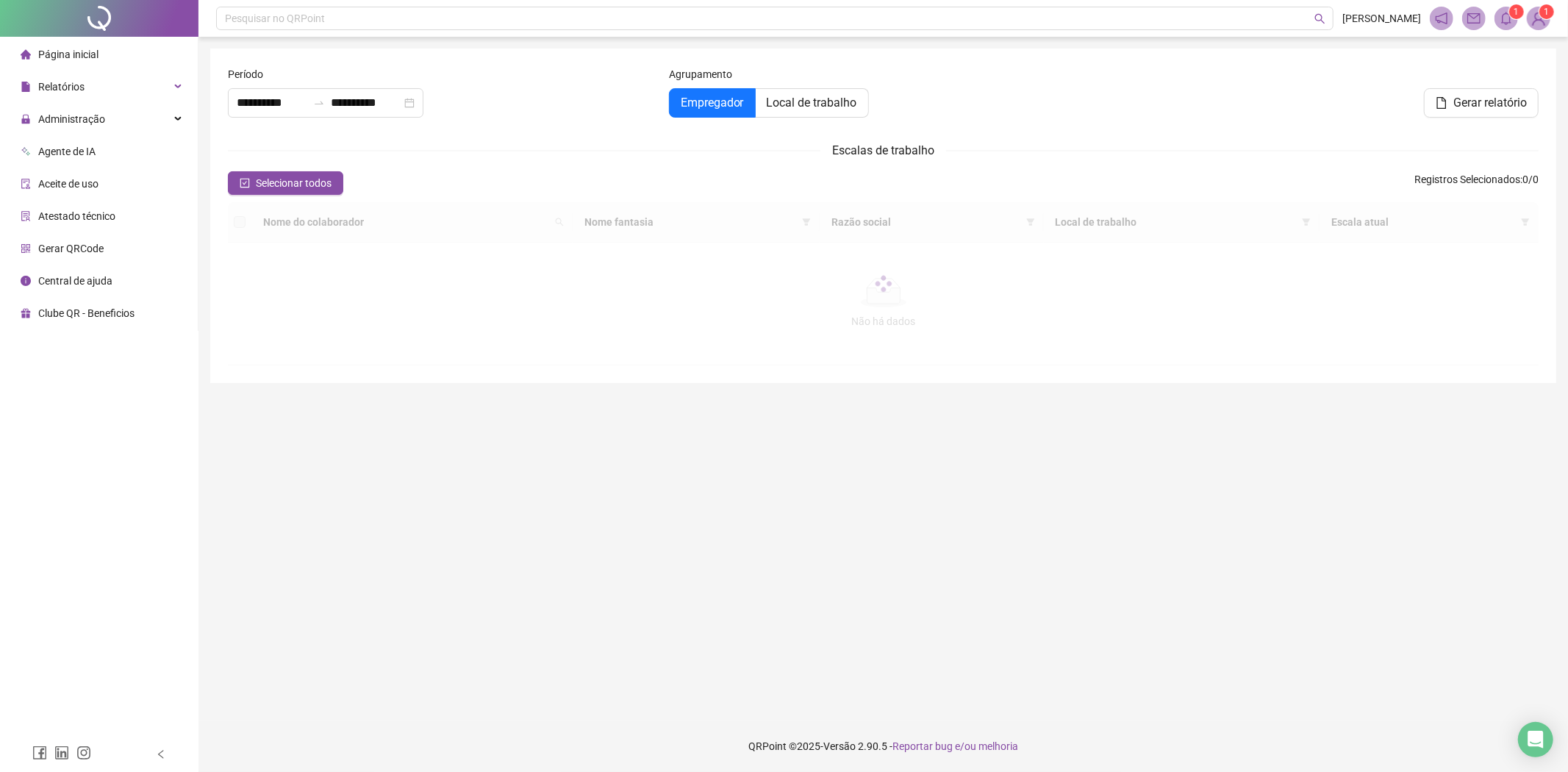
type input "**********"
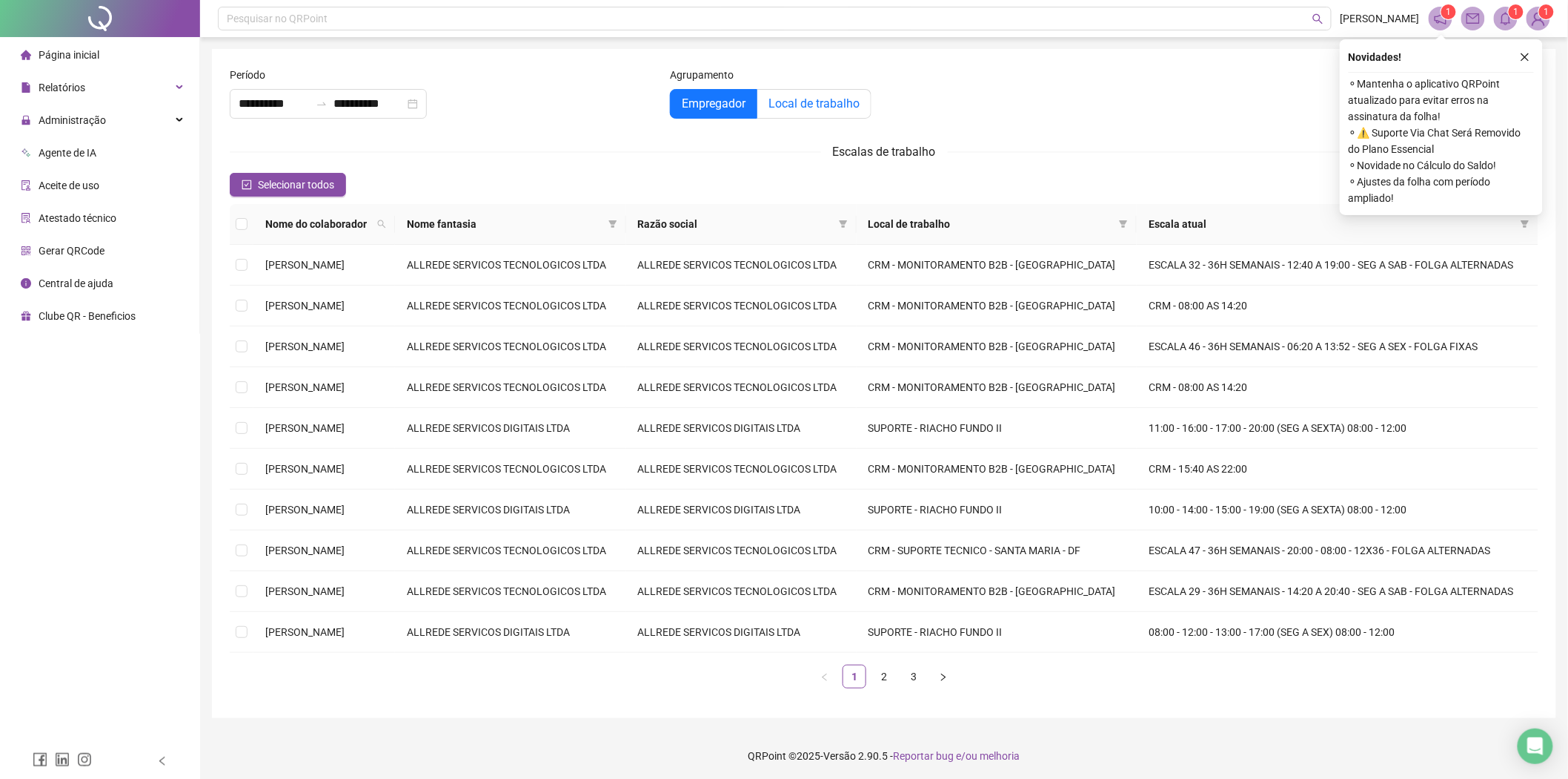
click at [845, 103] on span "Local de trabalho" at bounding box center [815, 103] width 92 height 14
click at [1040, 233] on th "Local de trabalho" at bounding box center [997, 224] width 281 height 41
click at [1520, 54] on icon "close" at bounding box center [1525, 57] width 11 height 11
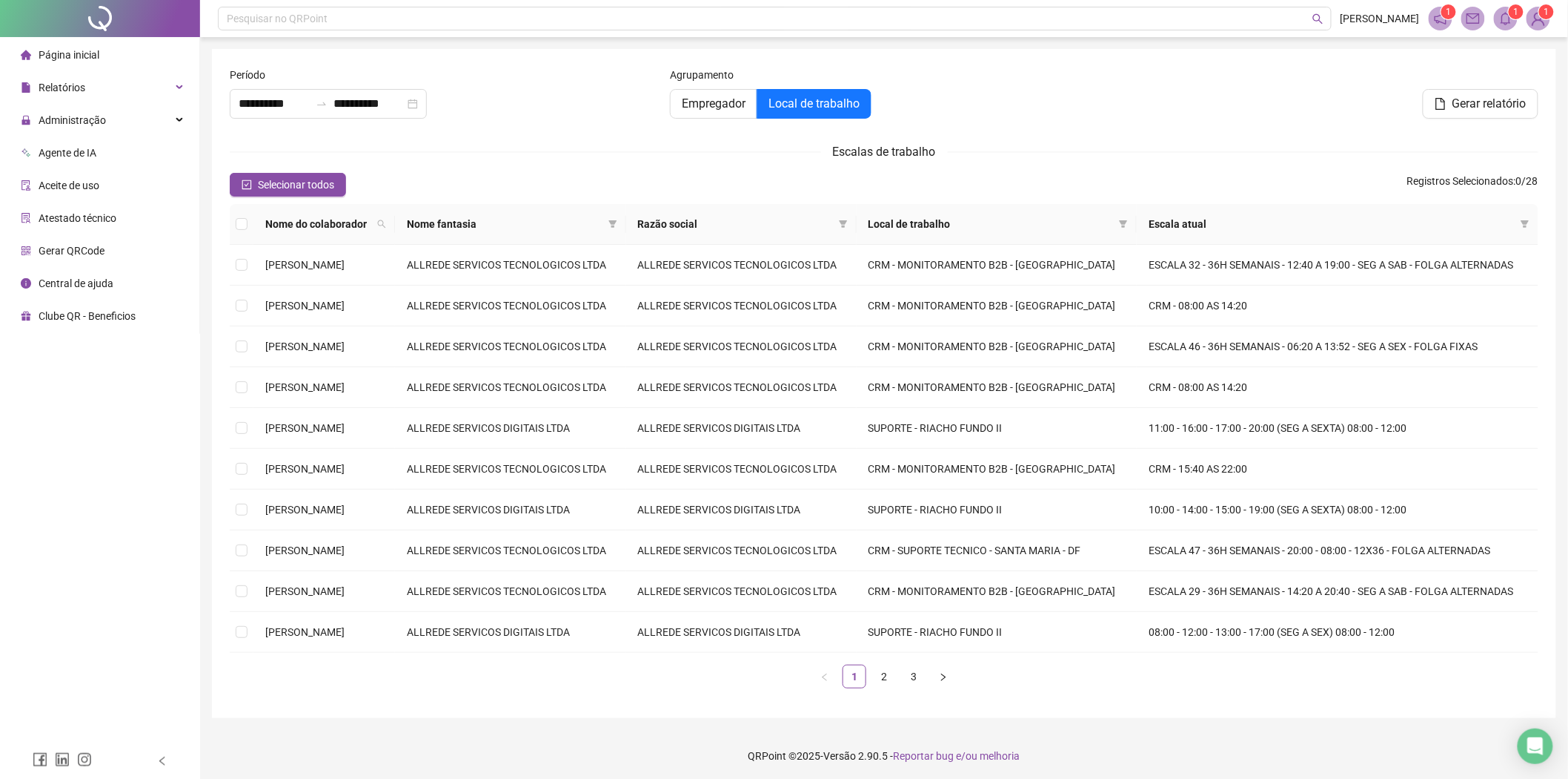
click at [991, 213] on th "Local de trabalho" at bounding box center [997, 224] width 281 height 41
click at [967, 278] on td "CRM - MONITORAMENTO B2B - [GEOGRAPHIC_DATA]" at bounding box center [997, 265] width 281 height 41
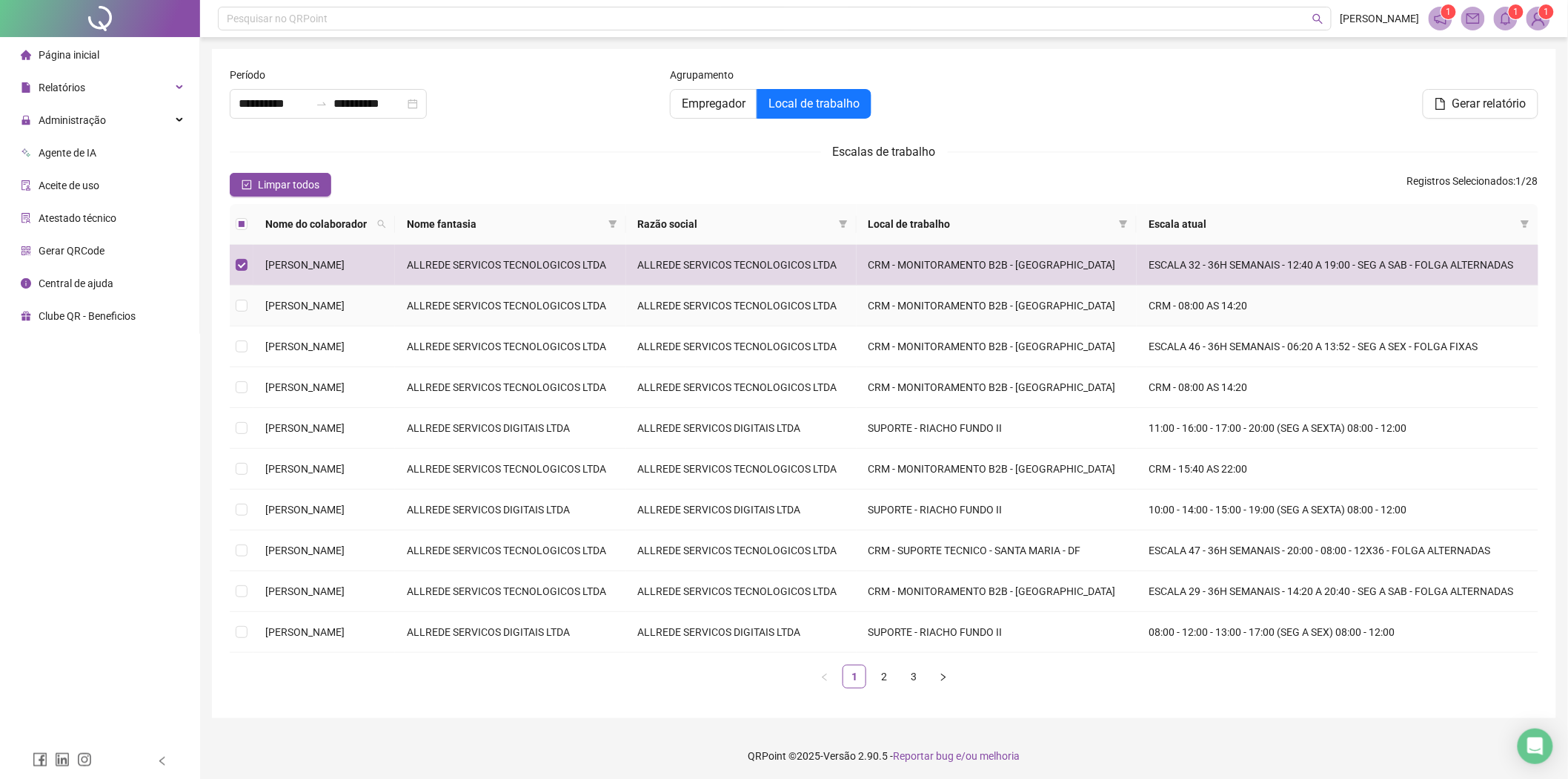
click at [996, 302] on td "CRM - MONITORAMENTO B2B - [GEOGRAPHIC_DATA]" at bounding box center [997, 306] width 281 height 41
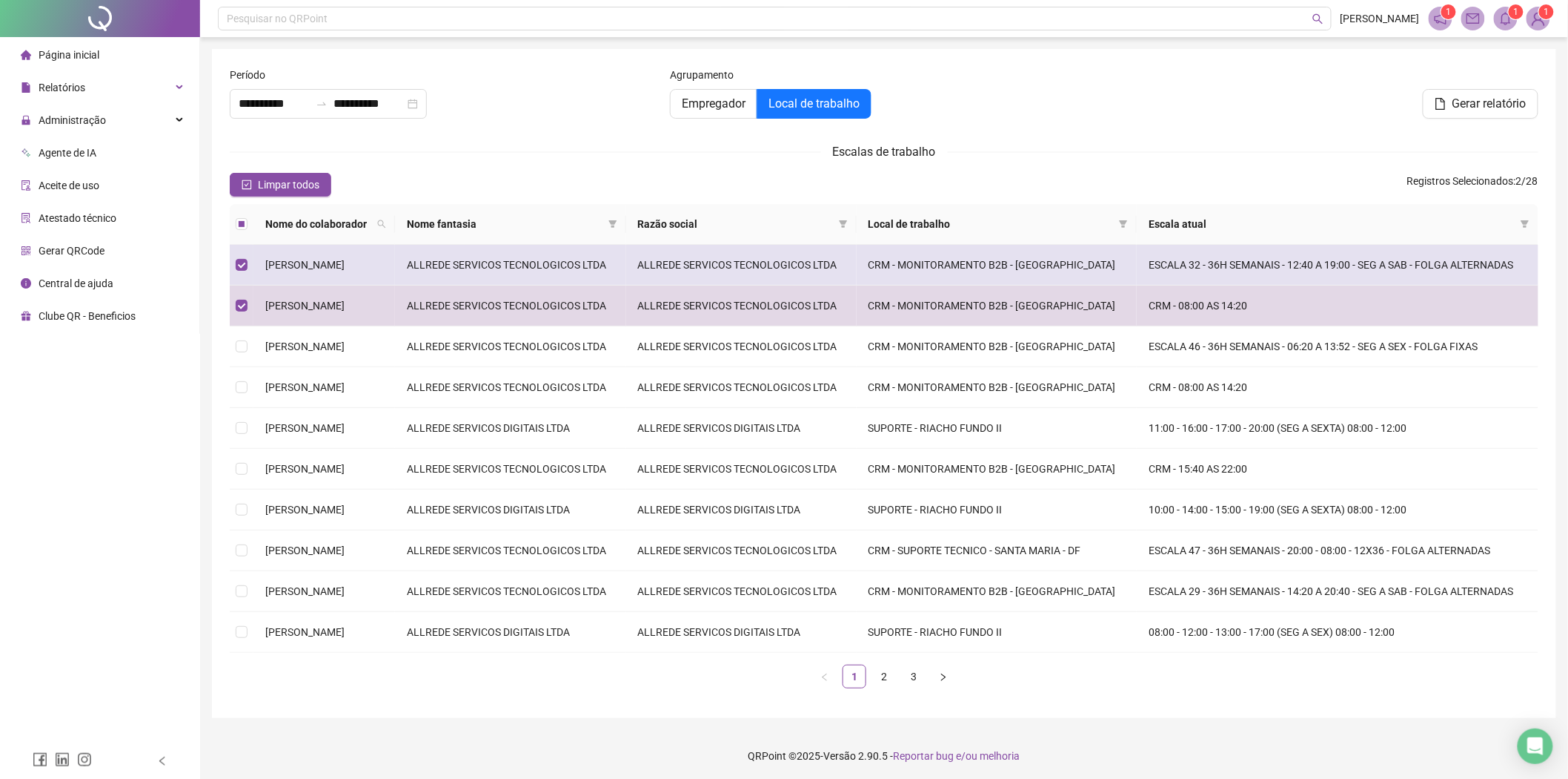
click at [962, 275] on td "CRM - MONITORAMENTO B2B - [GEOGRAPHIC_DATA]" at bounding box center [997, 265] width 281 height 41
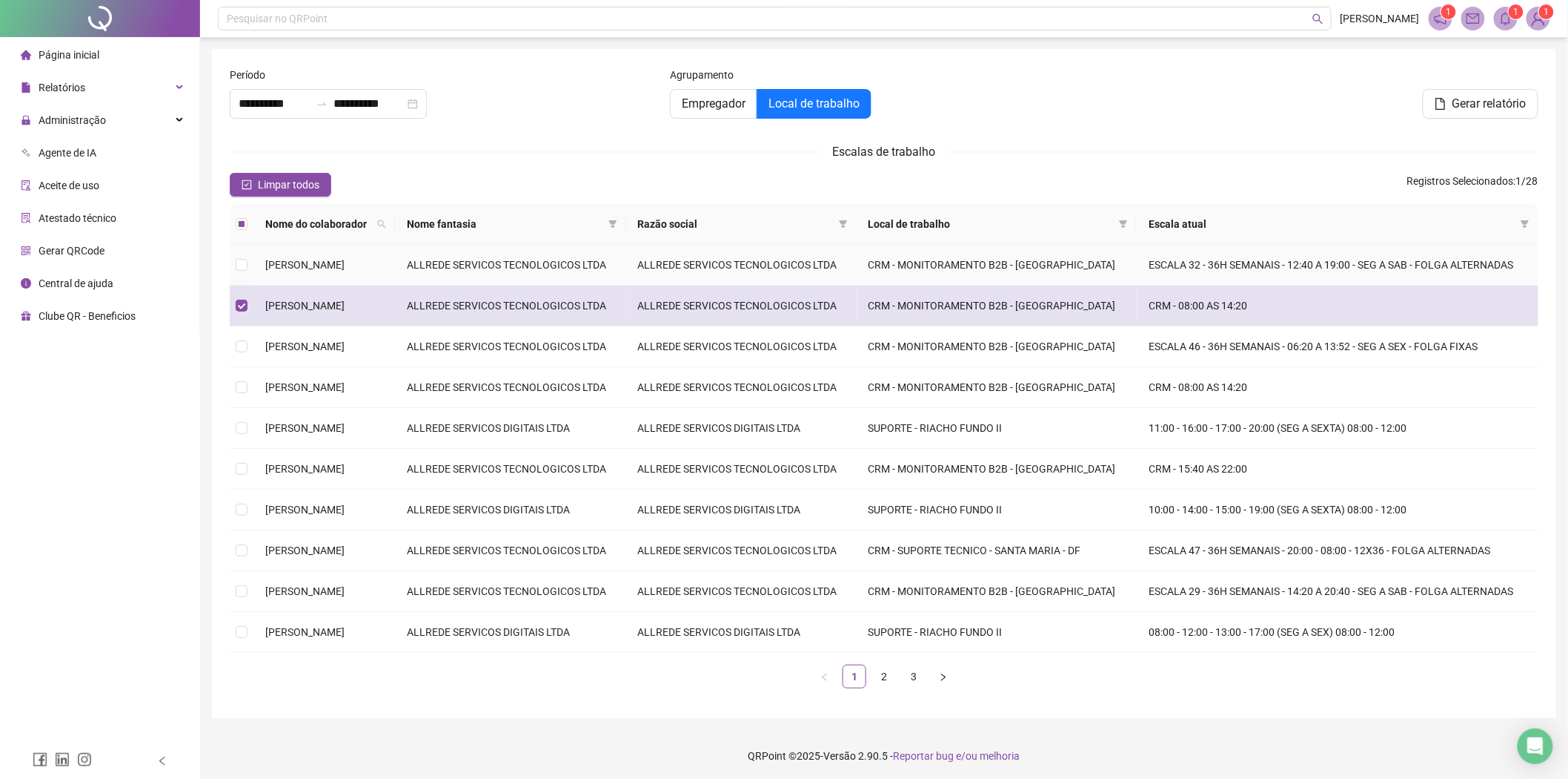
click at [968, 327] on td "CRM - MONITORAMENTO B2B - [GEOGRAPHIC_DATA]" at bounding box center [997, 306] width 281 height 41
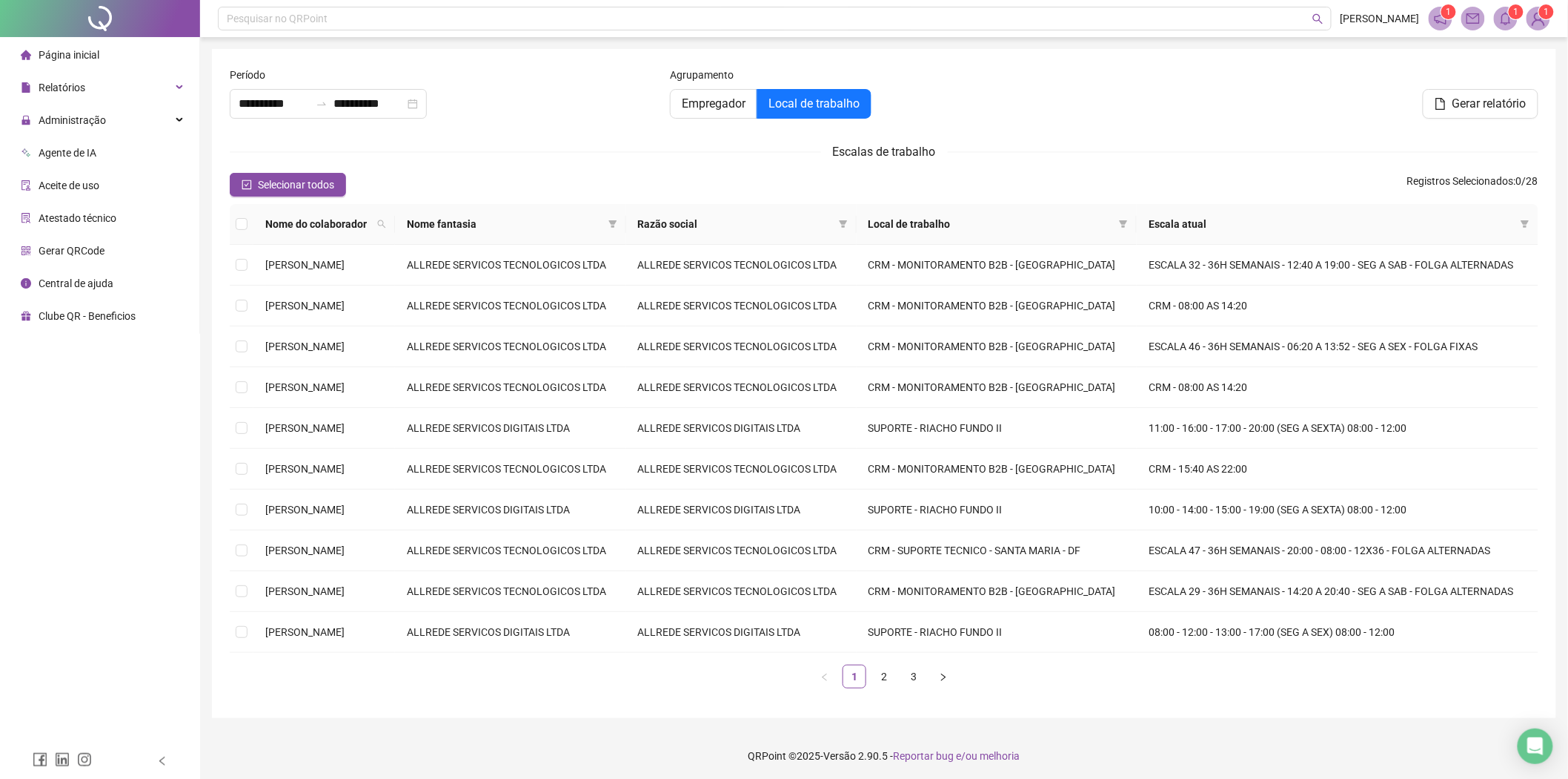
click at [961, 223] on span "Local de trabalho" at bounding box center [990, 223] width 245 height 17
click at [1131, 224] on span at bounding box center [1124, 223] width 15 height 22
click at [999, 284] on span "SUPORTE - RIACHO FUNDO II" at bounding box center [1003, 276] width 265 height 17
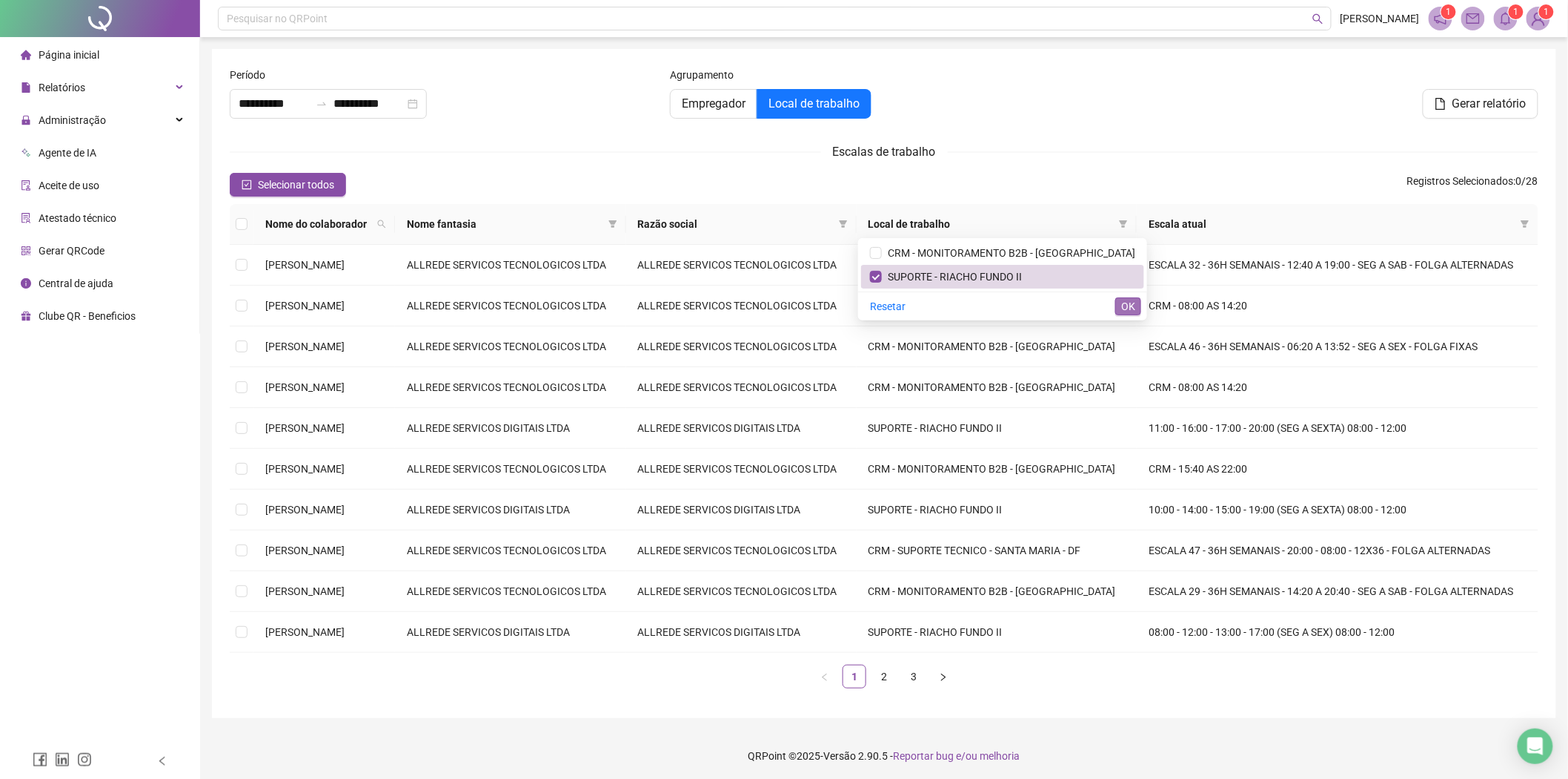
click at [1134, 302] on span "OK" at bounding box center [1128, 306] width 14 height 17
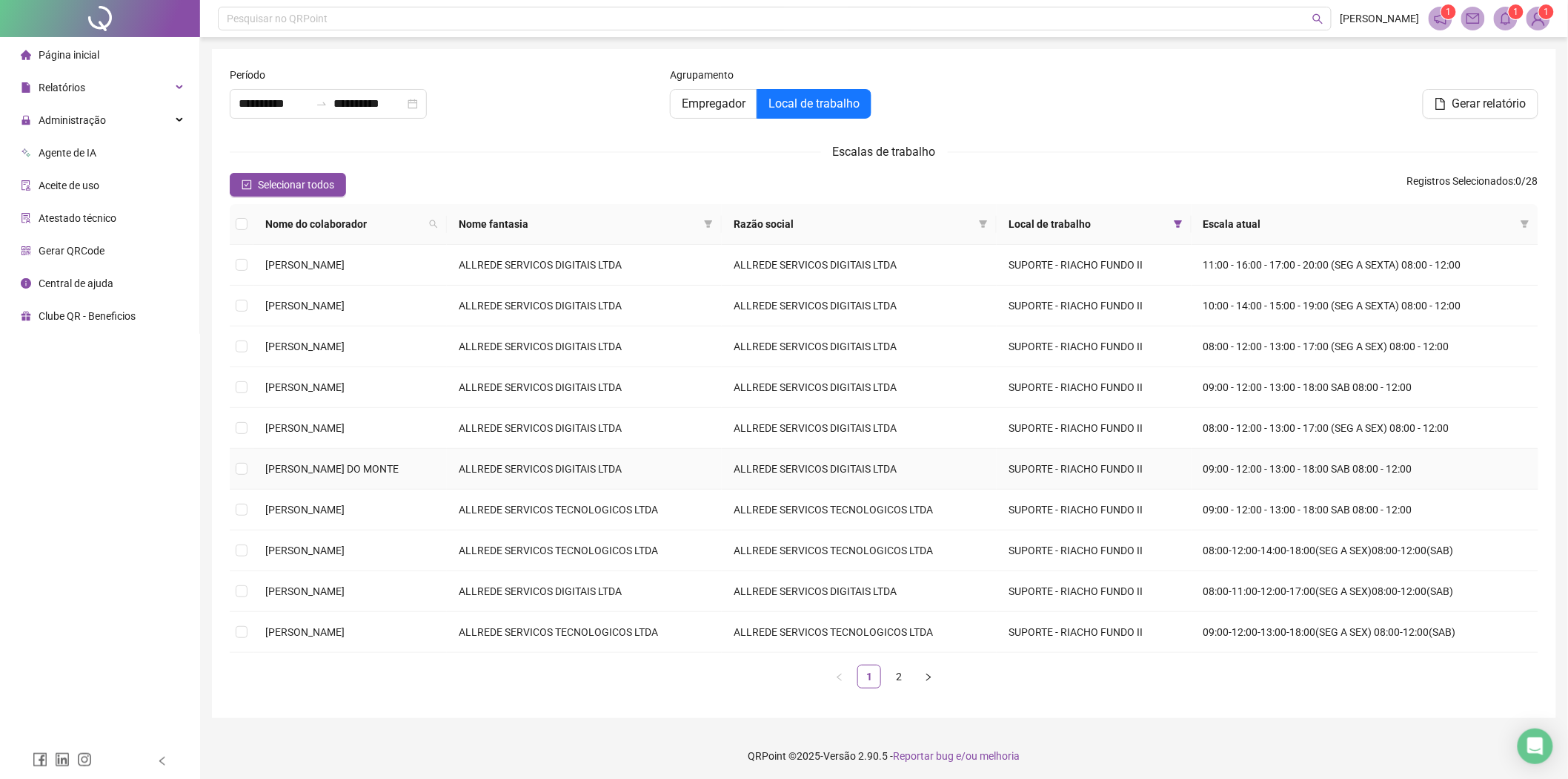
scroll to position [3, 0]
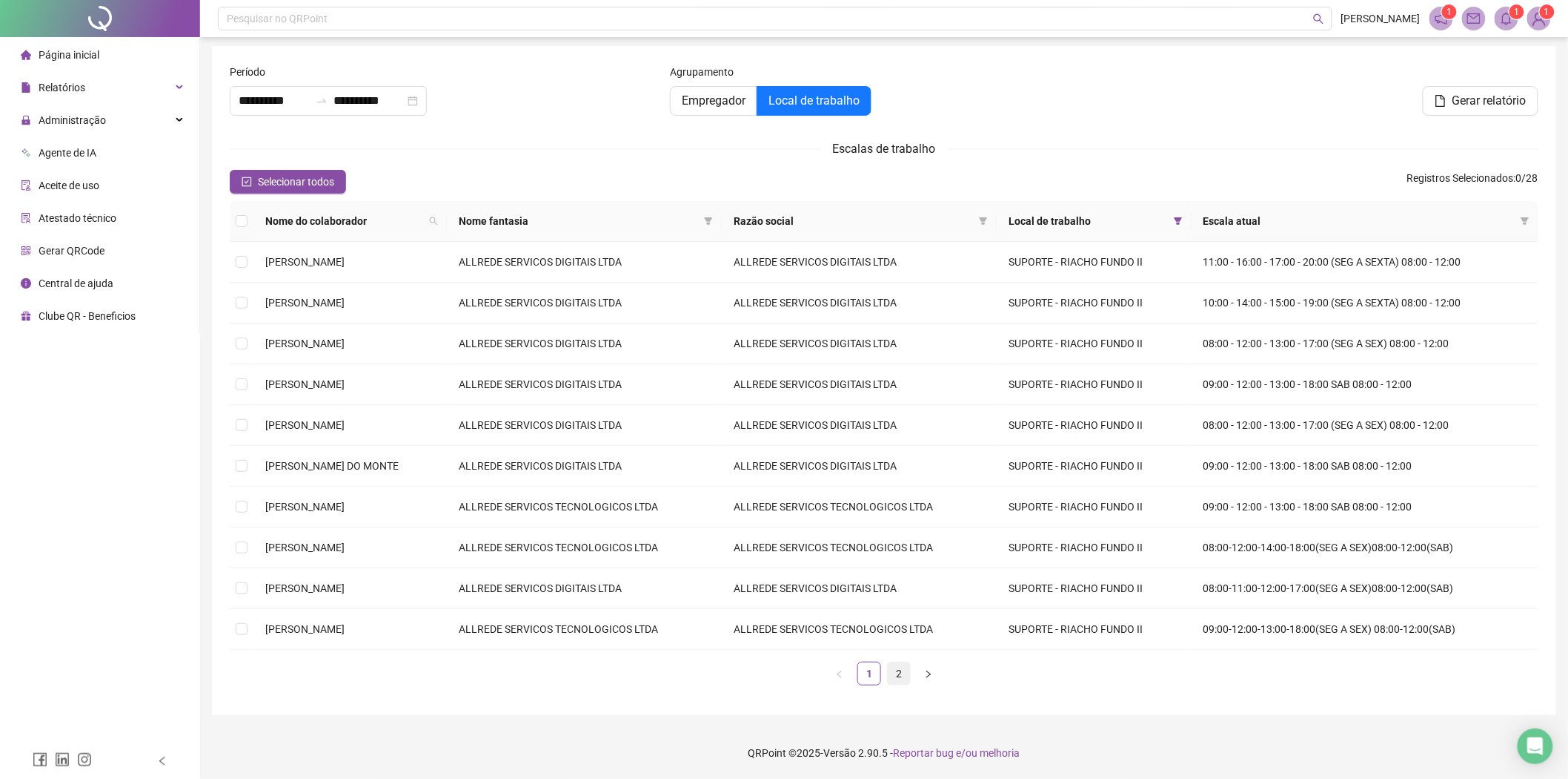
click at [891, 666] on link "2" at bounding box center [899, 673] width 22 height 22
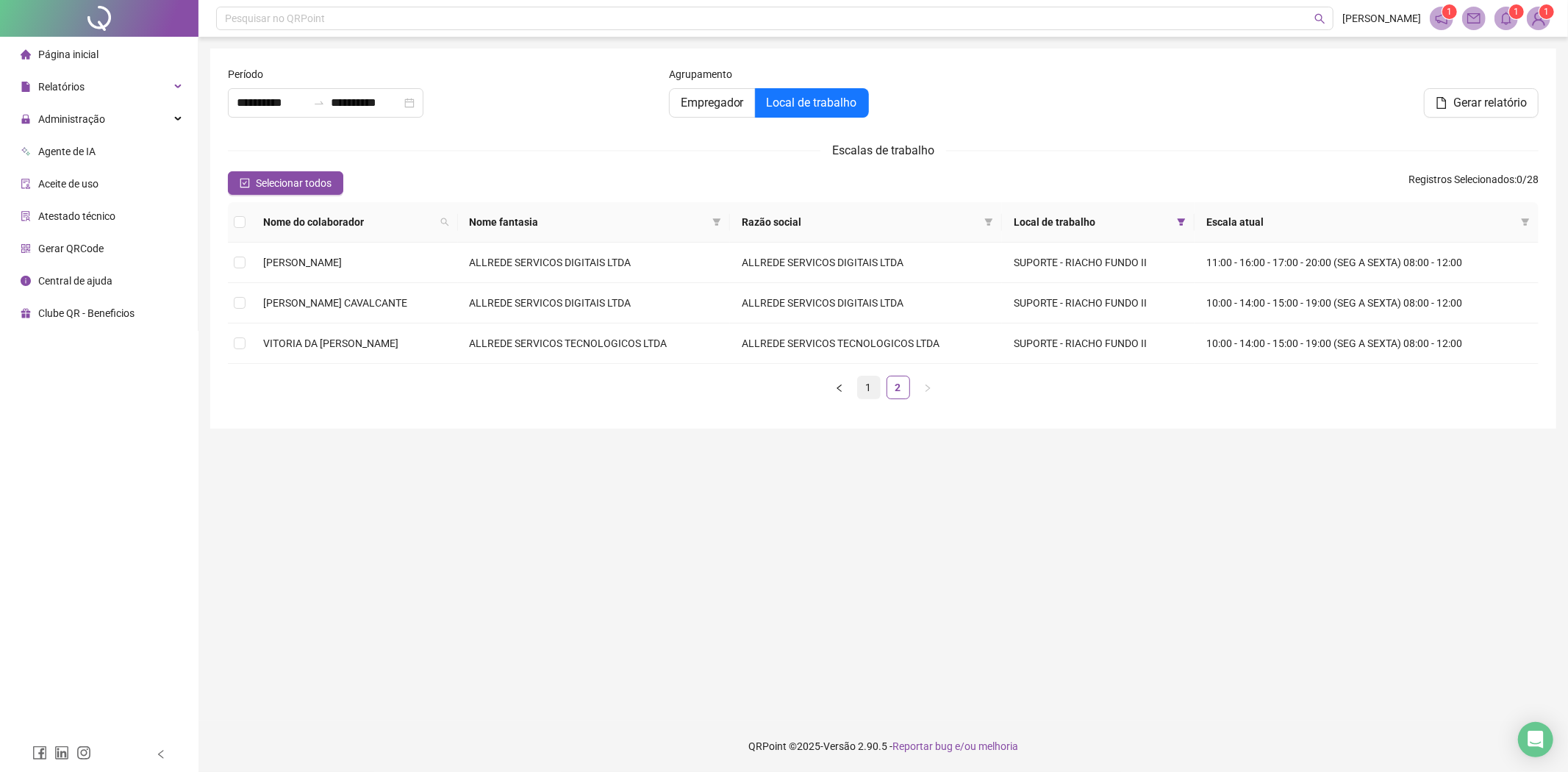
click at [876, 389] on link "1" at bounding box center [869, 386] width 22 height 22
